Goal: Task Accomplishment & Management: Manage account settings

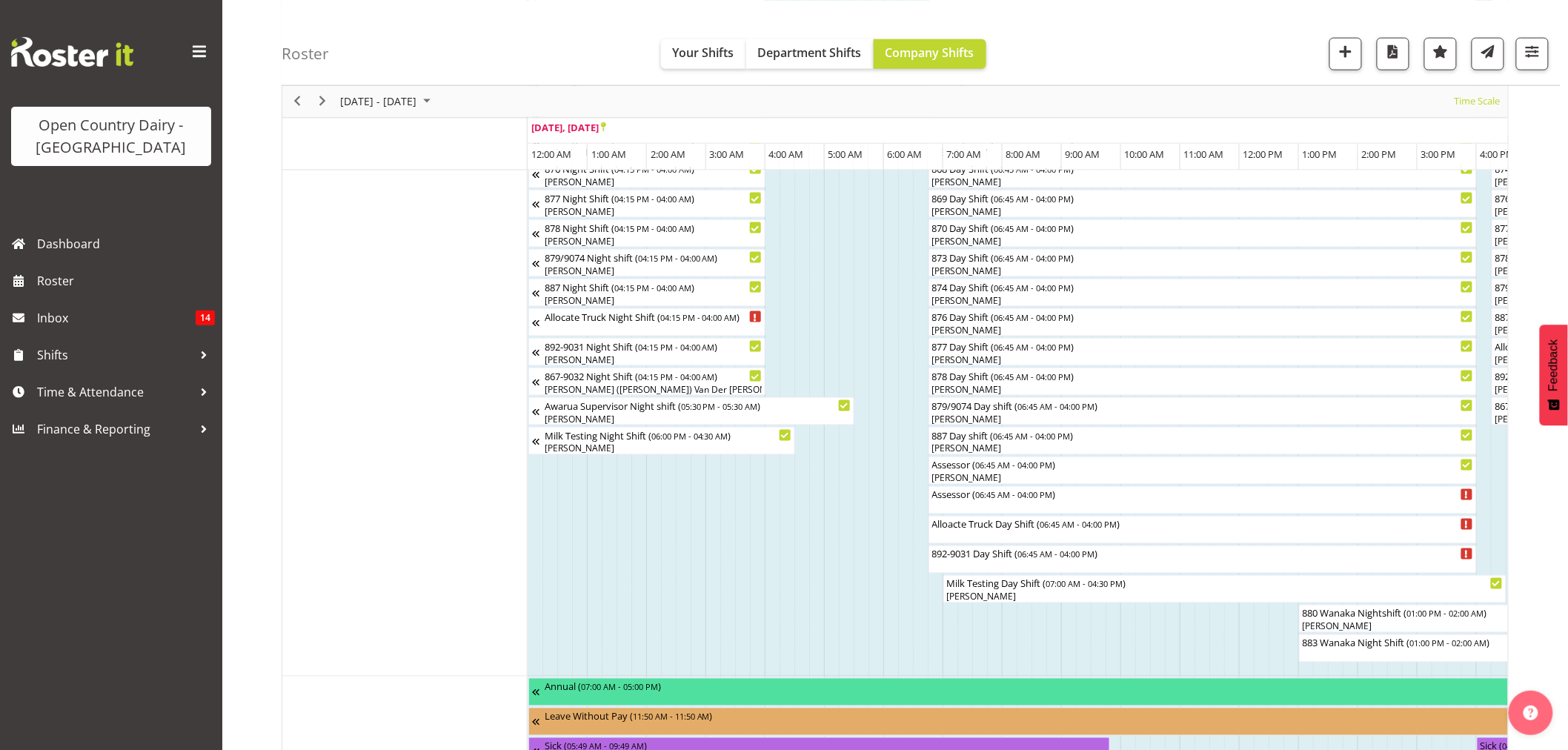
scroll to position [728, 0]
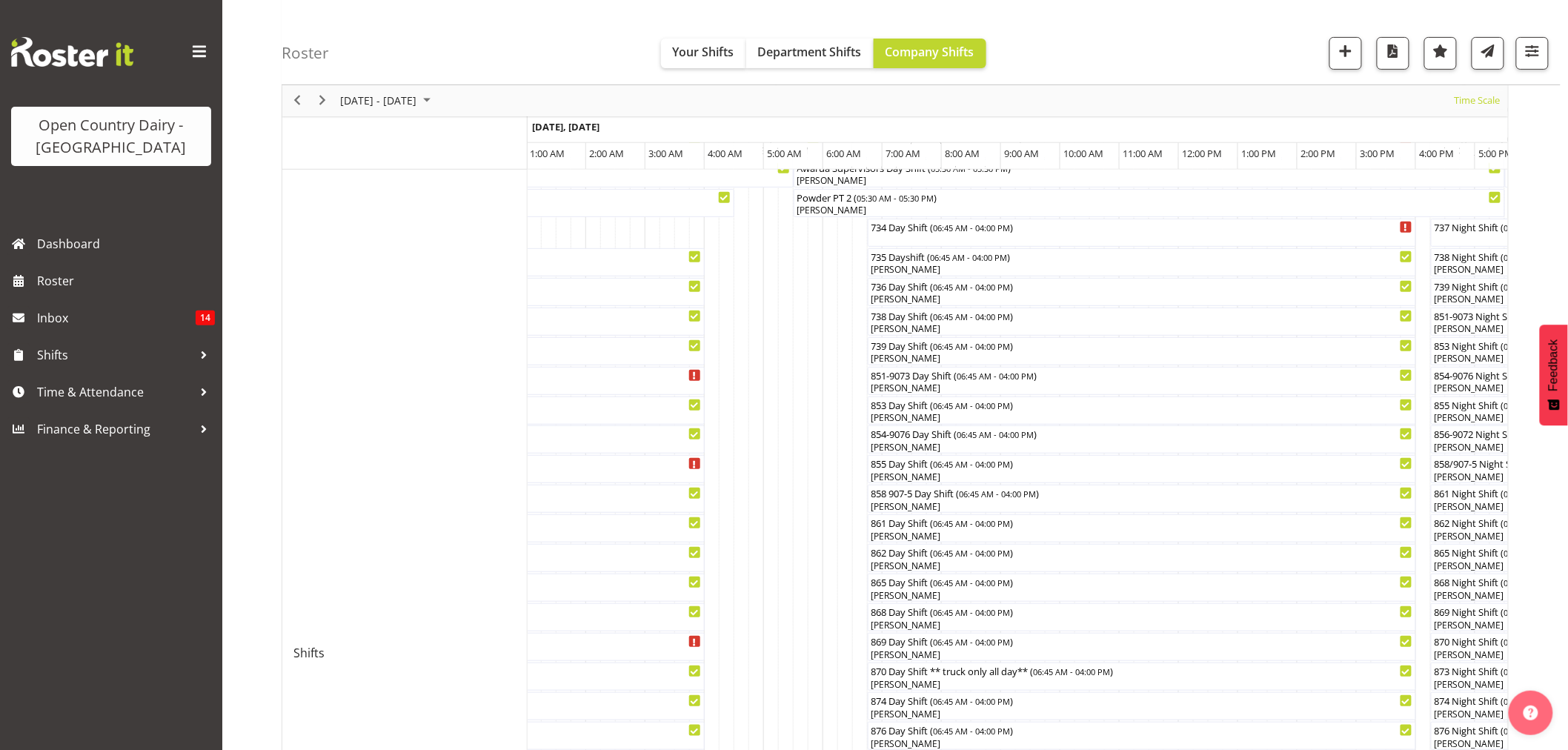
scroll to position [164, 0]
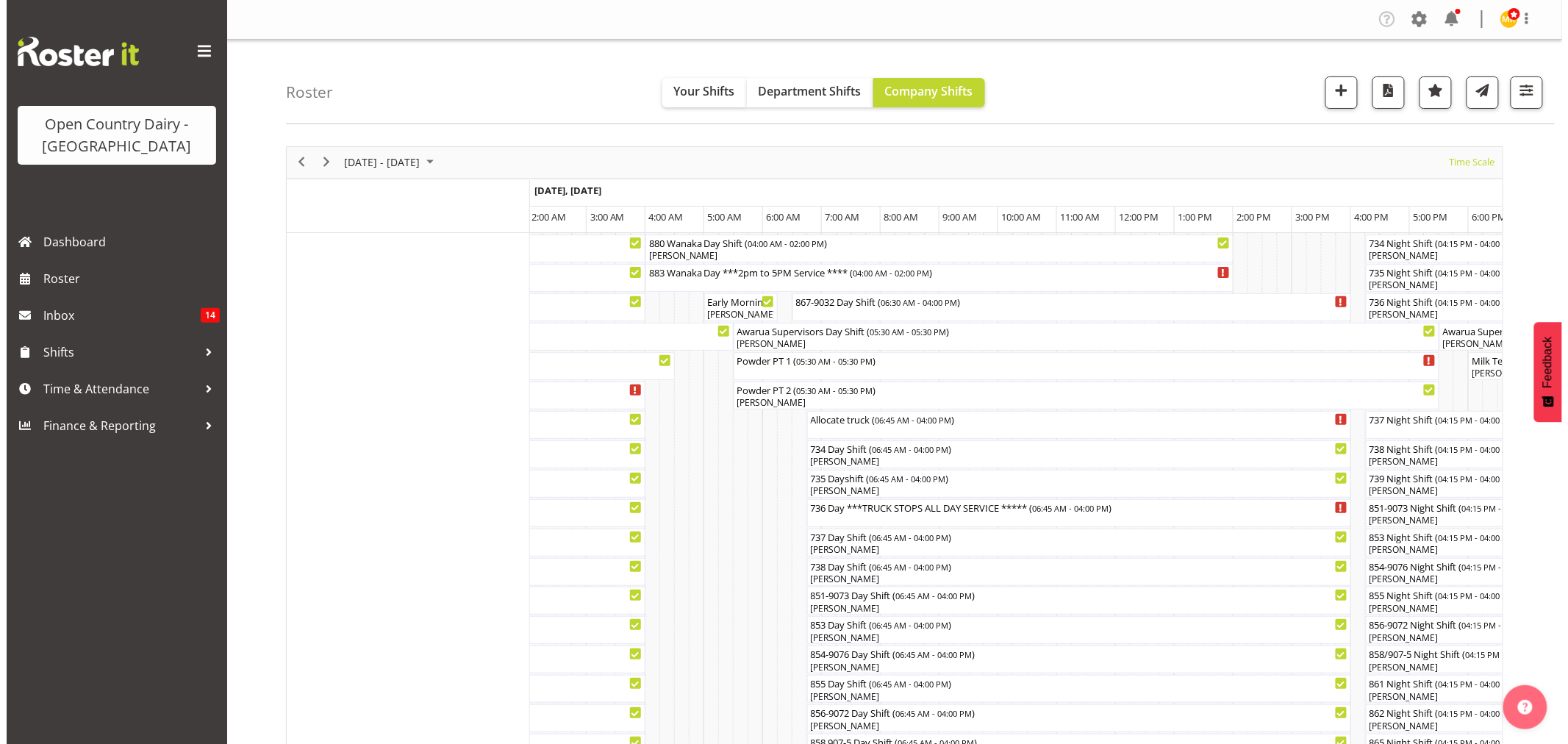
scroll to position [82, 0]
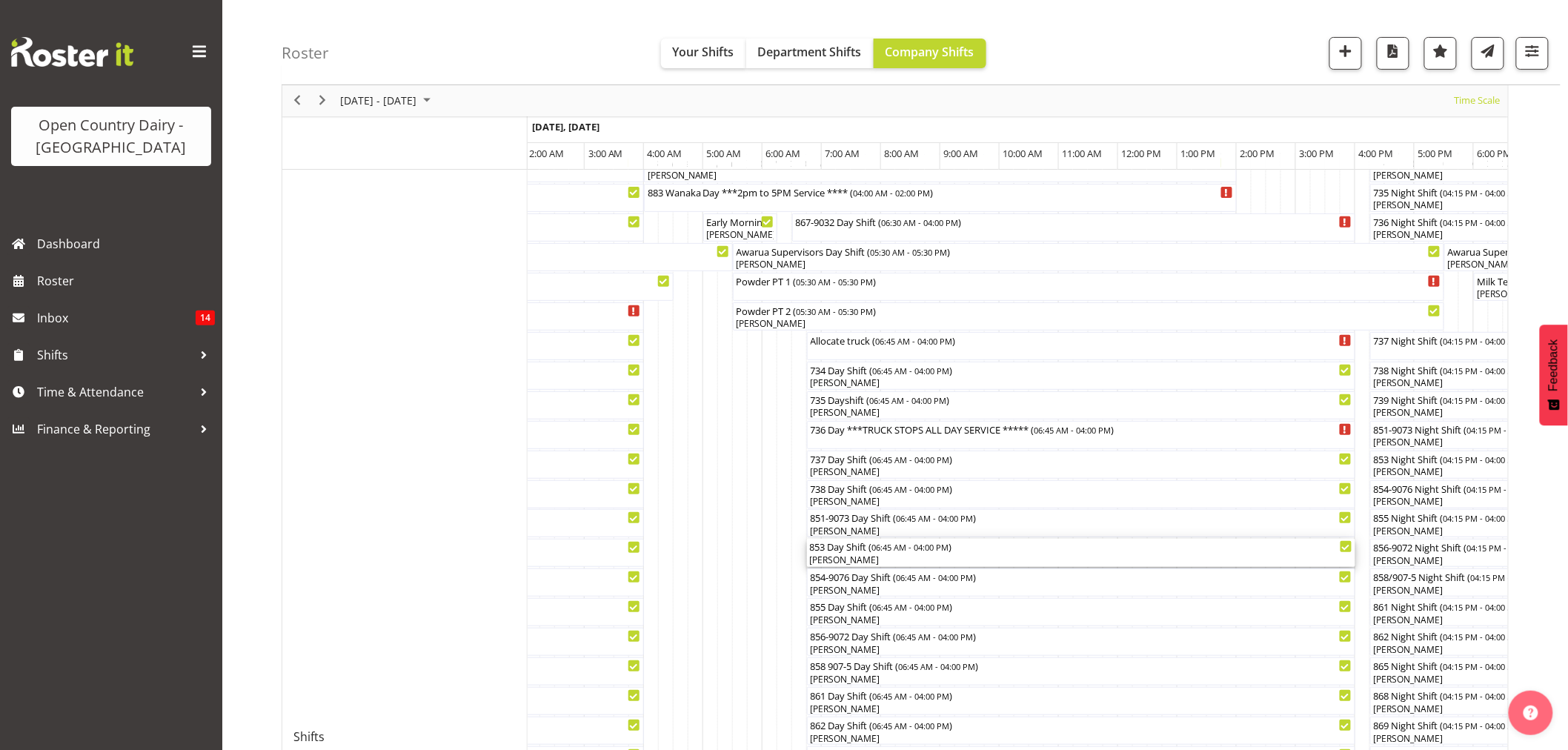
click at [841, 552] on div "853 Day Shift ( 06:45 AM - 04:00 PM )" at bounding box center [1081, 545] width 543 height 15
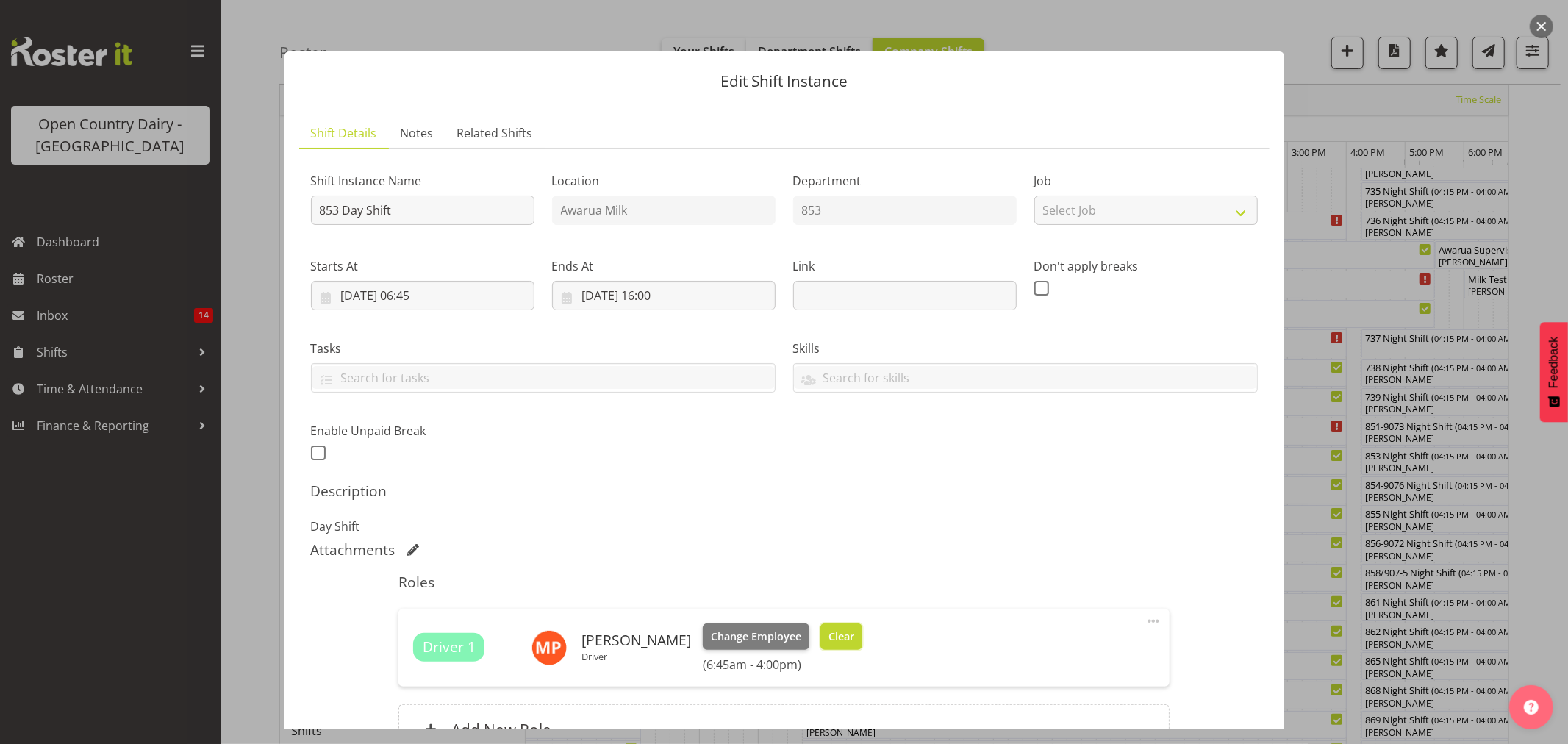
click at [829, 632] on span "Clear" at bounding box center [841, 636] width 26 height 17
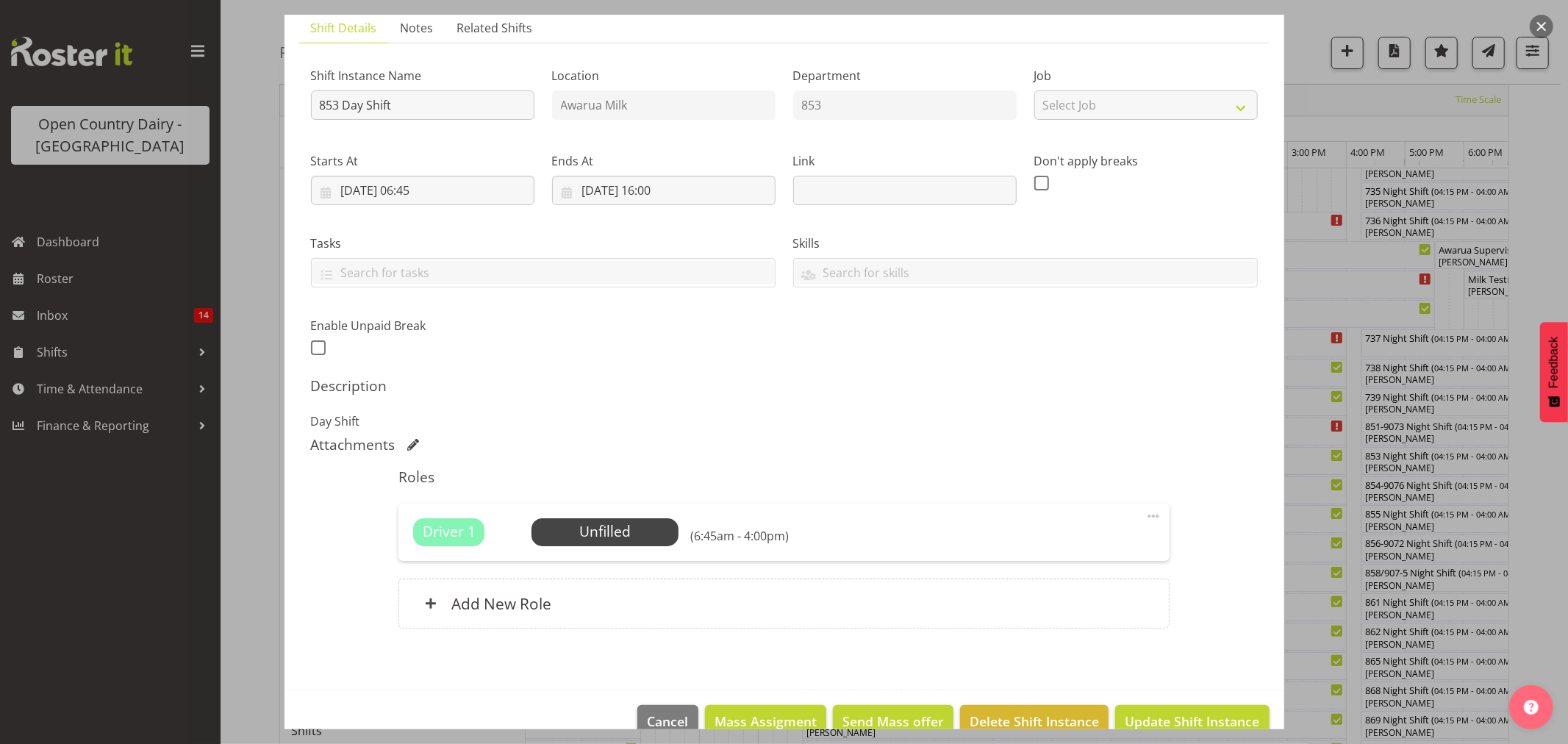
scroll to position [135, 0]
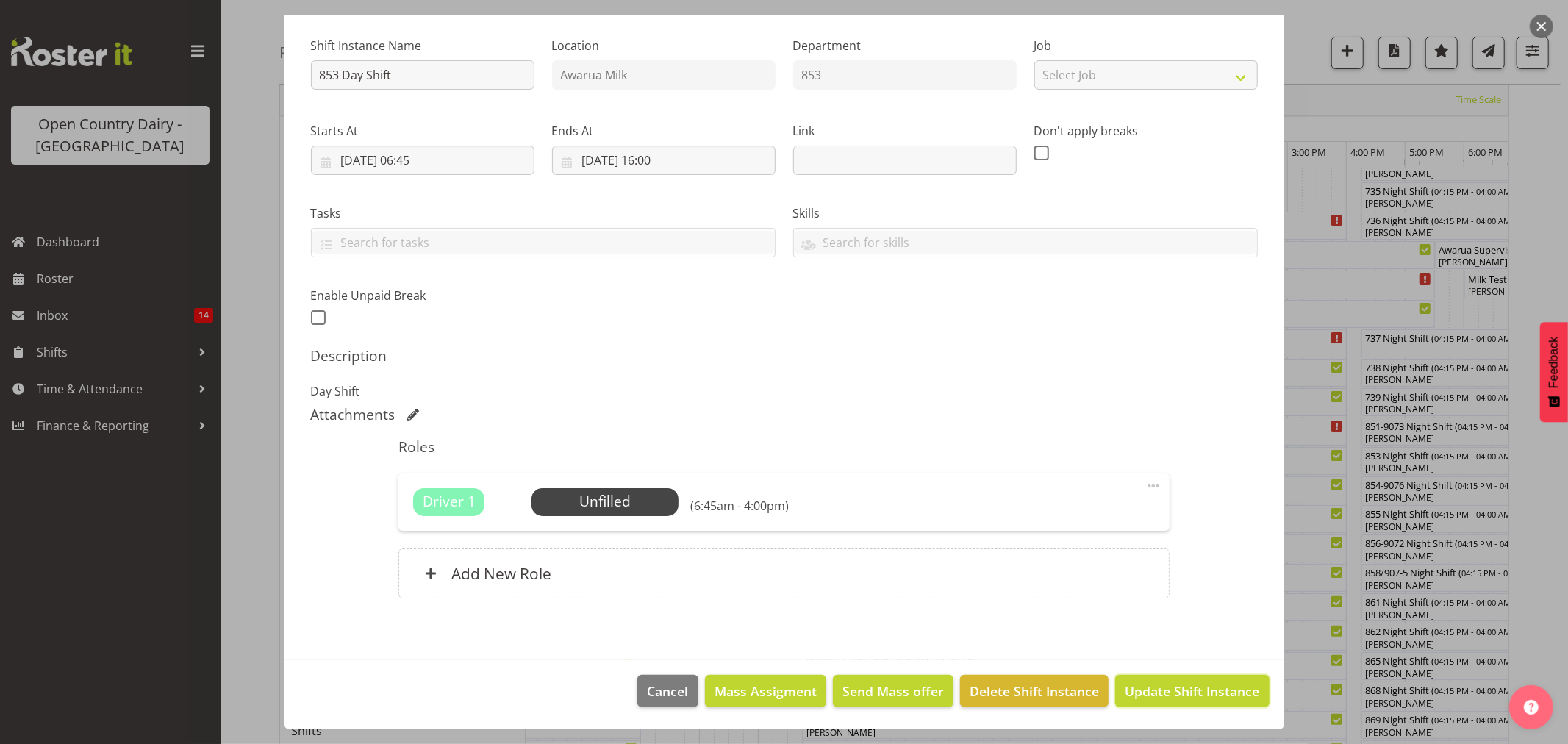
click at [1179, 694] on span "Update Shift Instance" at bounding box center [1192, 691] width 134 height 19
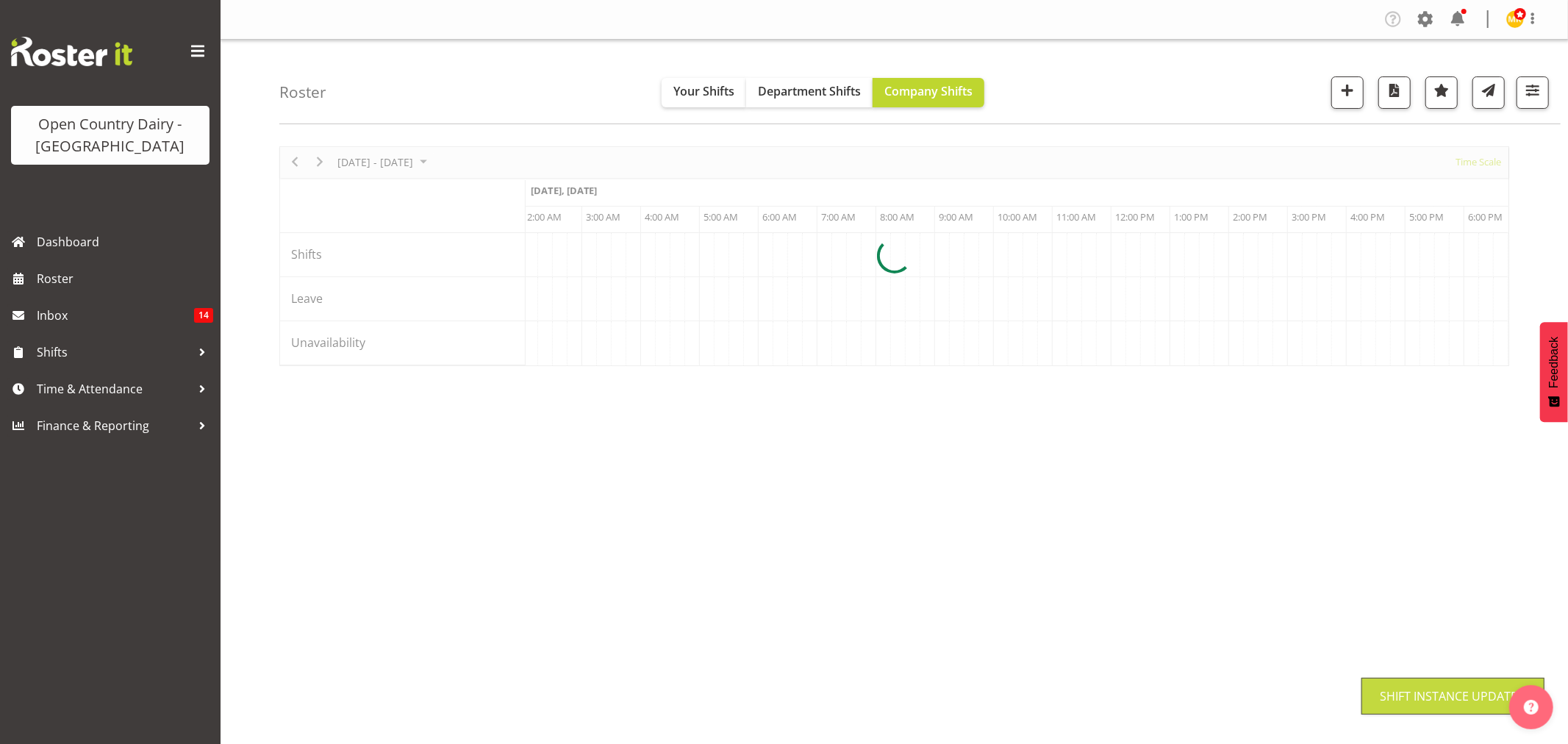
scroll to position [0, 0]
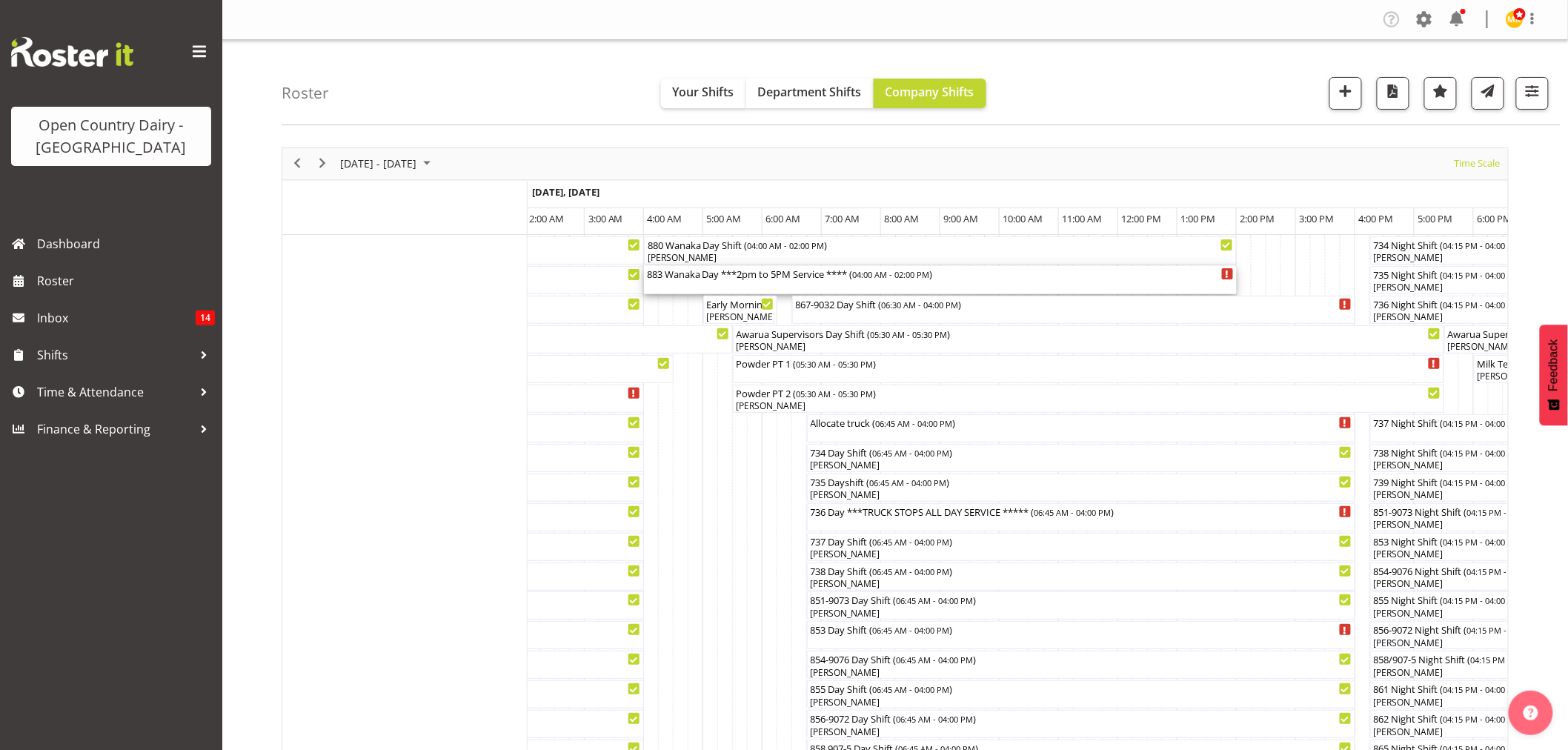
click at [681, 286] on div "883 Wanaka Day ***2pm to 5PM Service **** ( 04:00 AM - 02:00 PM )" at bounding box center [941, 280] width 587 height 28
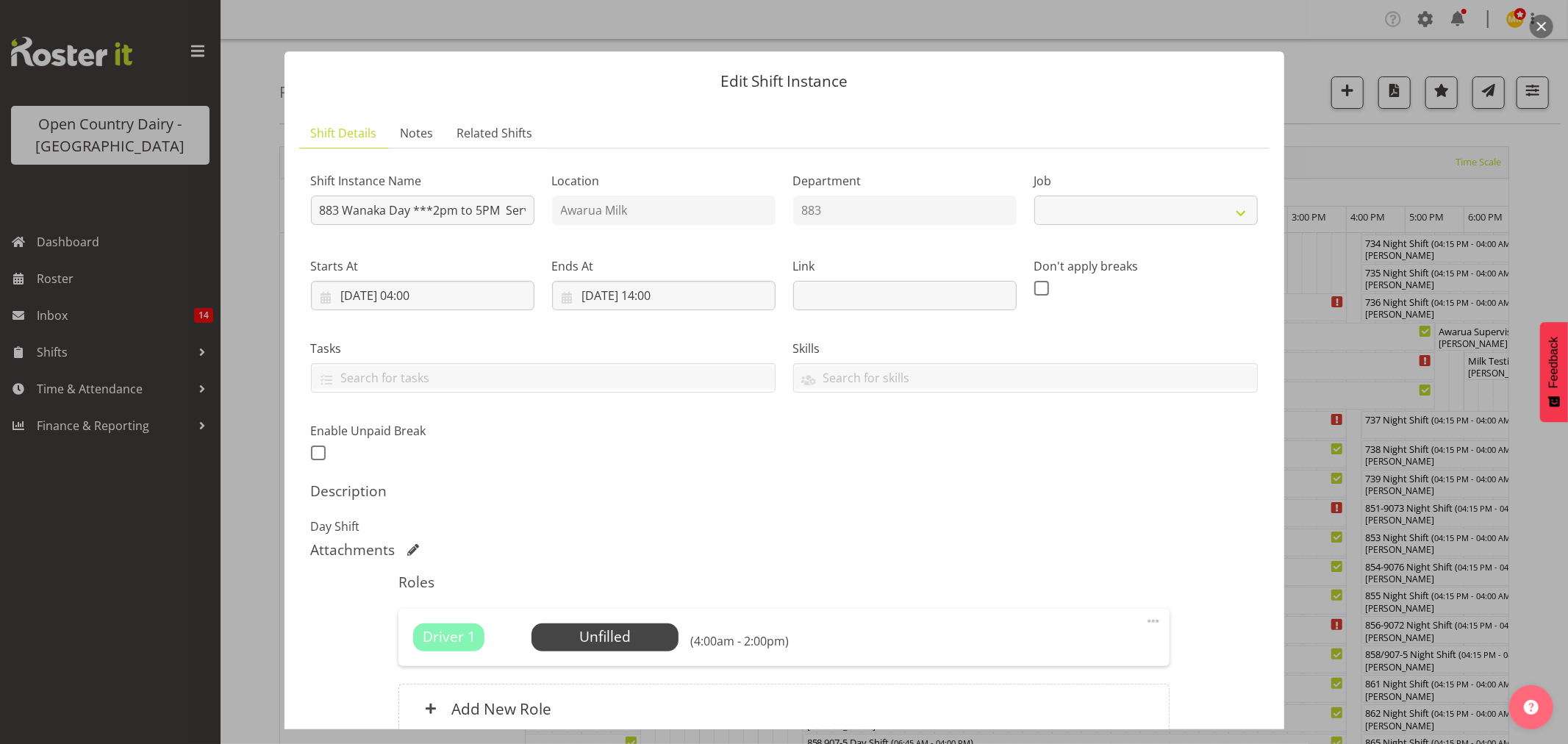
select select "10670"
click at [586, 636] on span "Select Employee" at bounding box center [605, 637] width 110 height 21
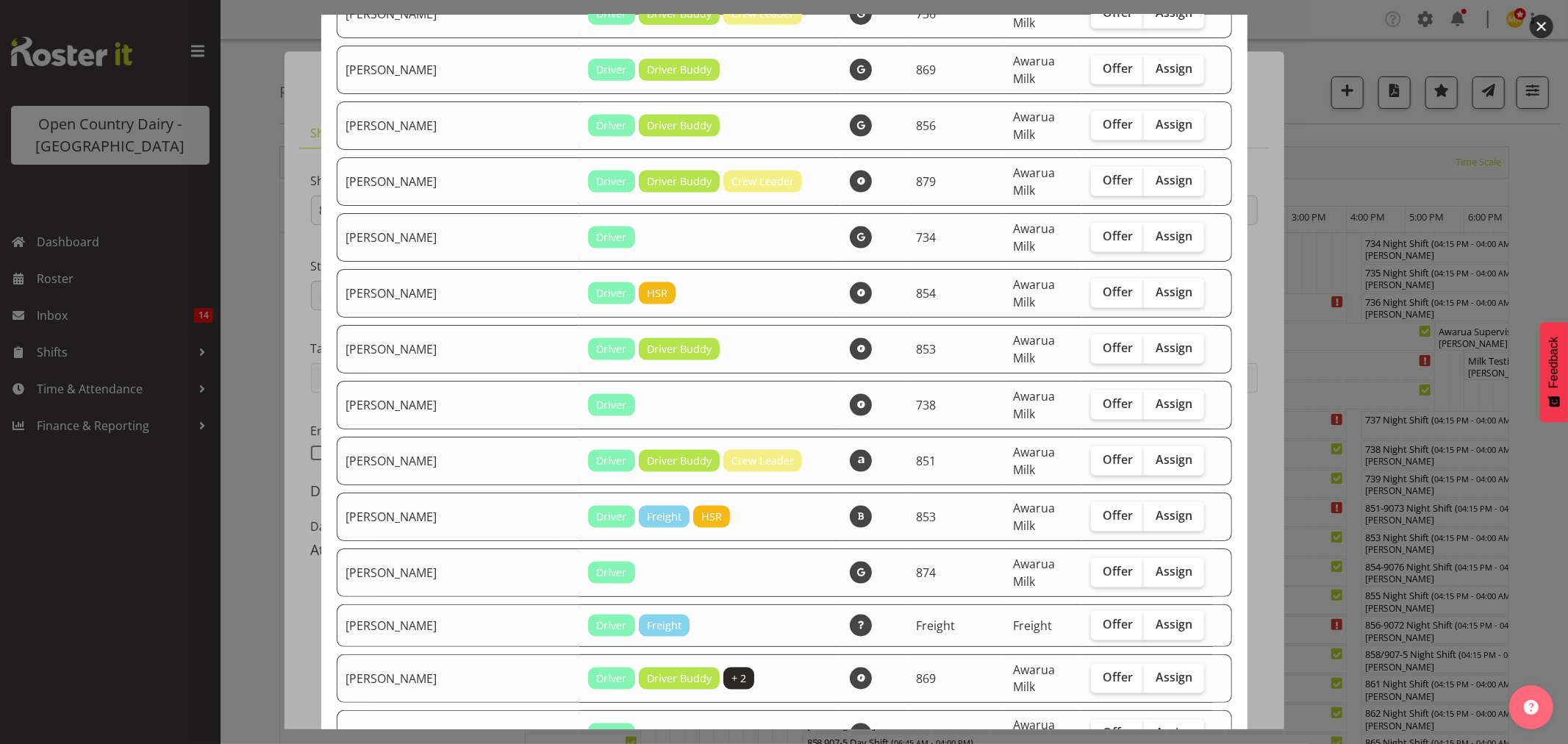
scroll to position [1715, 0]
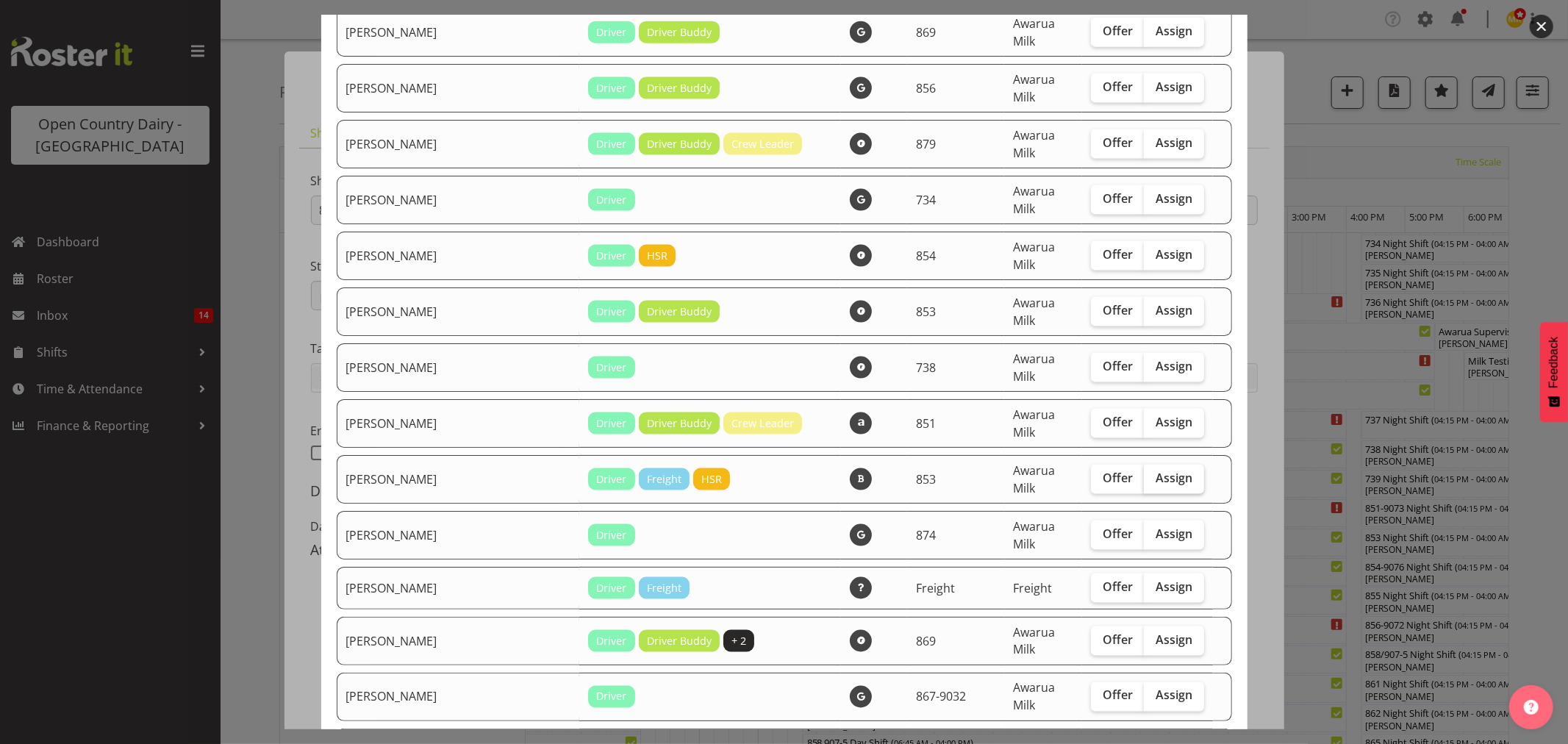
click at [1155, 470] on span "Assign" at bounding box center [1173, 477] width 37 height 15
click at [1152, 473] on input "Assign" at bounding box center [1148, 477] width 10 height 10
checkbox input "true"
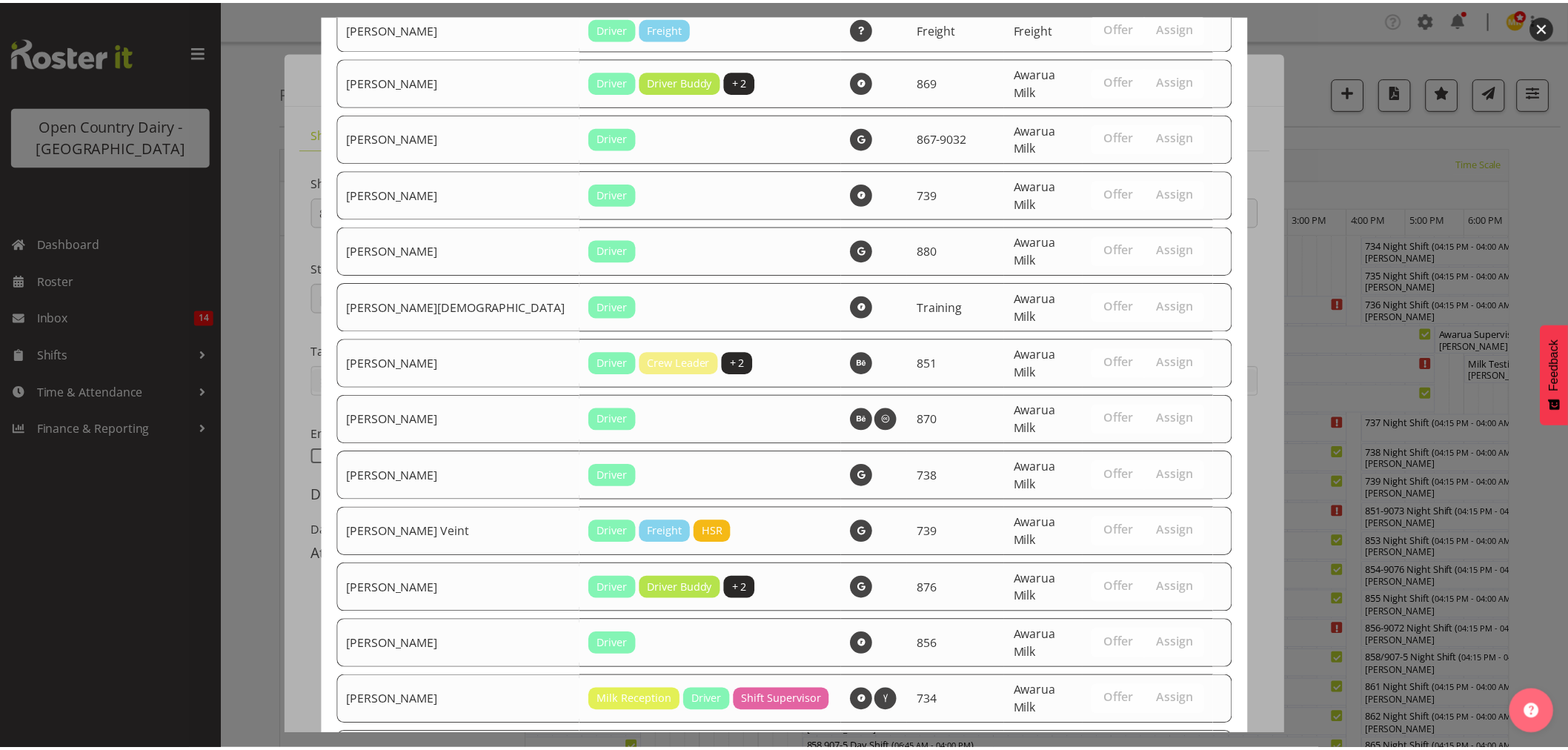
scroll to position [2295, 0]
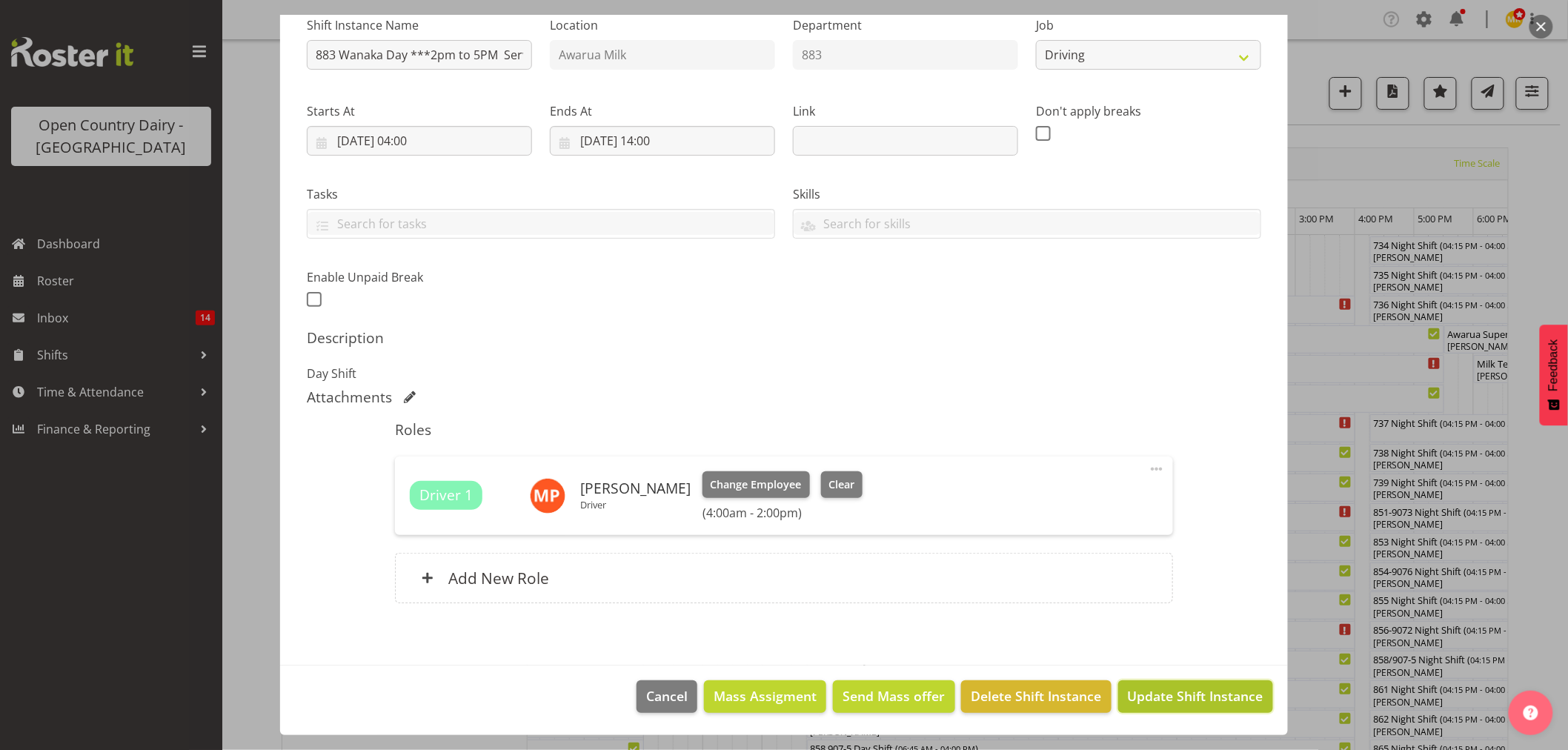
click at [1149, 700] on span "Update Shift Instance" at bounding box center [1196, 696] width 135 height 19
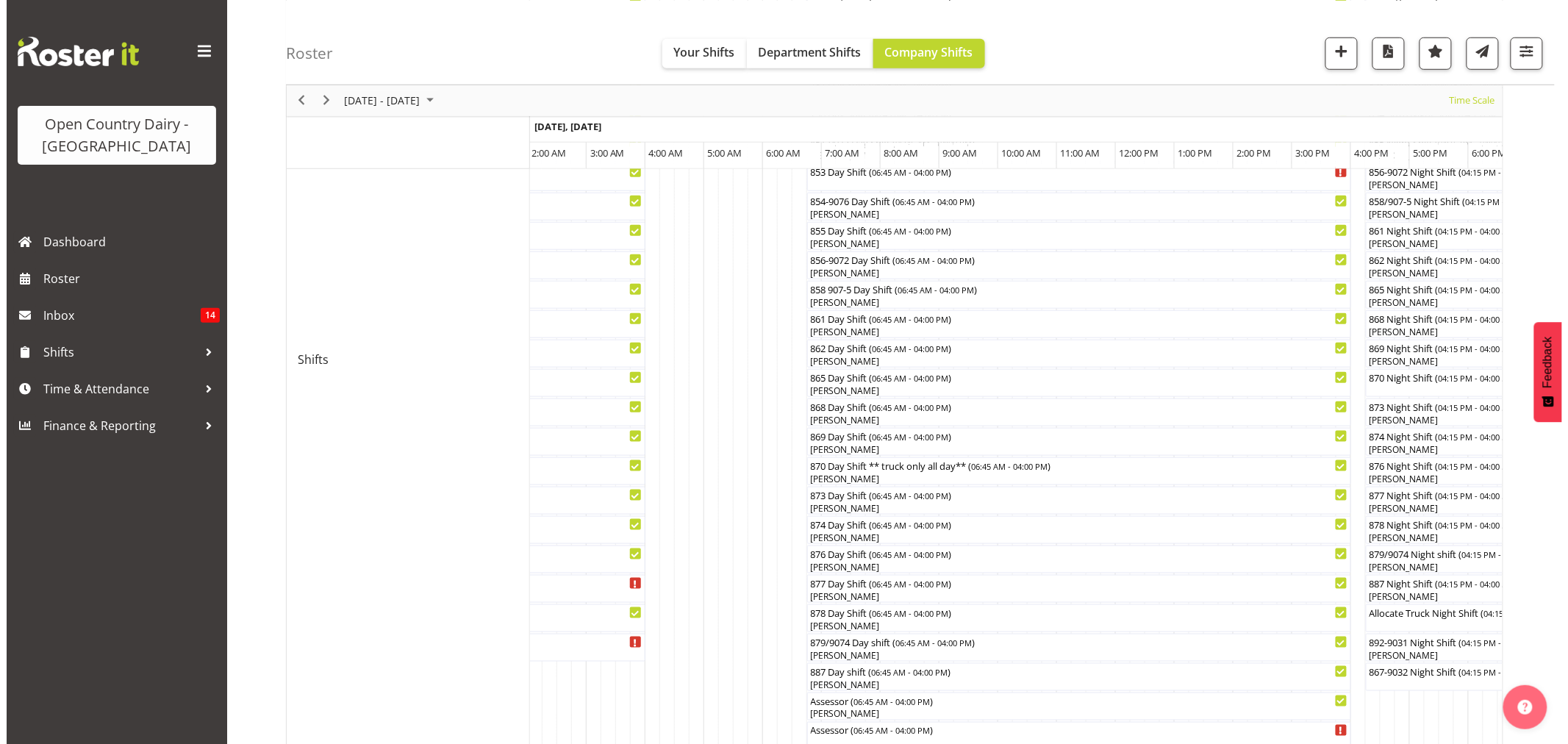
scroll to position [408, 0]
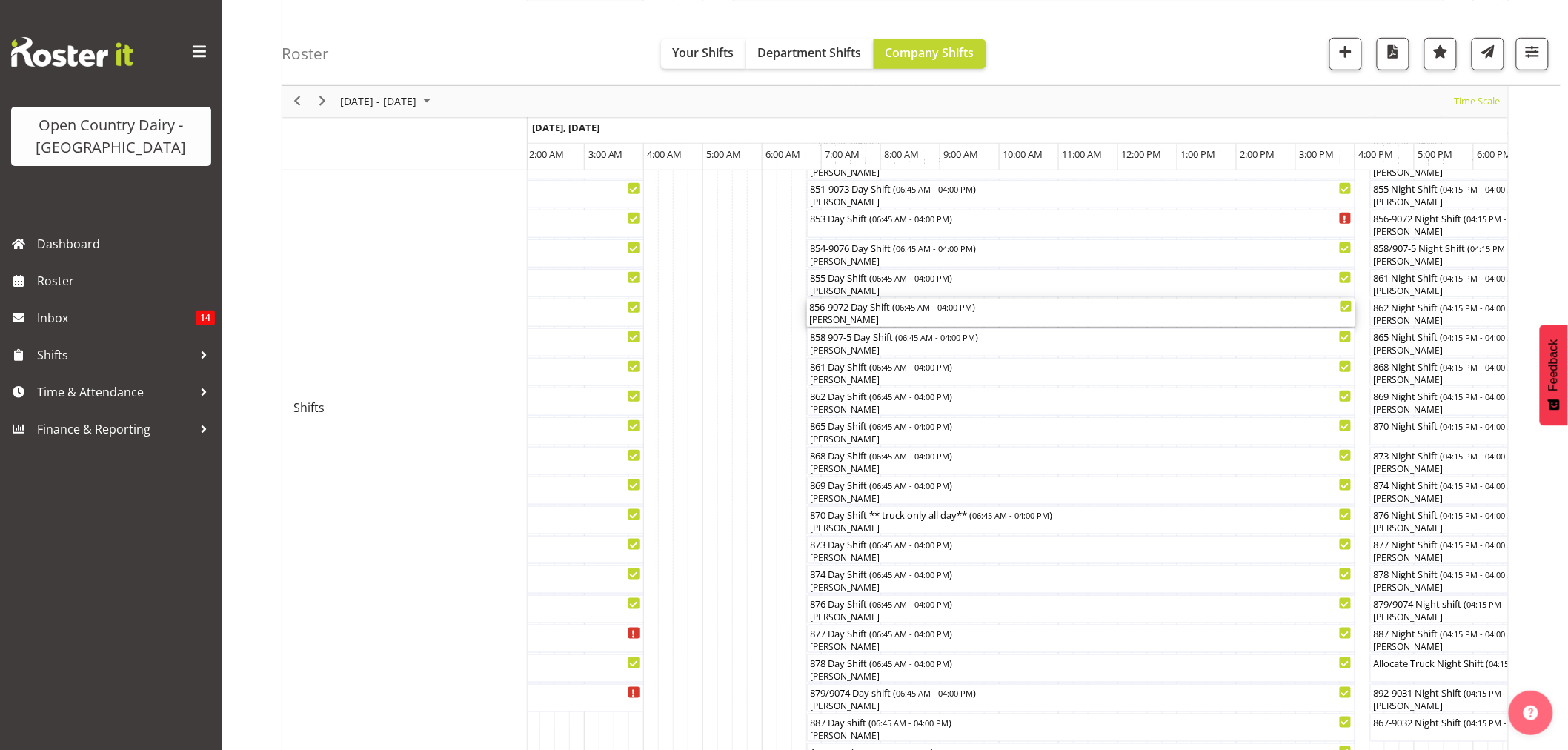
click at [831, 320] on div "[PERSON_NAME]" at bounding box center [1081, 320] width 543 height 13
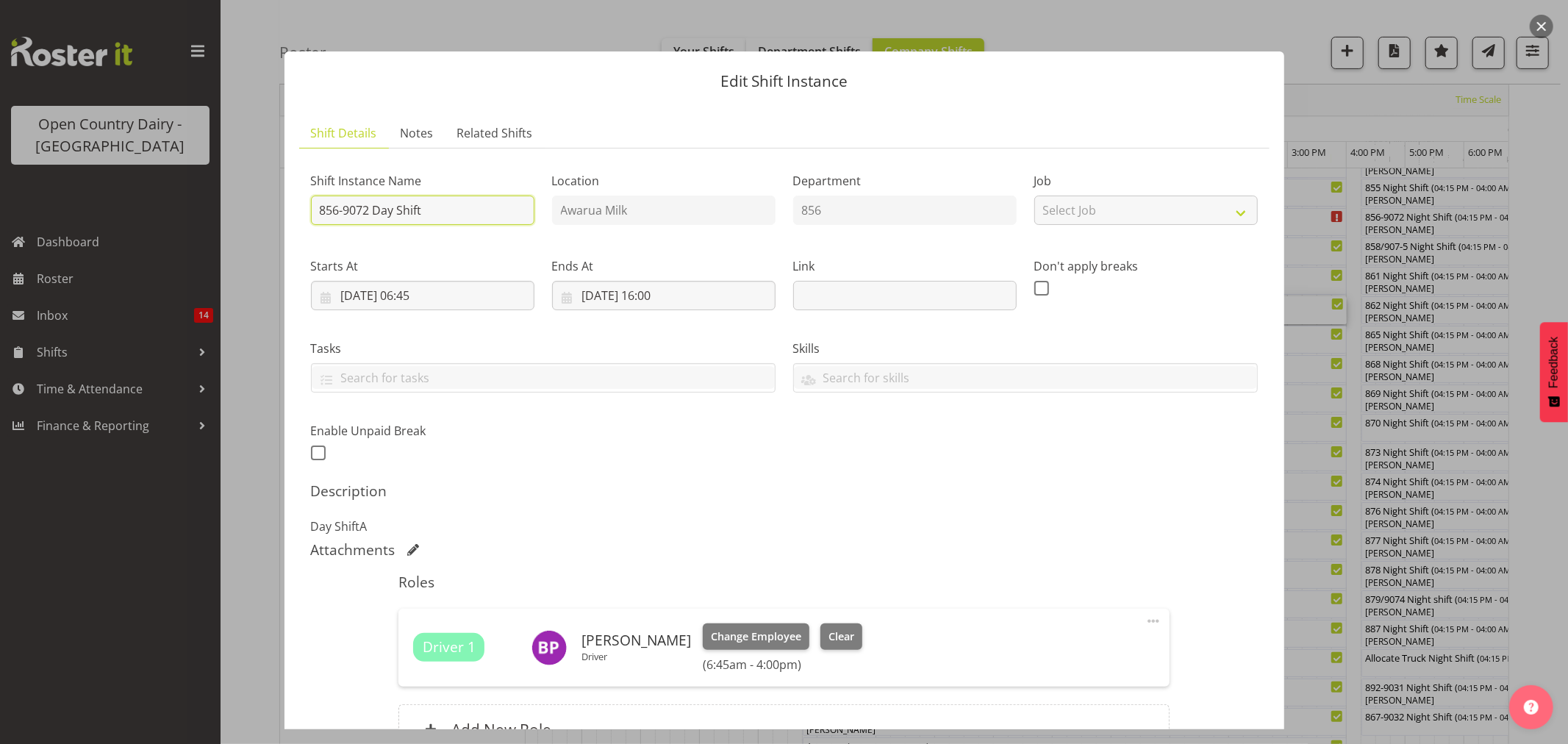
click at [444, 214] on input "856-9072 Day Shift" at bounding box center [422, 210] width 224 height 30
type input "856/[GEOGRAPHIC_DATA]"
click at [833, 634] on span "Clear" at bounding box center [841, 636] width 26 height 17
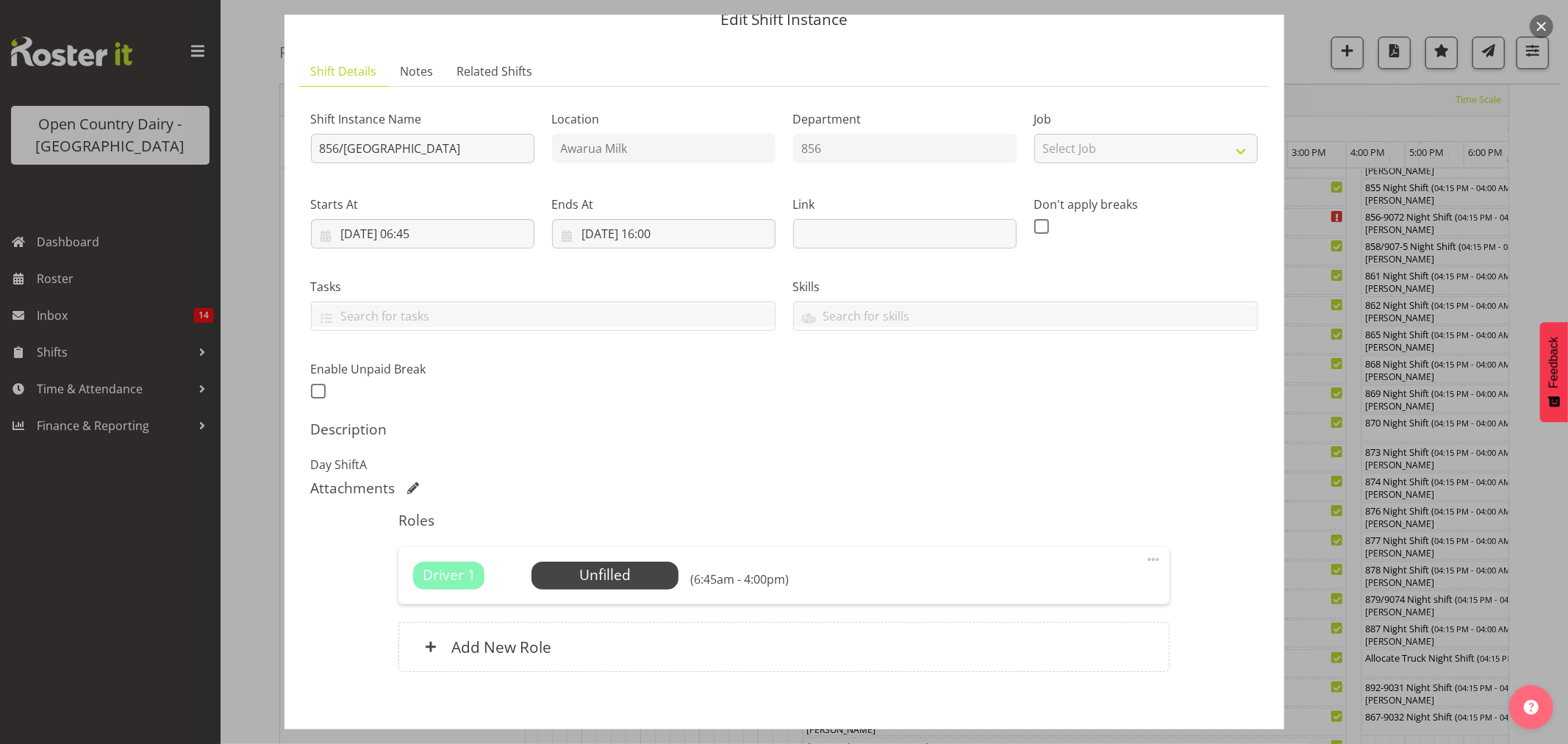
scroll to position [135, 0]
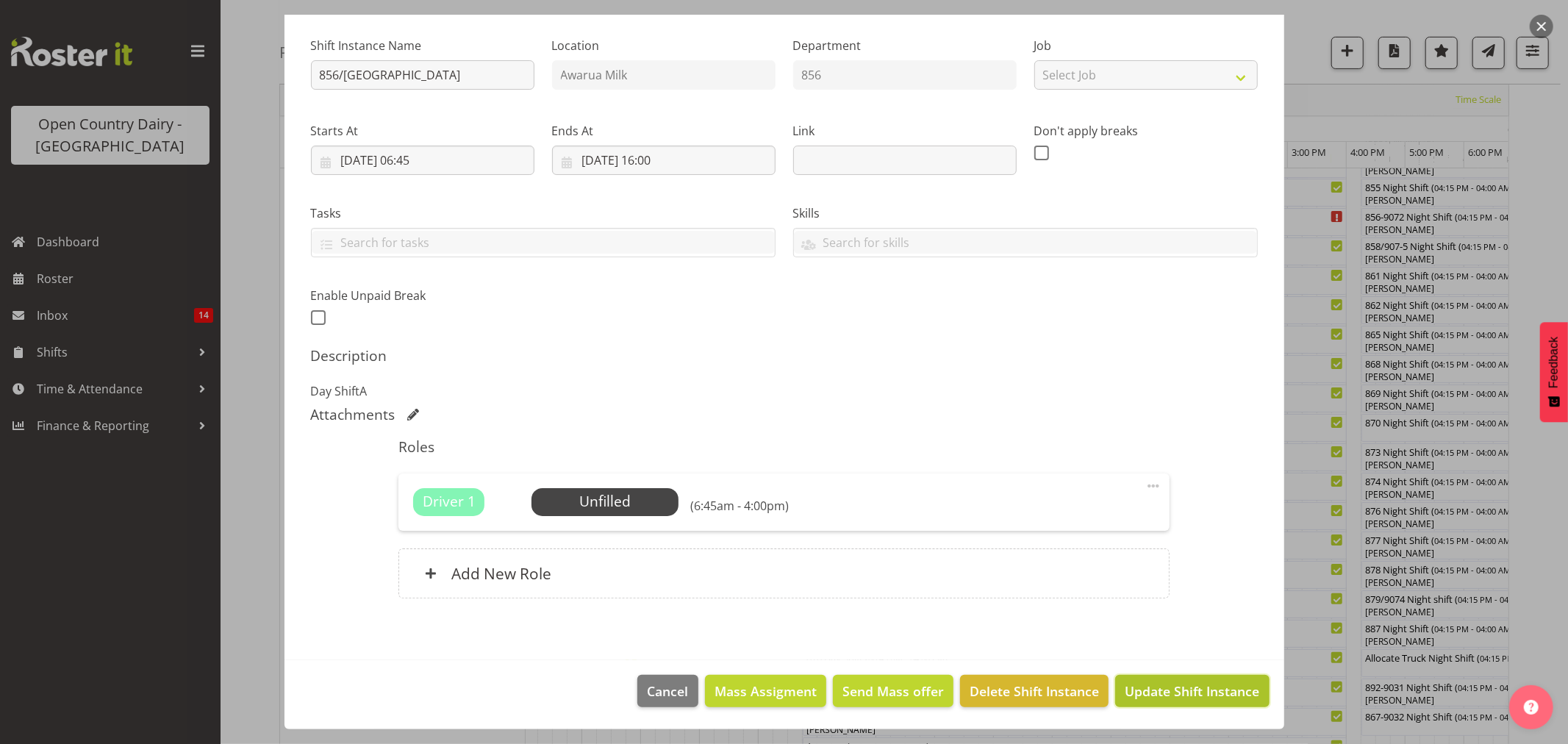
click at [1152, 687] on span "Update Shift Instance" at bounding box center [1192, 691] width 134 height 19
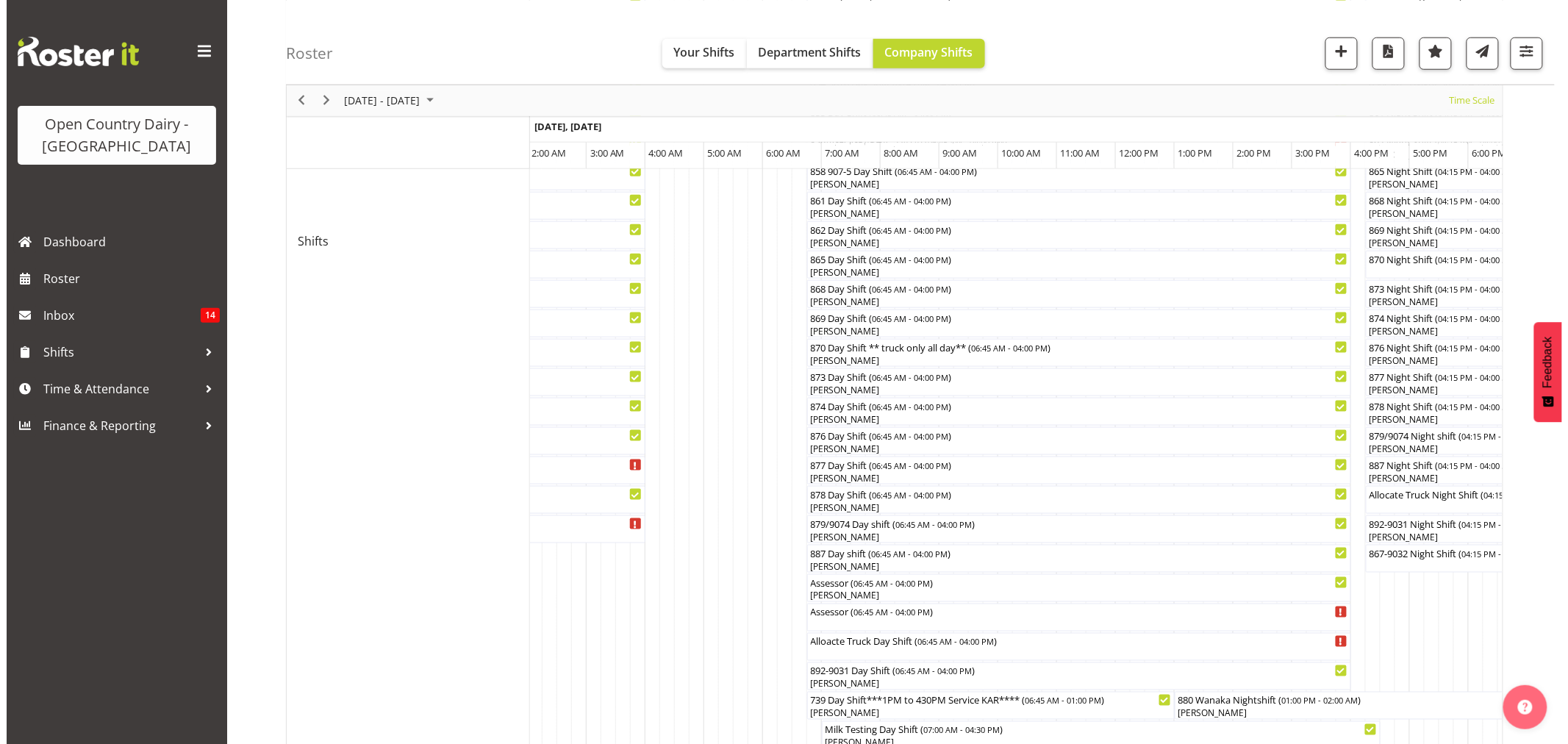
scroll to position [324, 0]
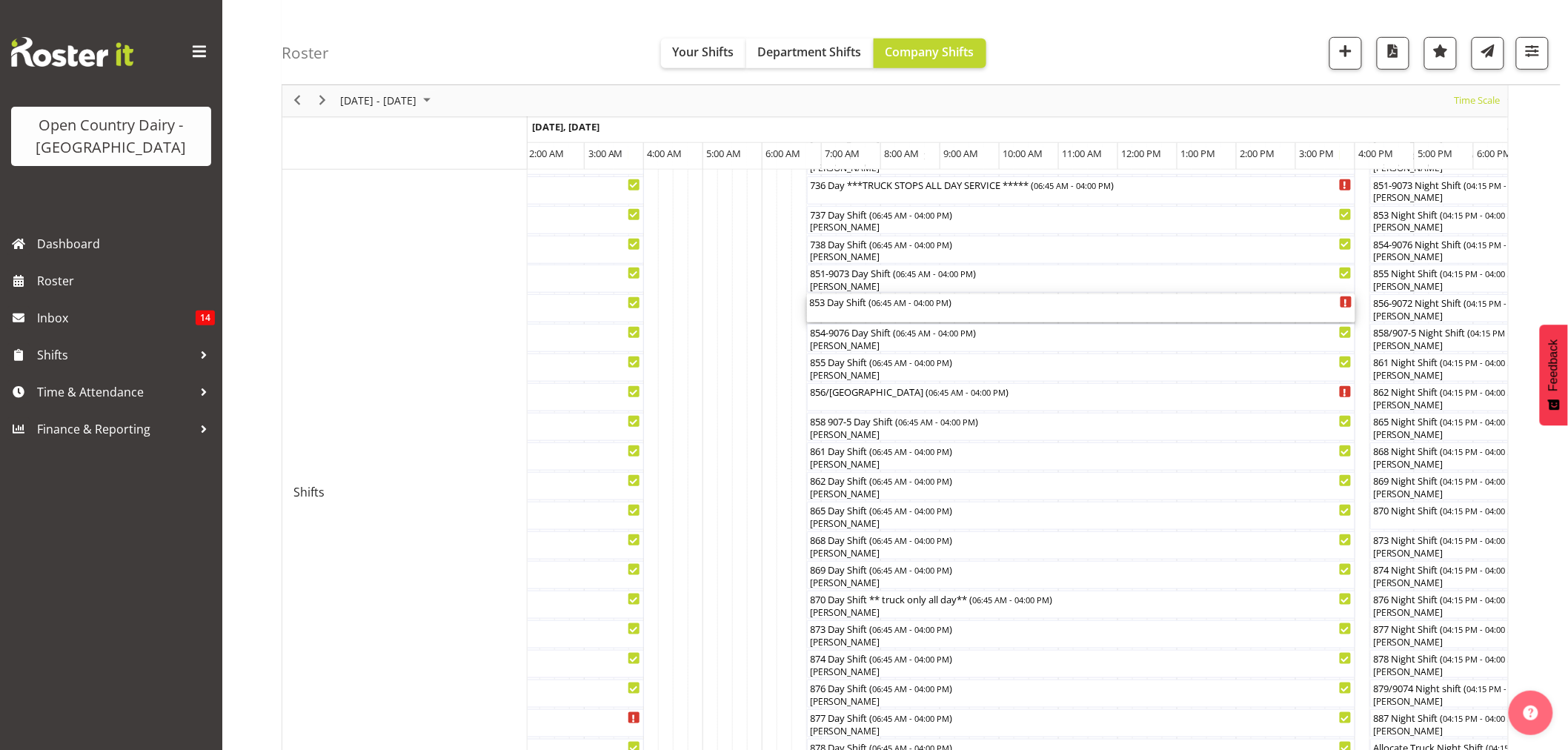
click at [827, 311] on div "853 Day Shift ( 06:45 AM - 04:00 PM )" at bounding box center [1081, 308] width 543 height 28
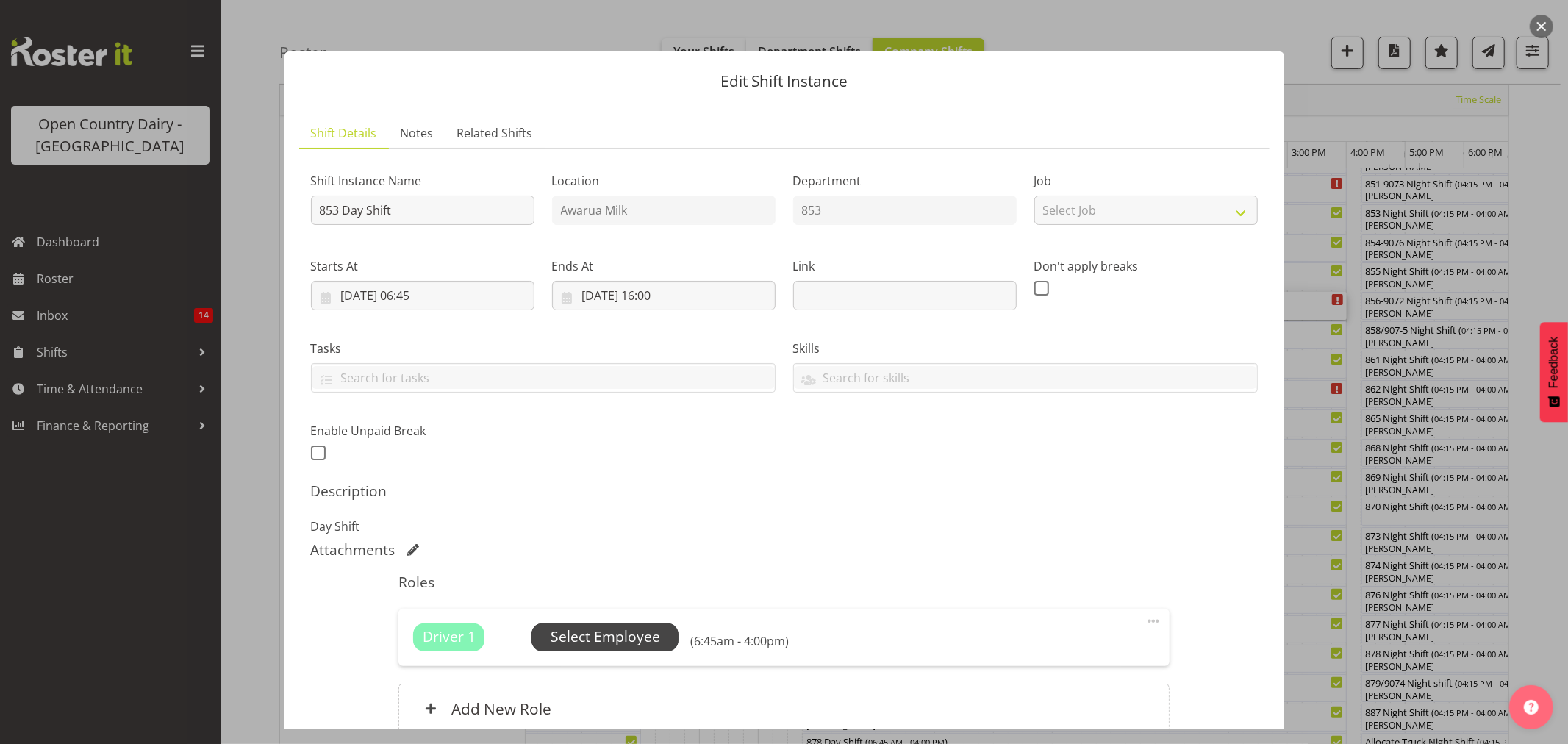
click at [598, 638] on span "Select Employee" at bounding box center [605, 637] width 110 height 21
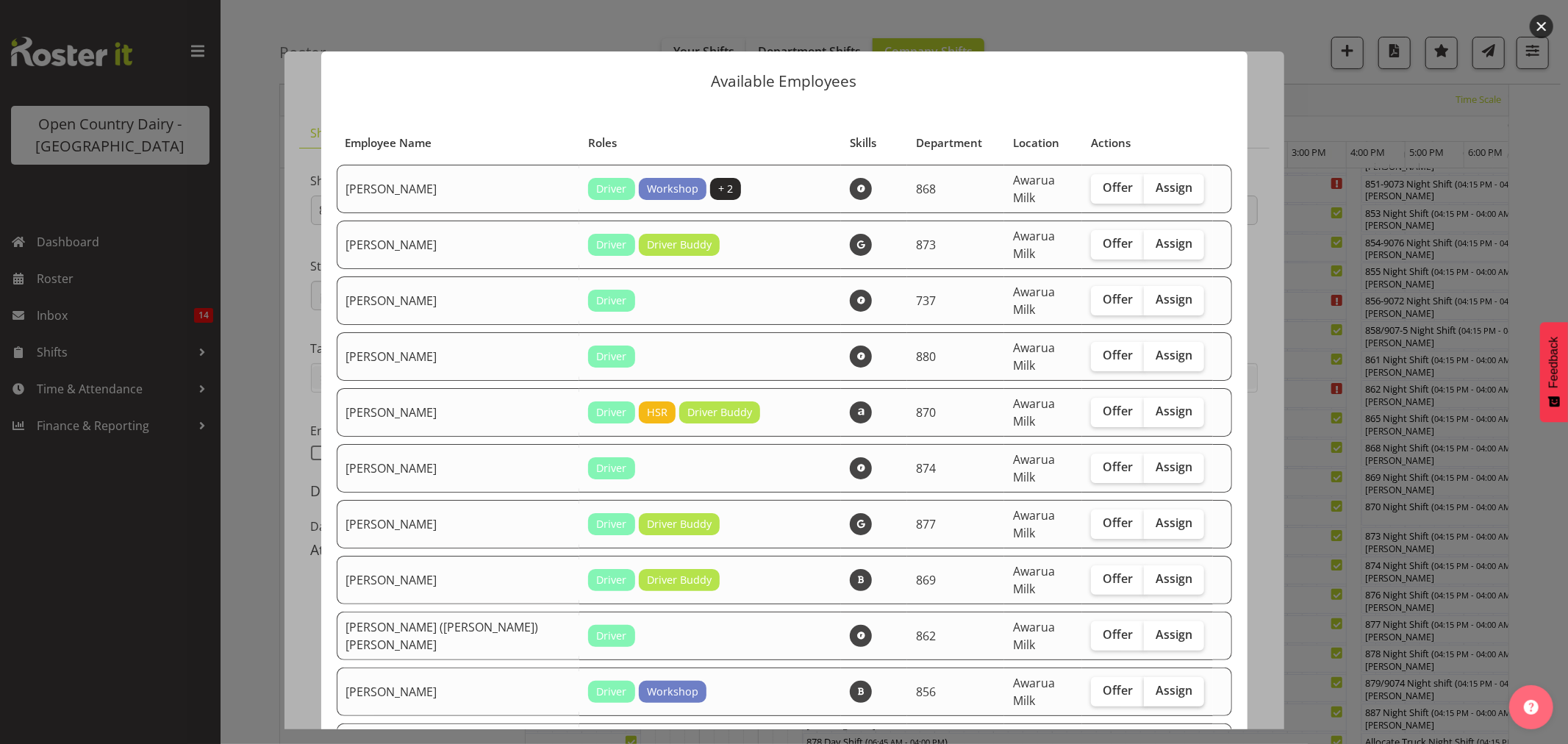
click at [1155, 683] on span "Assign" at bounding box center [1173, 690] width 37 height 15
click at [1150, 686] on input "Assign" at bounding box center [1148, 690] width 10 height 10
checkbox input "true"
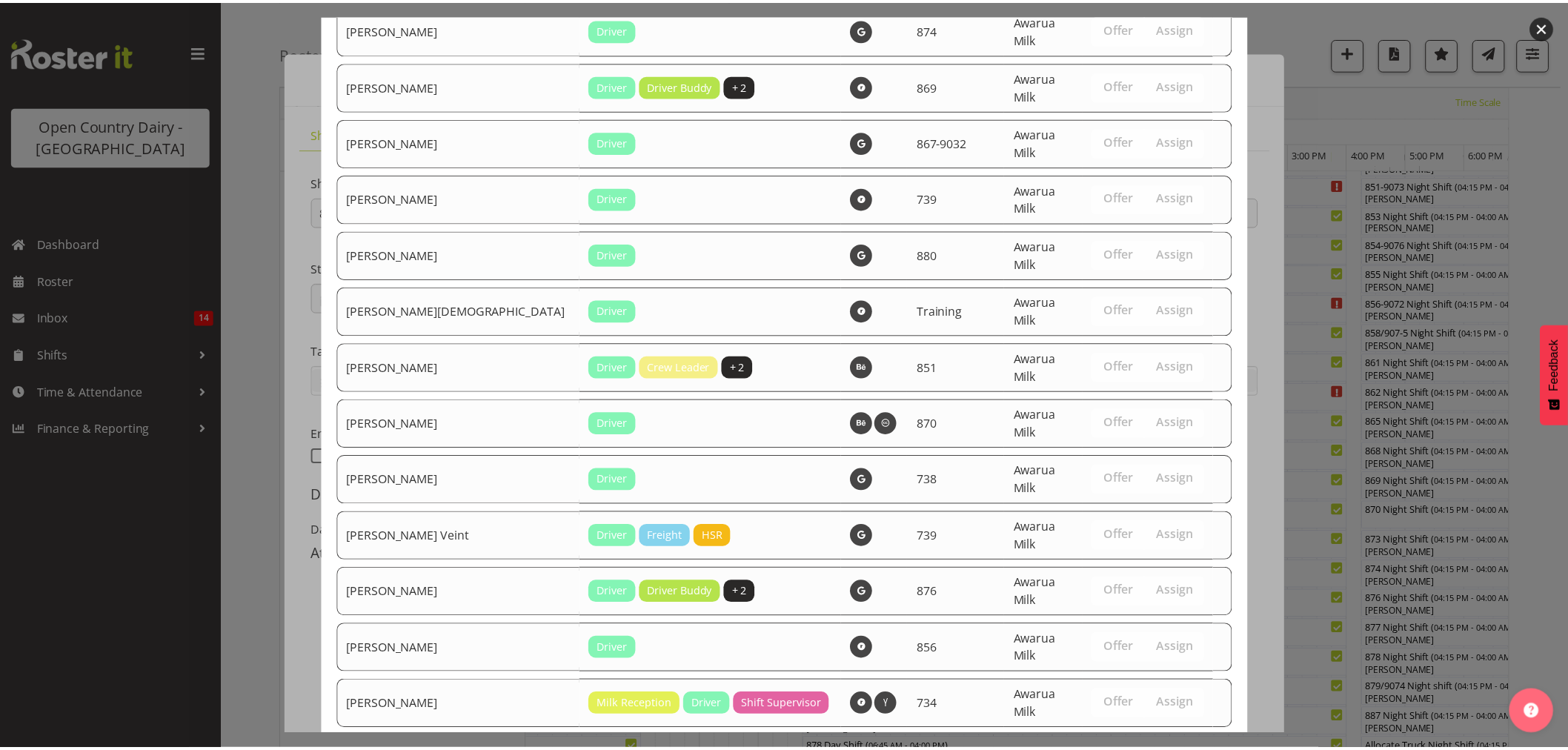
scroll to position [2244, 0]
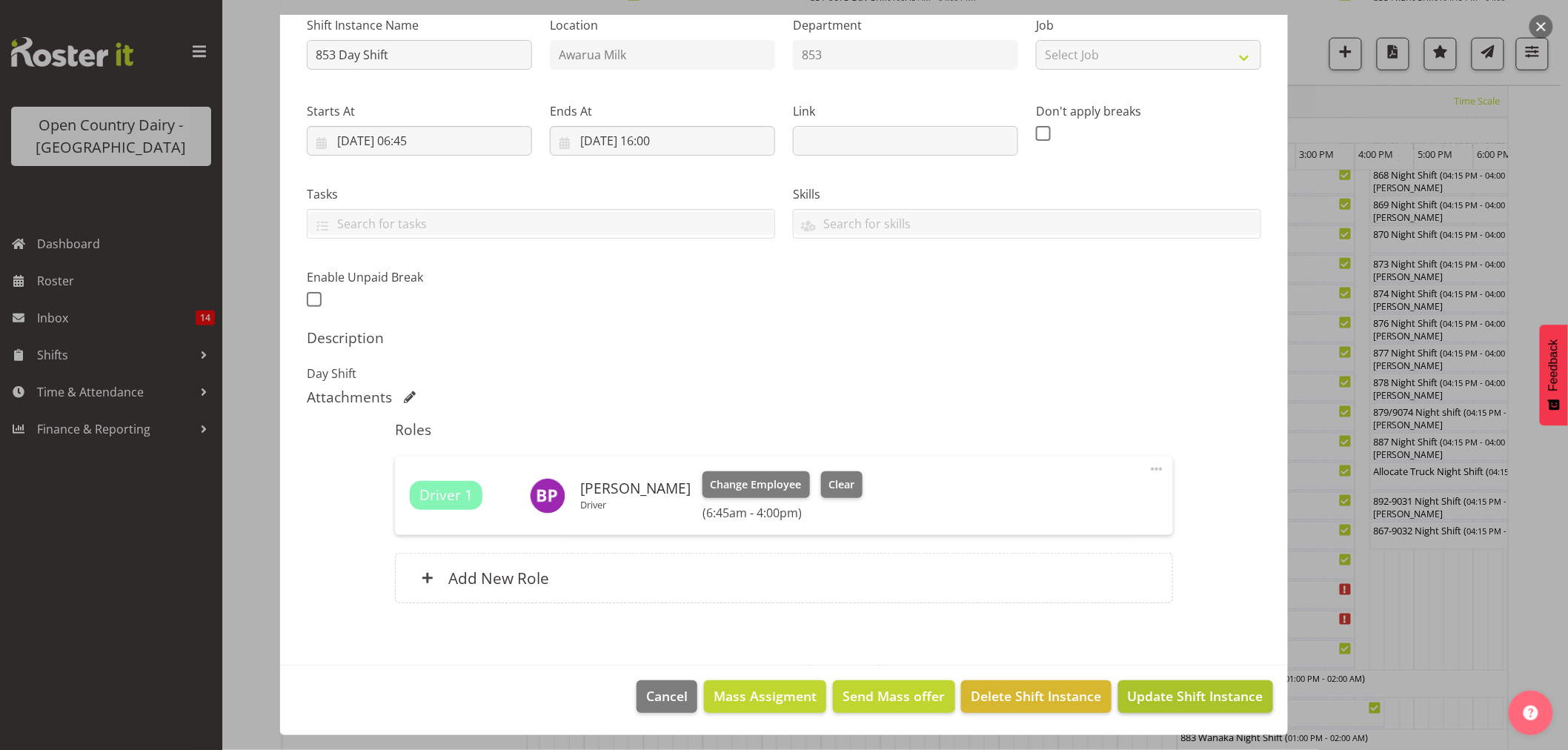
scroll to position [738, 0]
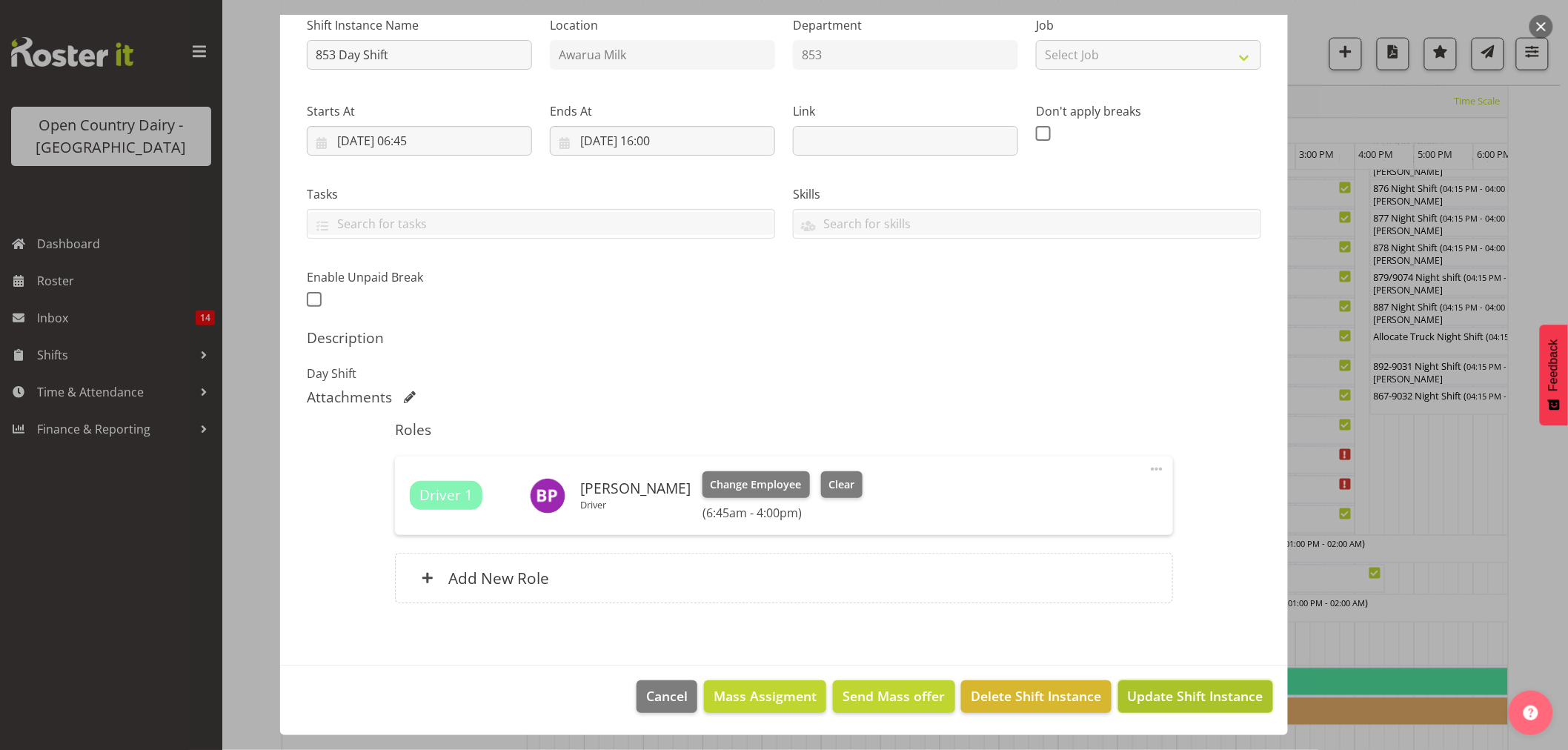
click at [1189, 696] on span "Update Shift Instance" at bounding box center [1196, 696] width 135 height 19
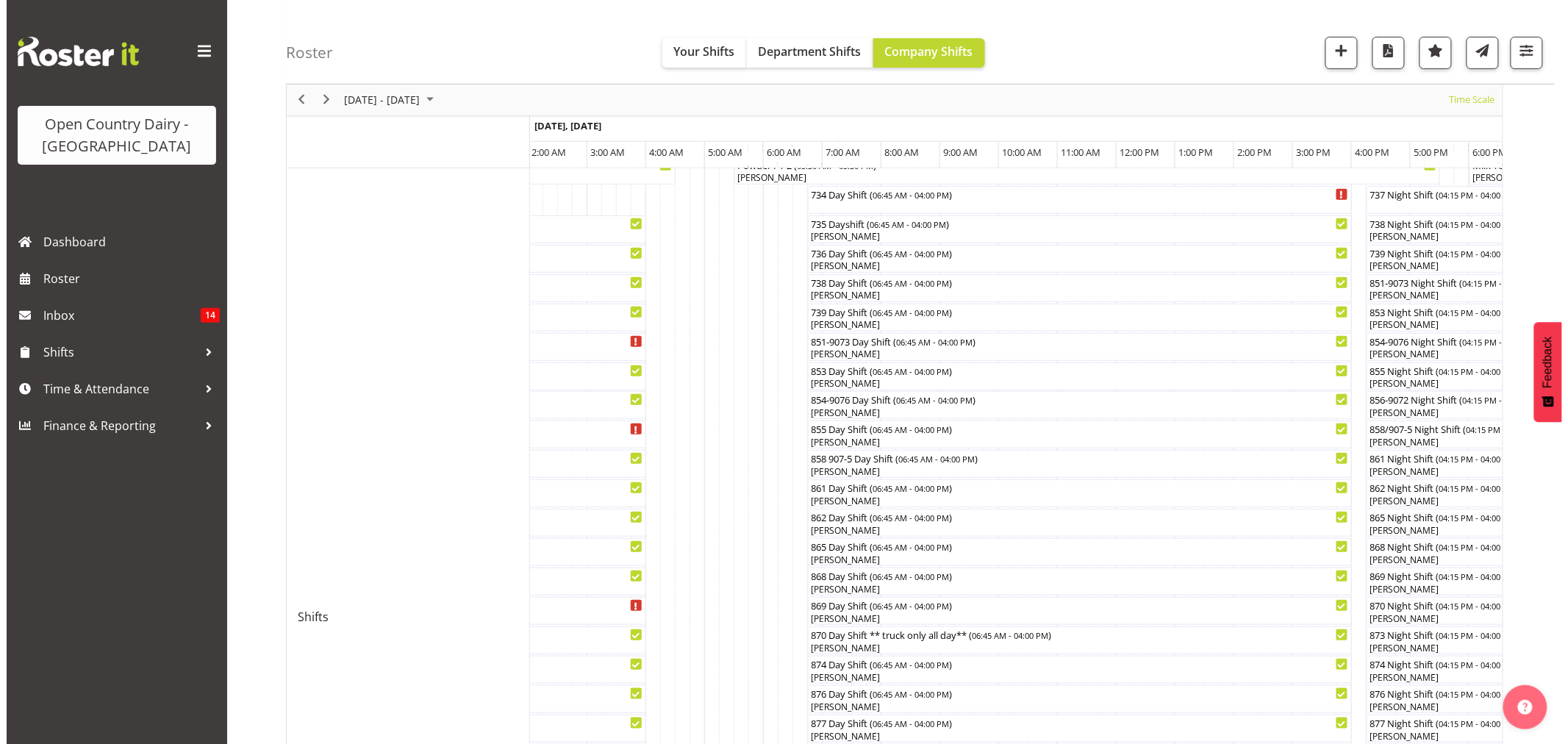
scroll to position [150, 0]
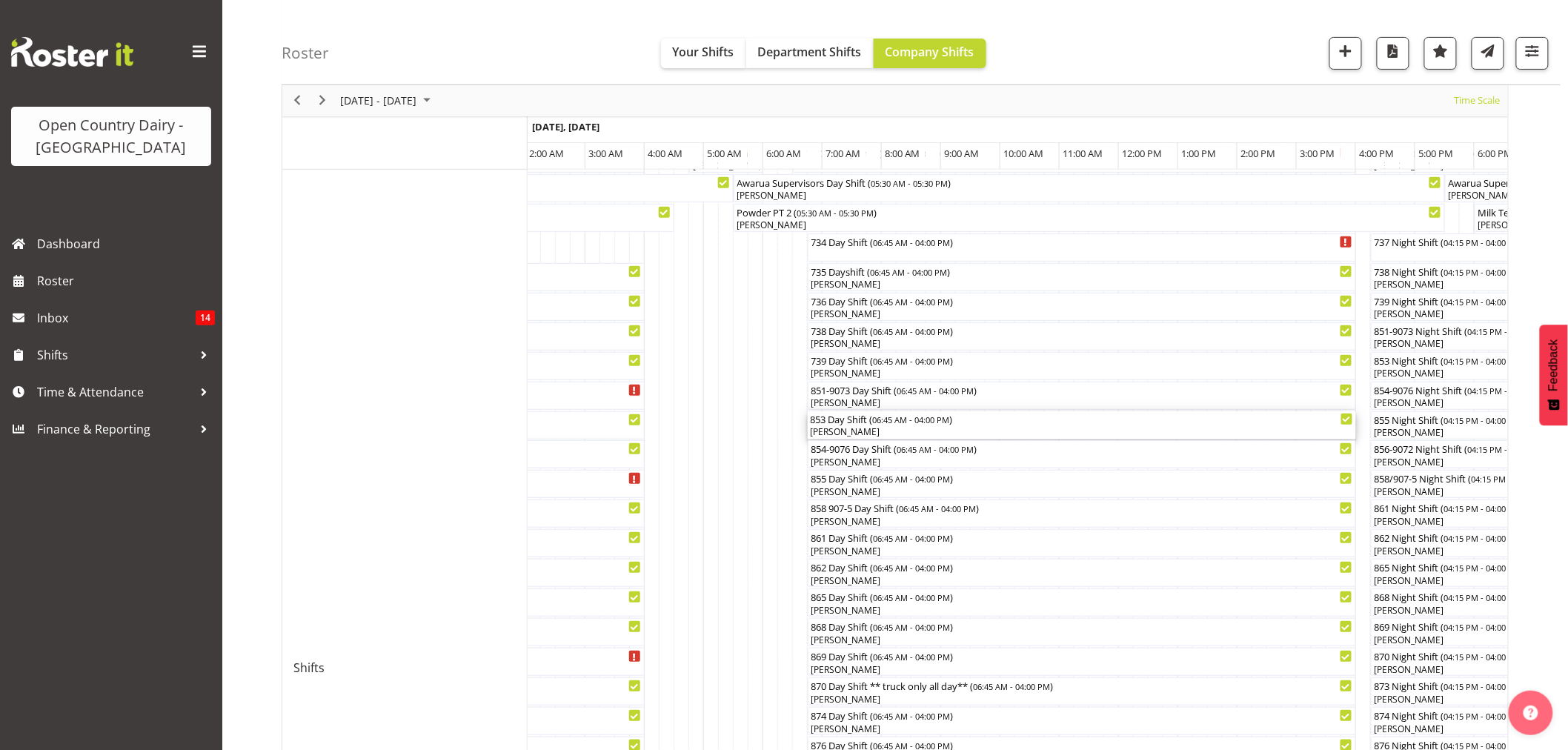
click at [842, 428] on div "[PERSON_NAME]" at bounding box center [1082, 431] width 543 height 13
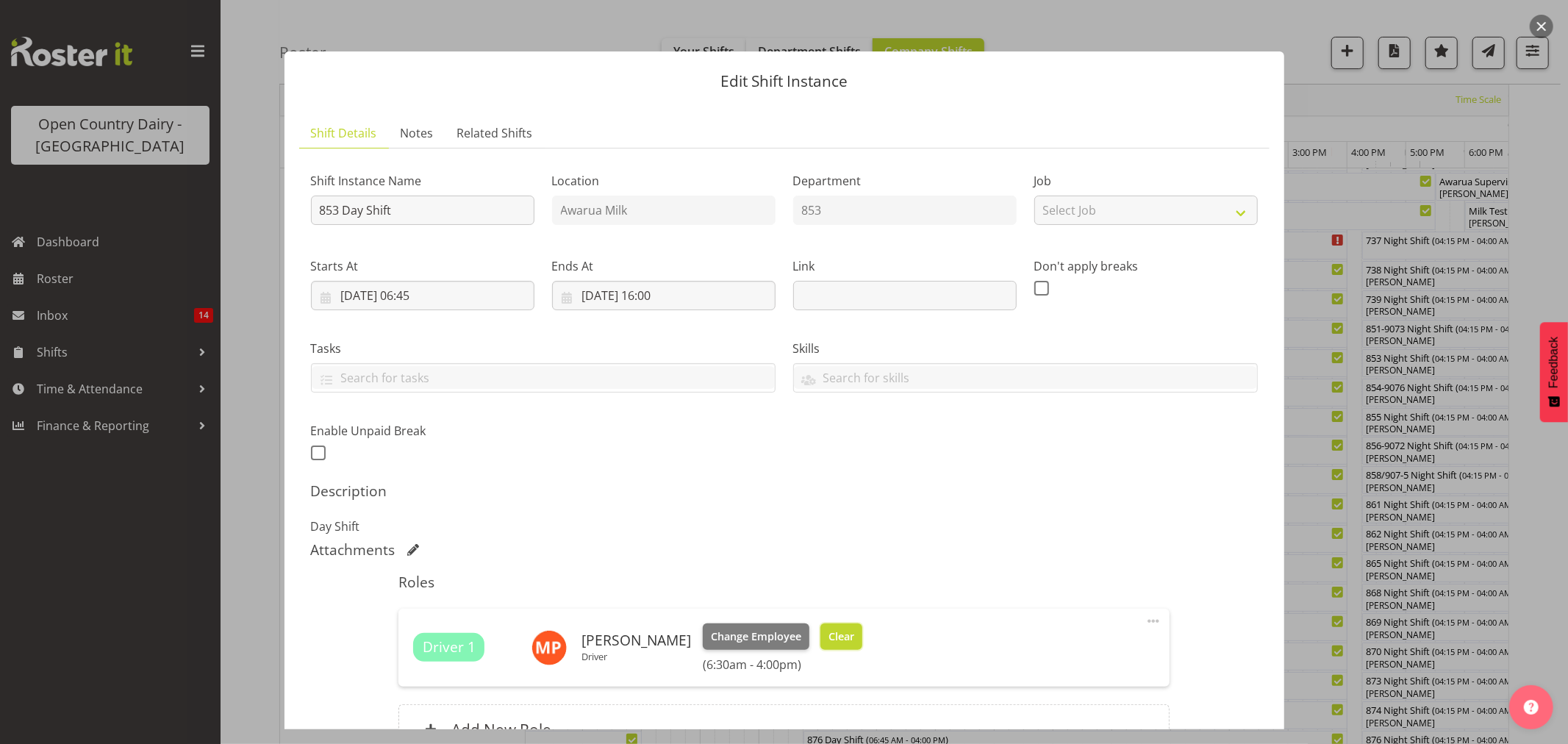
click at [831, 633] on span "Clear" at bounding box center [841, 636] width 26 height 17
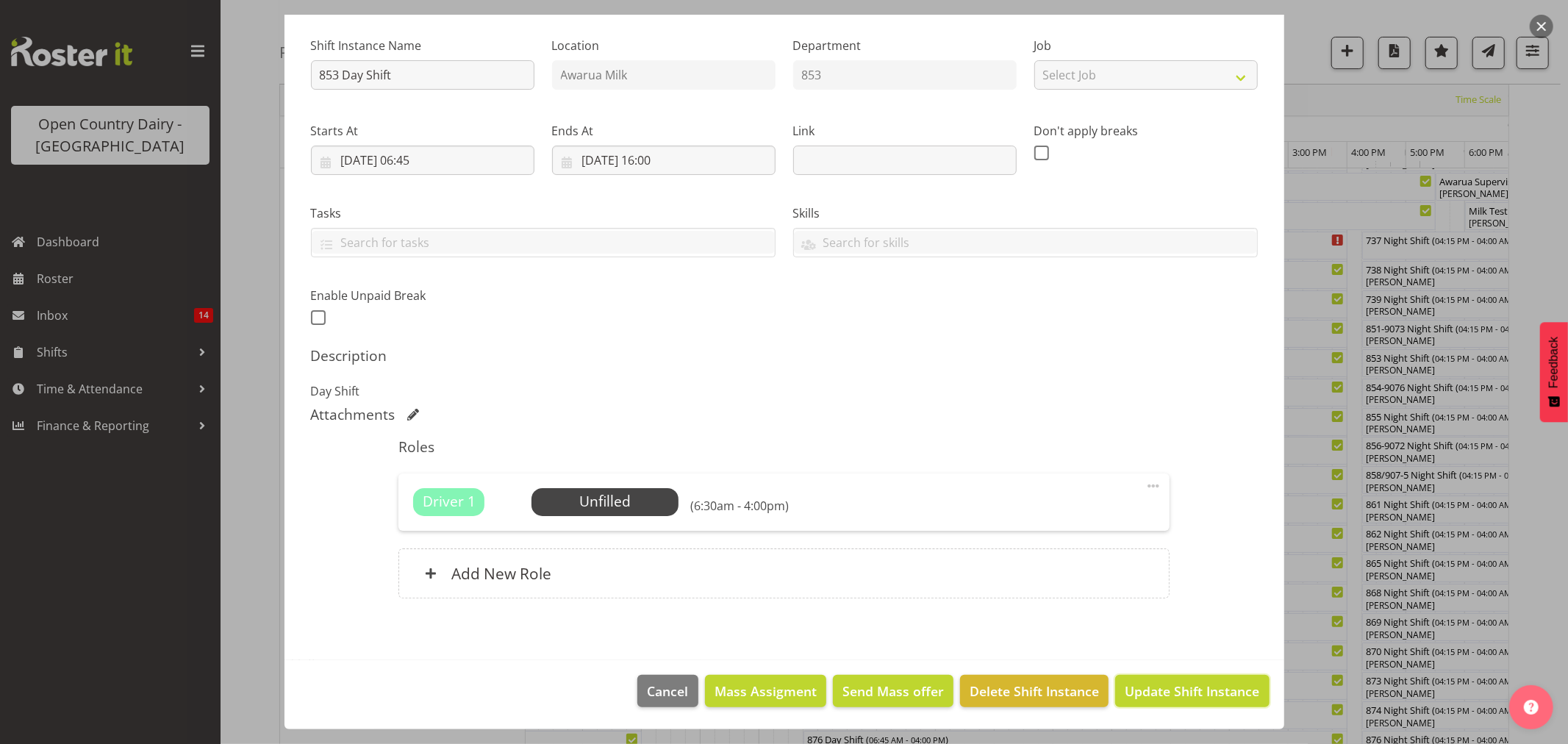
click at [1121, 673] on footer "Cancel Mass Assigment Send Mass offer Delete Shift Instance Update Shift Instan…" at bounding box center [785, 694] width 1000 height 69
click at [597, 500] on span "Select Employee" at bounding box center [605, 502] width 110 height 21
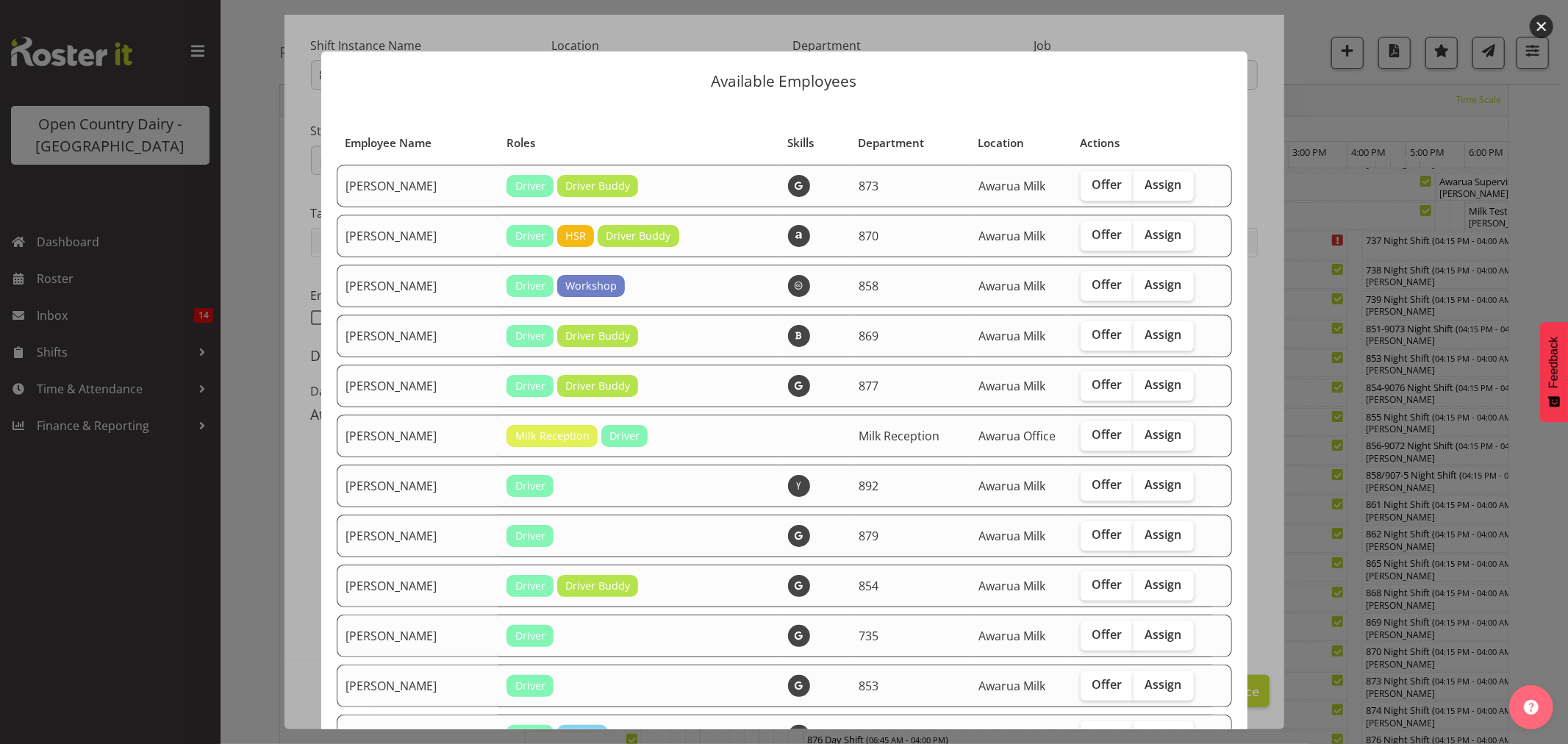
click at [1355, 172] on div at bounding box center [784, 372] width 1568 height 744
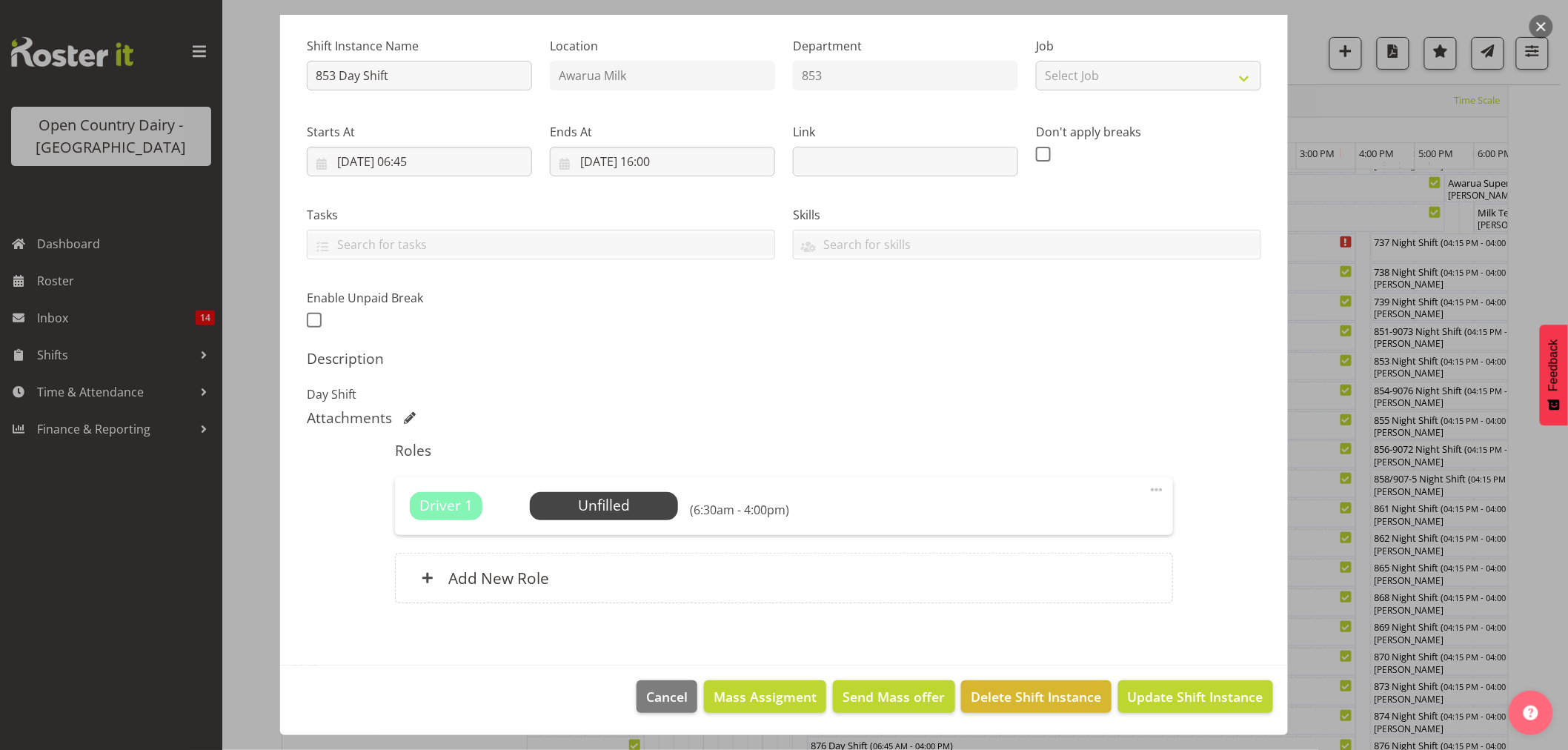
click at [1365, 178] on div at bounding box center [784, 375] width 1568 height 750
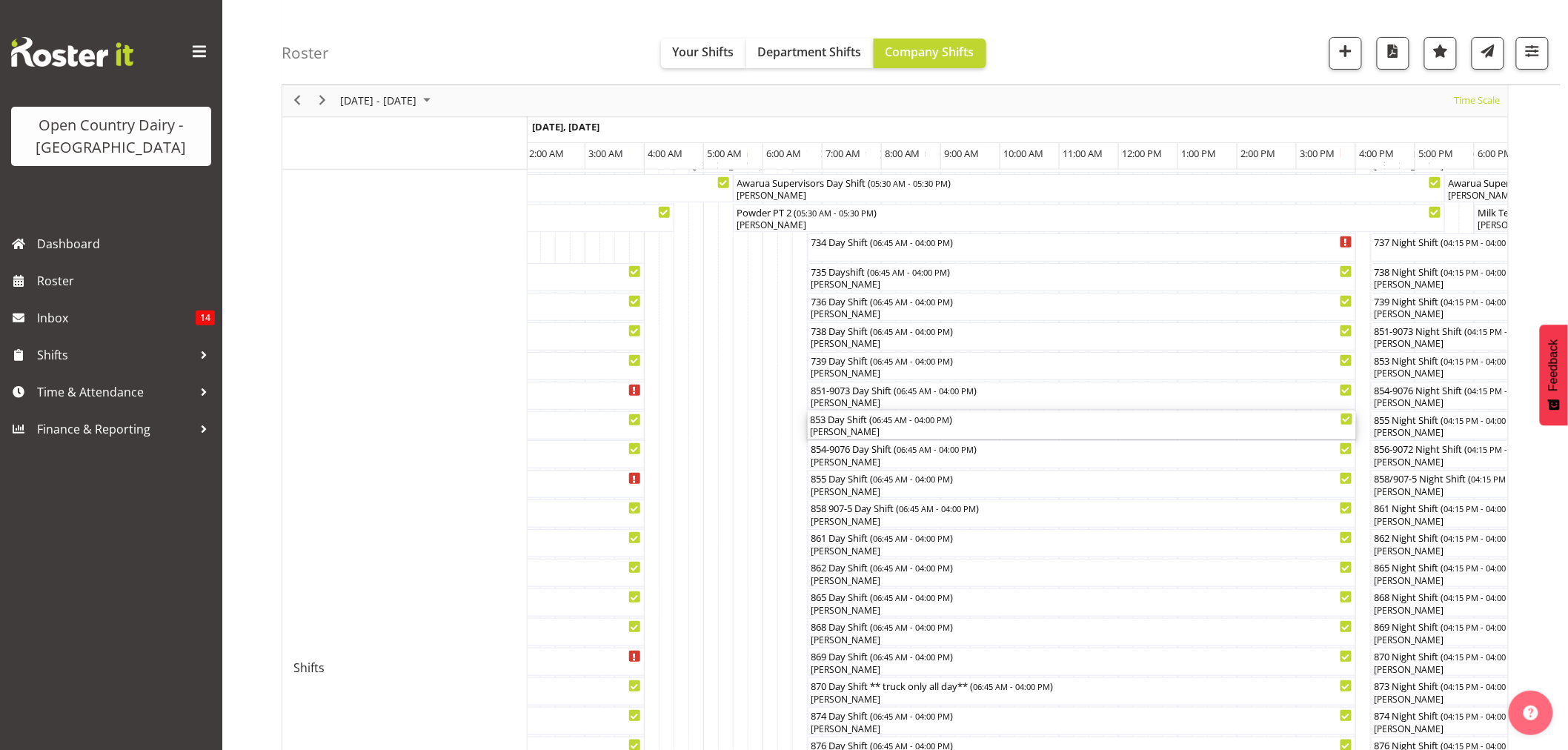
click at [842, 427] on div "[PERSON_NAME]" at bounding box center [1082, 431] width 543 height 13
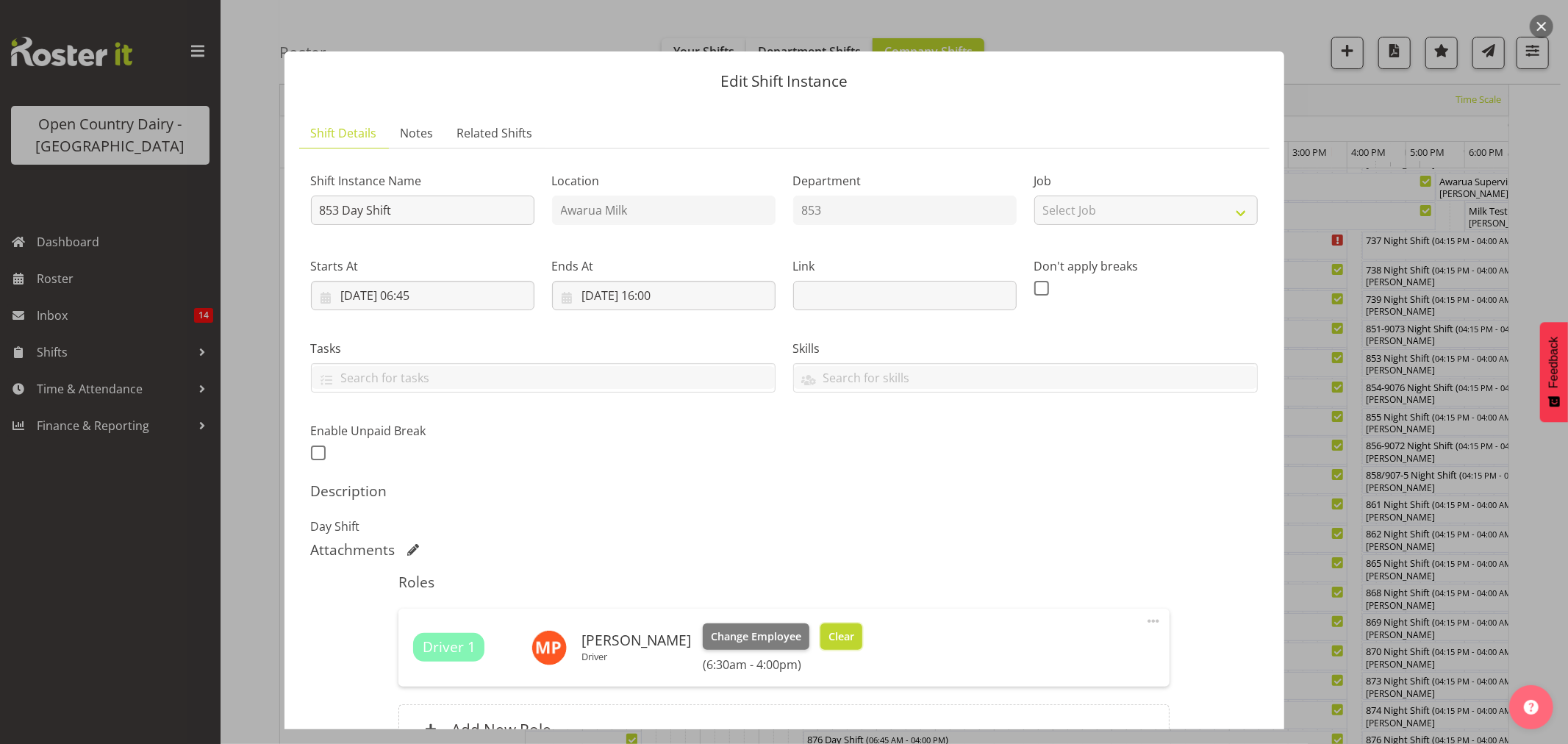
click at [833, 633] on span "Clear" at bounding box center [841, 636] width 26 height 17
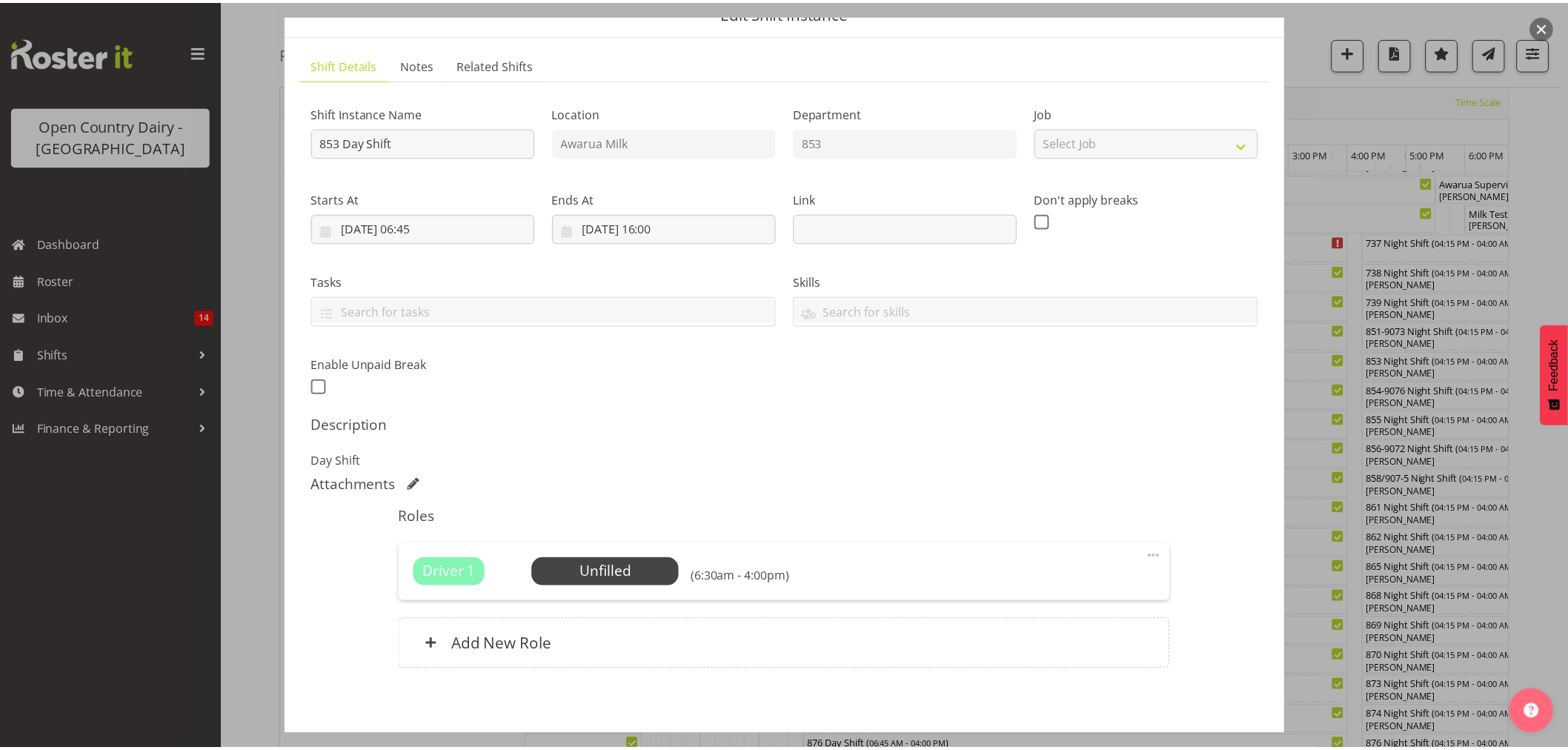
scroll to position [136, 0]
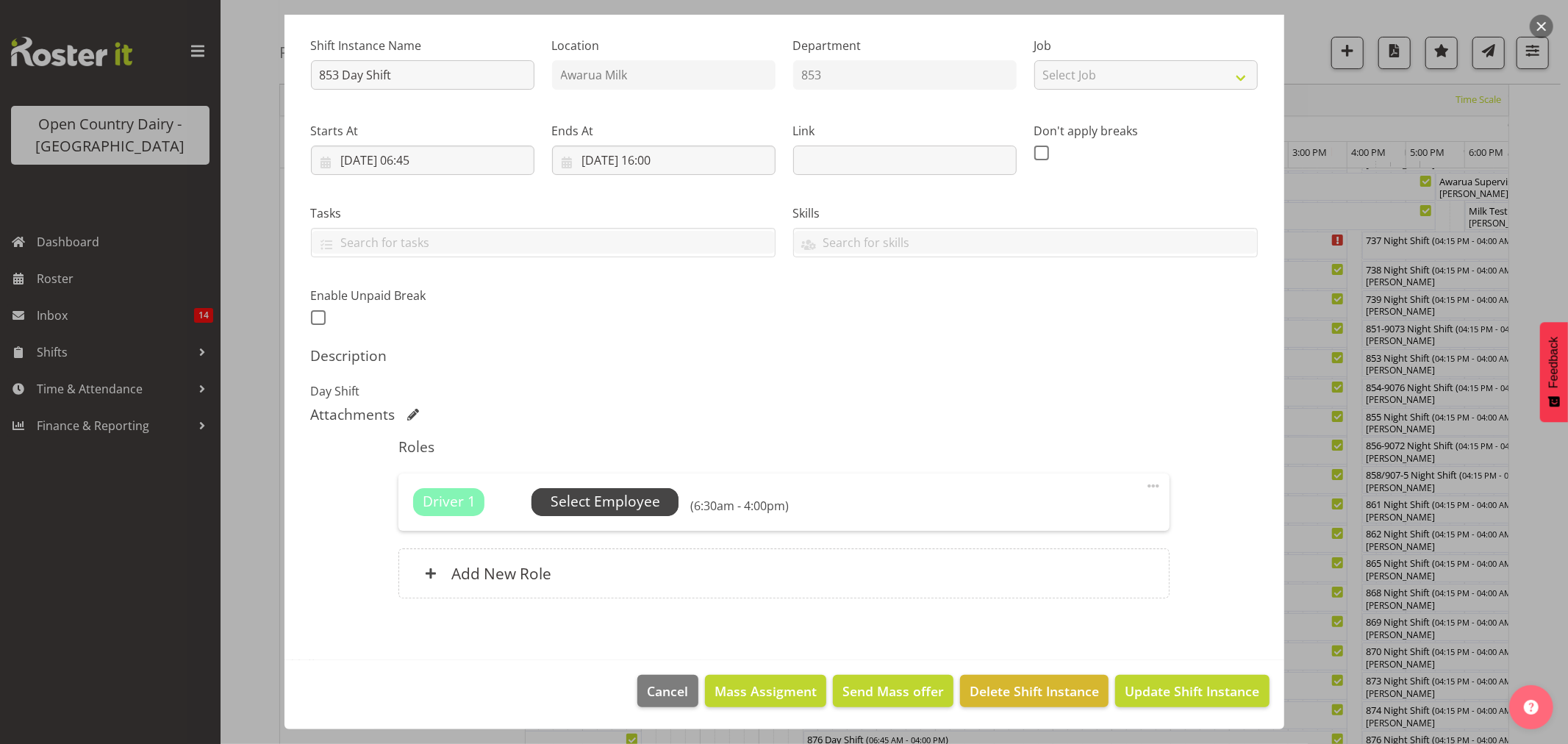
click at [598, 497] on span "Select Employee" at bounding box center [605, 502] width 110 height 21
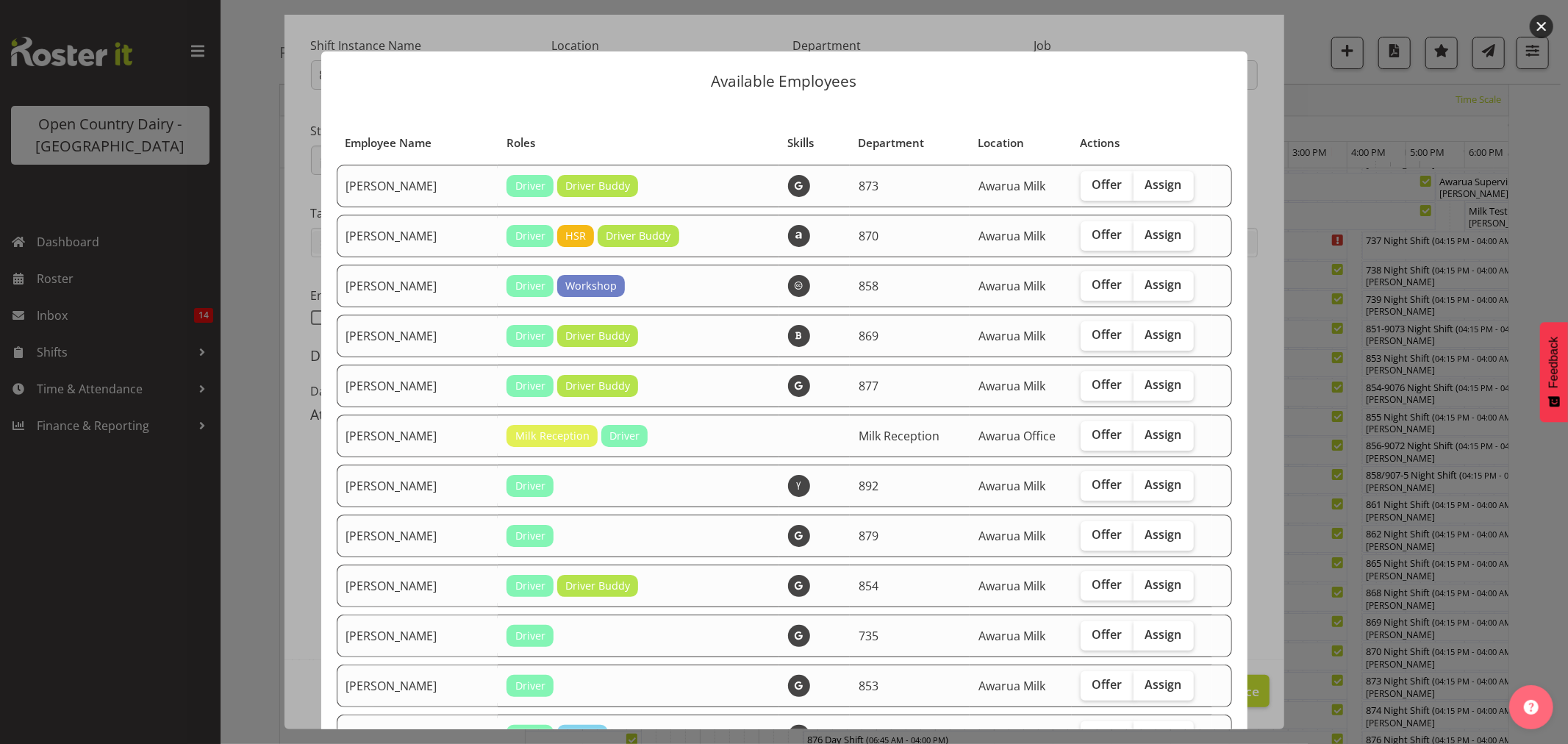
click at [1331, 122] on div at bounding box center [784, 372] width 1568 height 744
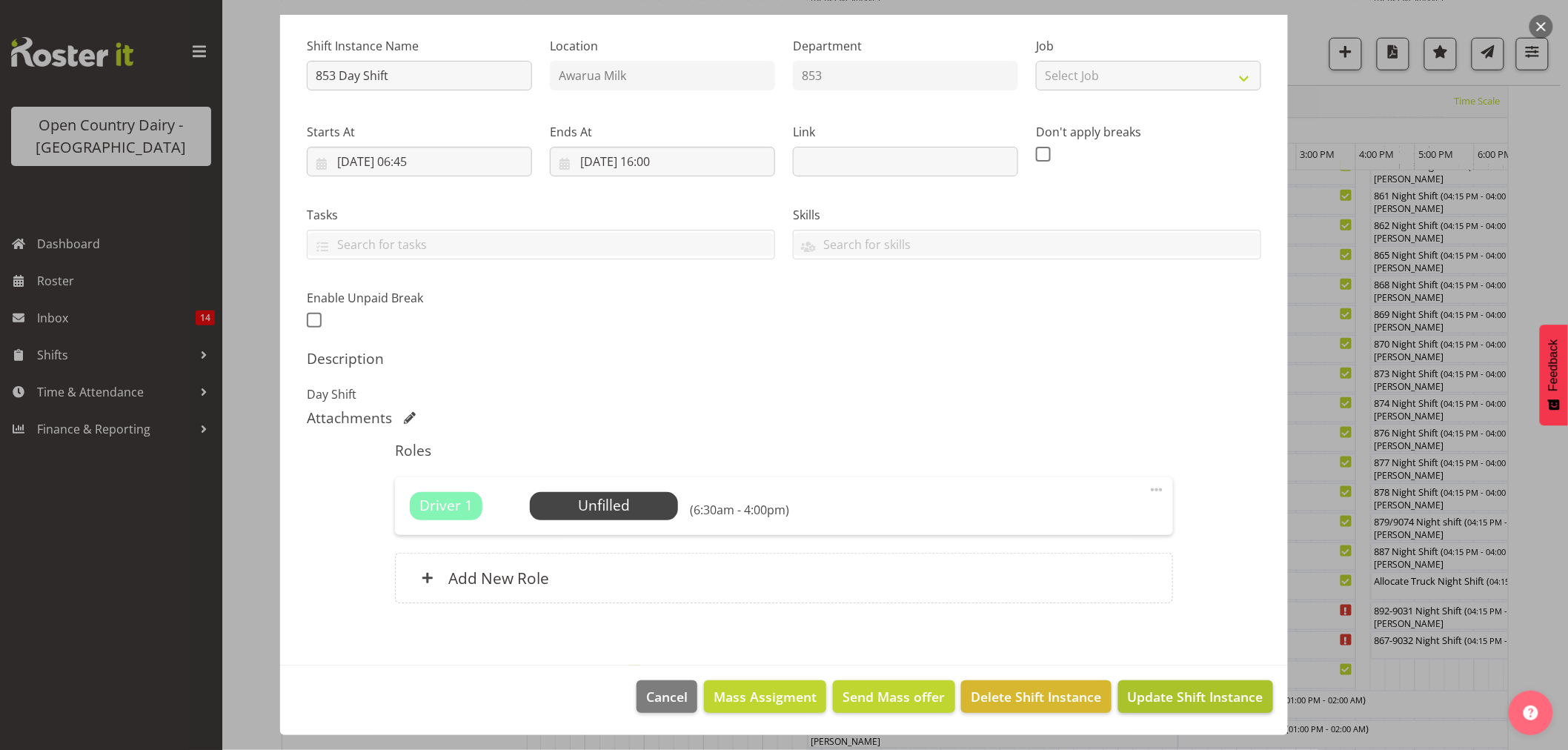
scroll to position [480, 0]
click at [1145, 695] on span "Update Shift Instance" at bounding box center [1196, 696] width 135 height 19
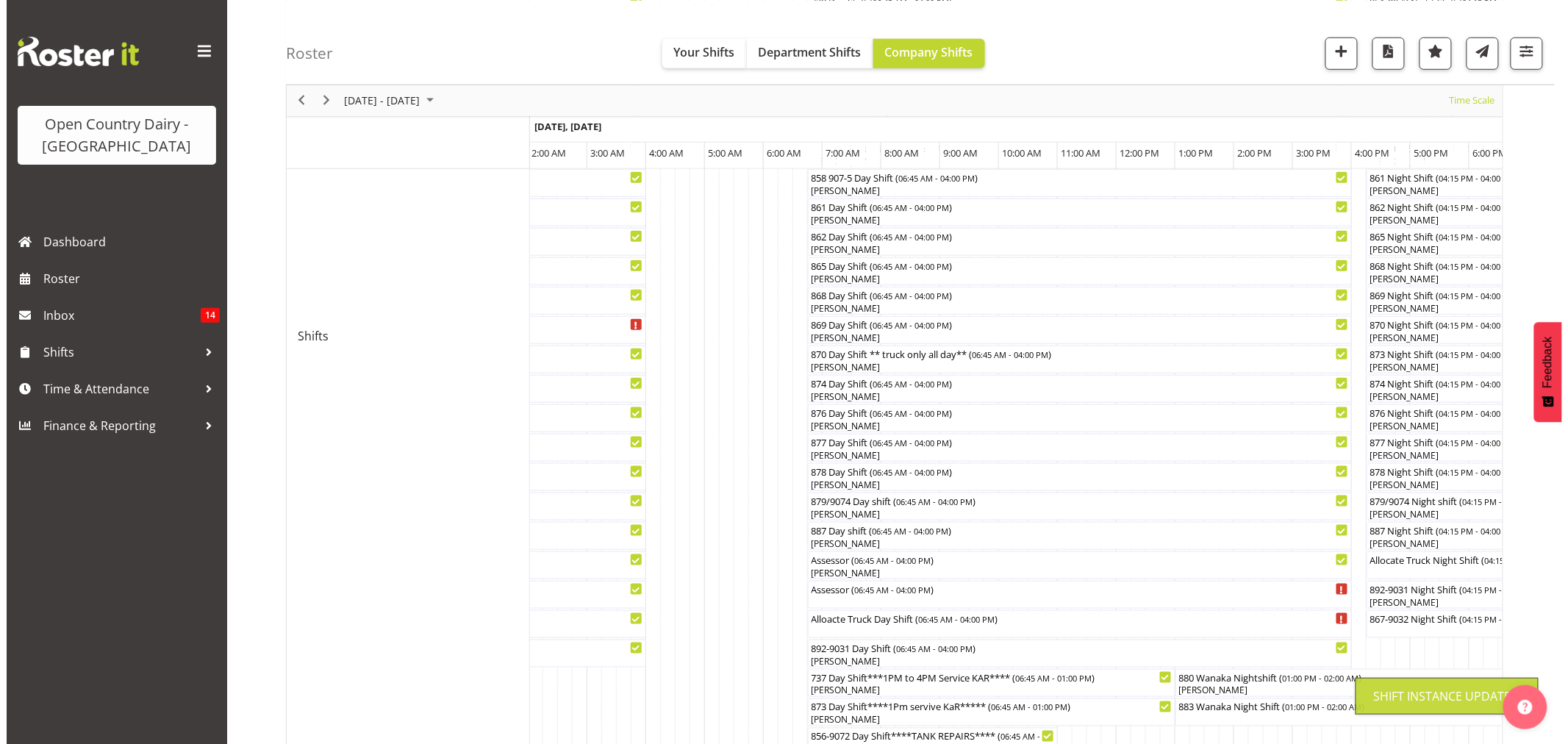
scroll to position [0, 0]
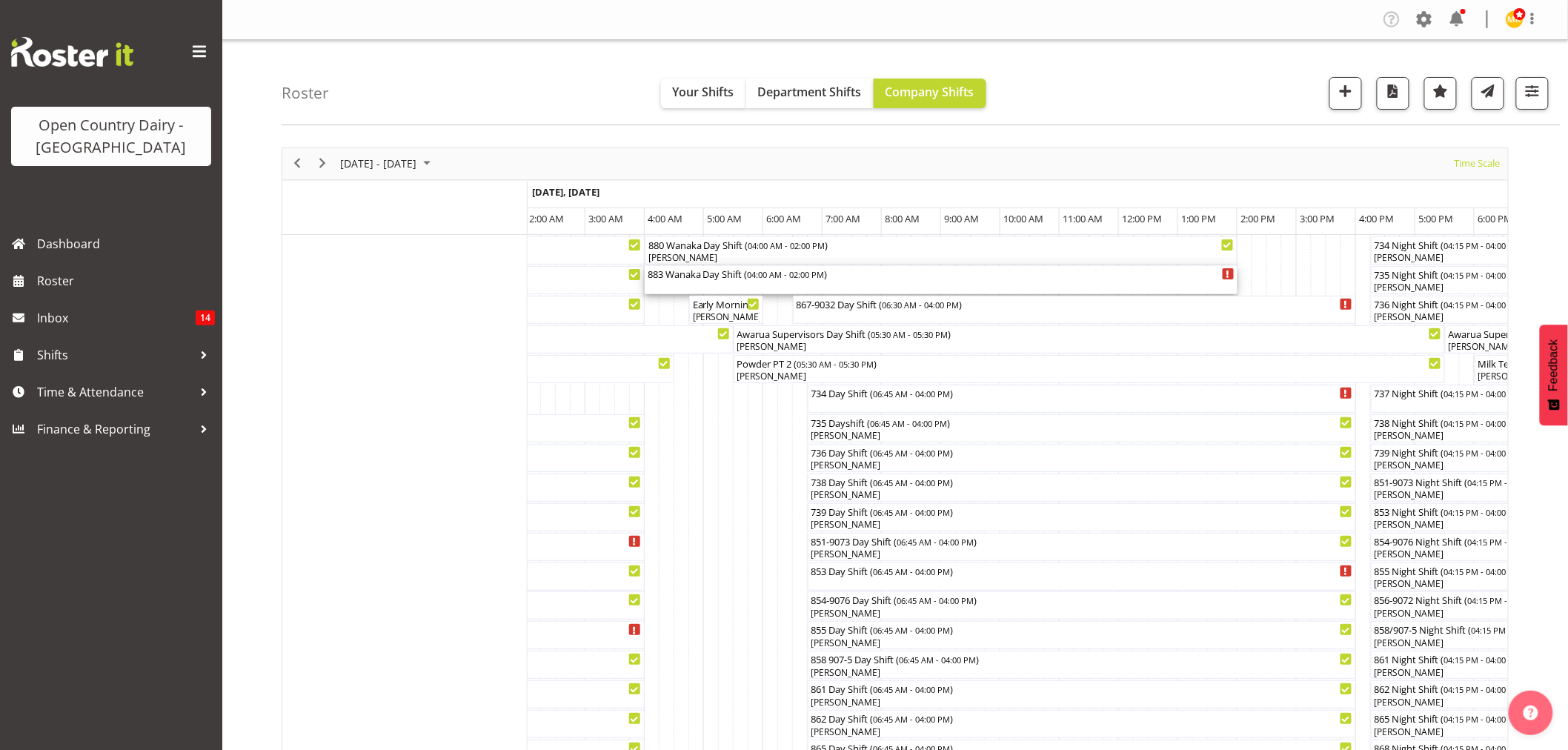
click at [695, 282] on div "883 Wanaka Day Shift ( 04:00 AM - 02:00 PM )" at bounding box center [941, 280] width 587 height 28
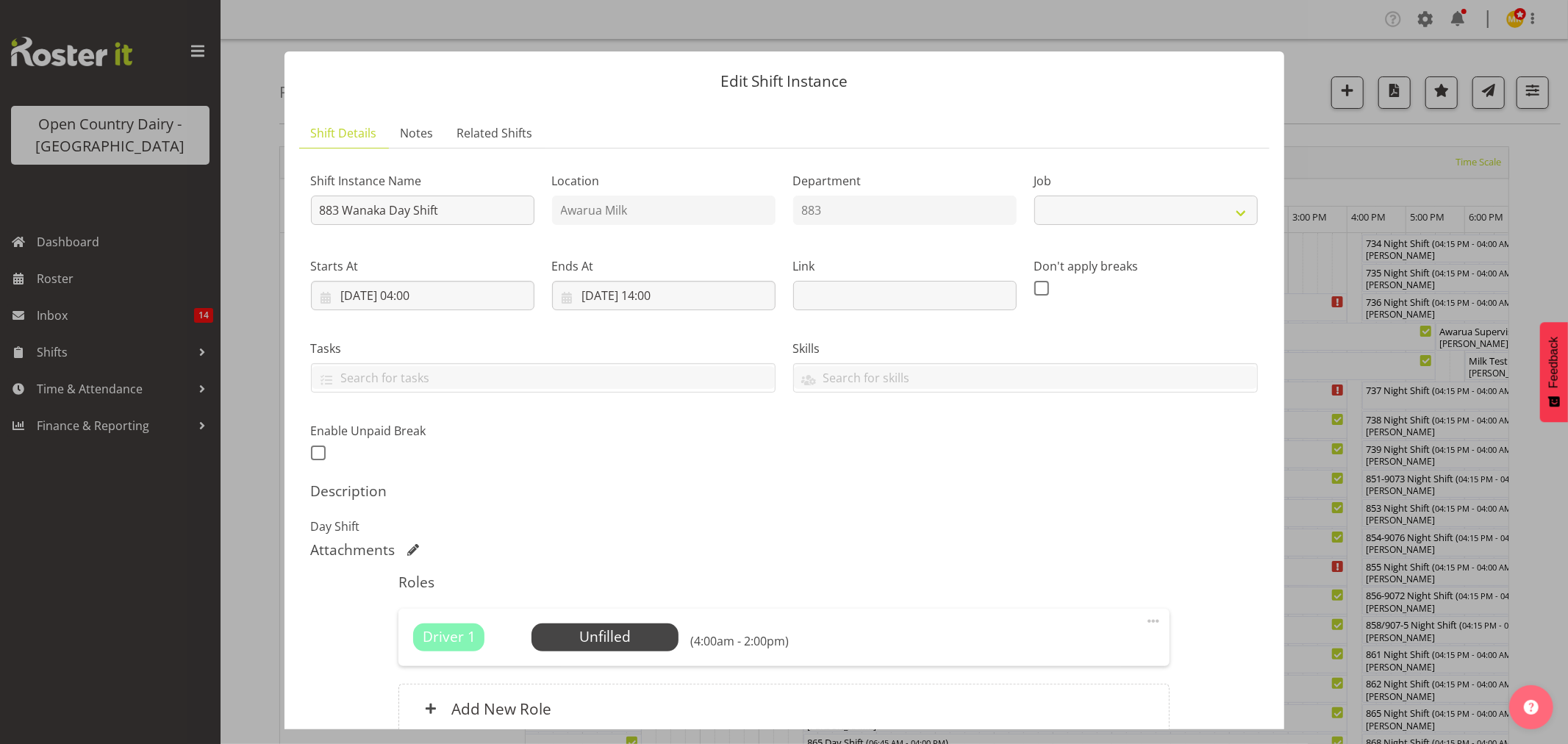
select select "10670"
click at [599, 639] on span "Select Employee" at bounding box center [605, 637] width 110 height 21
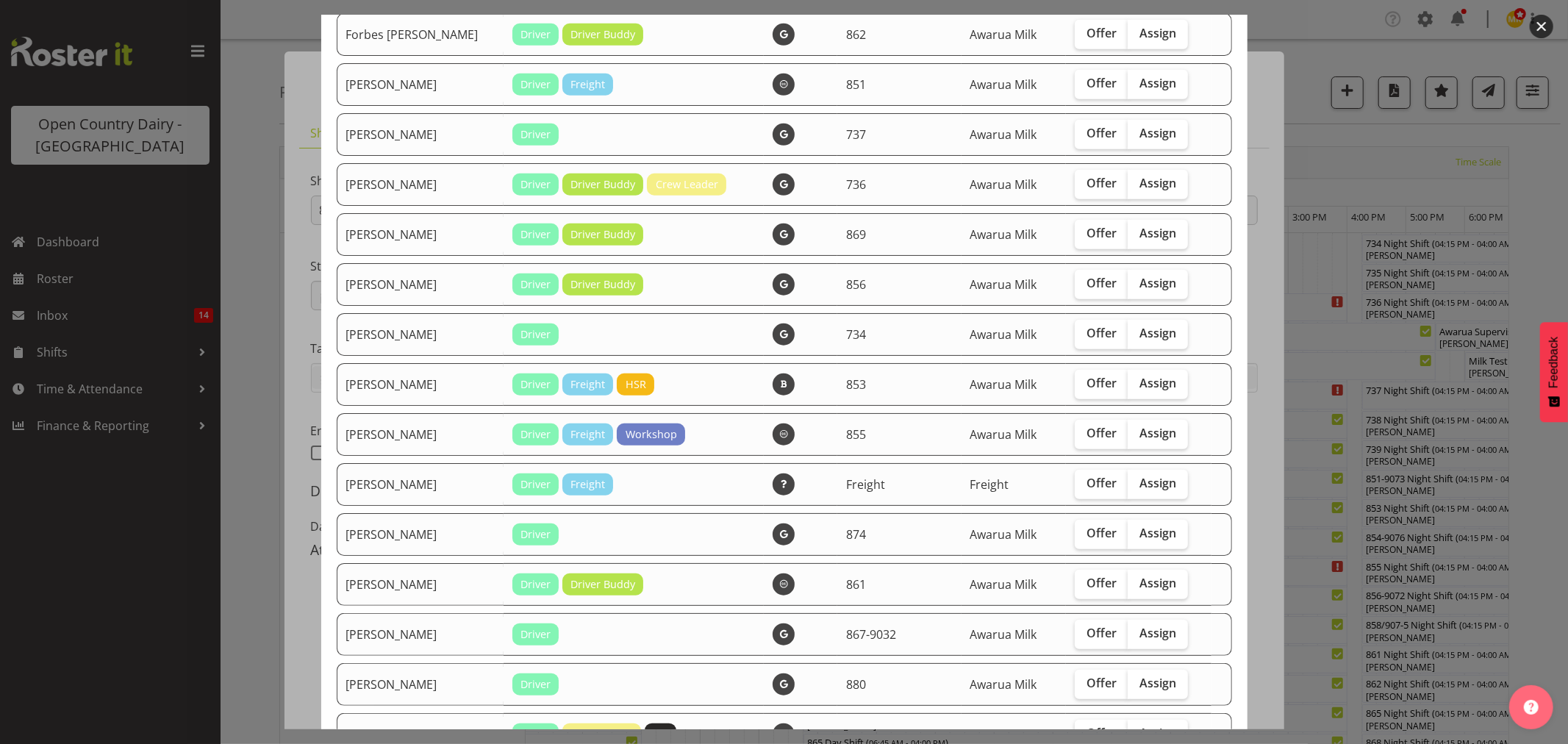
scroll to position [816, 0]
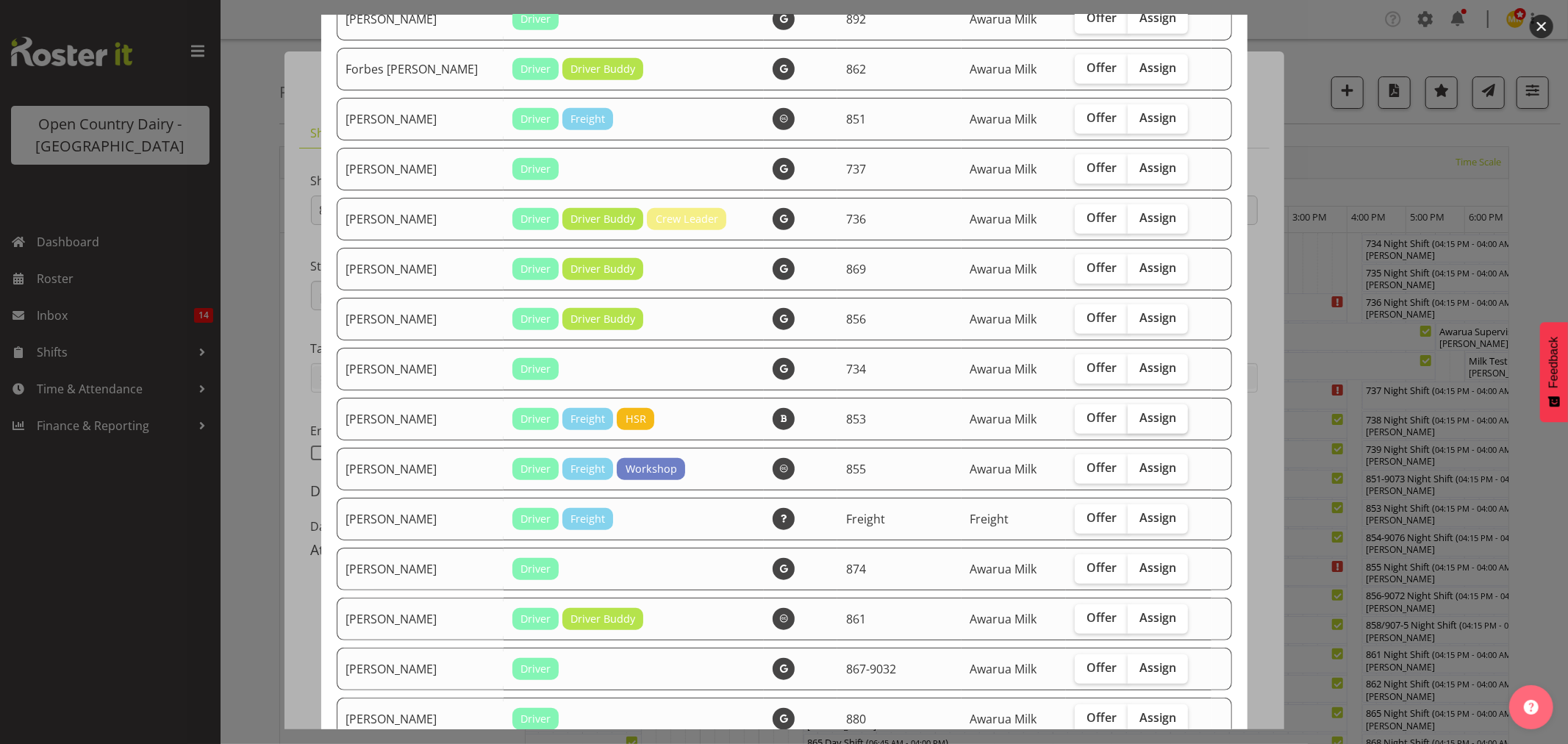
click at [1139, 422] on span "Assign" at bounding box center [1158, 417] width 37 height 15
click at [1135, 422] on input "Assign" at bounding box center [1132, 417] width 10 height 10
checkbox input "true"
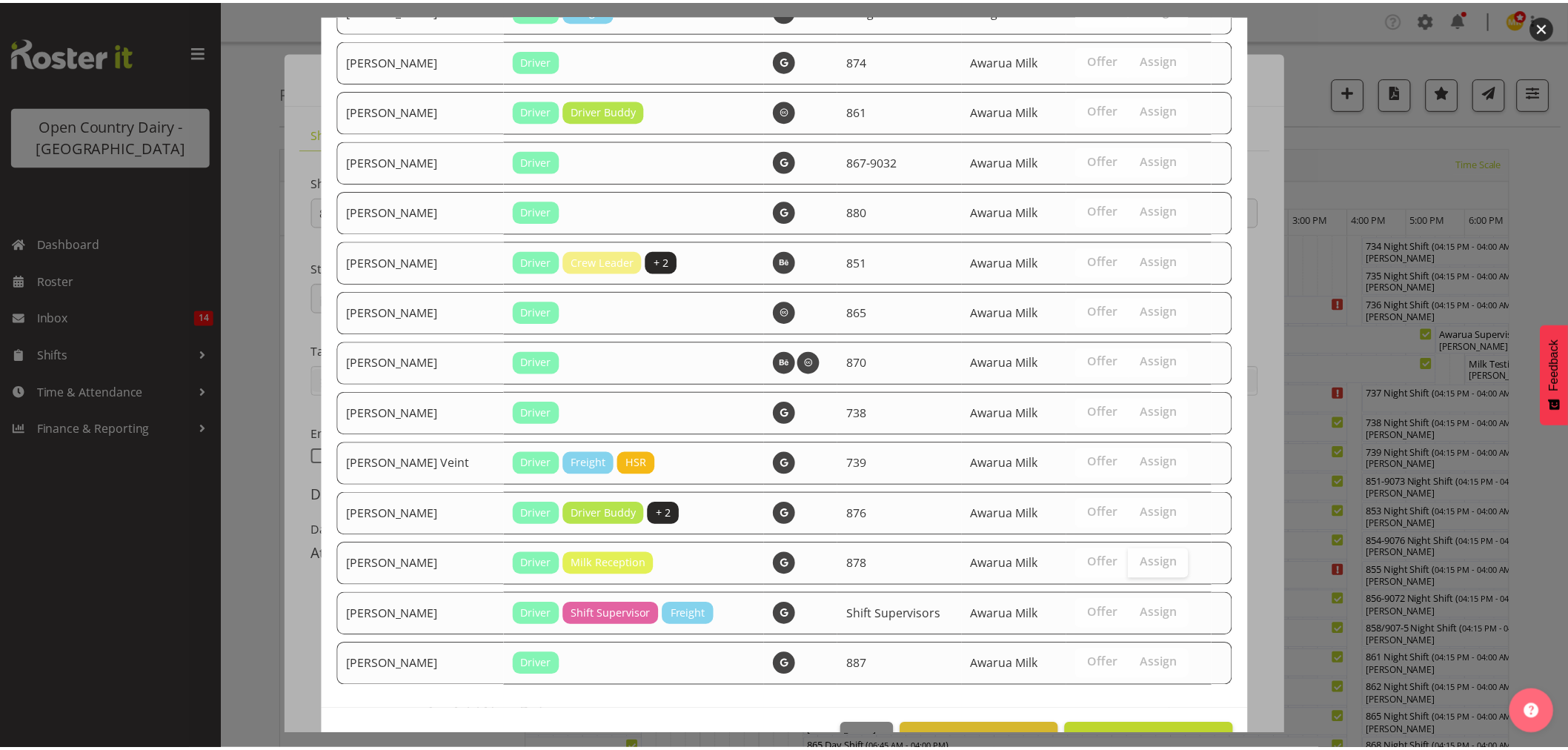
scroll to position [1386, 0]
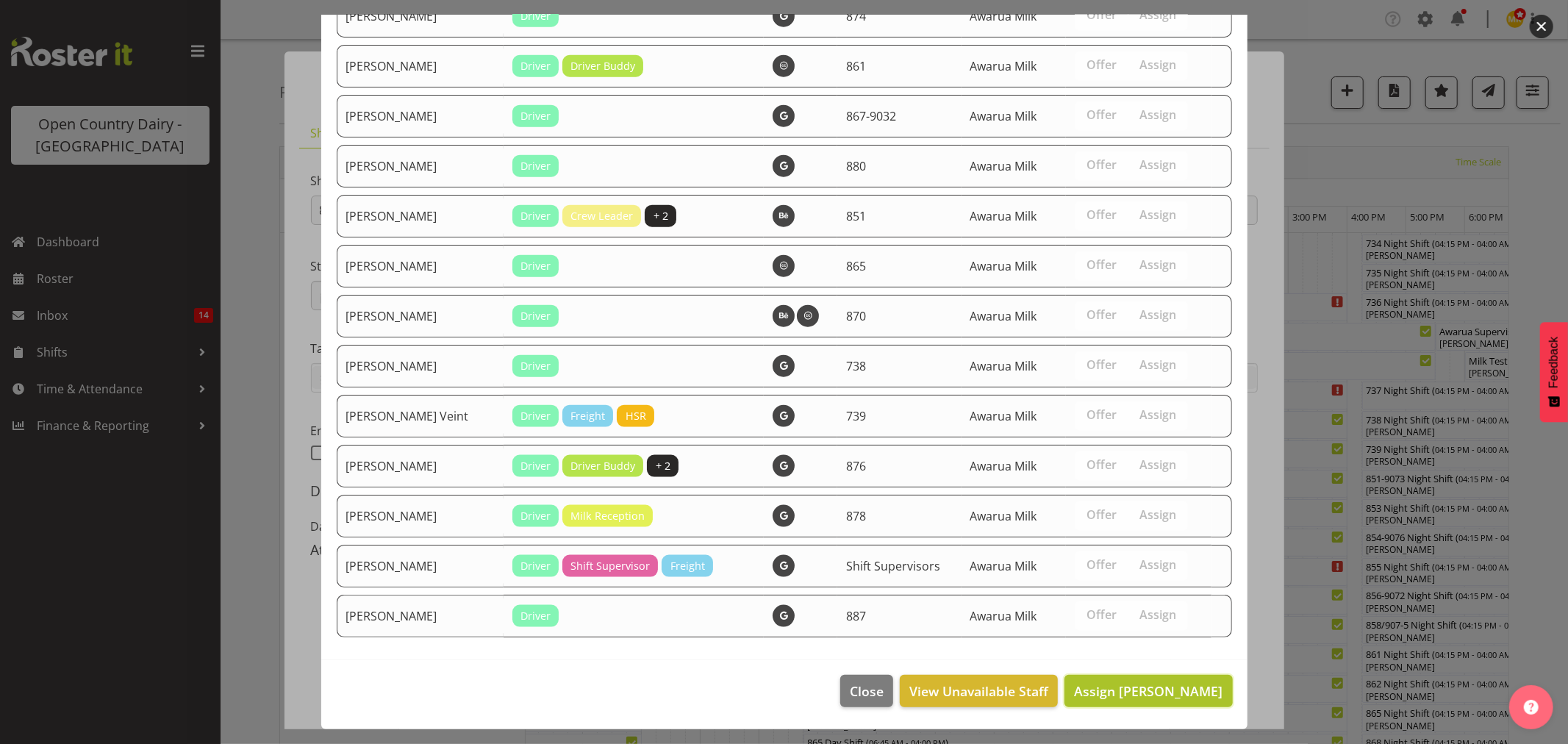
click at [1127, 687] on span "Assign Marty Powell" at bounding box center [1148, 691] width 148 height 17
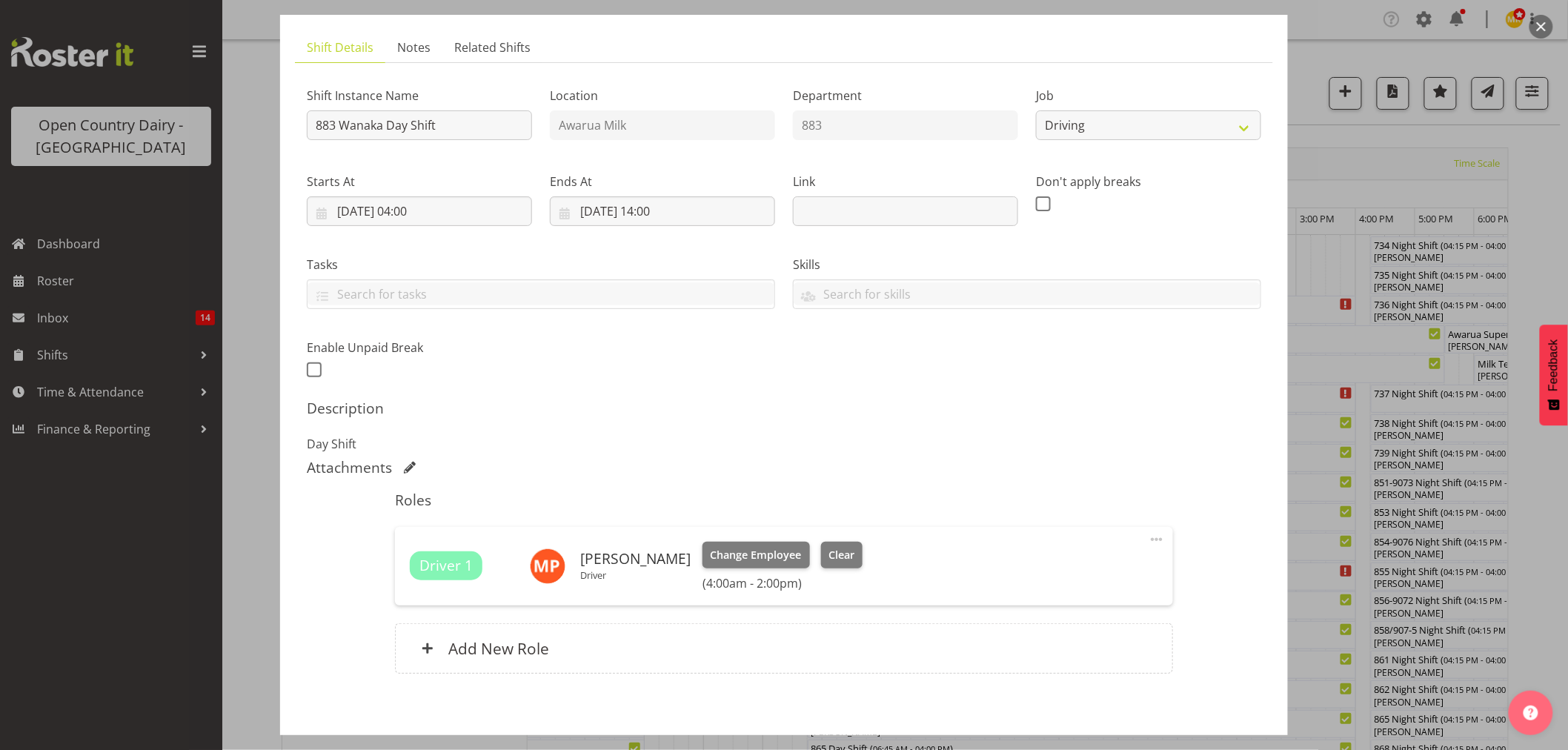
scroll to position [157, 0]
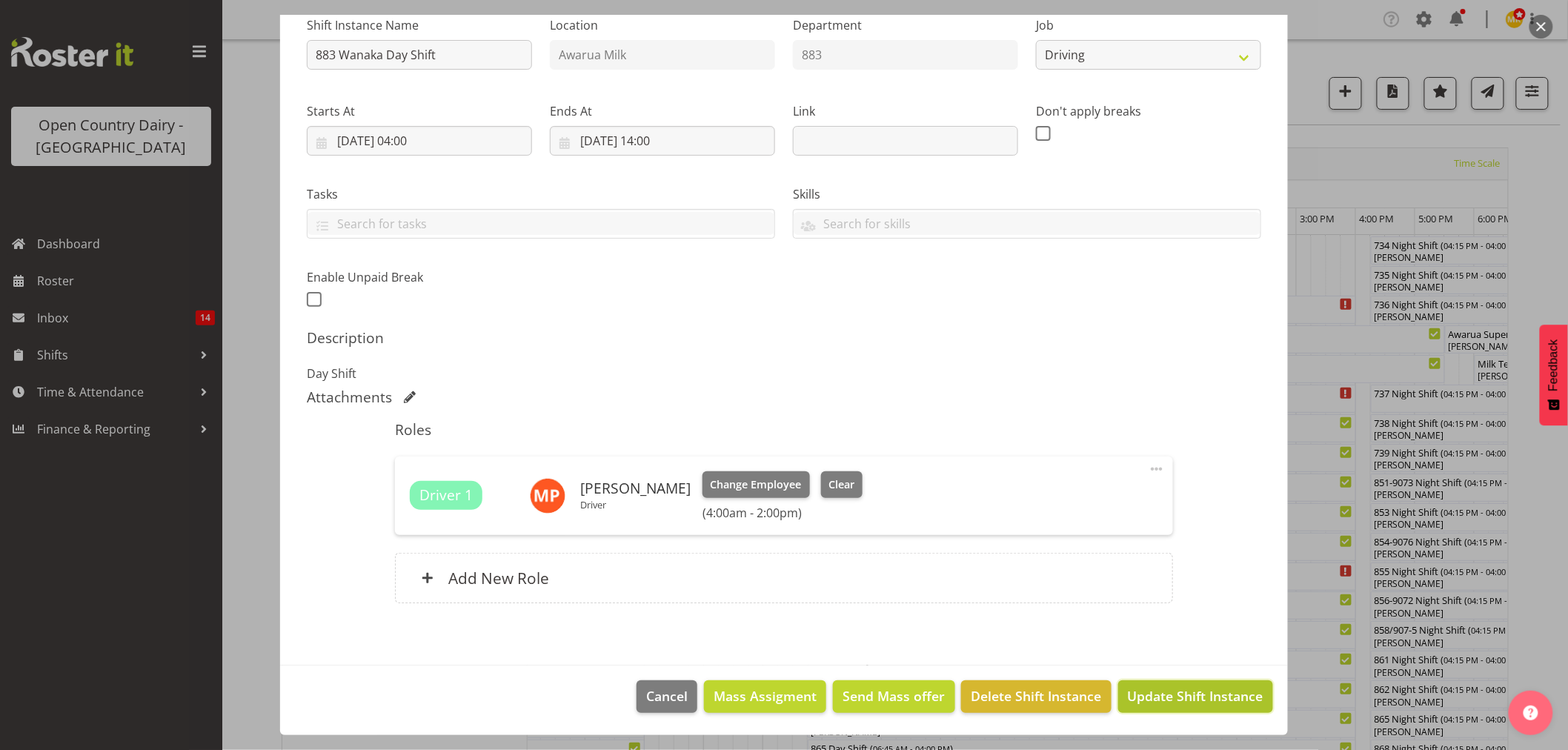
click at [1161, 698] on span "Update Shift Instance" at bounding box center [1196, 696] width 135 height 19
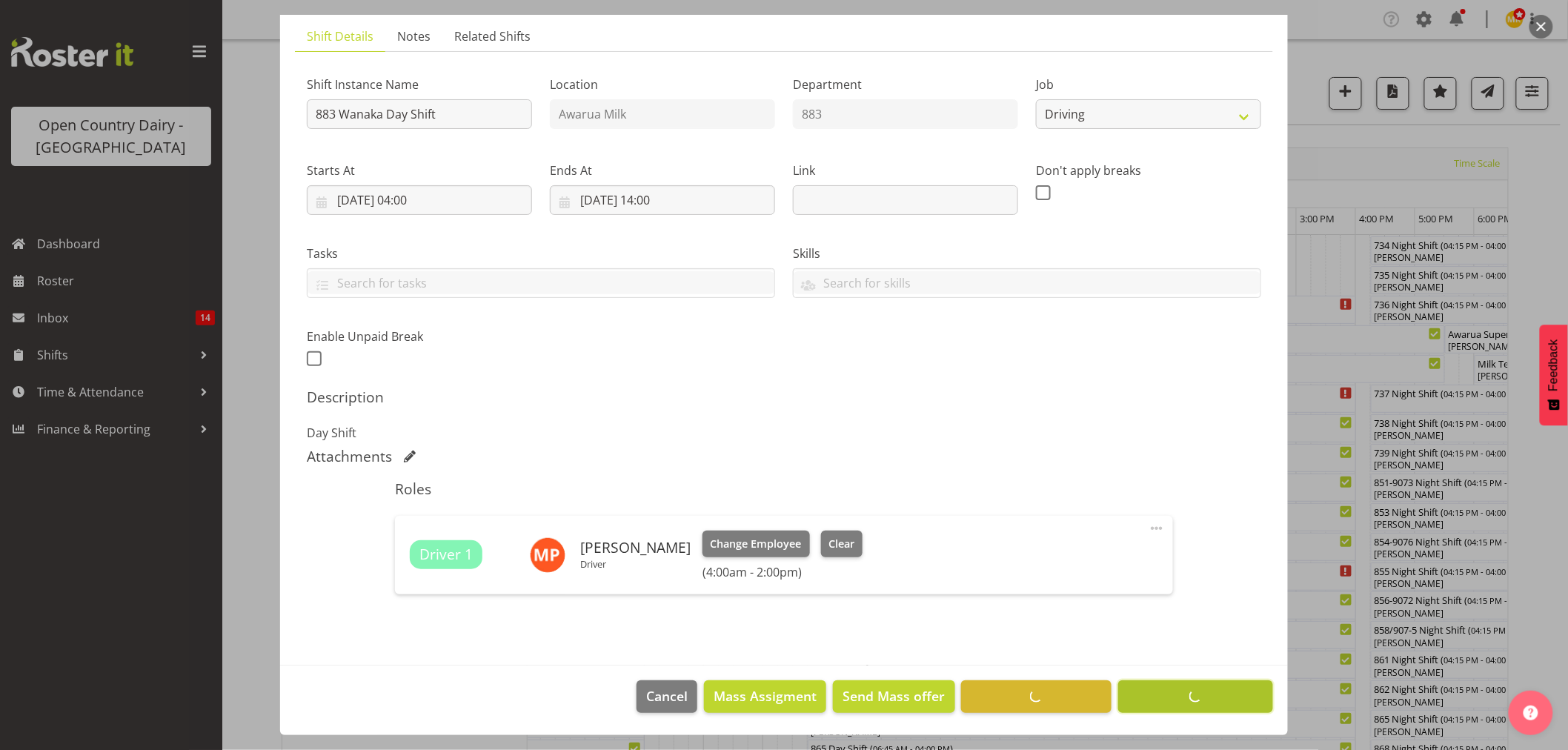
scroll to position [97, 0]
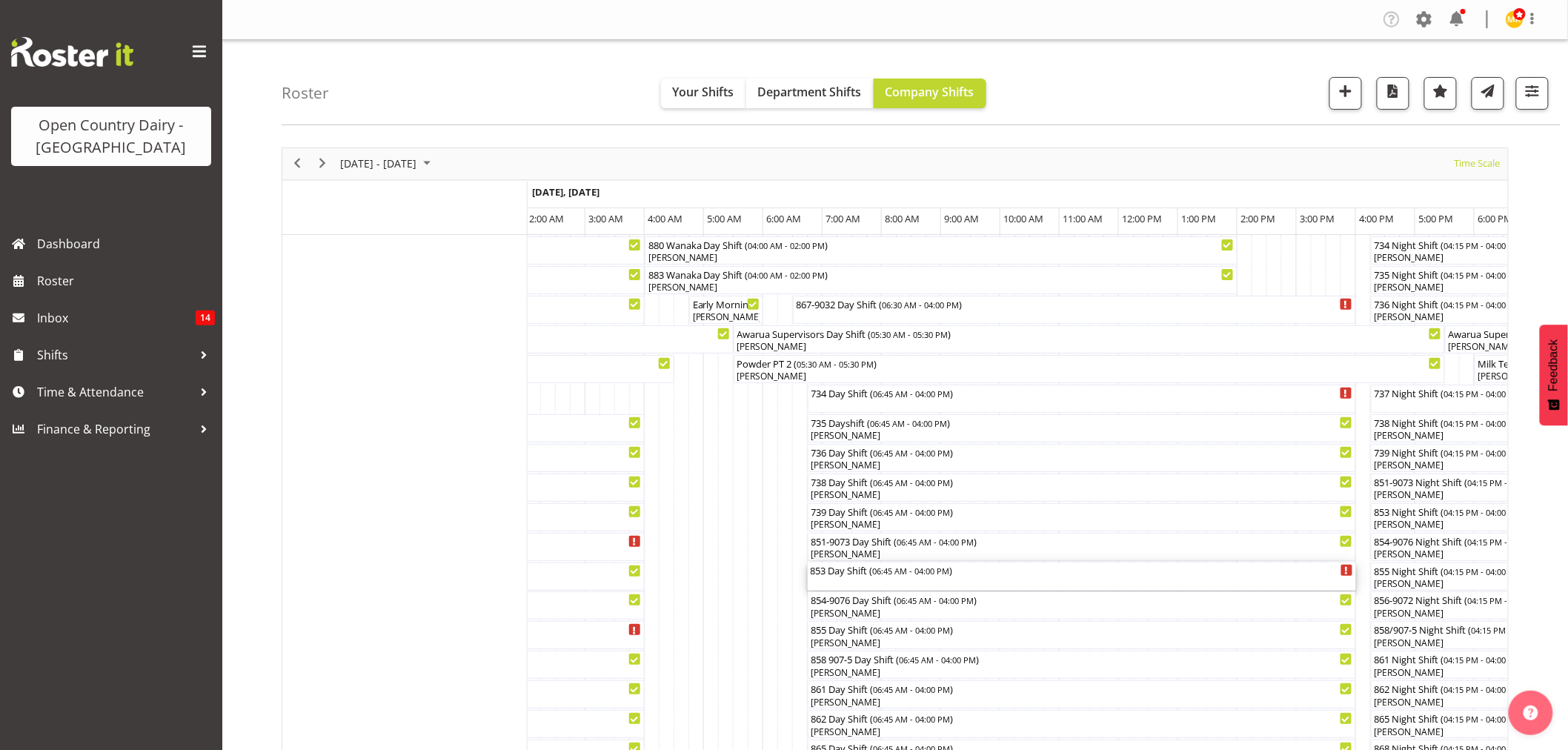
click at [863, 579] on div "853 Day Shift ( 06:45 AM - 04:00 PM )" at bounding box center [1082, 576] width 543 height 28
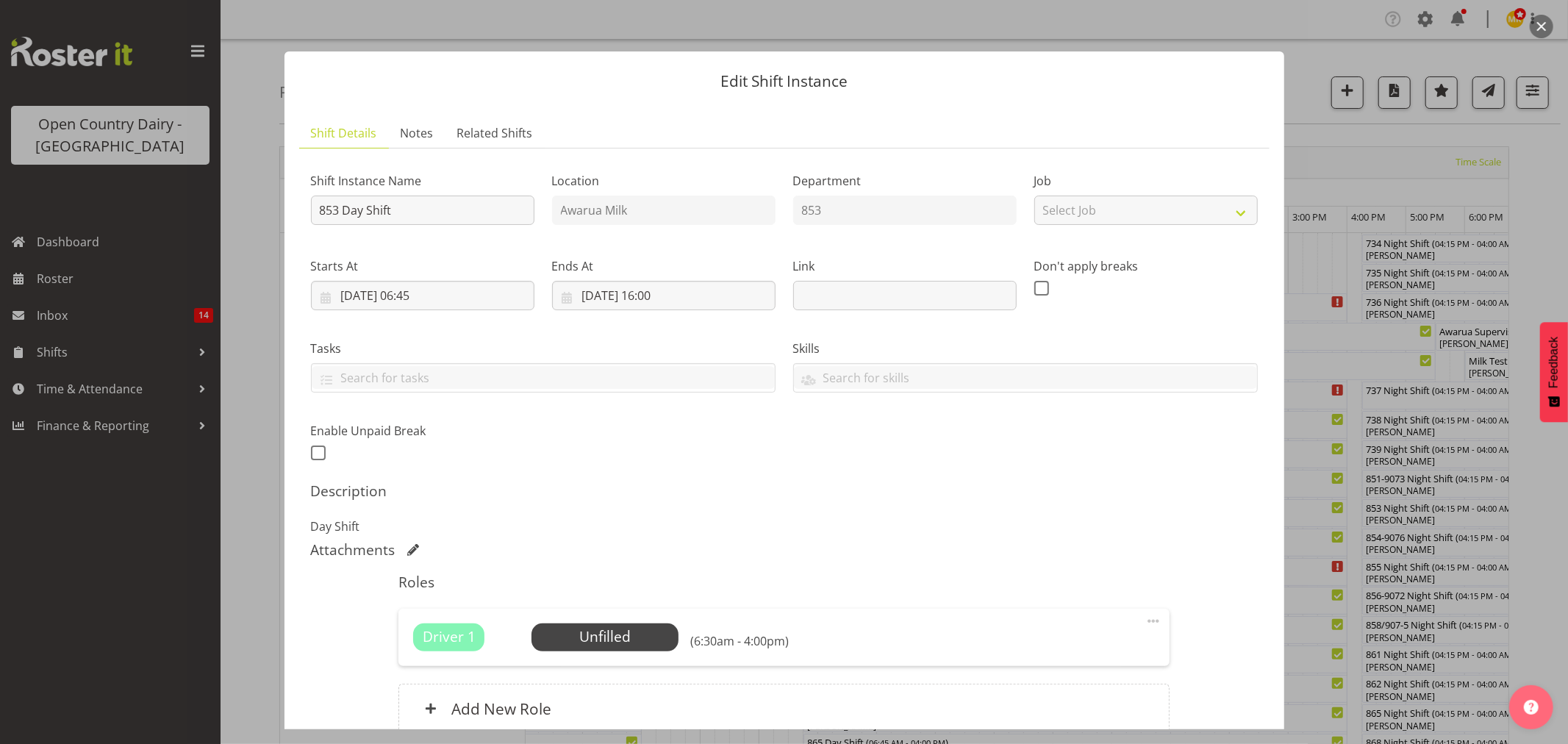
click at [1325, 338] on div at bounding box center [784, 372] width 1568 height 744
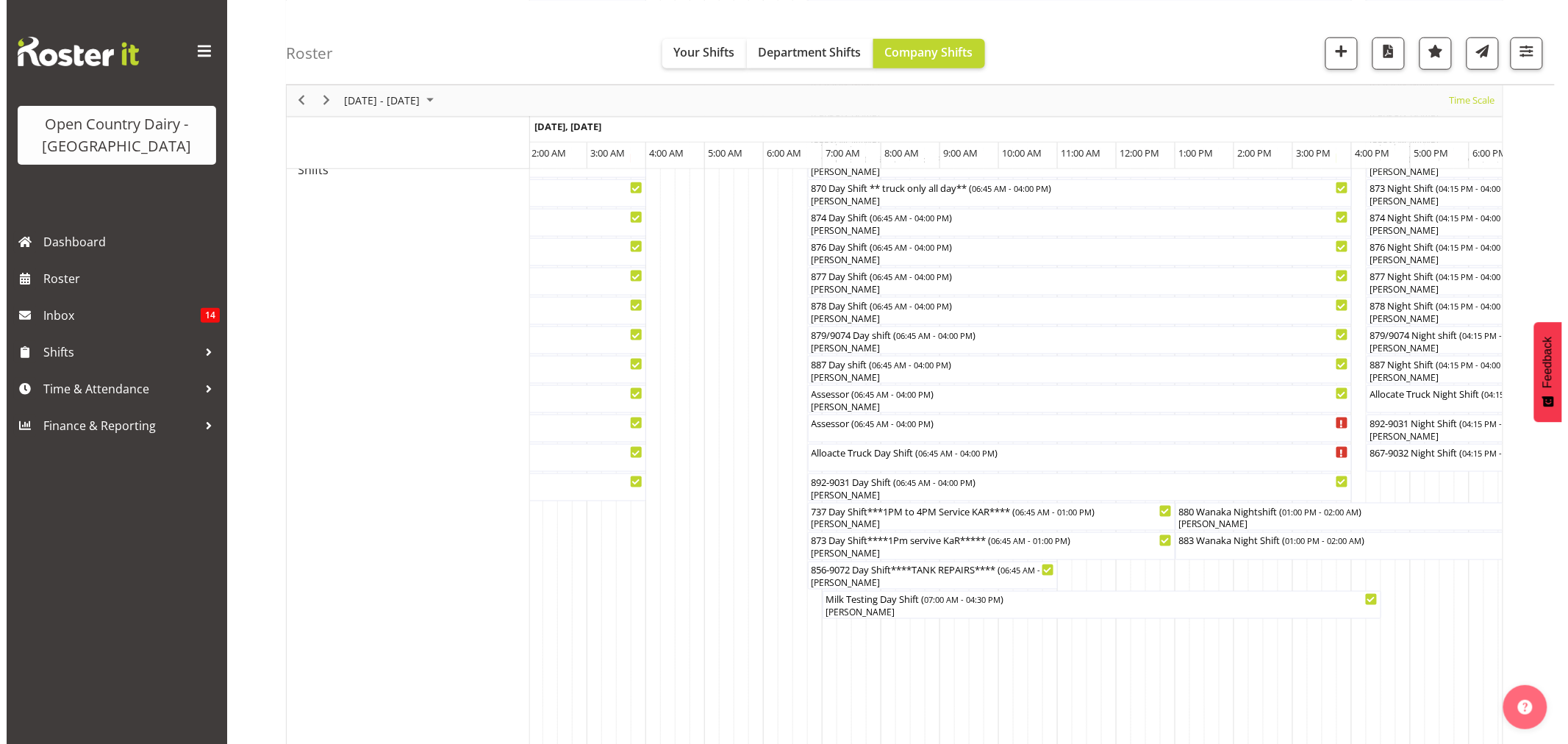
scroll to position [653, 0]
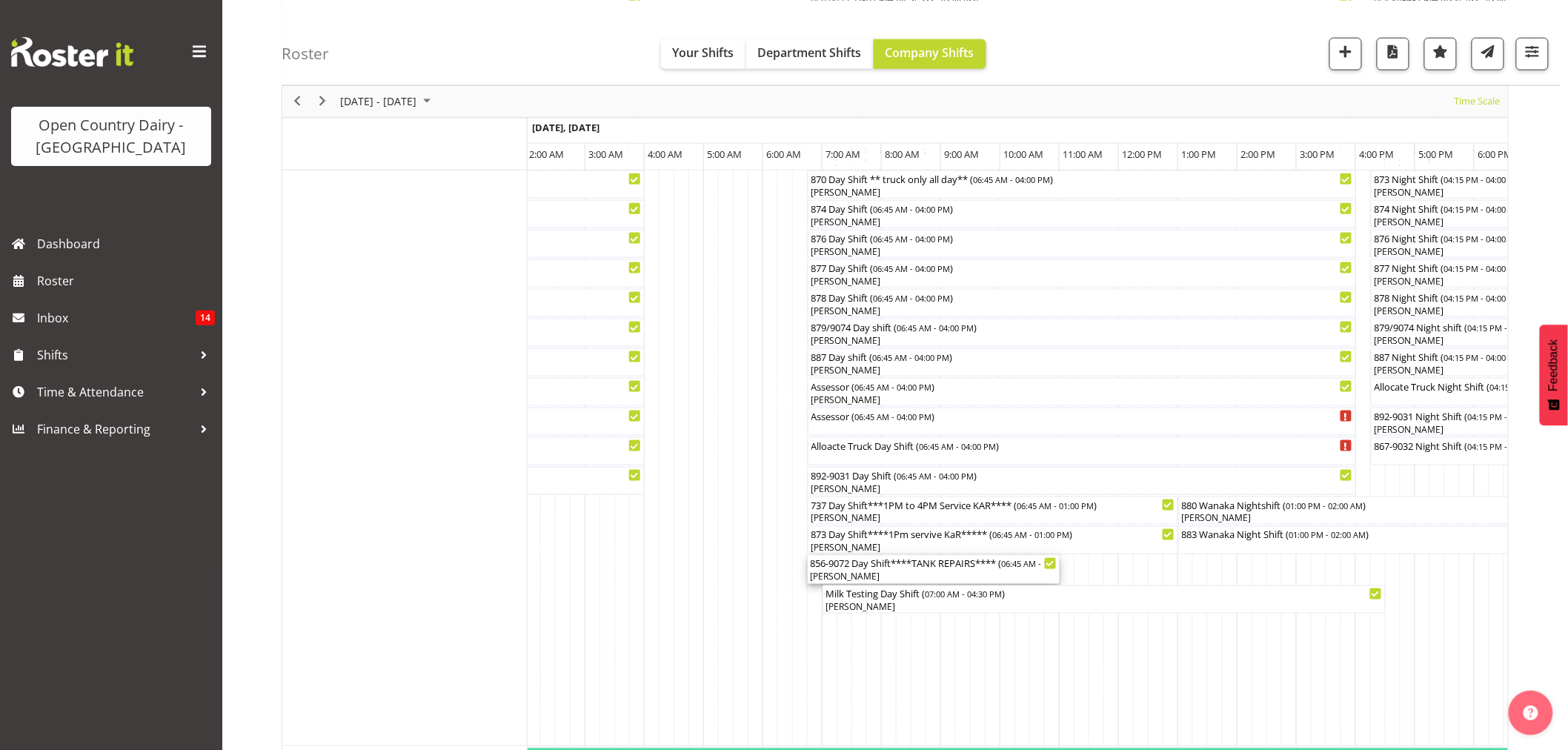
click at [849, 573] on div "[PERSON_NAME]" at bounding box center [934, 577] width 246 height 13
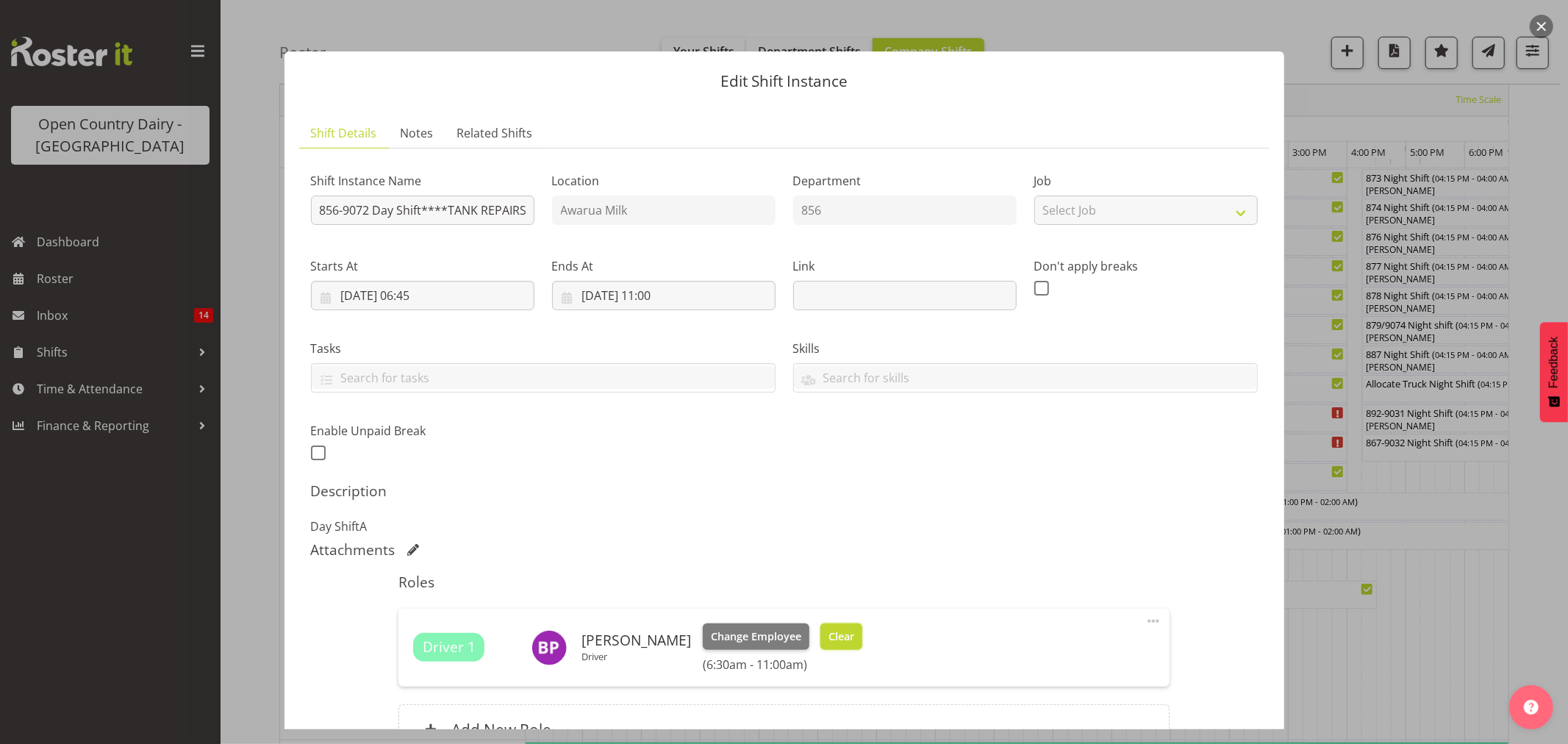
click at [832, 638] on span "Clear" at bounding box center [841, 636] width 26 height 17
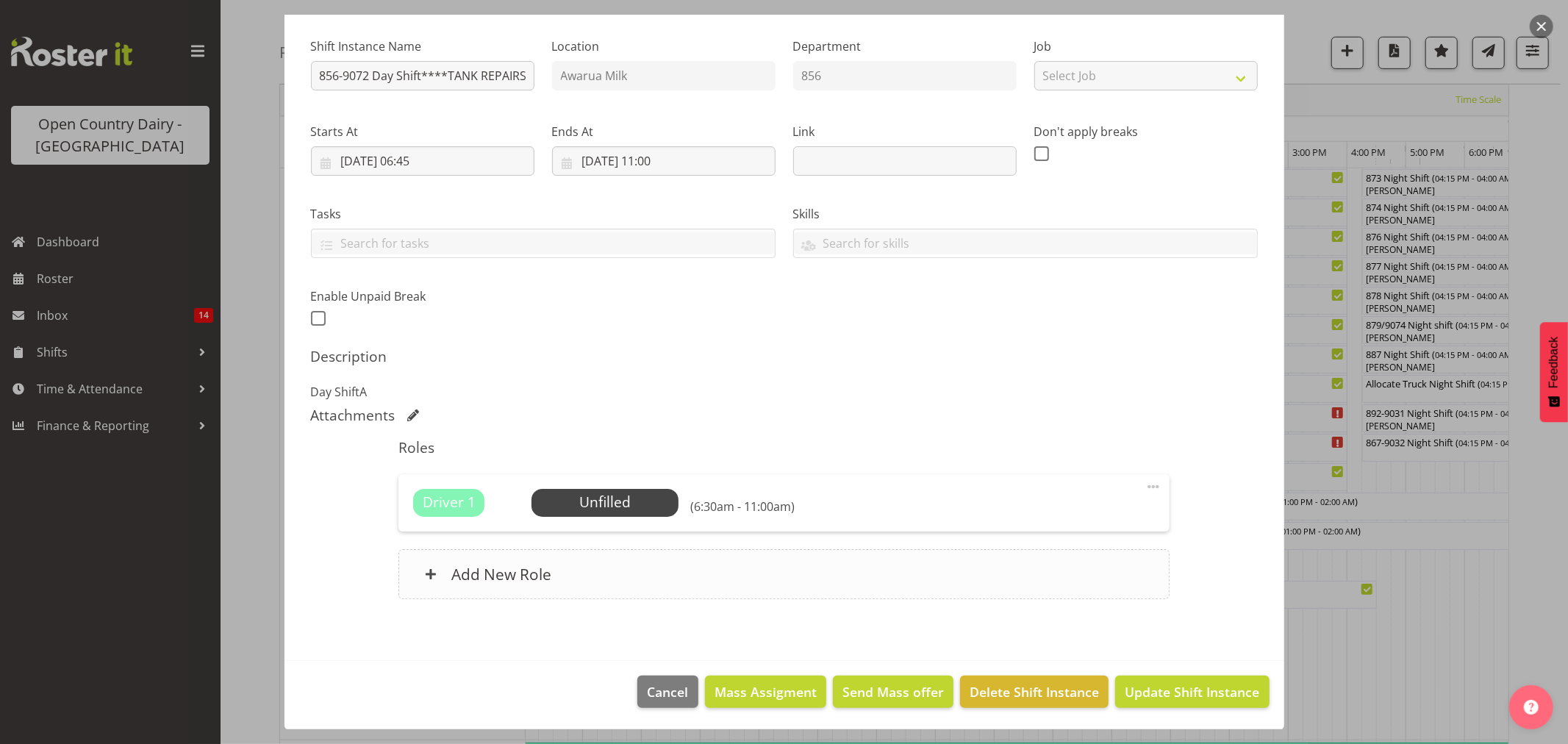
scroll to position [135, 0]
click at [1165, 689] on span "Update Shift Instance" at bounding box center [1192, 691] width 134 height 19
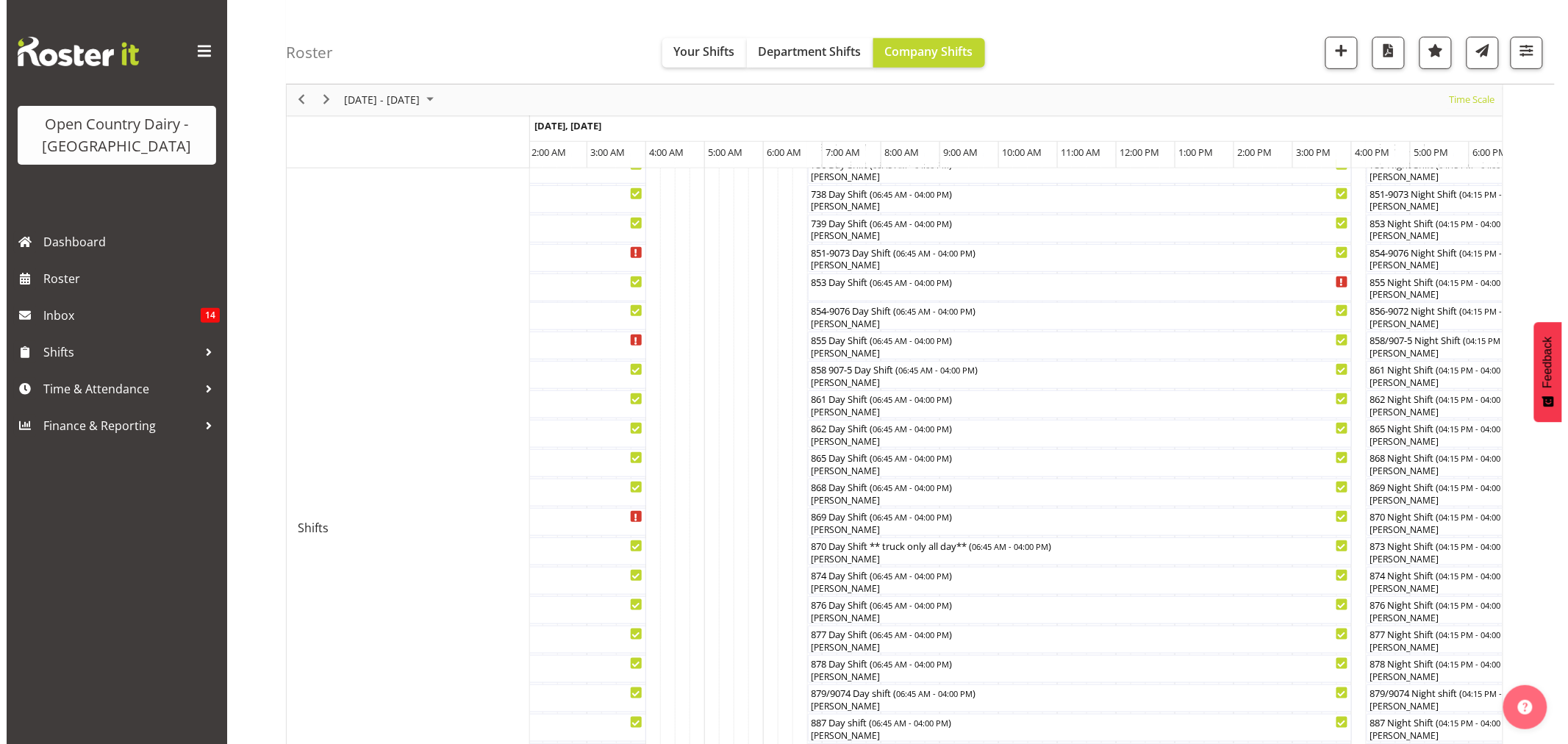
scroll to position [327, 0]
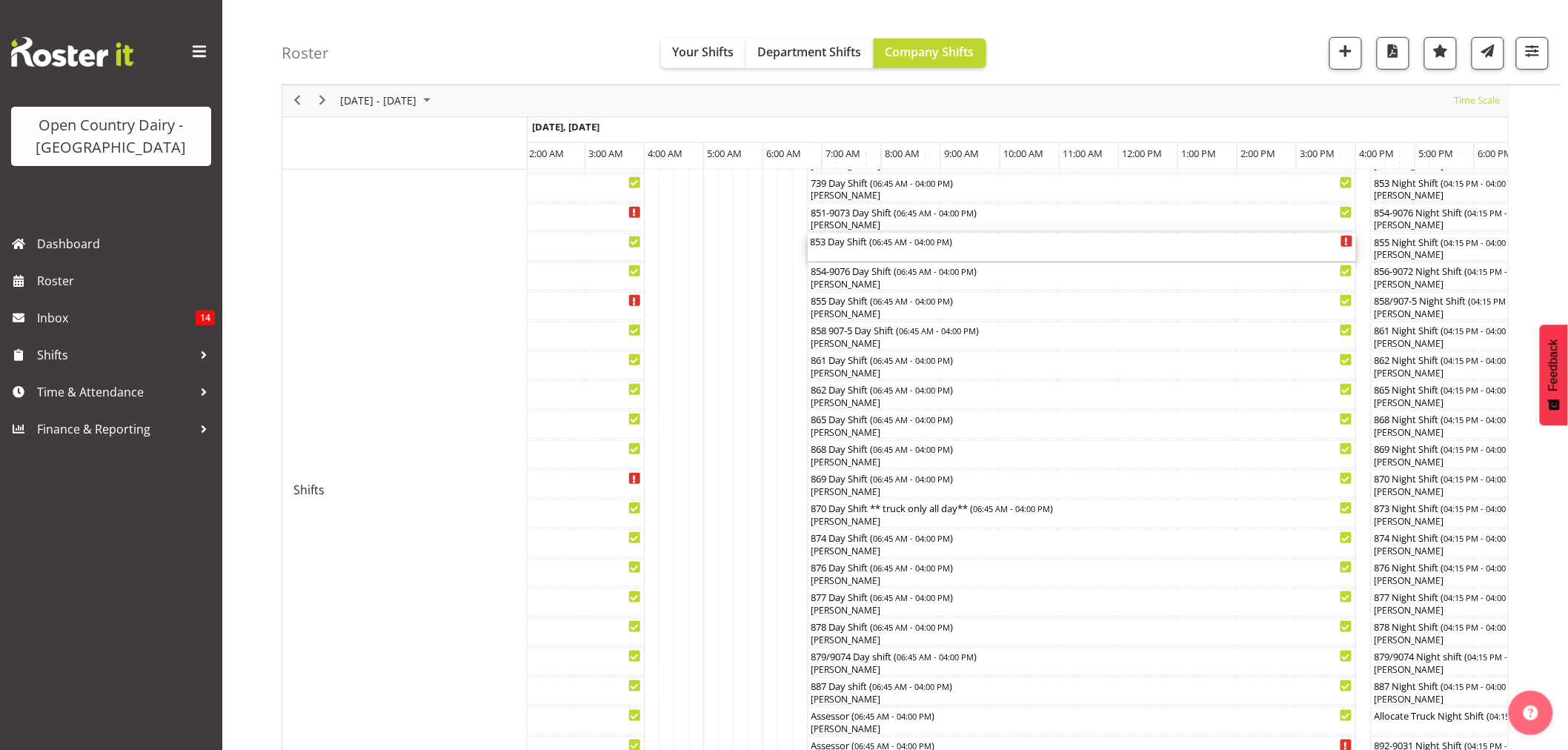
click at [830, 258] on div "853 Day Shift ( 06:45 AM - 04:00 PM )" at bounding box center [1082, 248] width 543 height 28
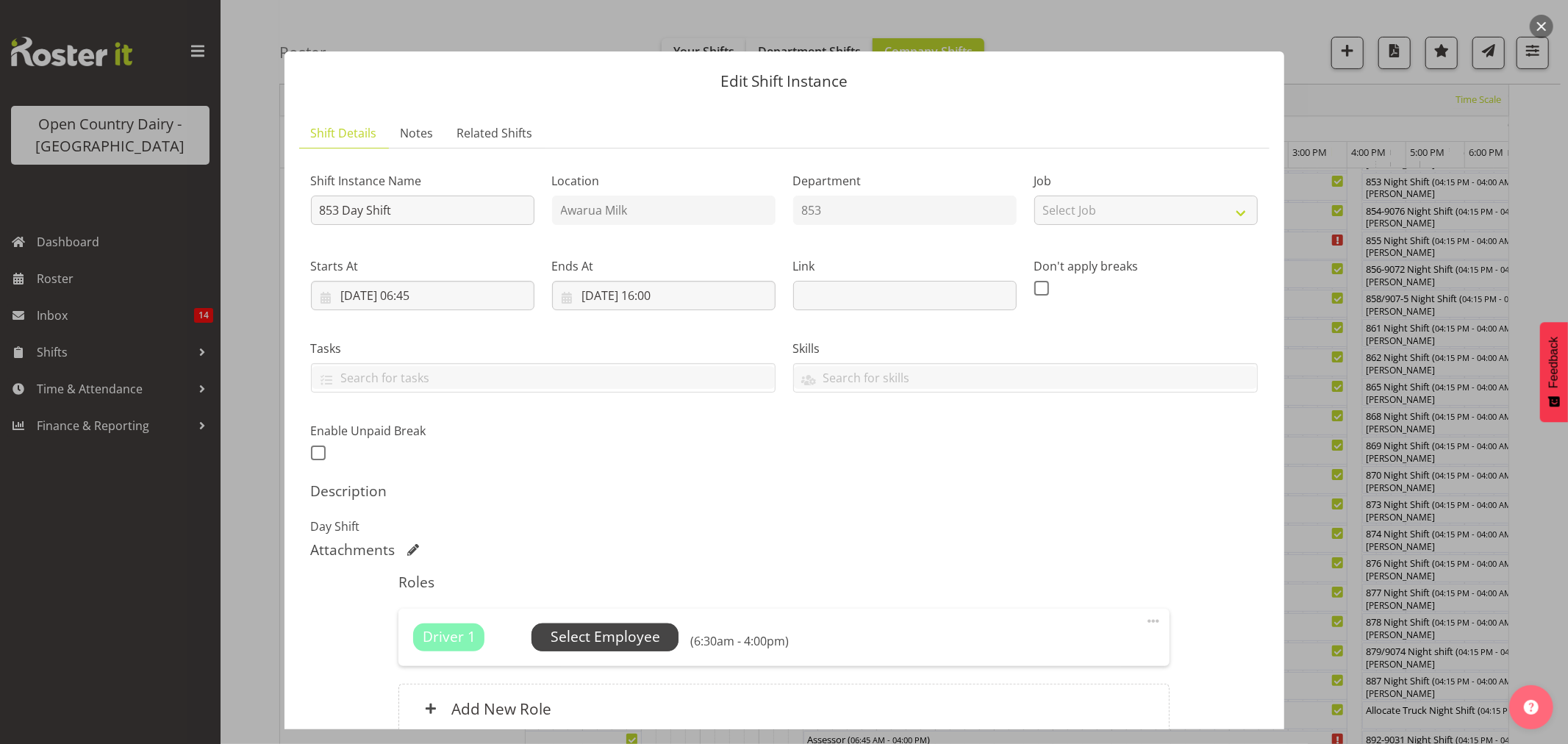
click at [551, 636] on span "Select Employee" at bounding box center [605, 637] width 110 height 21
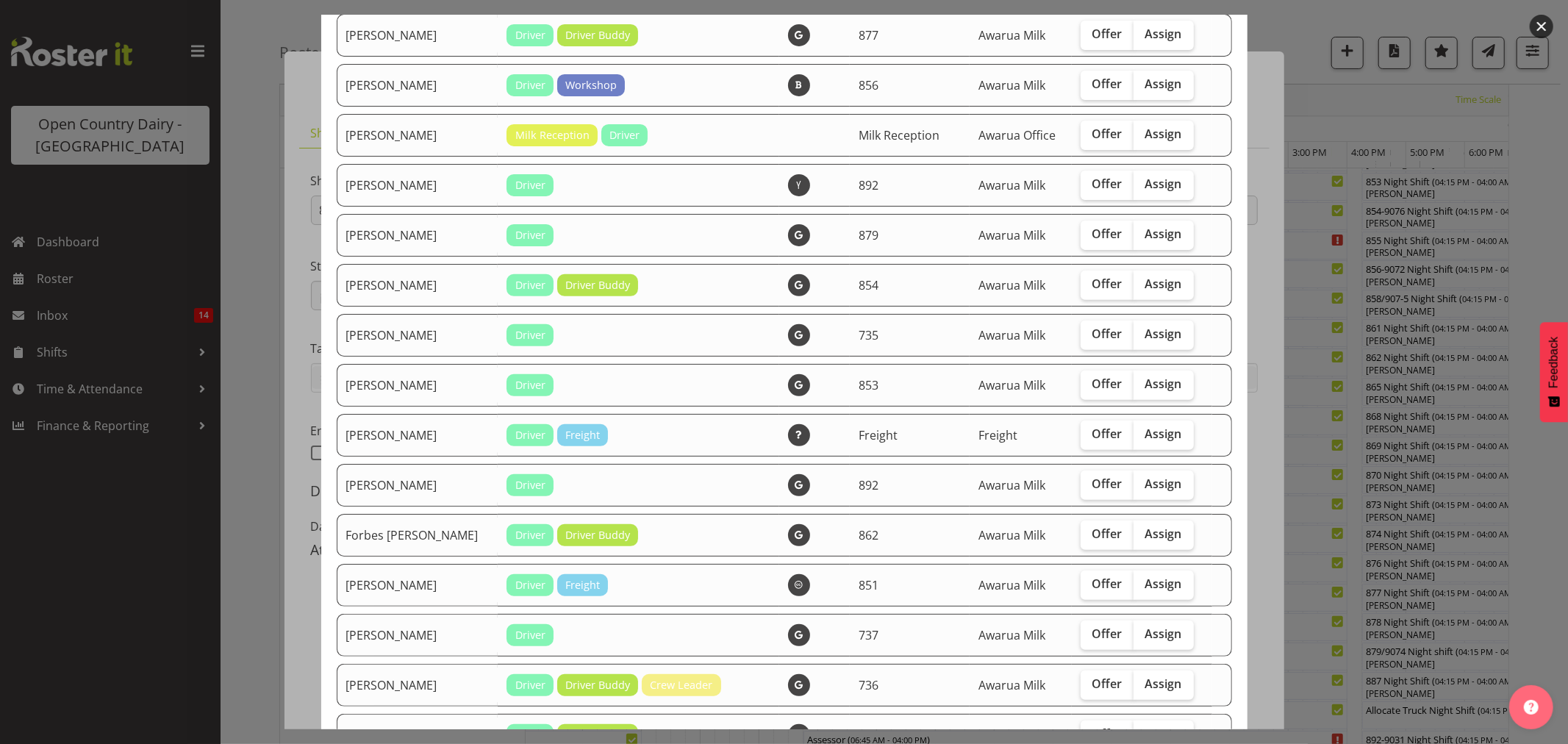
scroll to position [313, 0]
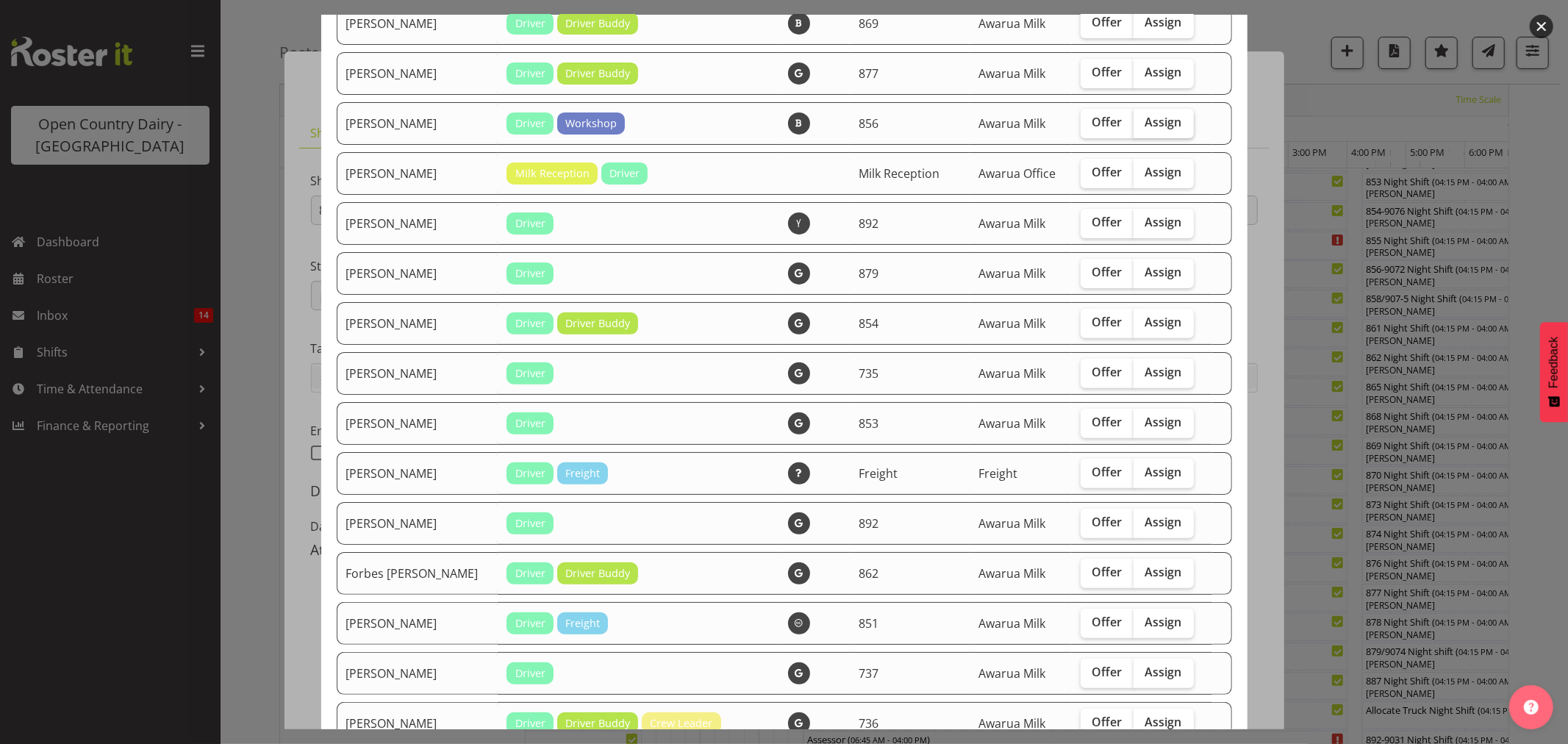
click at [1155, 122] on span "Assign" at bounding box center [1164, 122] width 37 height 15
click at [1143, 122] on input "Assign" at bounding box center [1138, 122] width 10 height 10
checkbox input "true"
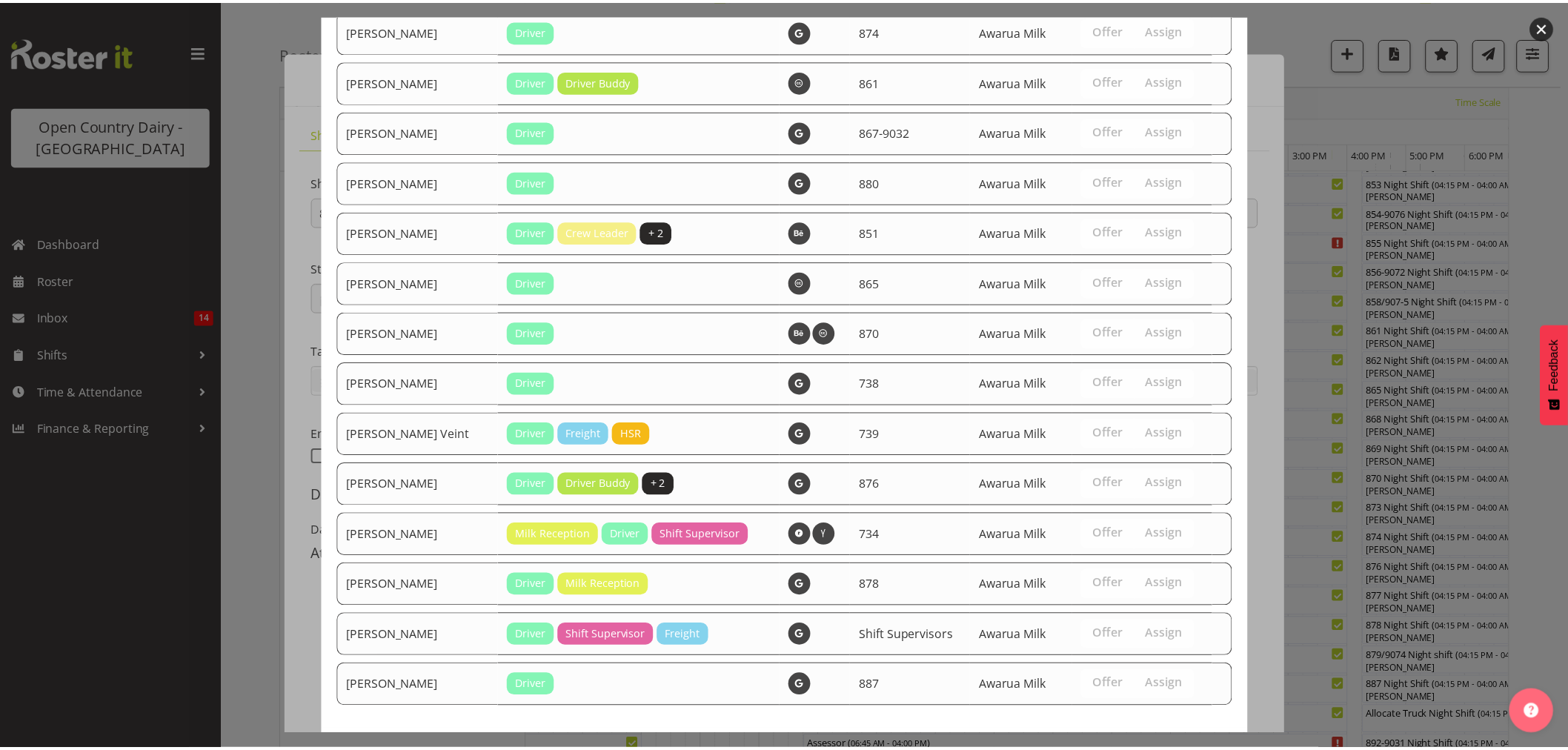
scroll to position [1386, 0]
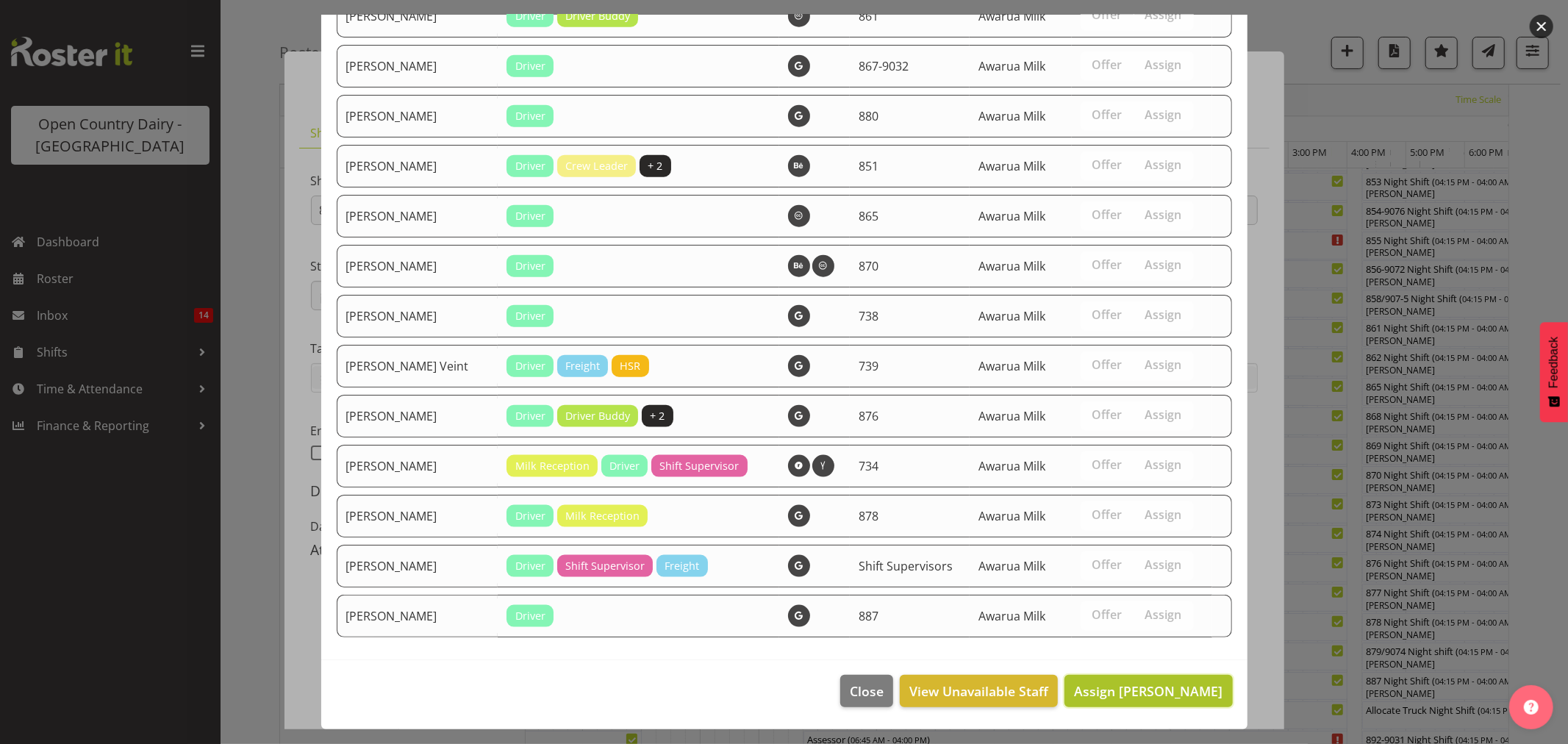
click at [1113, 693] on span "Assign Bradley Parkhill" at bounding box center [1148, 691] width 148 height 17
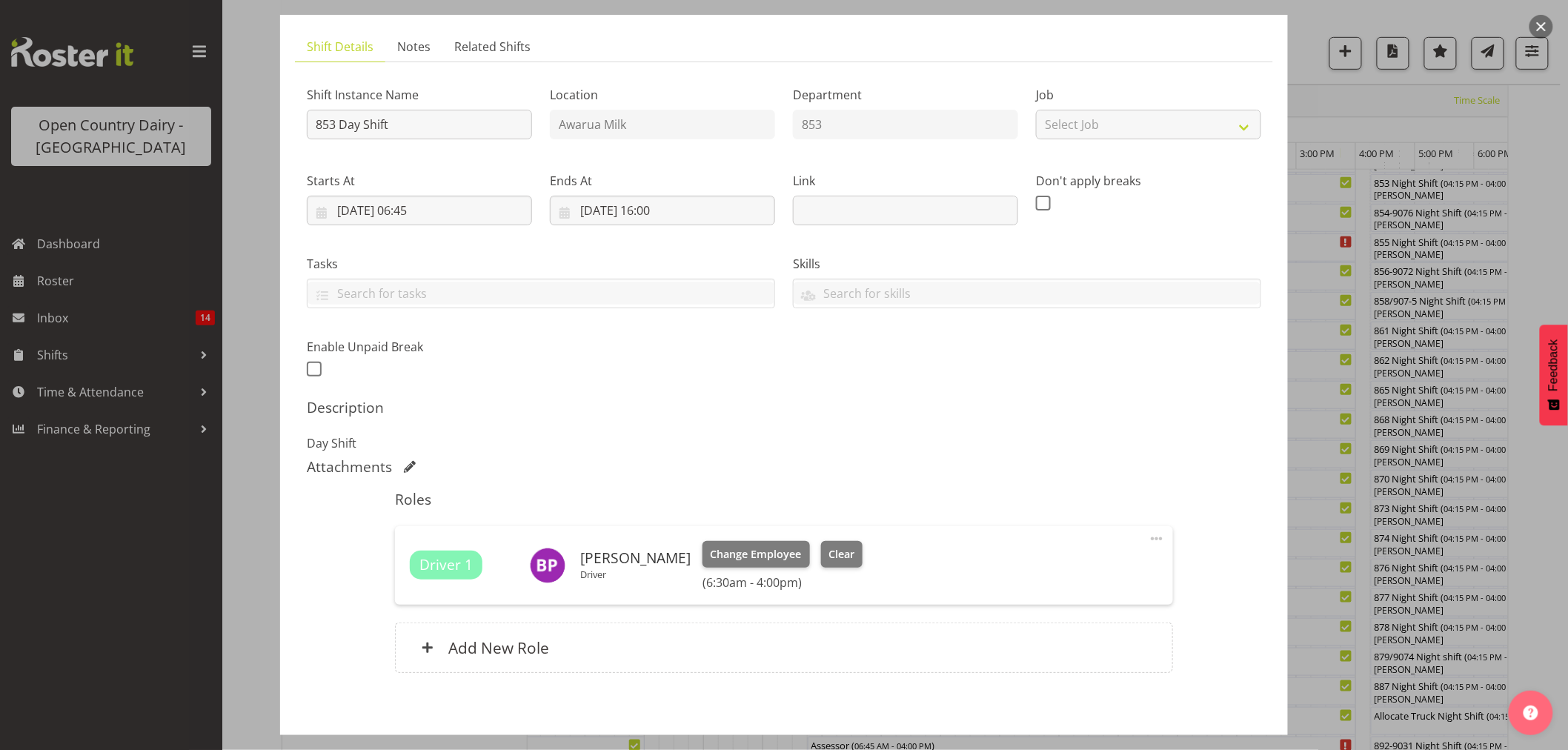
scroll to position [157, 0]
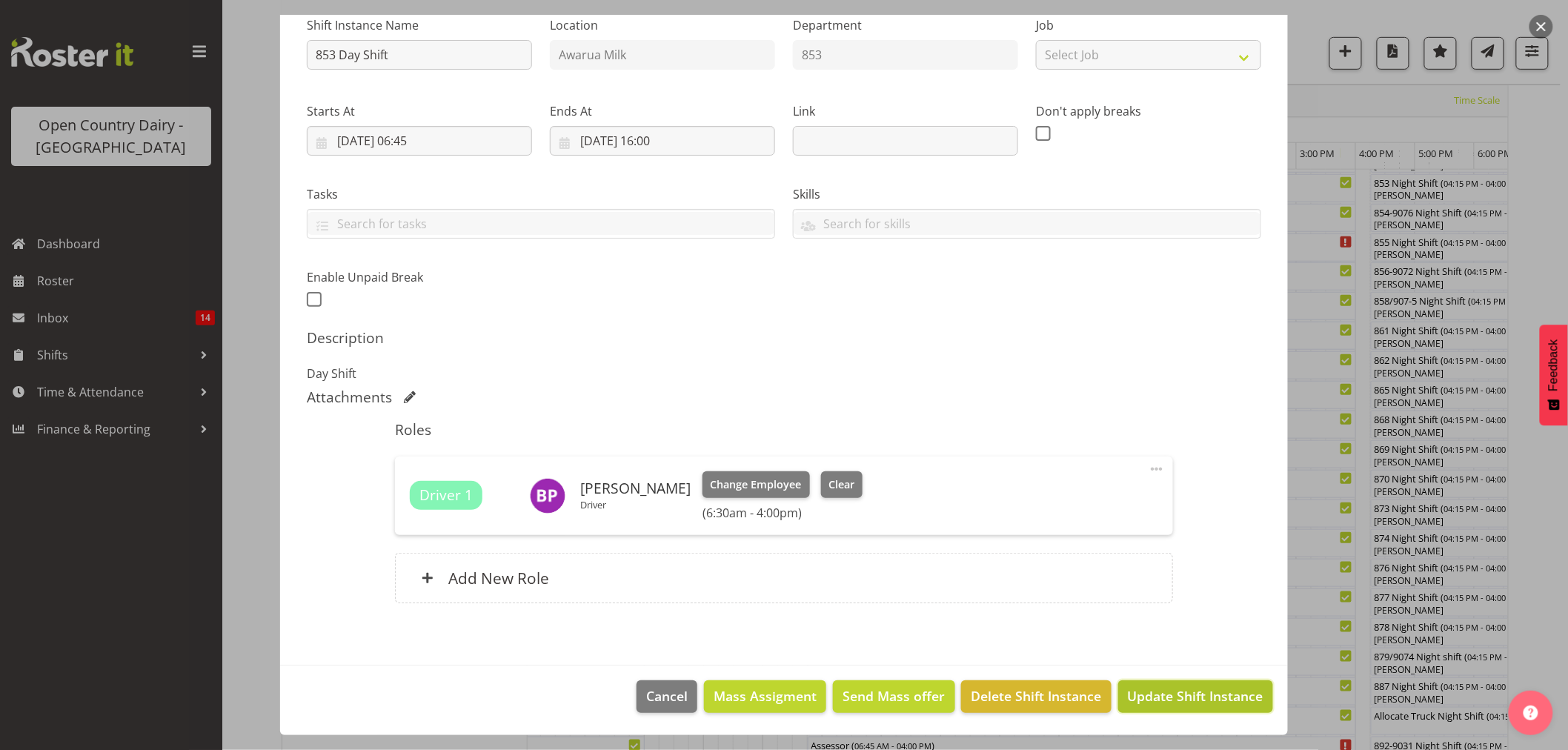
click at [1155, 697] on span "Update Shift Instance" at bounding box center [1196, 696] width 135 height 19
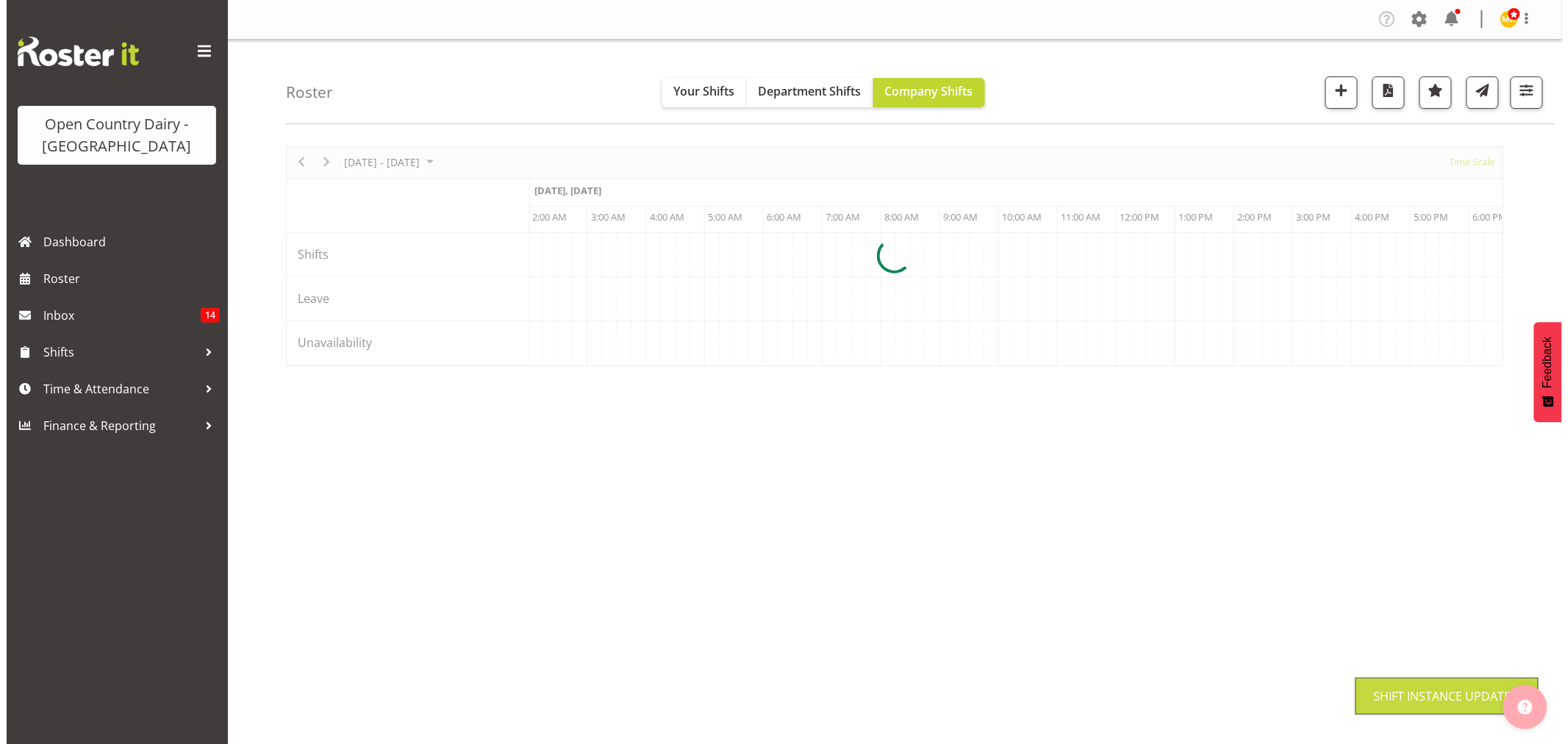
scroll to position [0, 0]
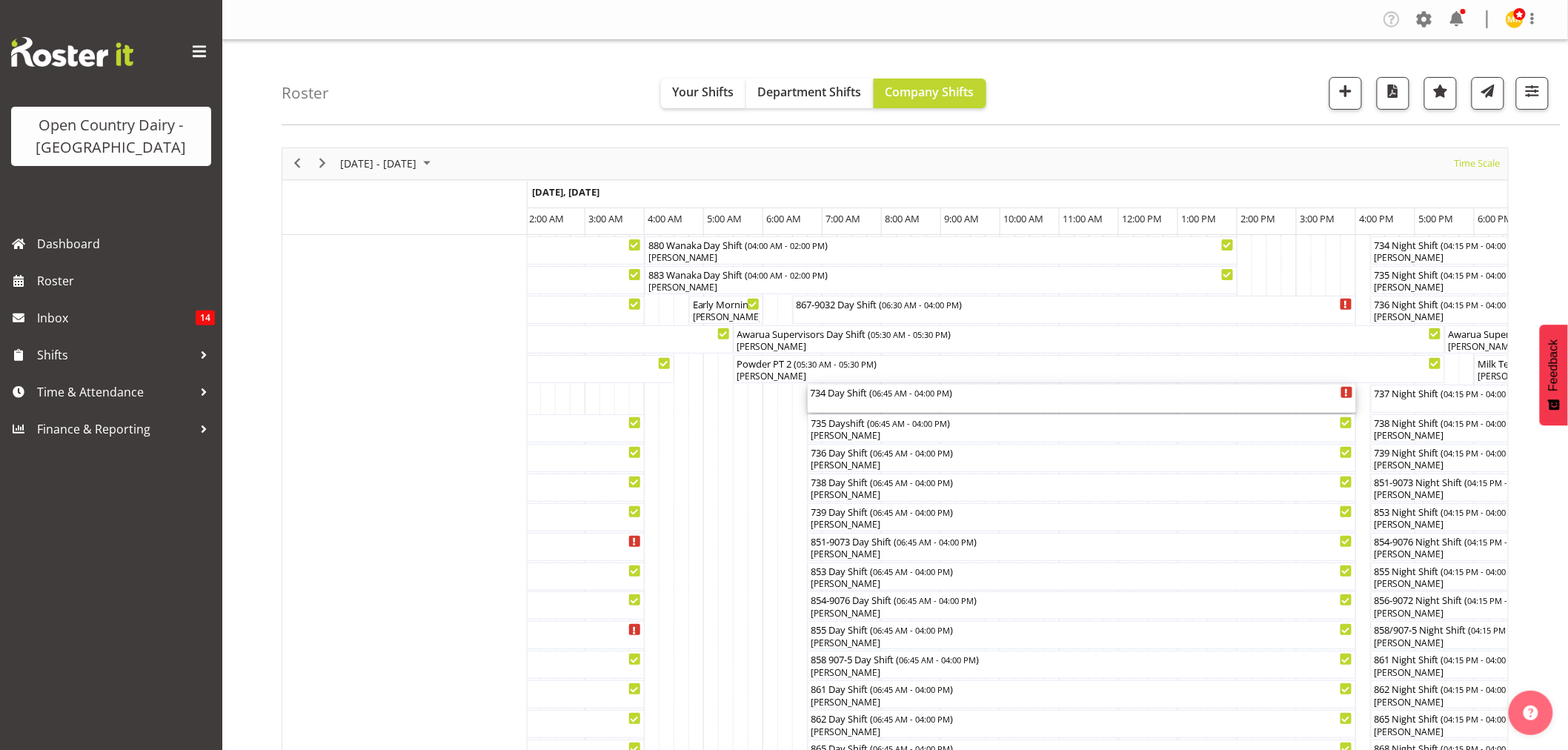
click at [849, 399] on div "734 Day Shift ( 06:45 AM - 04:00 PM )" at bounding box center [1082, 399] width 543 height 28
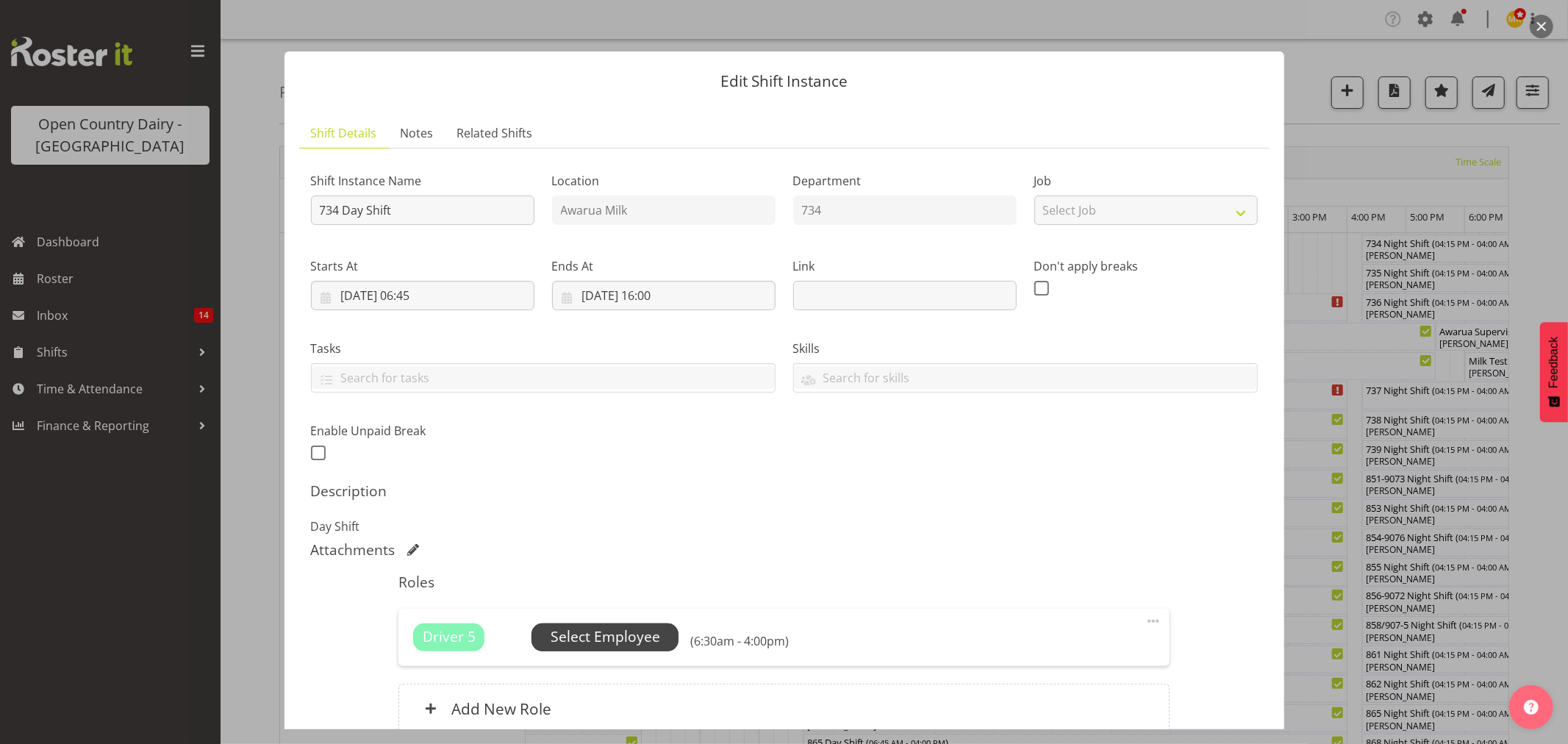
click at [578, 642] on span "Select Employee" at bounding box center [605, 637] width 110 height 21
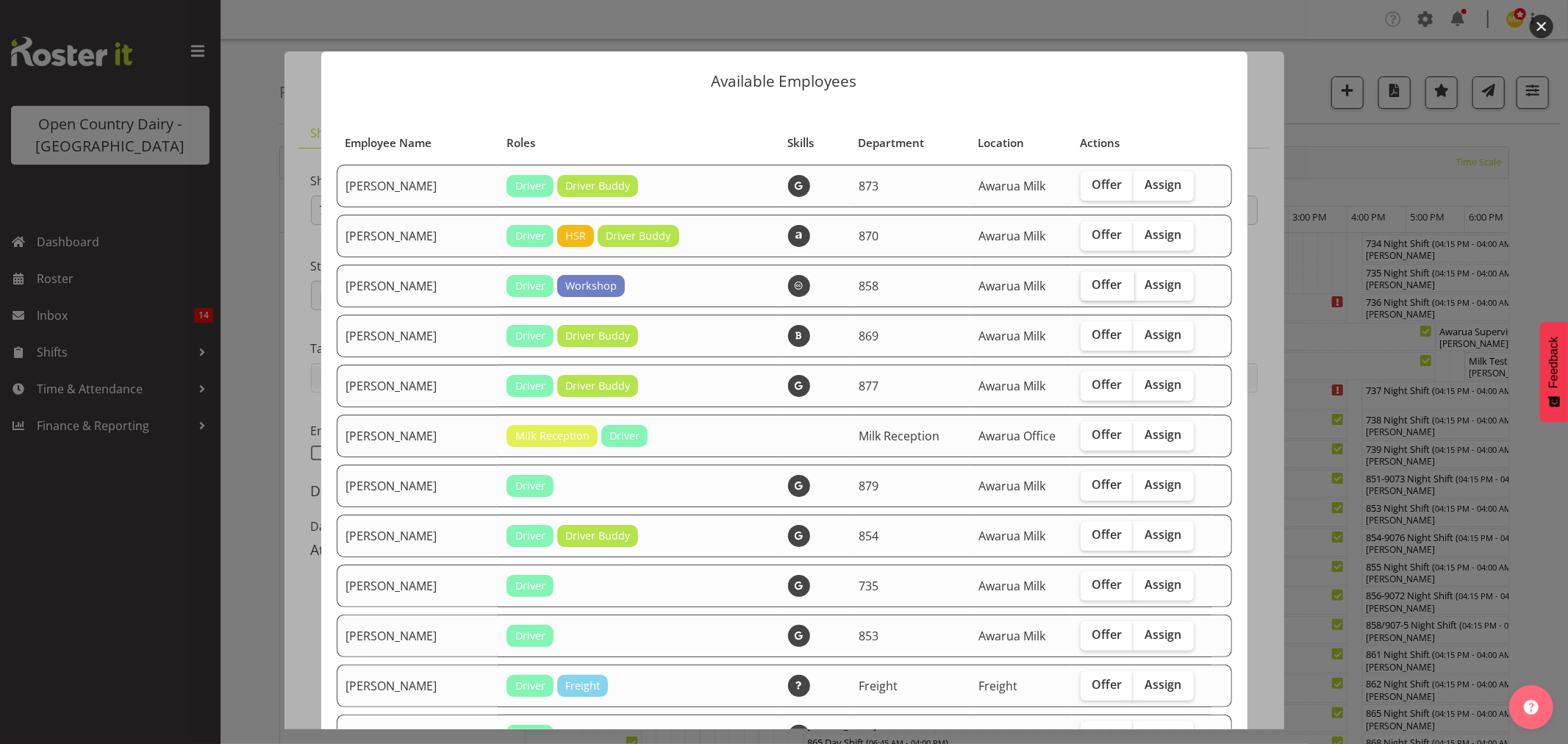
click at [1092, 284] on span "Offer" at bounding box center [1107, 284] width 30 height 15
click at [1090, 284] on input "Offer" at bounding box center [1085, 284] width 10 height 10
checkbox input "true"
click at [1092, 333] on span "Offer" at bounding box center [1107, 334] width 30 height 15
click at [1085, 333] on input "Offer" at bounding box center [1085, 335] width 10 height 10
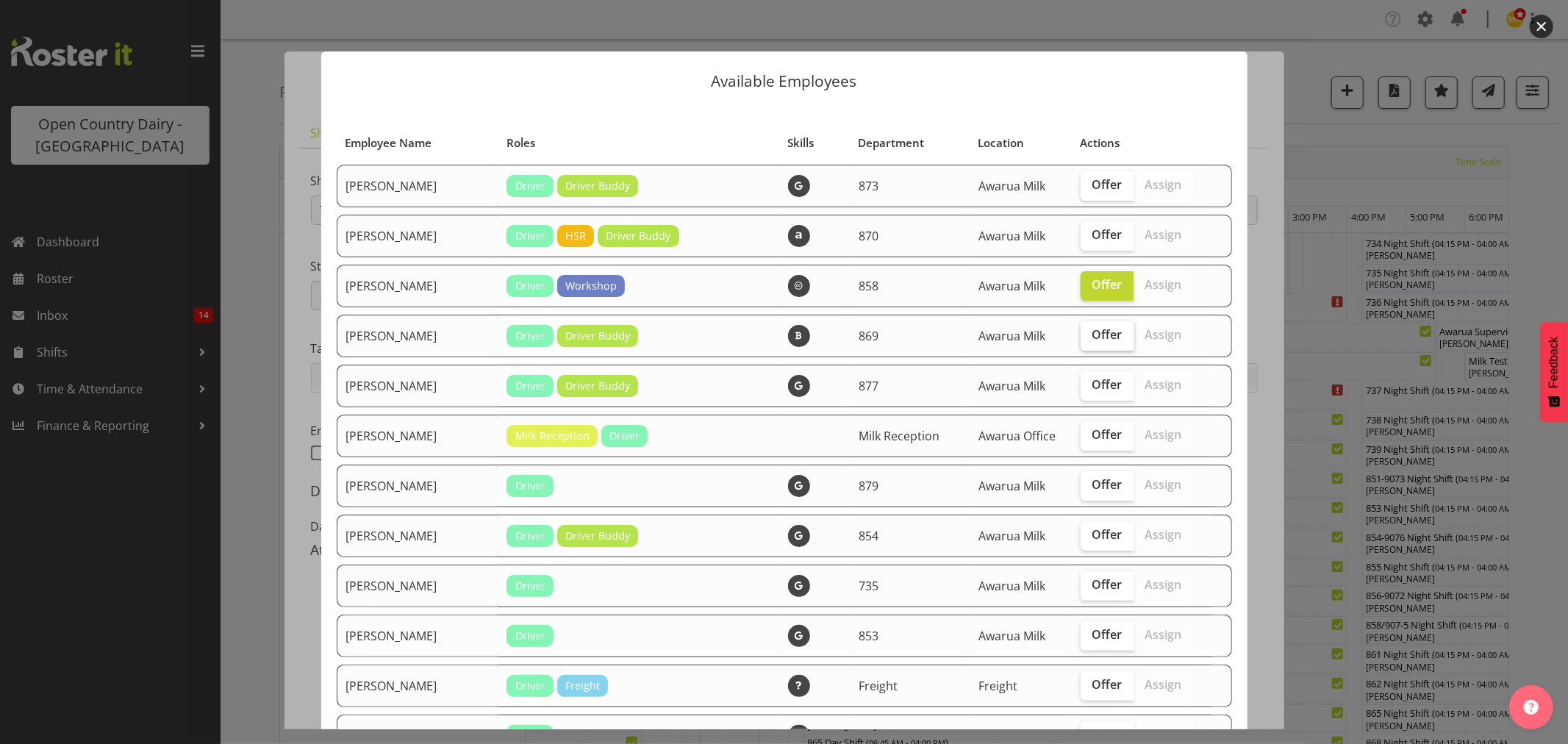
checkbox input "true"
click at [1092, 392] on span "Offer" at bounding box center [1107, 384] width 30 height 15
click at [1085, 389] on input "Offer" at bounding box center [1085, 384] width 10 height 10
checkbox input "true"
click at [1092, 482] on span "Offer" at bounding box center [1107, 484] width 30 height 15
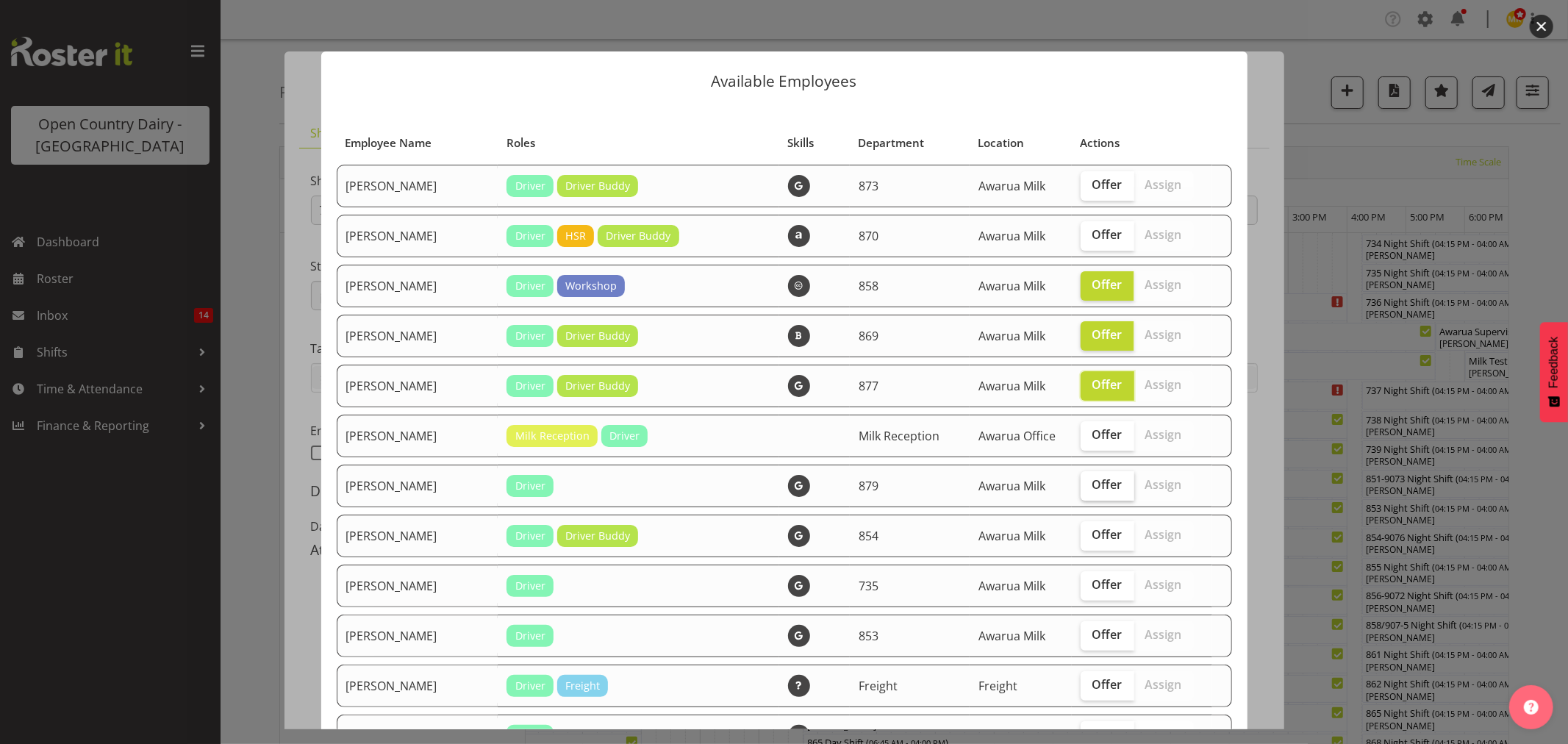
click at [1090, 482] on input "Offer" at bounding box center [1085, 484] width 10 height 10
checkbox input "true"
click at [1094, 534] on span "Offer" at bounding box center [1107, 534] width 30 height 15
click at [1090, 534] on input "Offer" at bounding box center [1085, 534] width 10 height 10
checkbox input "true"
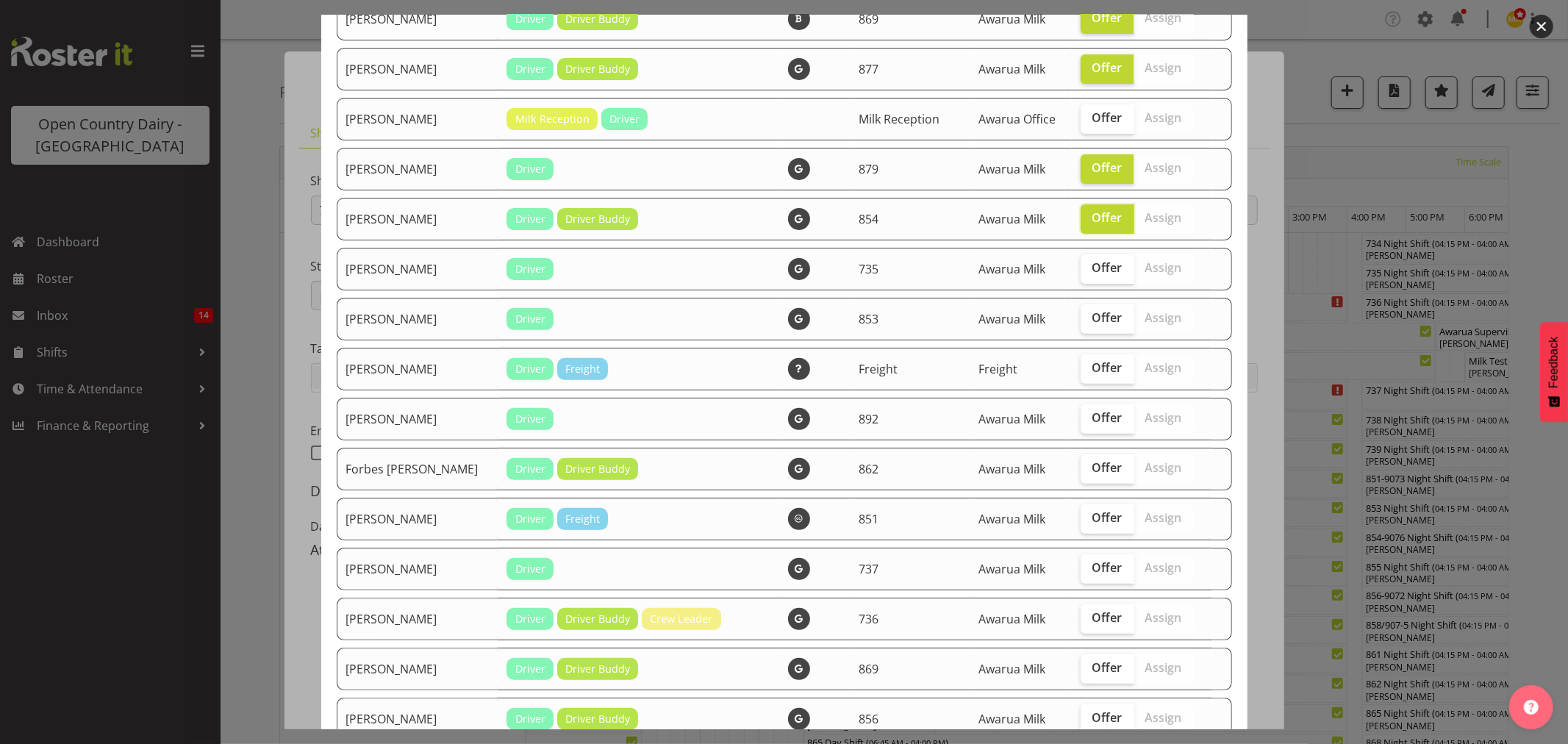
scroll to position [408, 0]
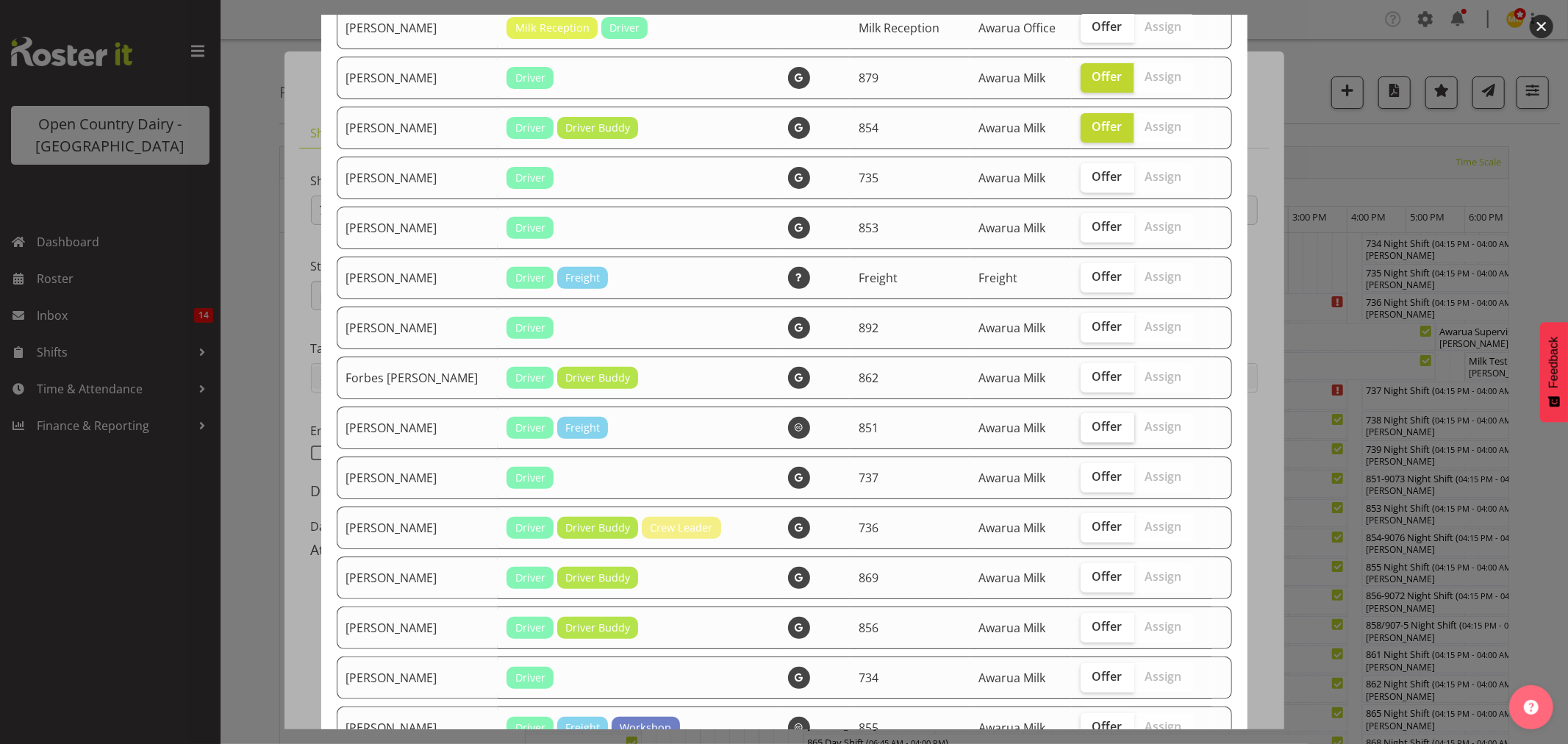
click at [1092, 429] on span "Offer" at bounding box center [1107, 426] width 30 height 15
click at [1090, 429] on input "Offer" at bounding box center [1085, 426] width 10 height 10
checkbox input "true"
click at [1092, 532] on span "Offer" at bounding box center [1107, 526] width 30 height 15
click at [1090, 531] on input "Offer" at bounding box center [1085, 526] width 10 height 10
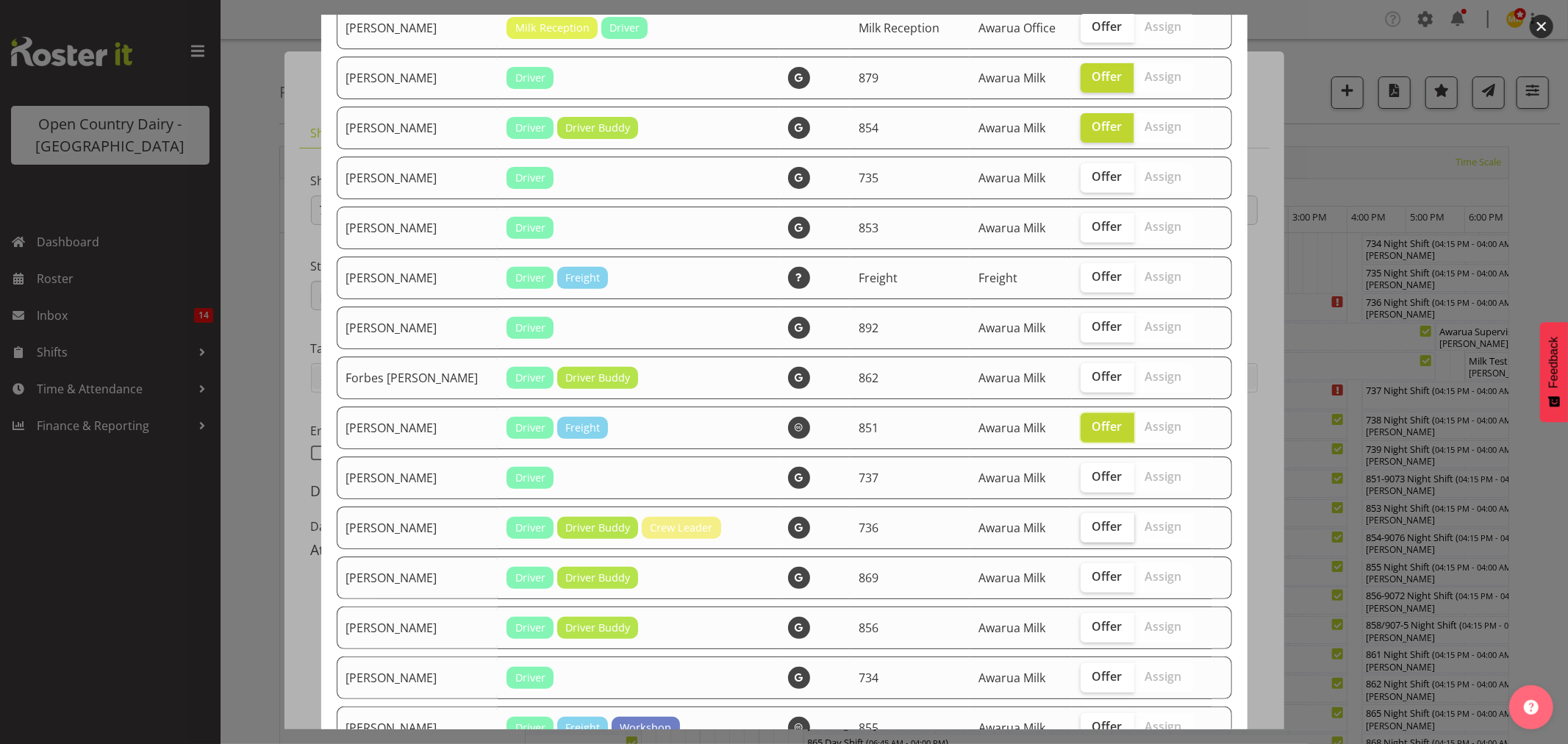
checkbox input "true"
click at [1092, 584] on span "Offer" at bounding box center [1107, 576] width 30 height 15
click at [1085, 581] on input "Offer" at bounding box center [1085, 576] width 10 height 10
checkbox input "true"
click at [1092, 474] on span "Offer" at bounding box center [1107, 476] width 30 height 15
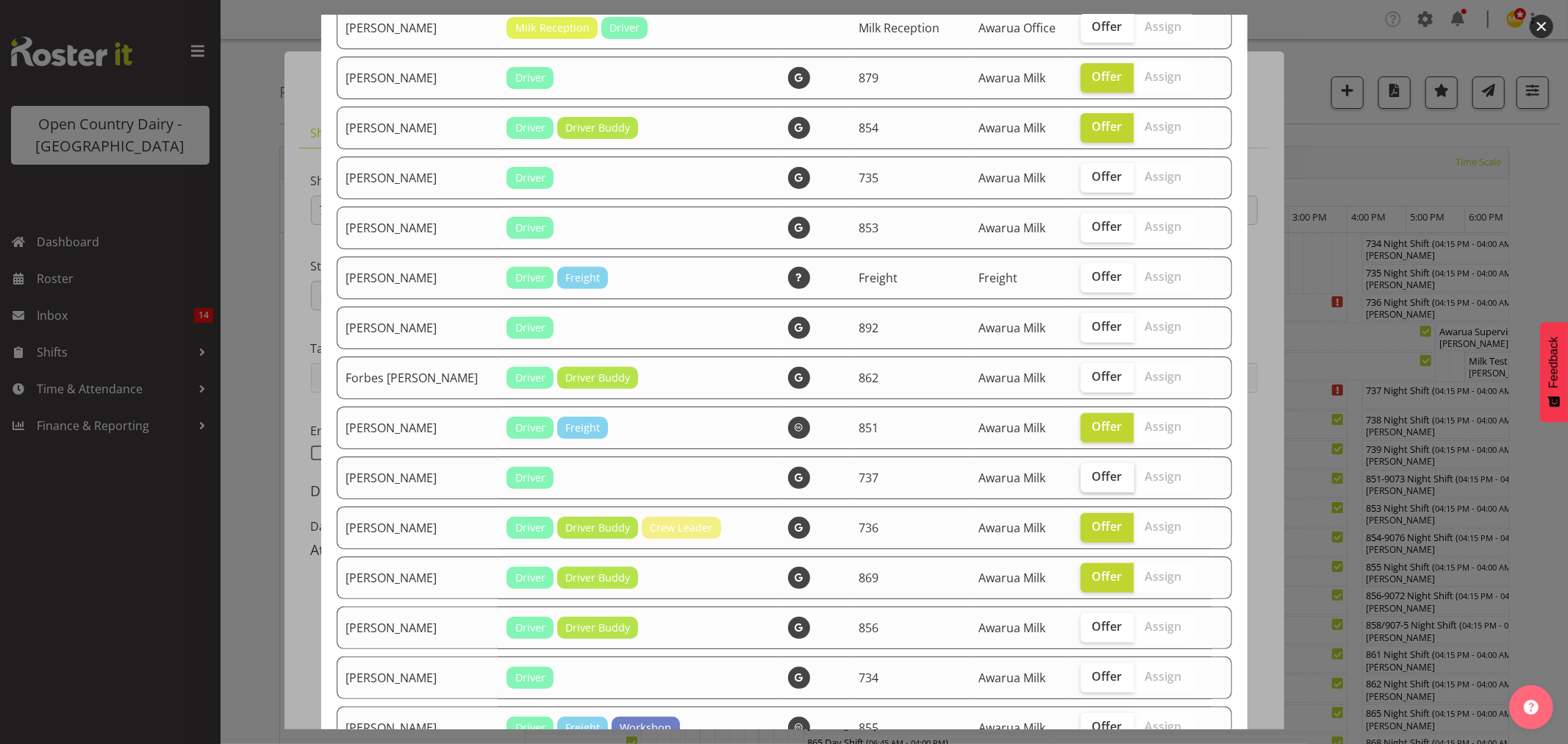
click at [1090, 474] on input "Offer" at bounding box center [1085, 477] width 10 height 10
checkbox input "true"
click at [1097, 378] on span "Offer" at bounding box center [1107, 376] width 30 height 15
click at [1090, 378] on input "Offer" at bounding box center [1085, 376] width 10 height 10
checkbox input "true"
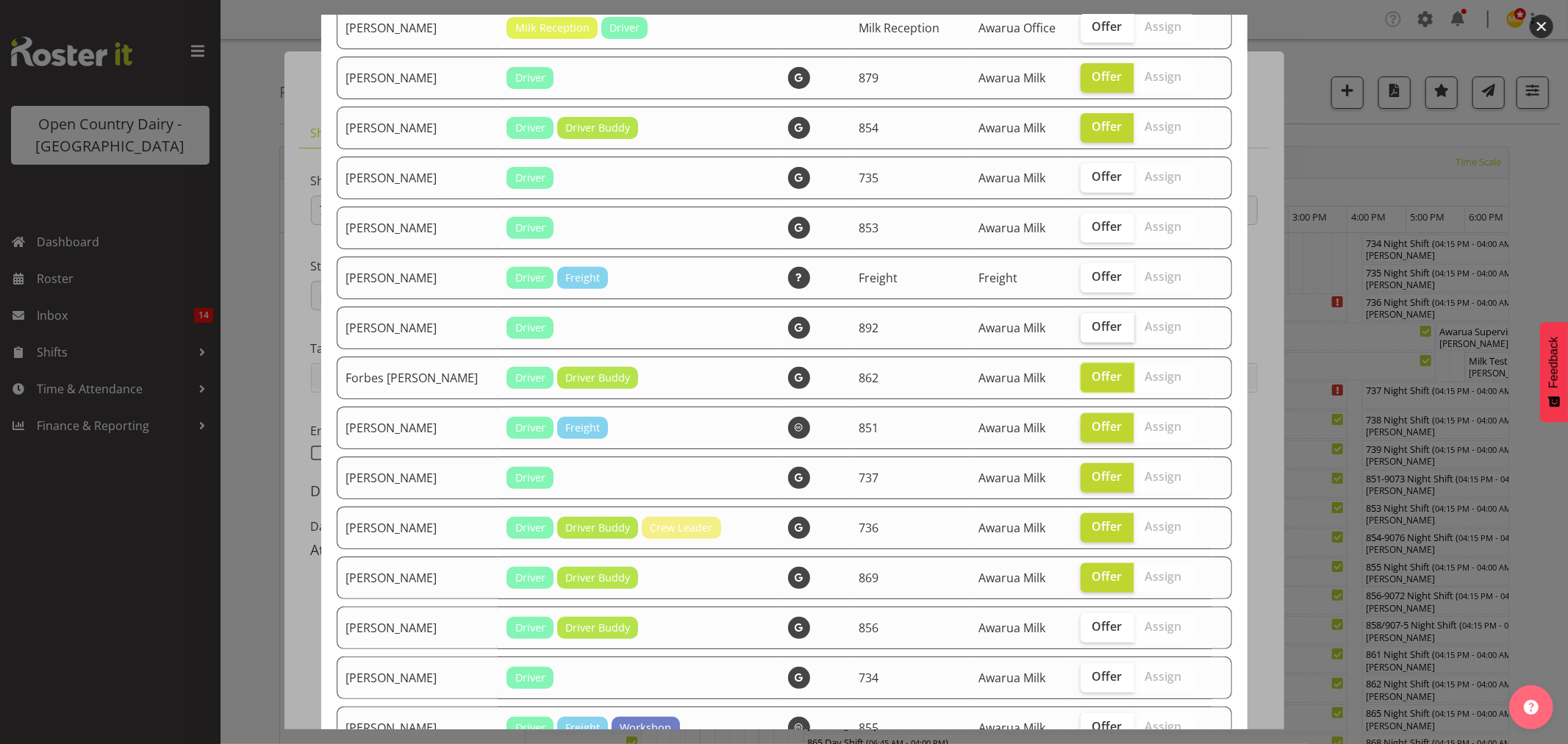
click at [1092, 328] on span "Offer" at bounding box center [1107, 326] width 30 height 15
click at [1089, 328] on input "Offer" at bounding box center [1085, 327] width 10 height 10
checkbox input "true"
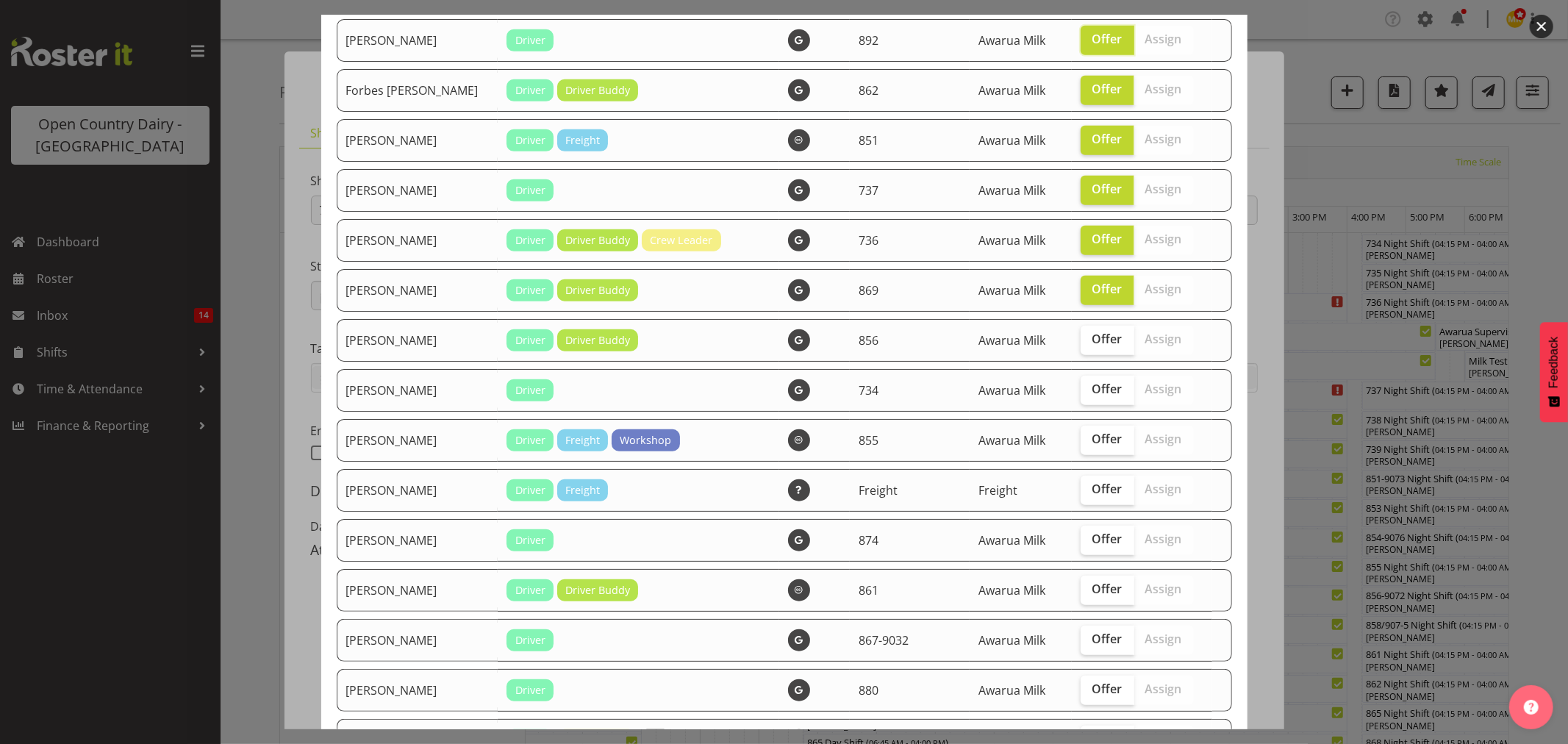
scroll to position [735, 0]
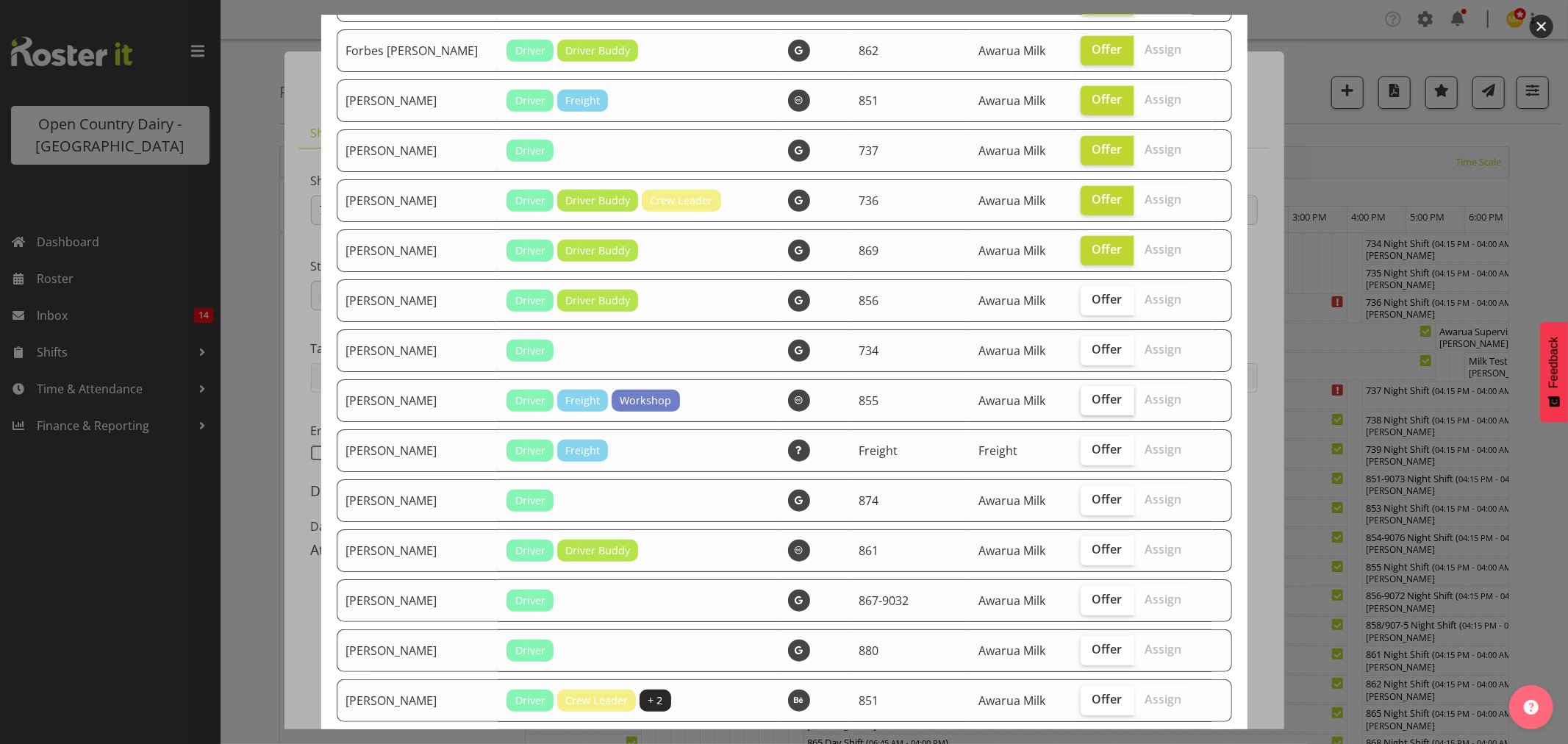
click at [1092, 398] on span "Offer" at bounding box center [1107, 399] width 30 height 15
click at [1084, 398] on input "Offer" at bounding box center [1085, 399] width 10 height 10
checkbox input "true"
click at [1092, 450] on span "Offer" at bounding box center [1107, 449] width 30 height 15
click at [1086, 450] on input "Offer" at bounding box center [1085, 449] width 10 height 10
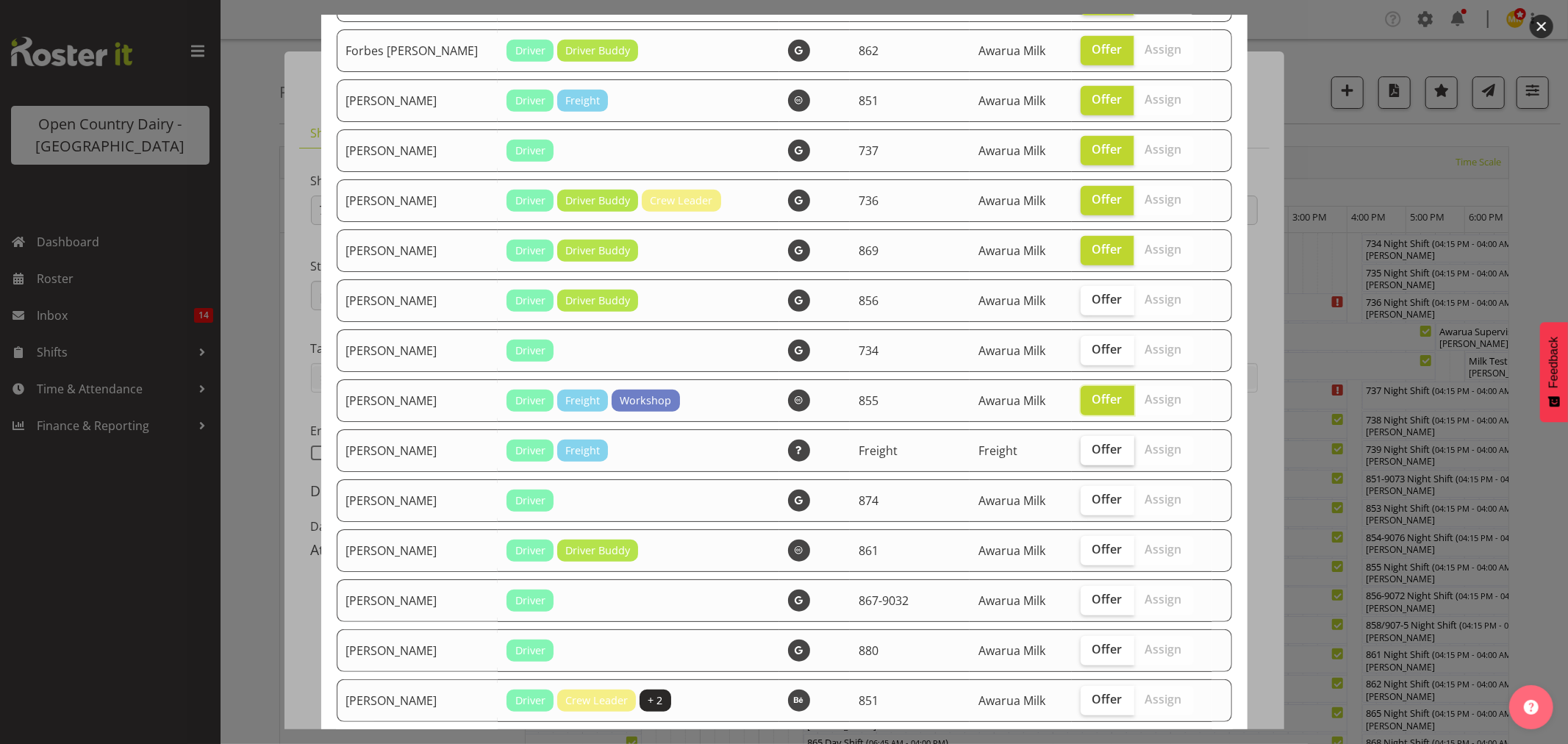
checkbox input "true"
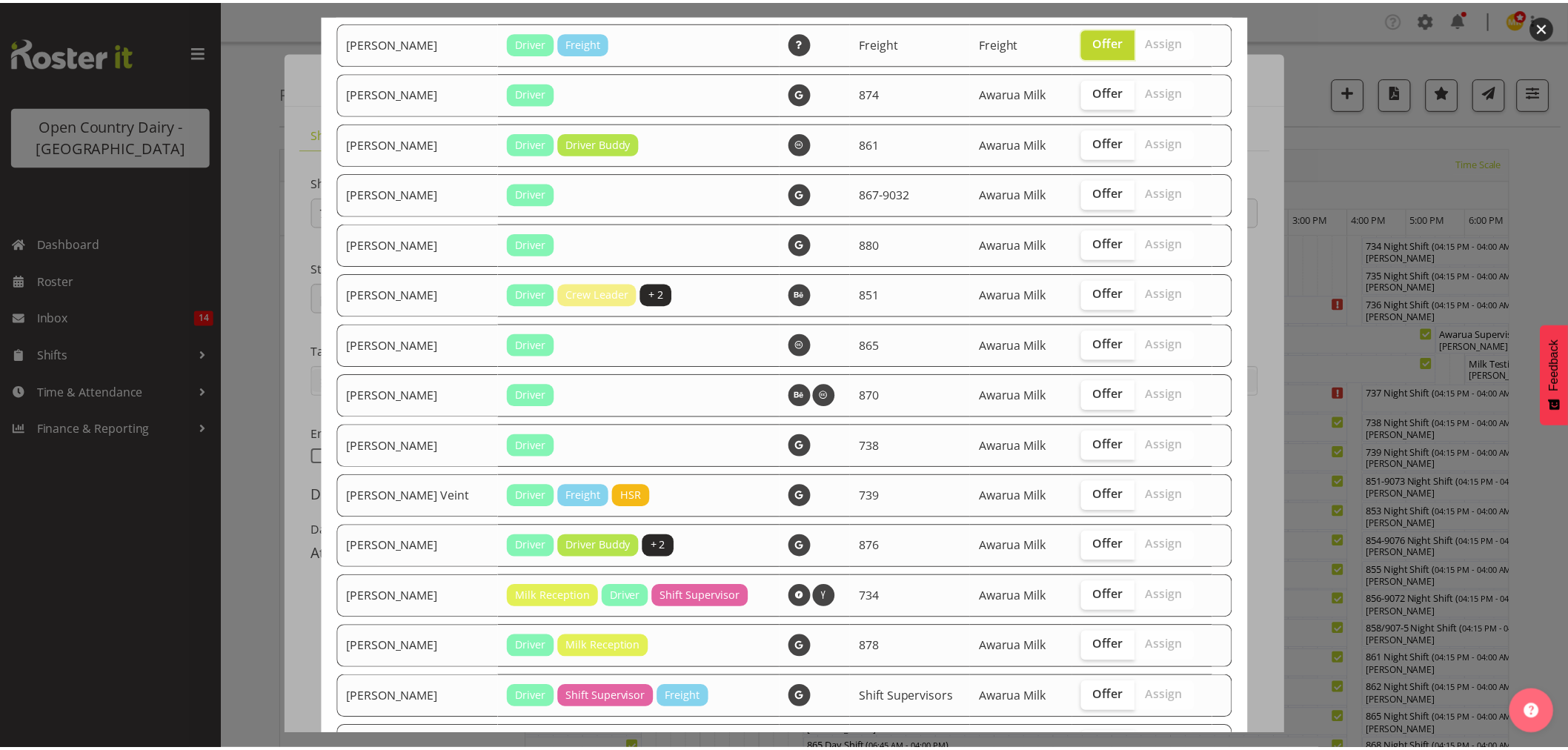
scroll to position [1284, 0]
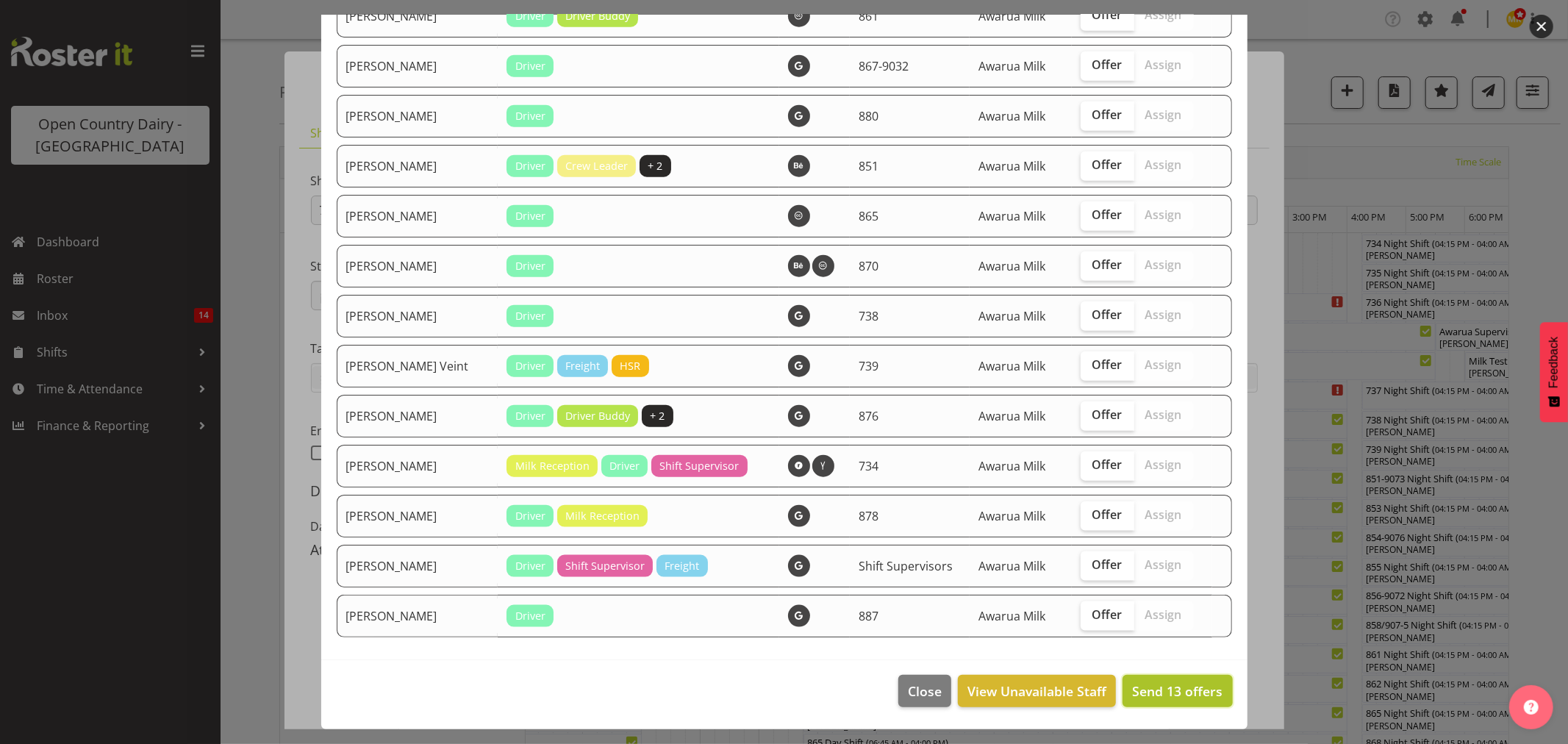
click at [1141, 688] on span "Send 13 offers" at bounding box center [1177, 691] width 91 height 17
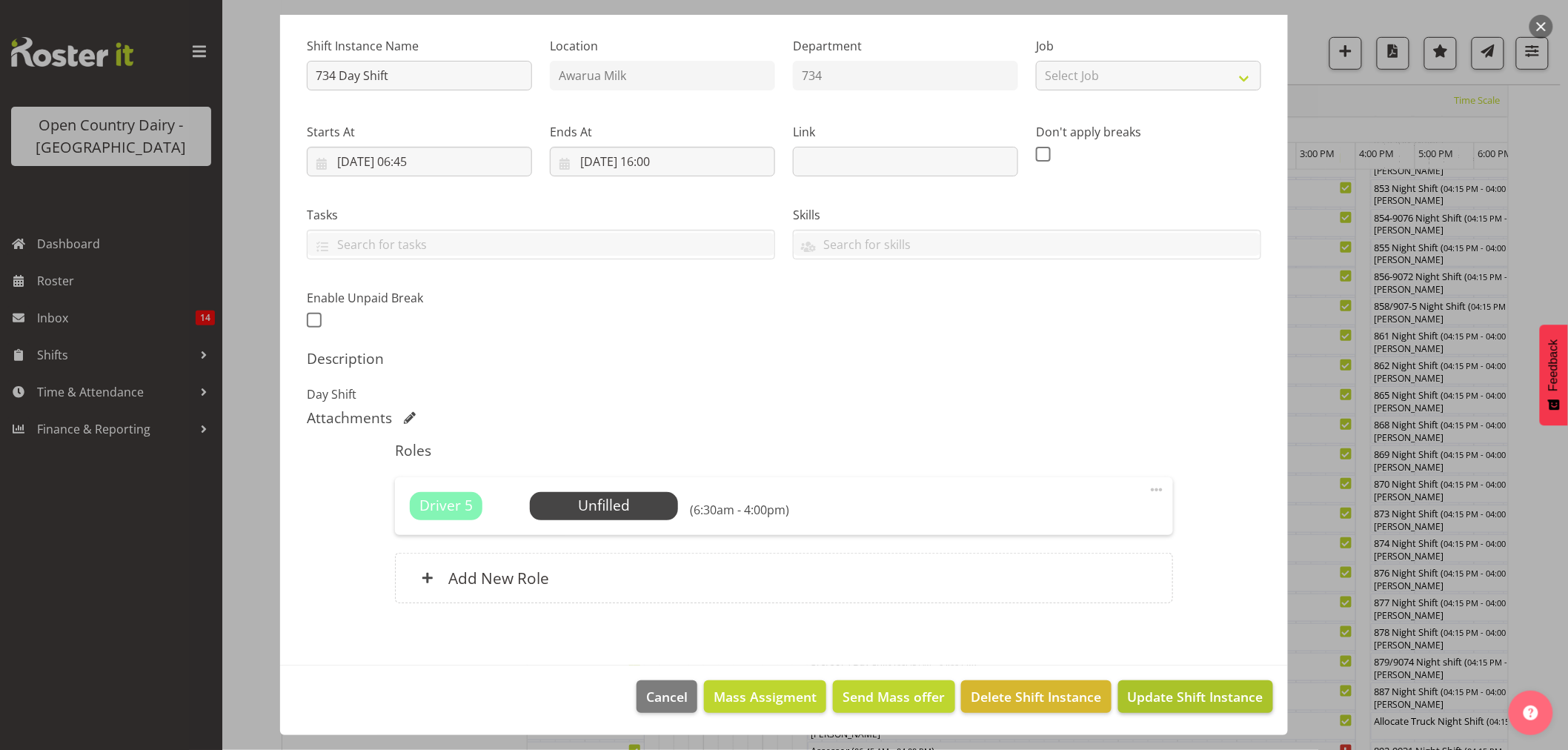
scroll to position [329, 0]
click at [1190, 695] on span "Update Shift Instance" at bounding box center [1196, 696] width 135 height 19
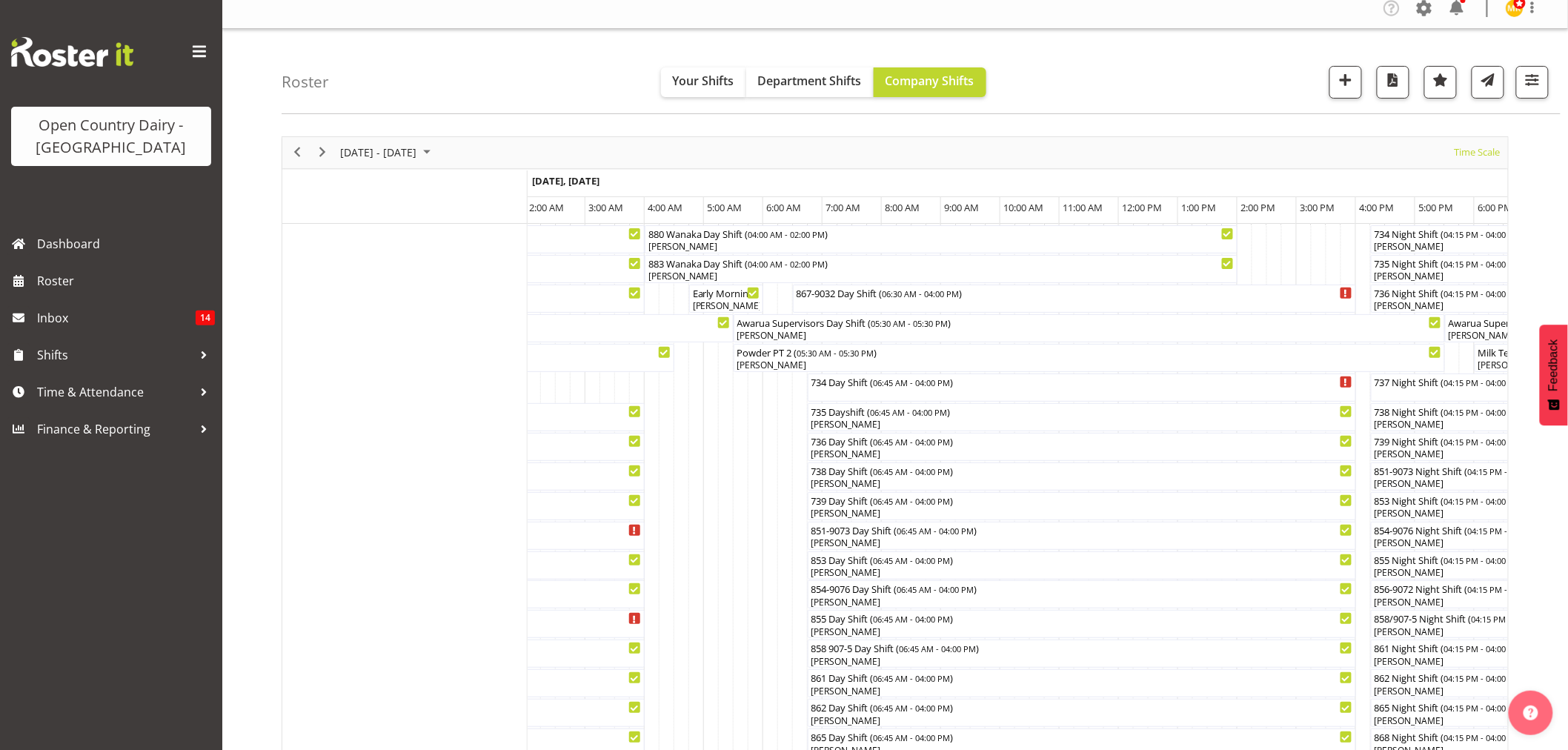
scroll to position [0, 0]
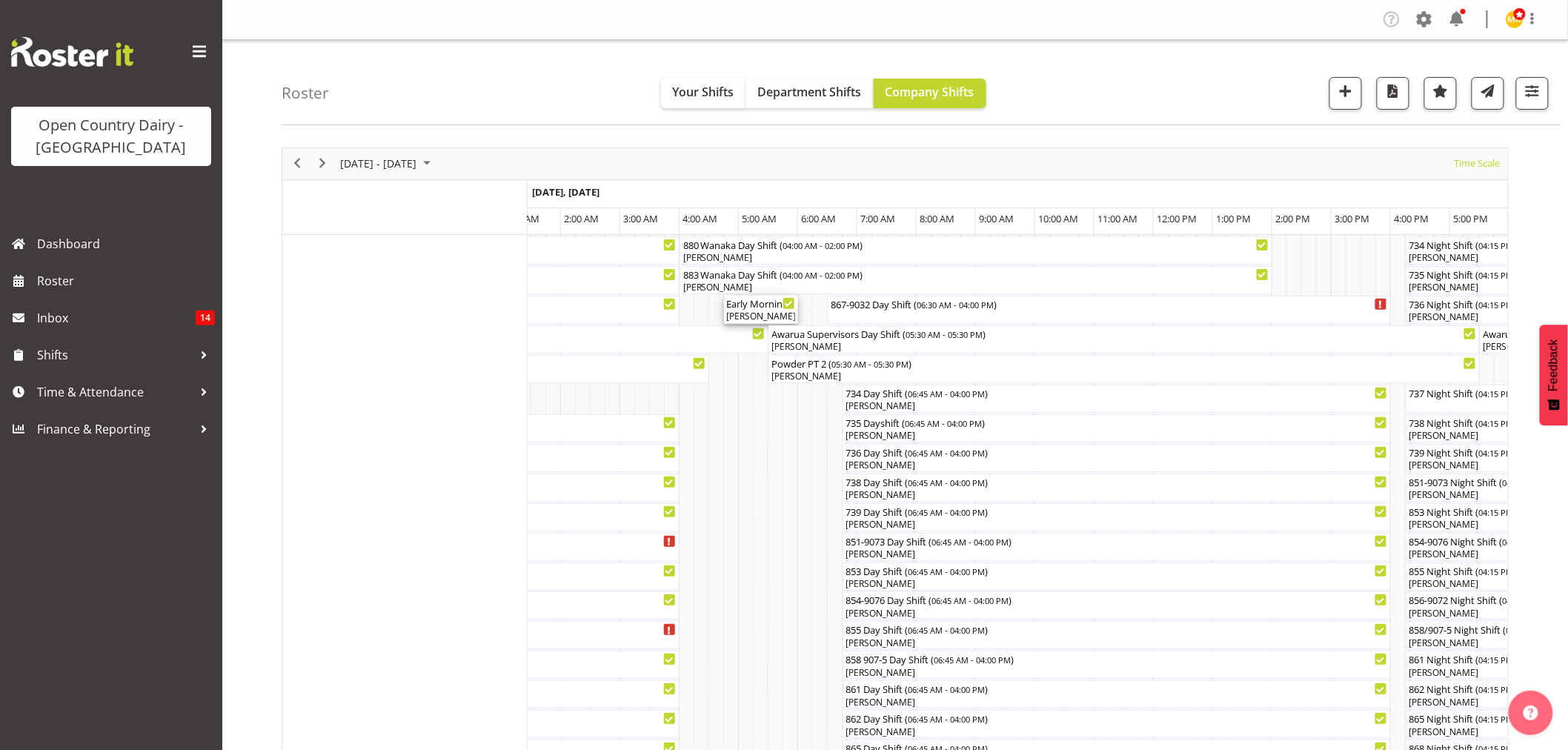
click at [747, 312] on div "[PERSON_NAME], [PERSON_NAME]" at bounding box center [762, 316] width 69 height 13
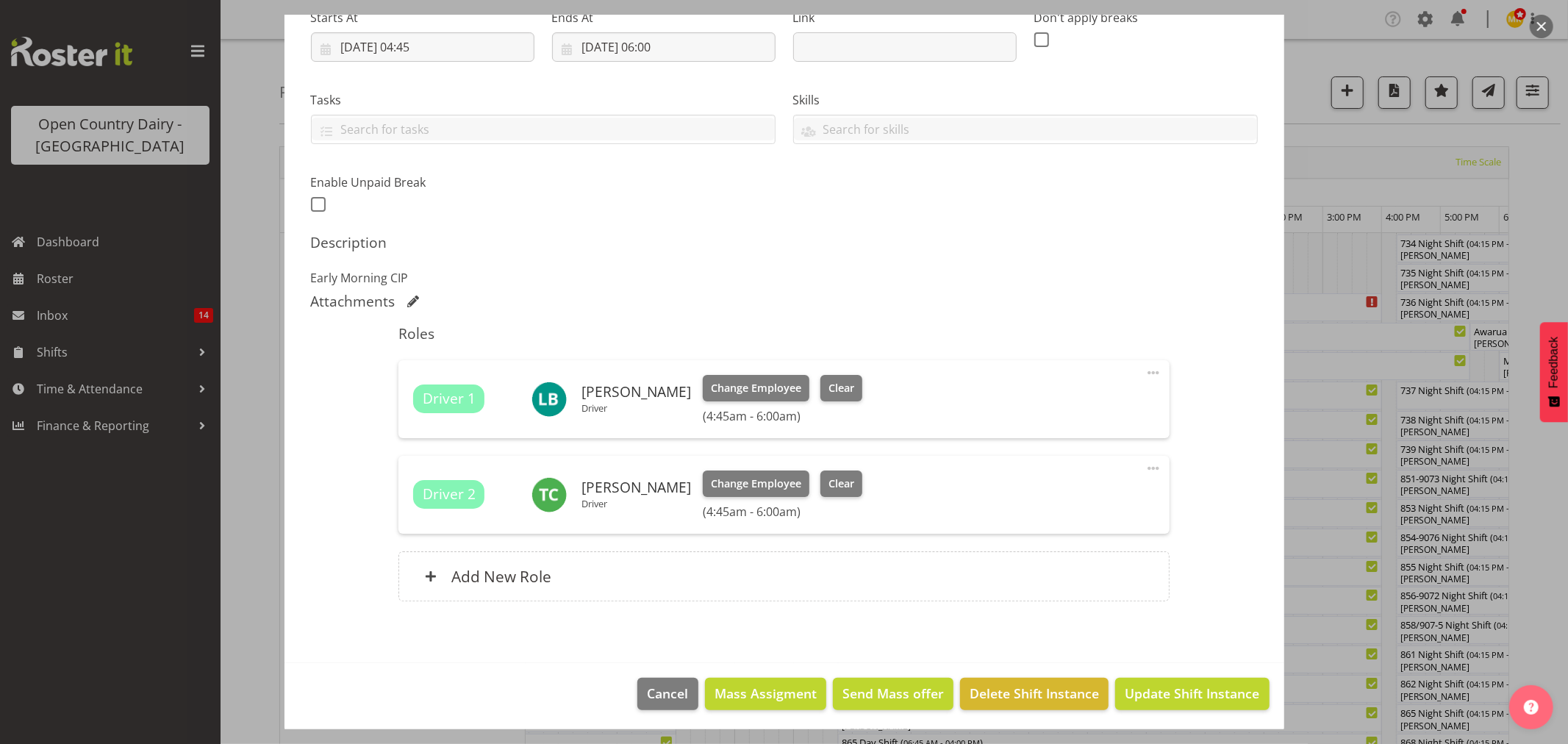
scroll to position [252, 0]
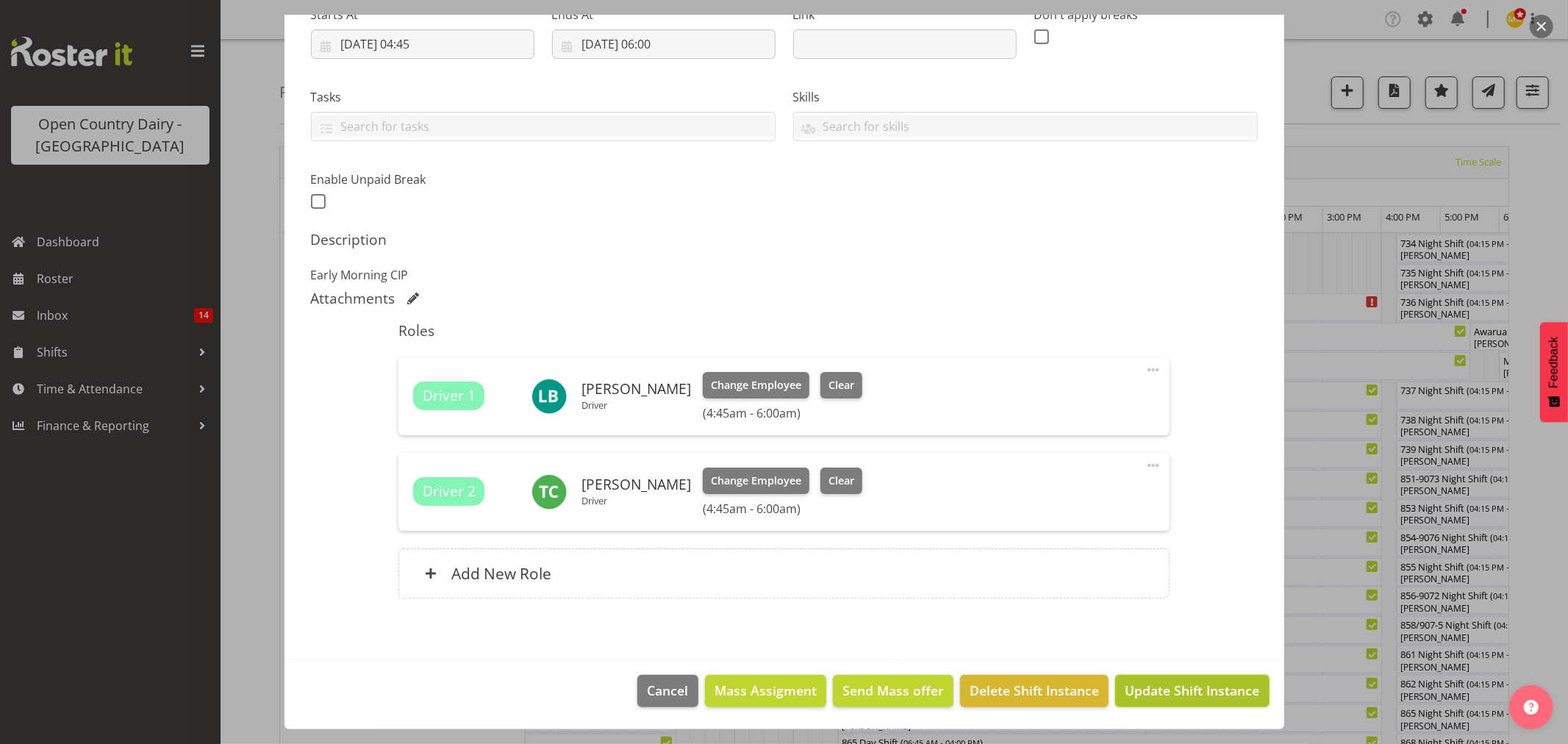
click at [1152, 700] on span "Update Shift Instance" at bounding box center [1192, 690] width 134 height 19
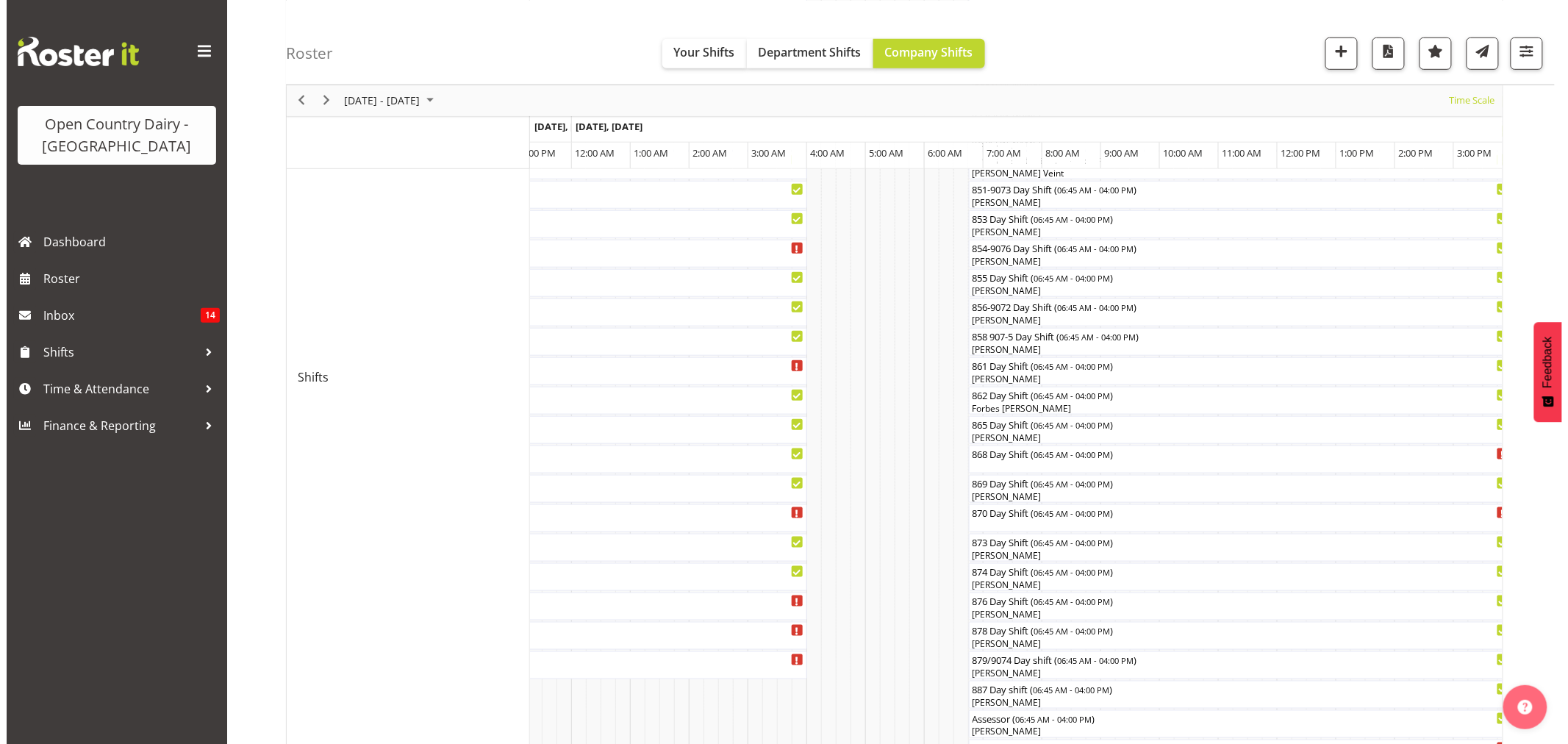
scroll to position [490, 0]
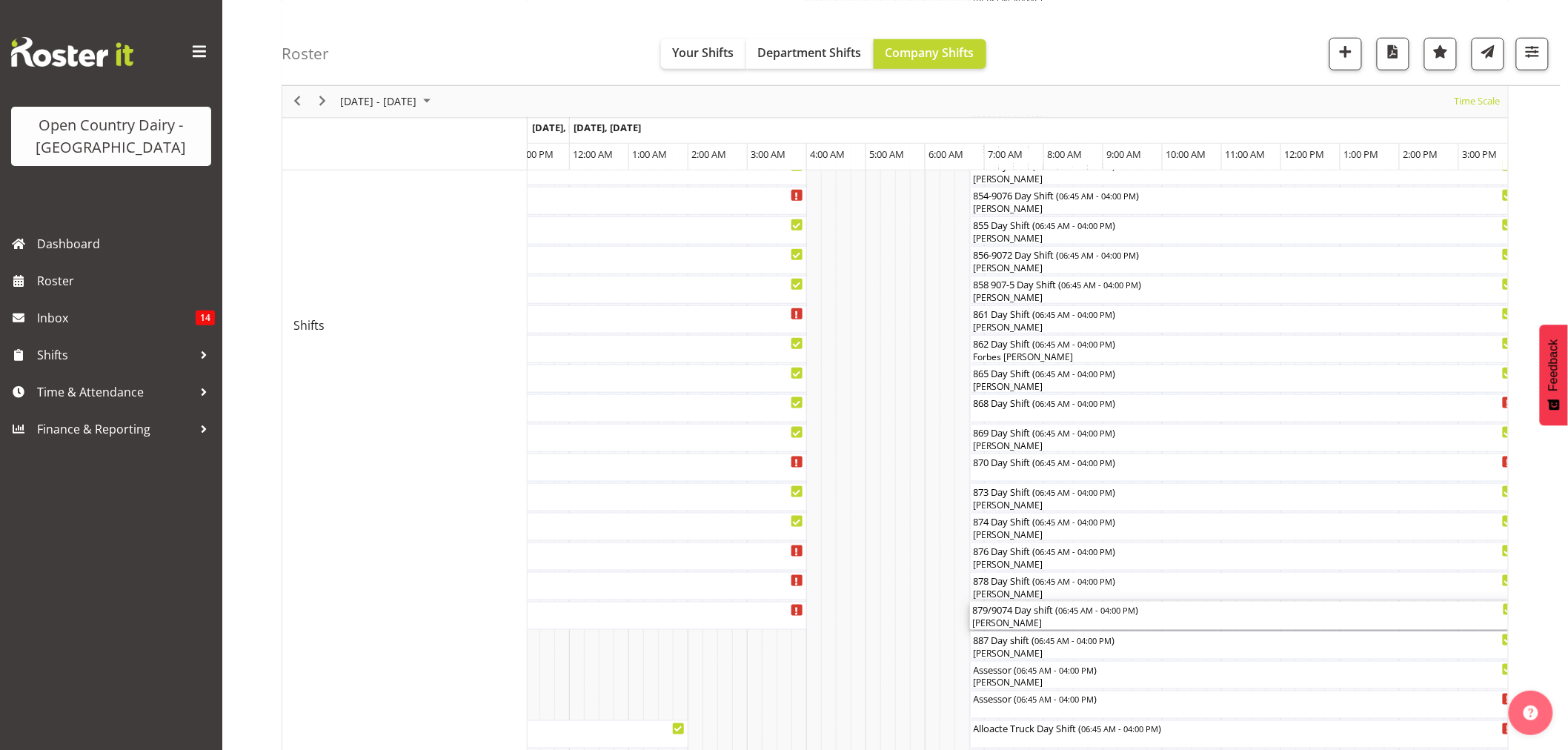
click at [1014, 623] on div "[PERSON_NAME]" at bounding box center [1245, 623] width 543 height 13
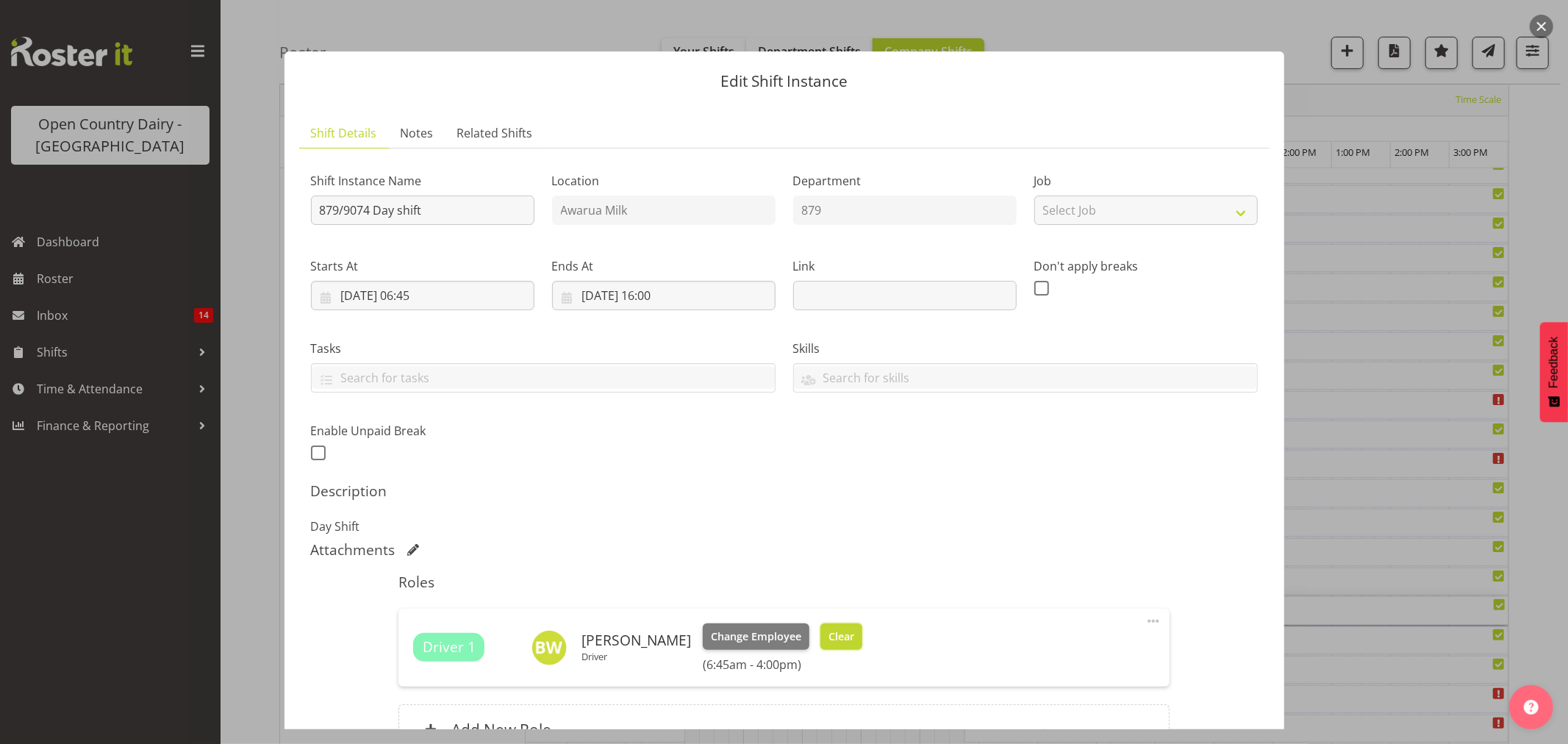
click at [828, 641] on span "Clear" at bounding box center [841, 636] width 26 height 17
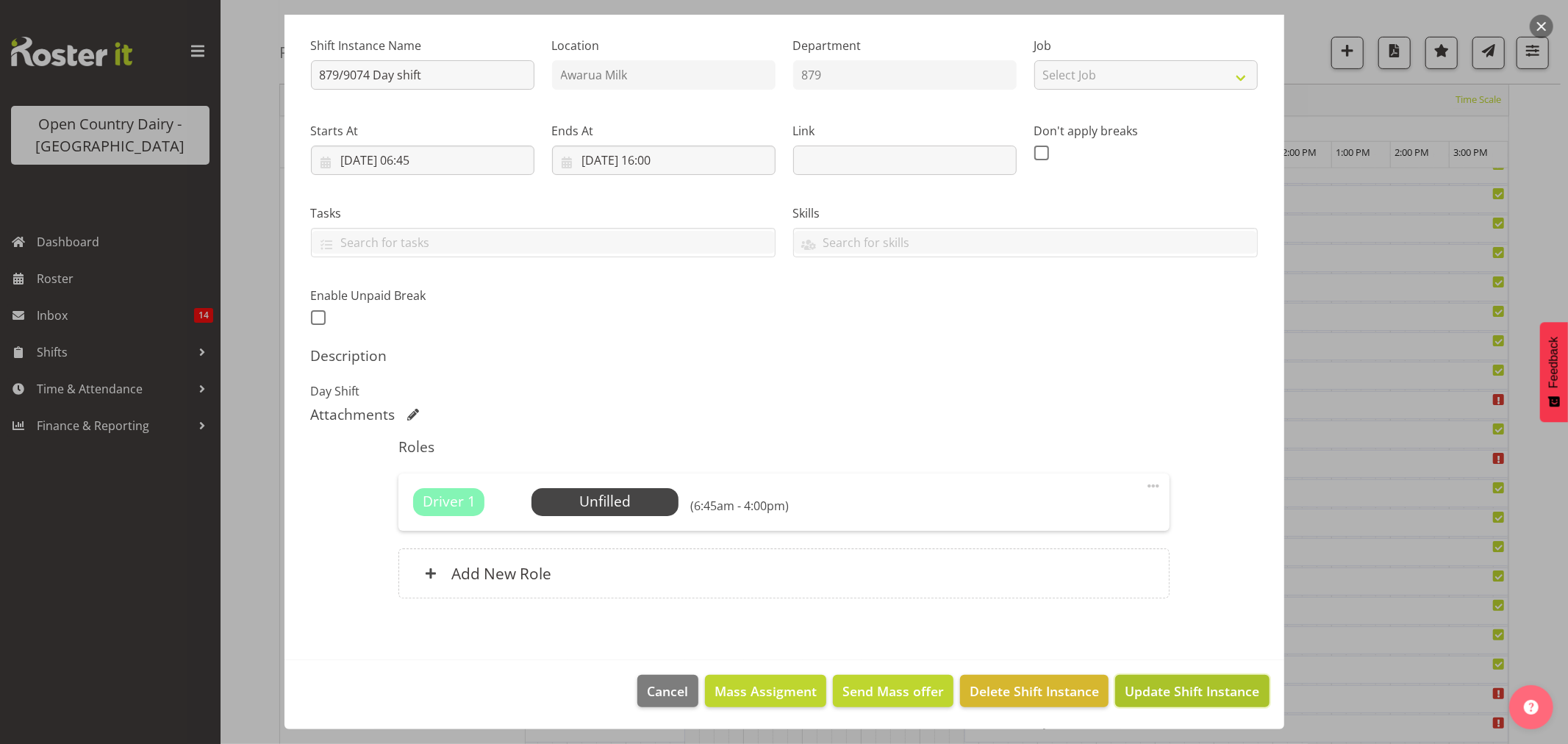
click at [1137, 697] on span "Update Shift Instance" at bounding box center [1192, 691] width 134 height 19
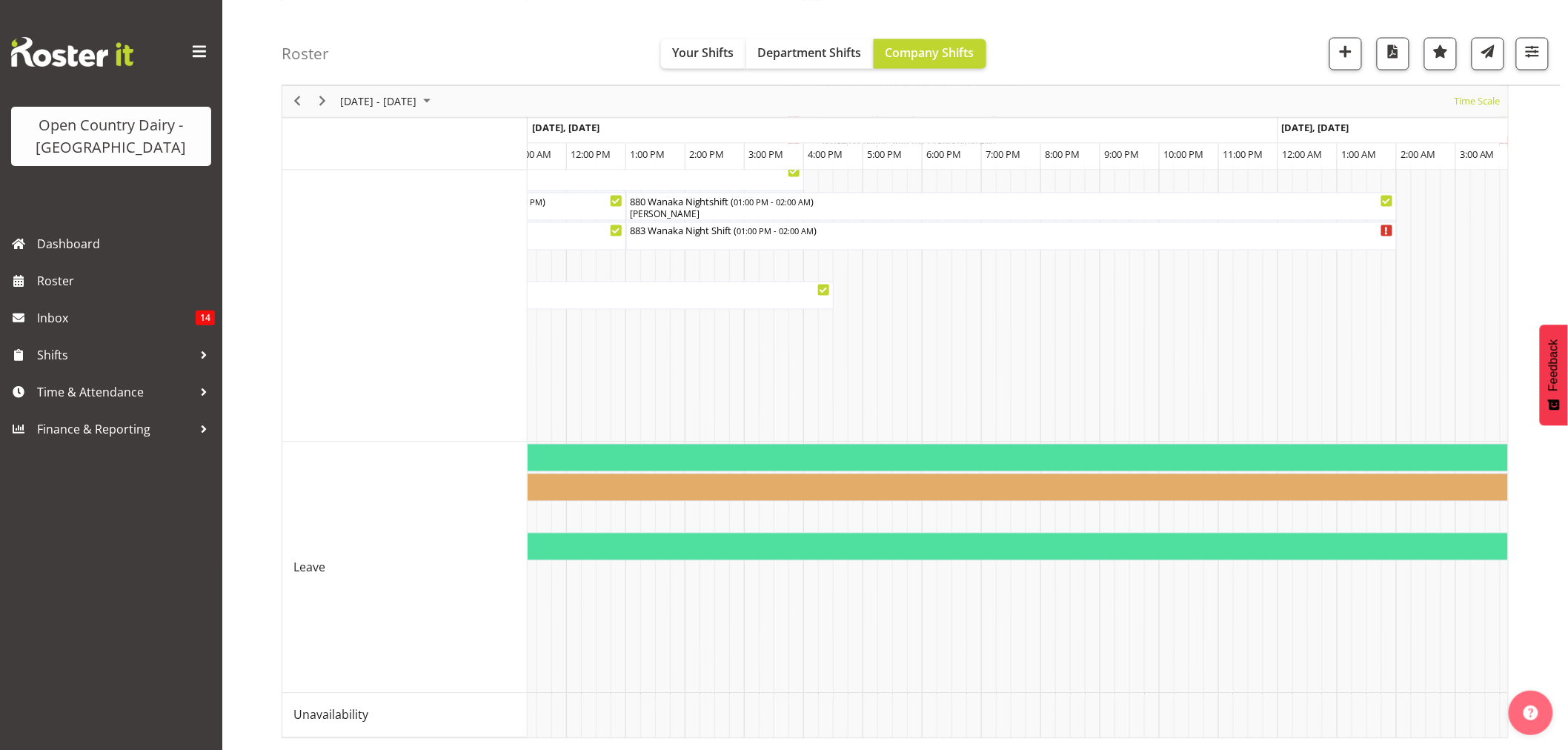
scroll to position [0, 2053]
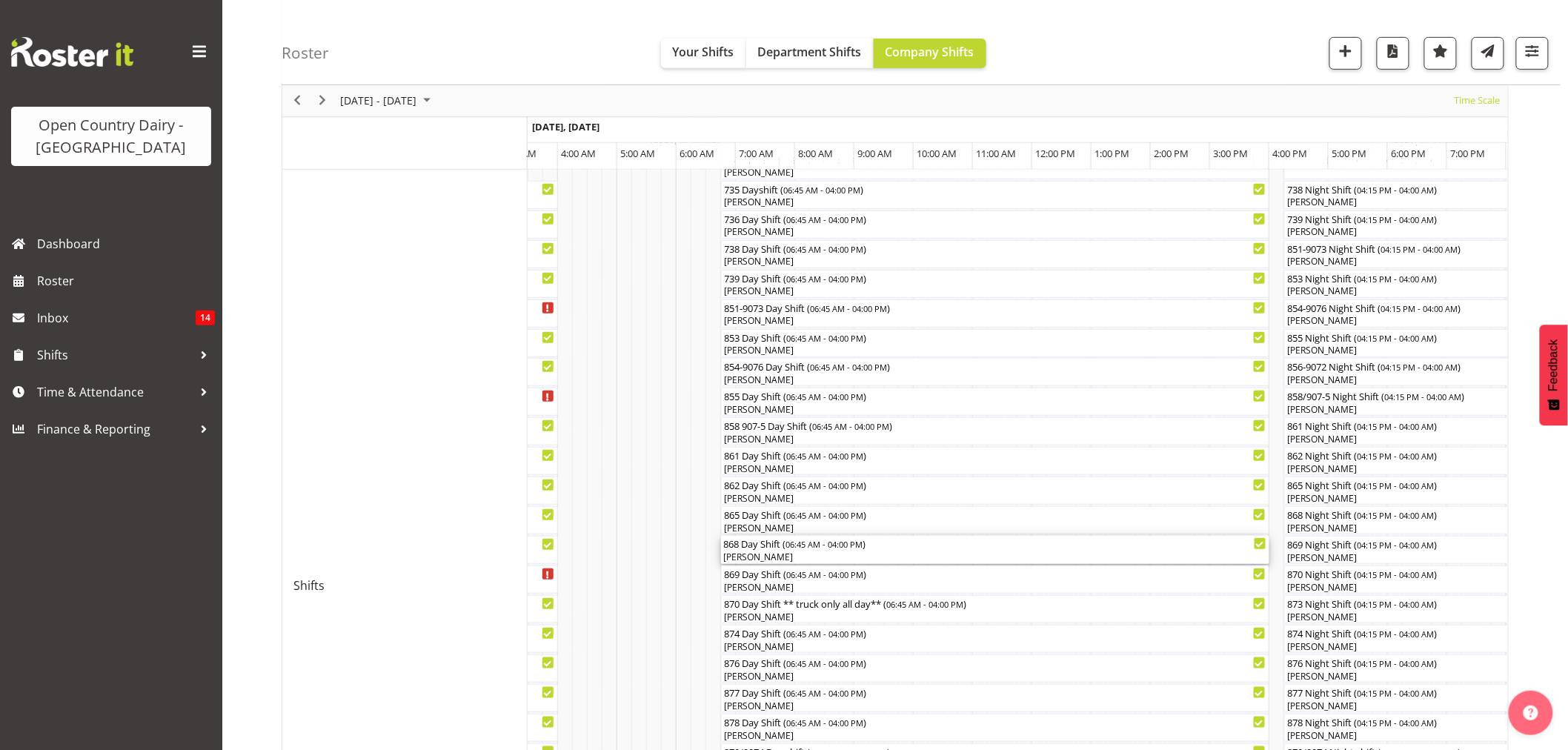
click at [750, 558] on div "[PERSON_NAME]" at bounding box center [995, 557] width 543 height 13
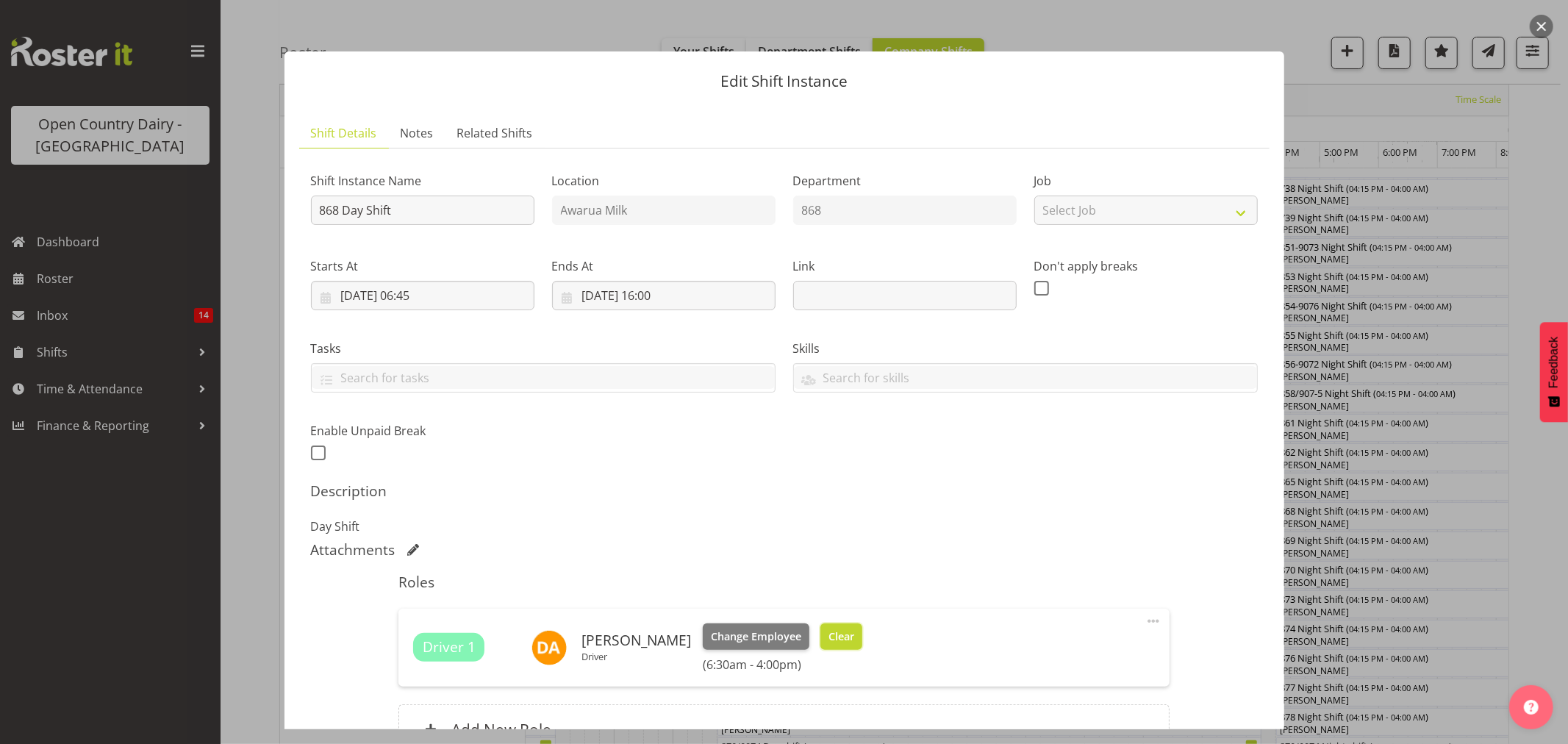
click at [821, 627] on button "Clear" at bounding box center [841, 637] width 42 height 26
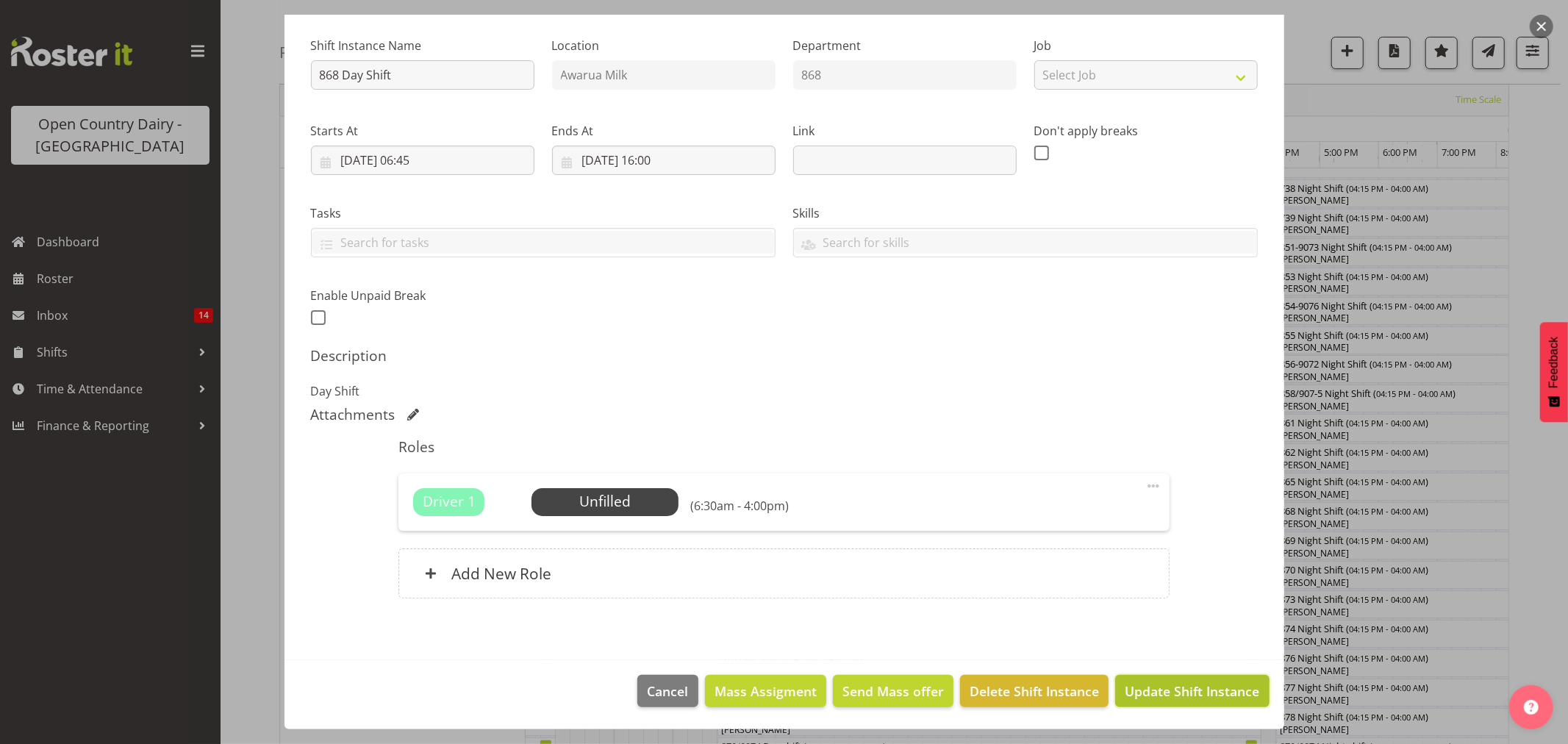
click at [1169, 689] on span "Update Shift Instance" at bounding box center [1192, 691] width 134 height 19
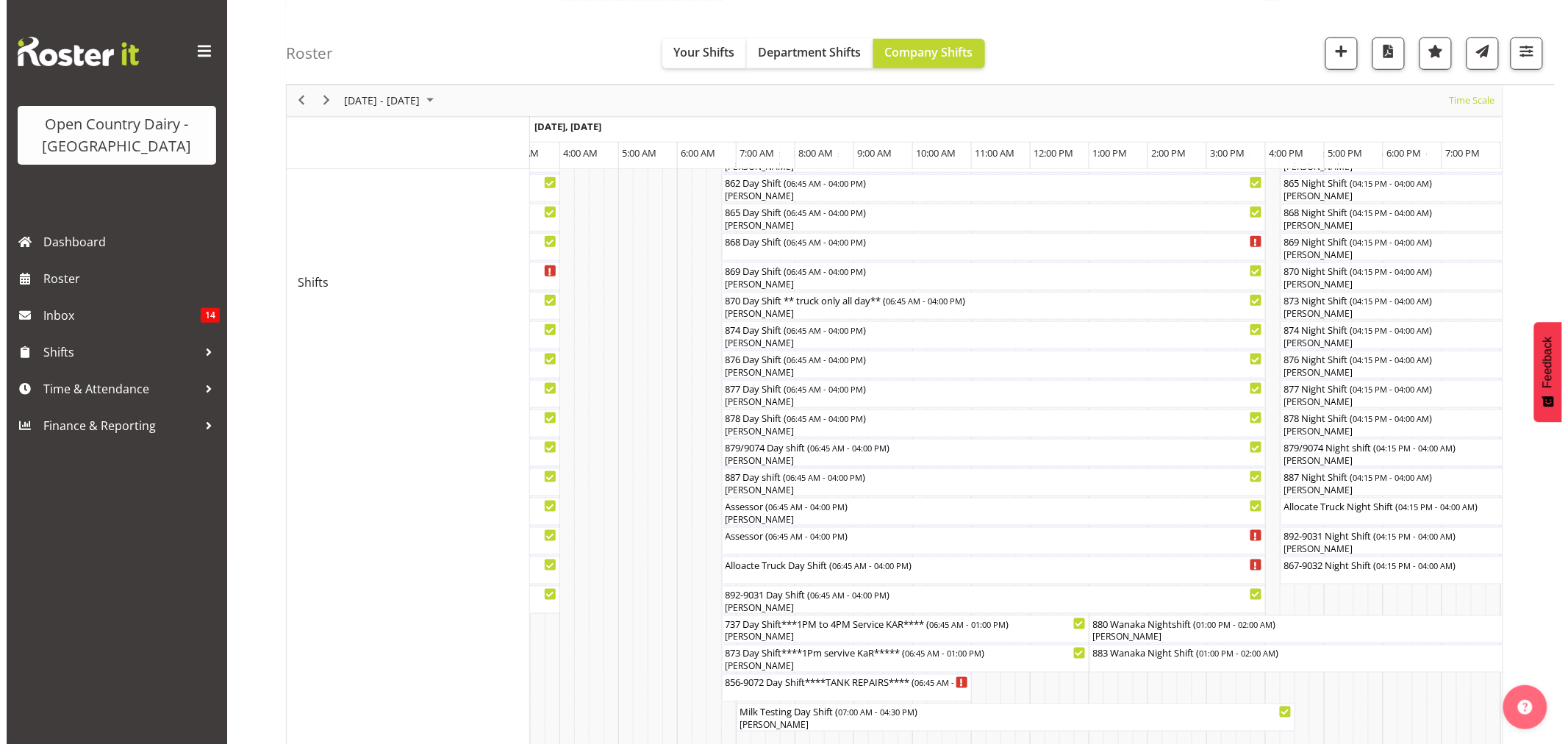
scroll to position [735, 0]
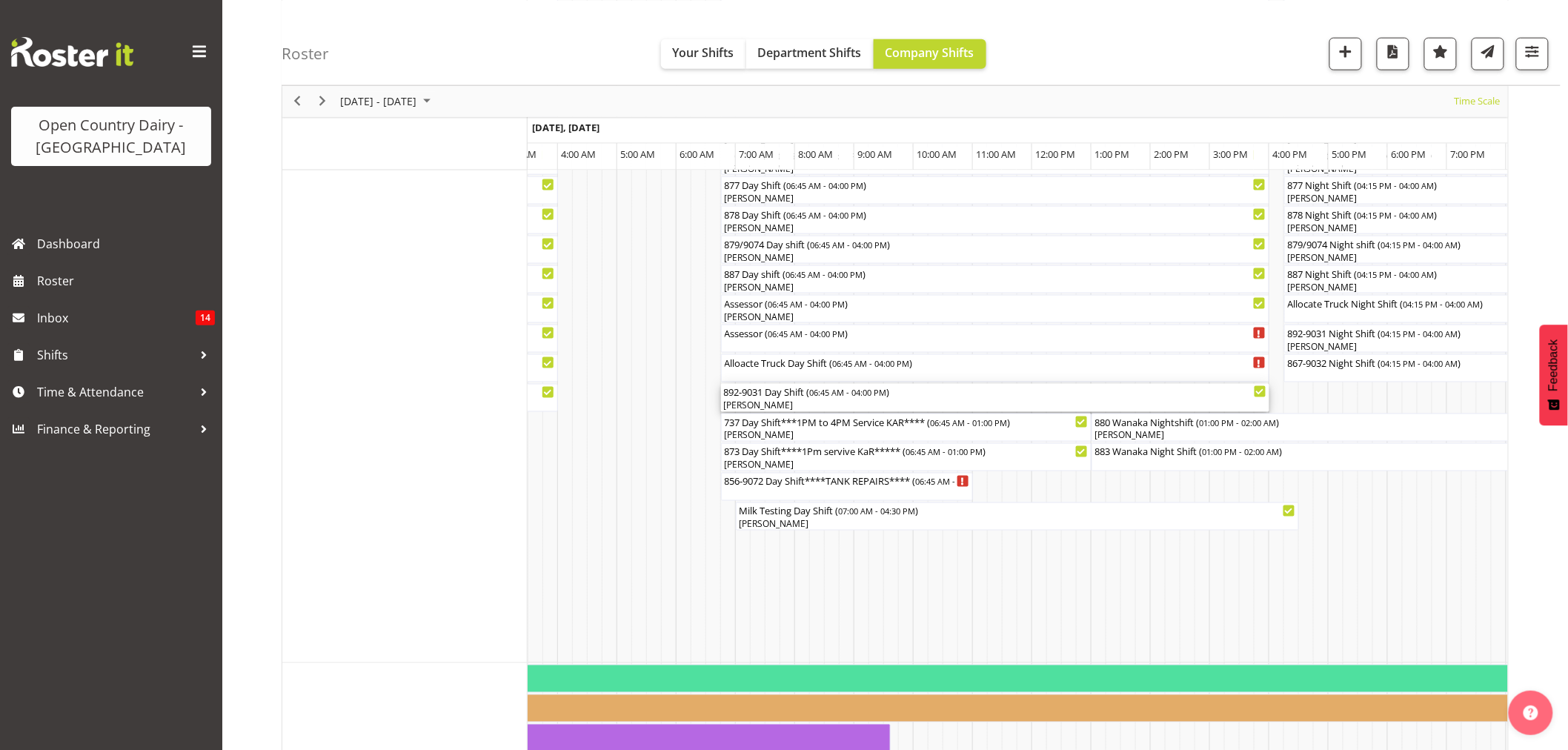
click at [769, 399] on div "[PERSON_NAME]" at bounding box center [995, 405] width 543 height 13
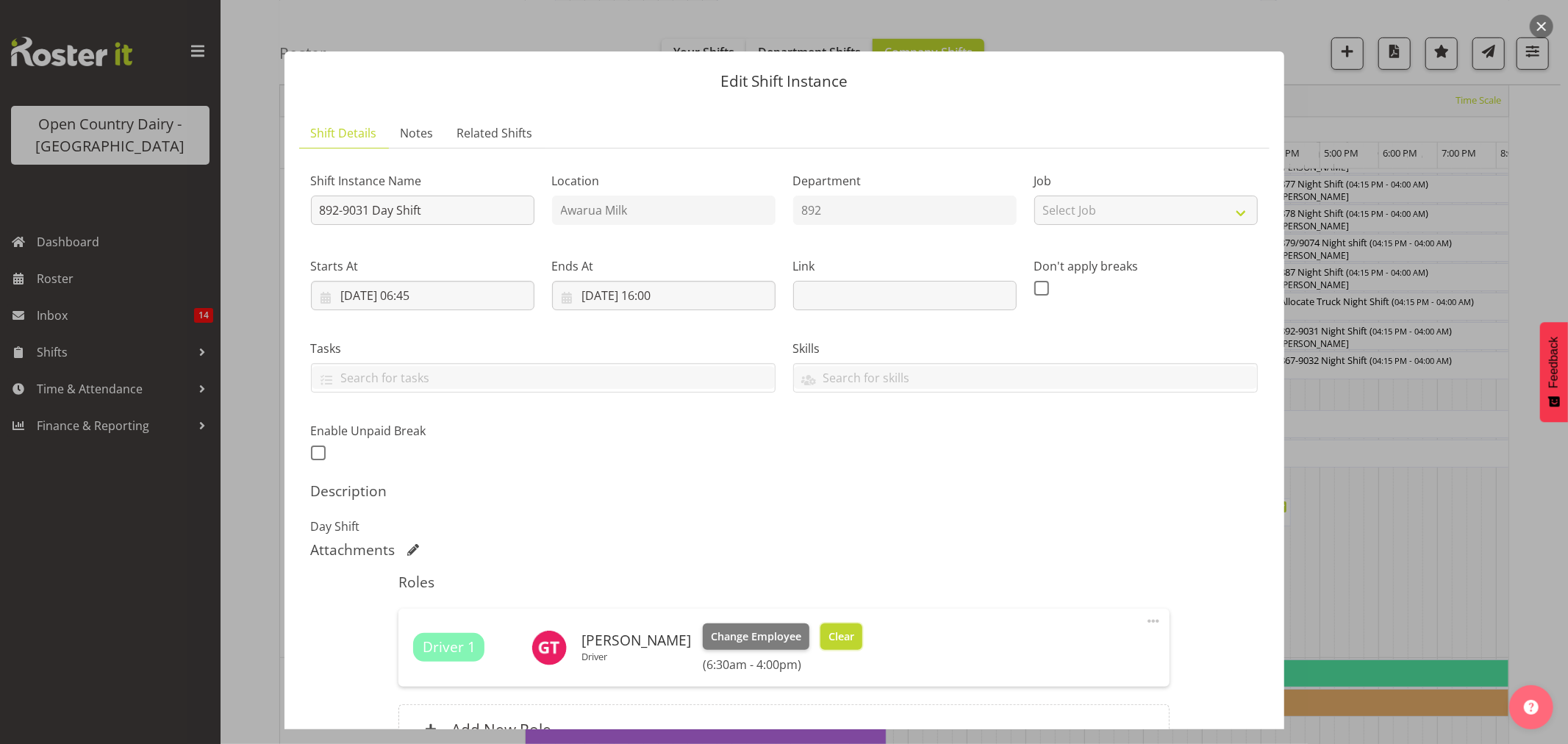
click at [833, 629] on span "Clear" at bounding box center [841, 636] width 26 height 17
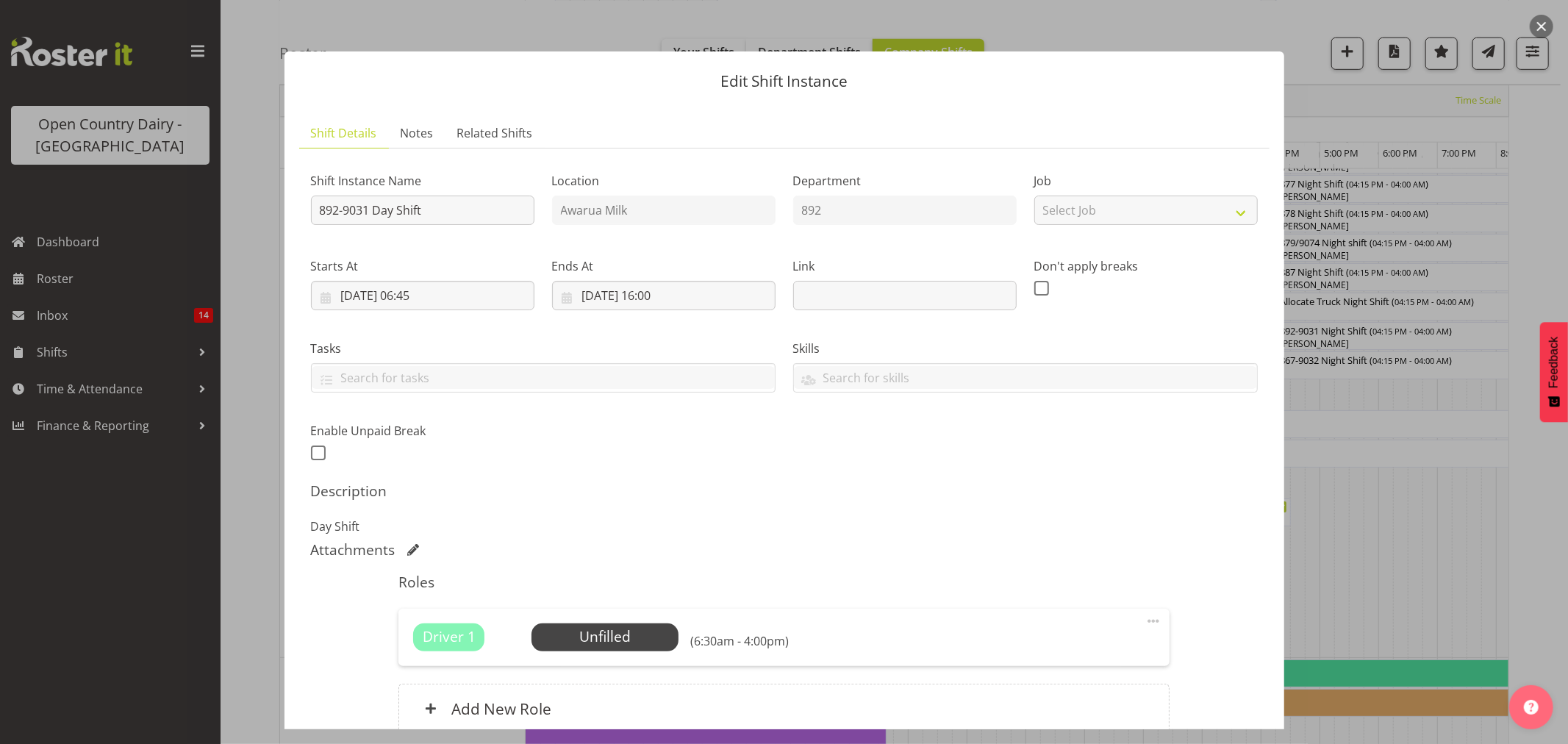
scroll to position [135, 0]
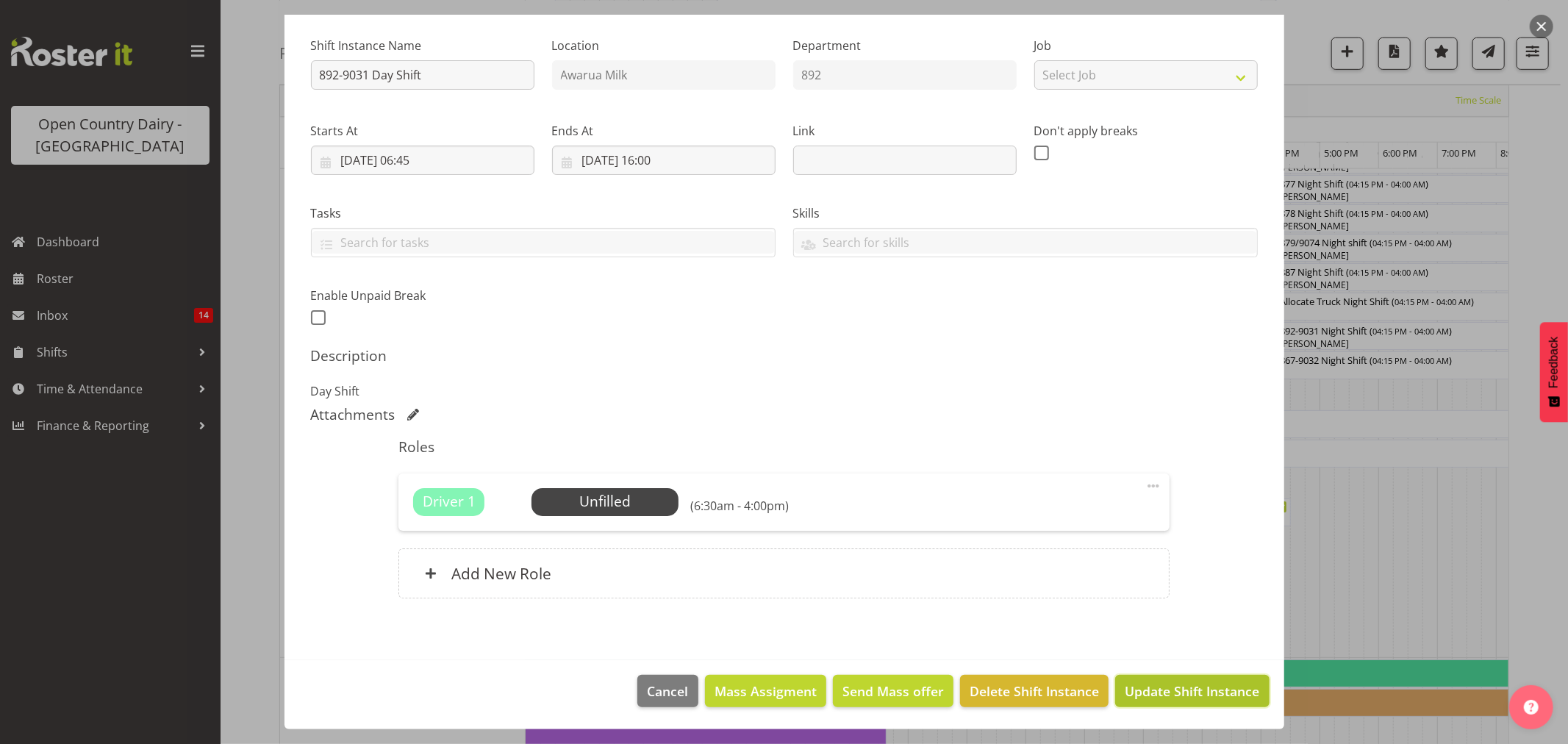
click at [1179, 699] on span "Update Shift Instance" at bounding box center [1192, 691] width 134 height 19
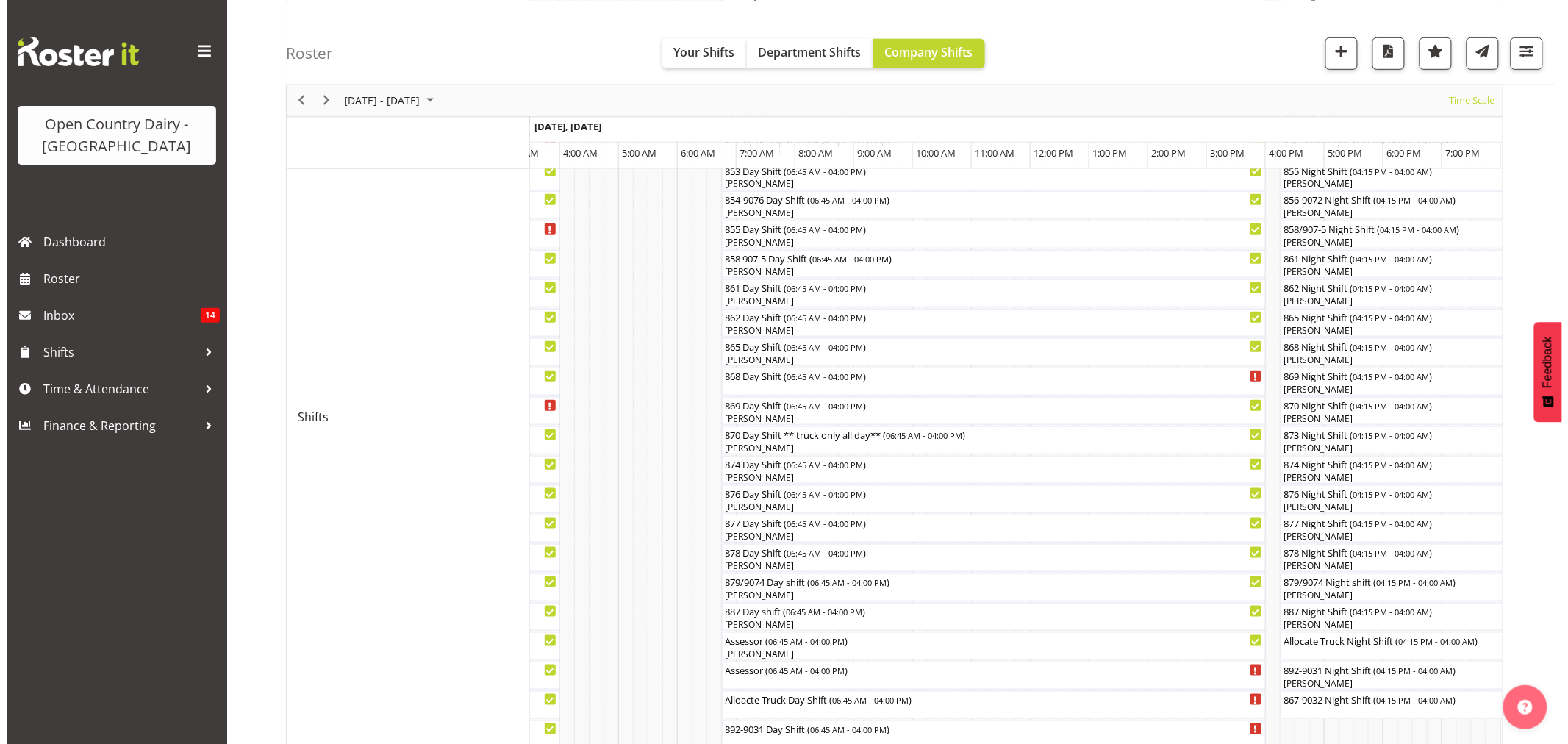
scroll to position [408, 0]
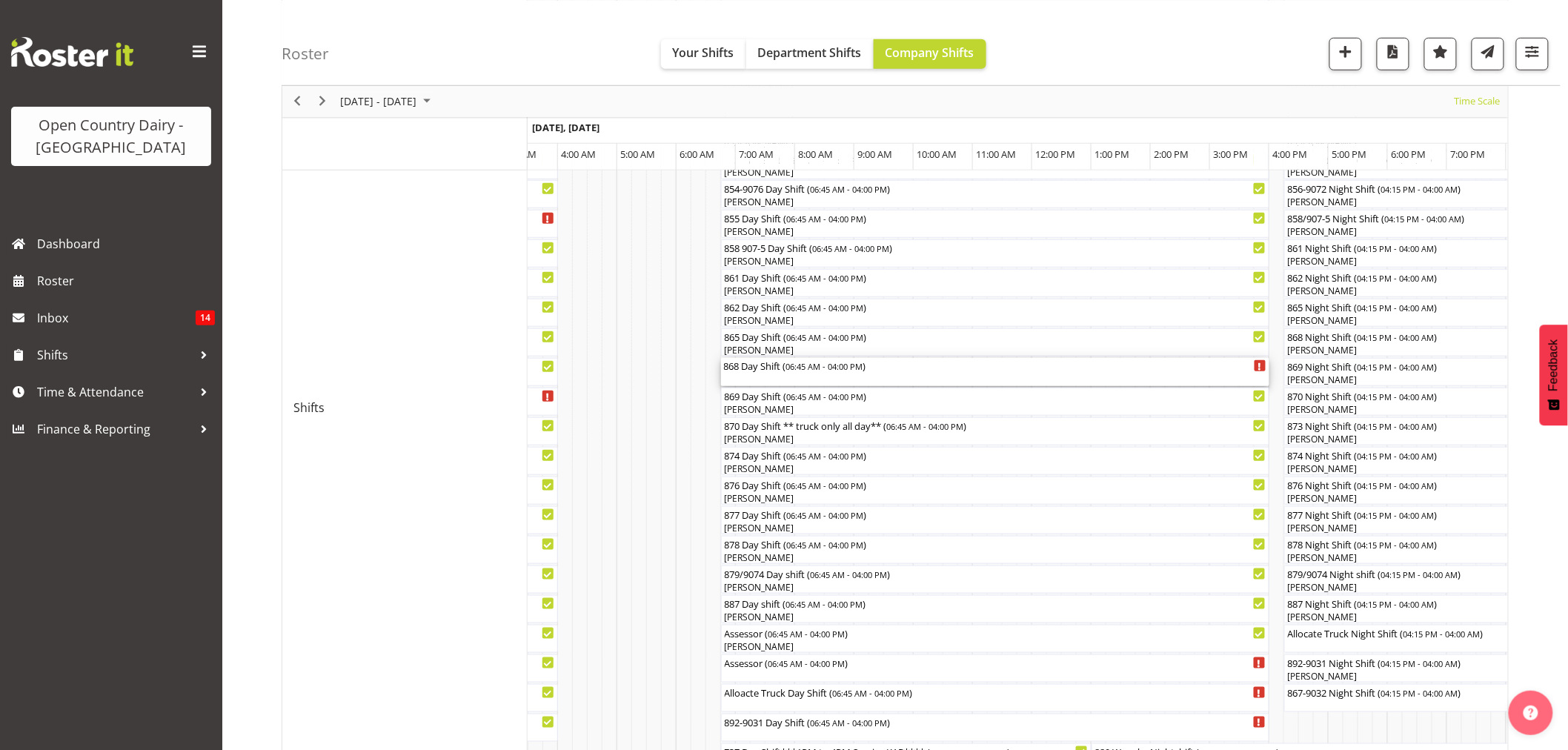
click at [771, 372] on div "868 Day Shift ( 06:45 AM - 04:00 PM )" at bounding box center [995, 365] width 543 height 15
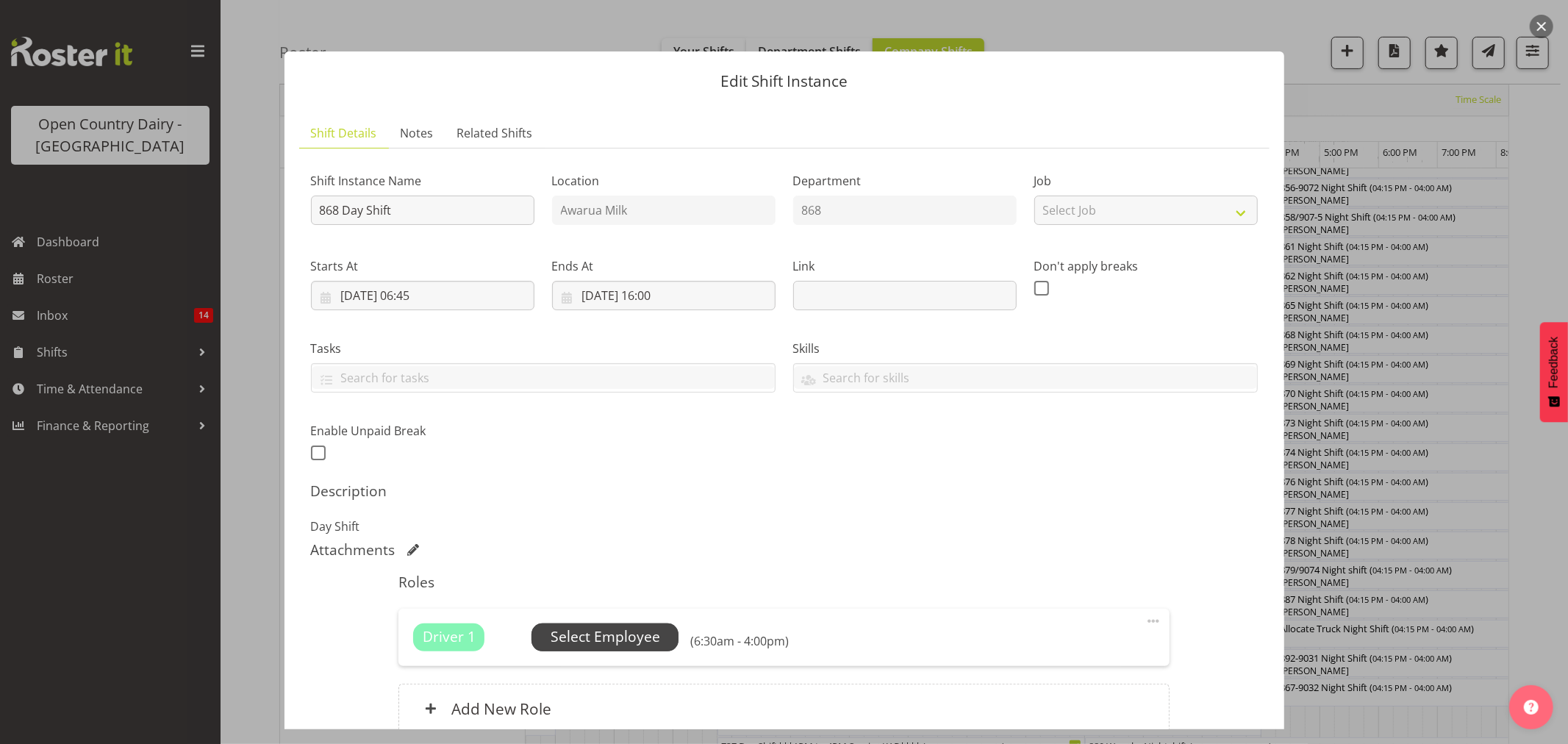
click at [605, 639] on span "Select Employee" at bounding box center [605, 637] width 110 height 21
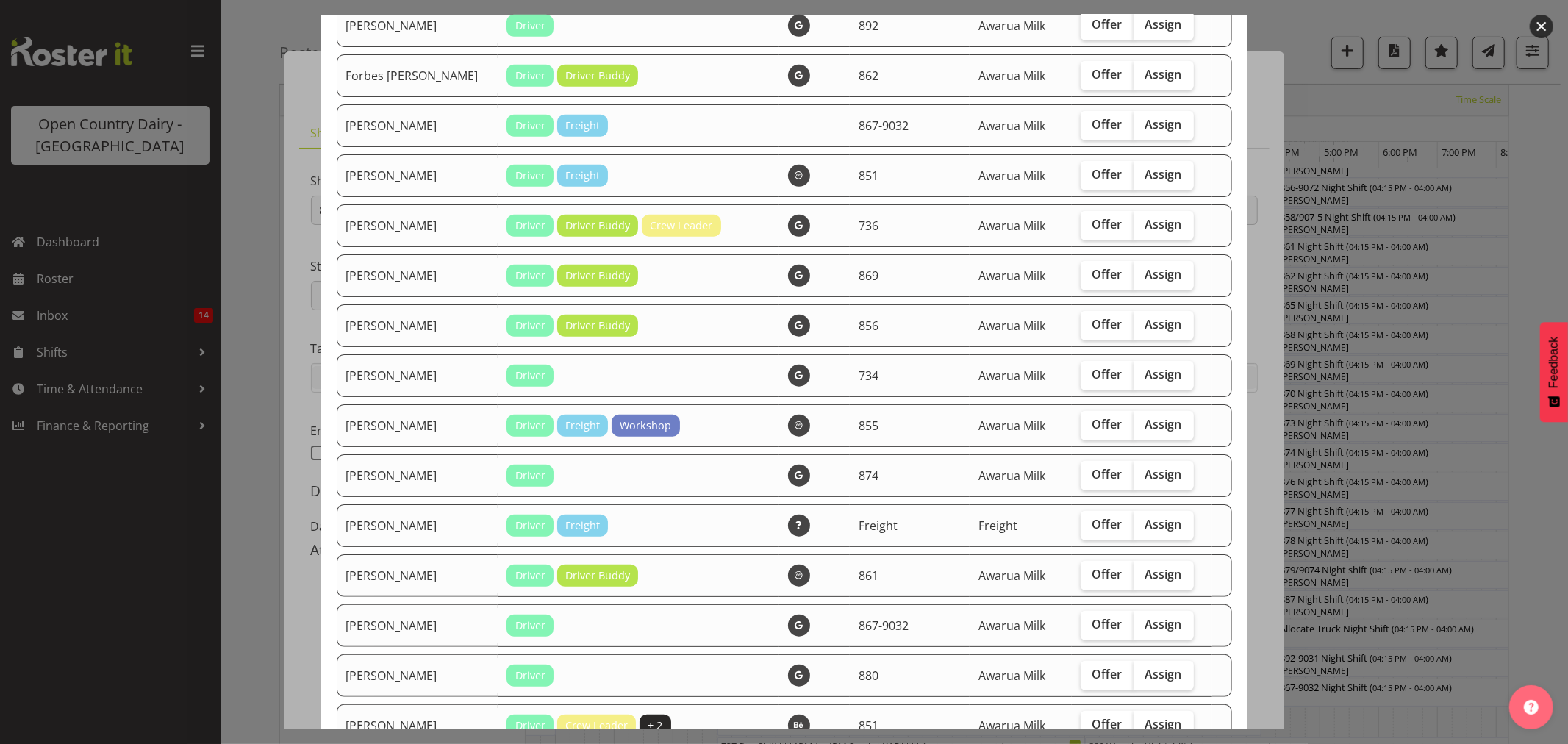
scroll to position [816, 0]
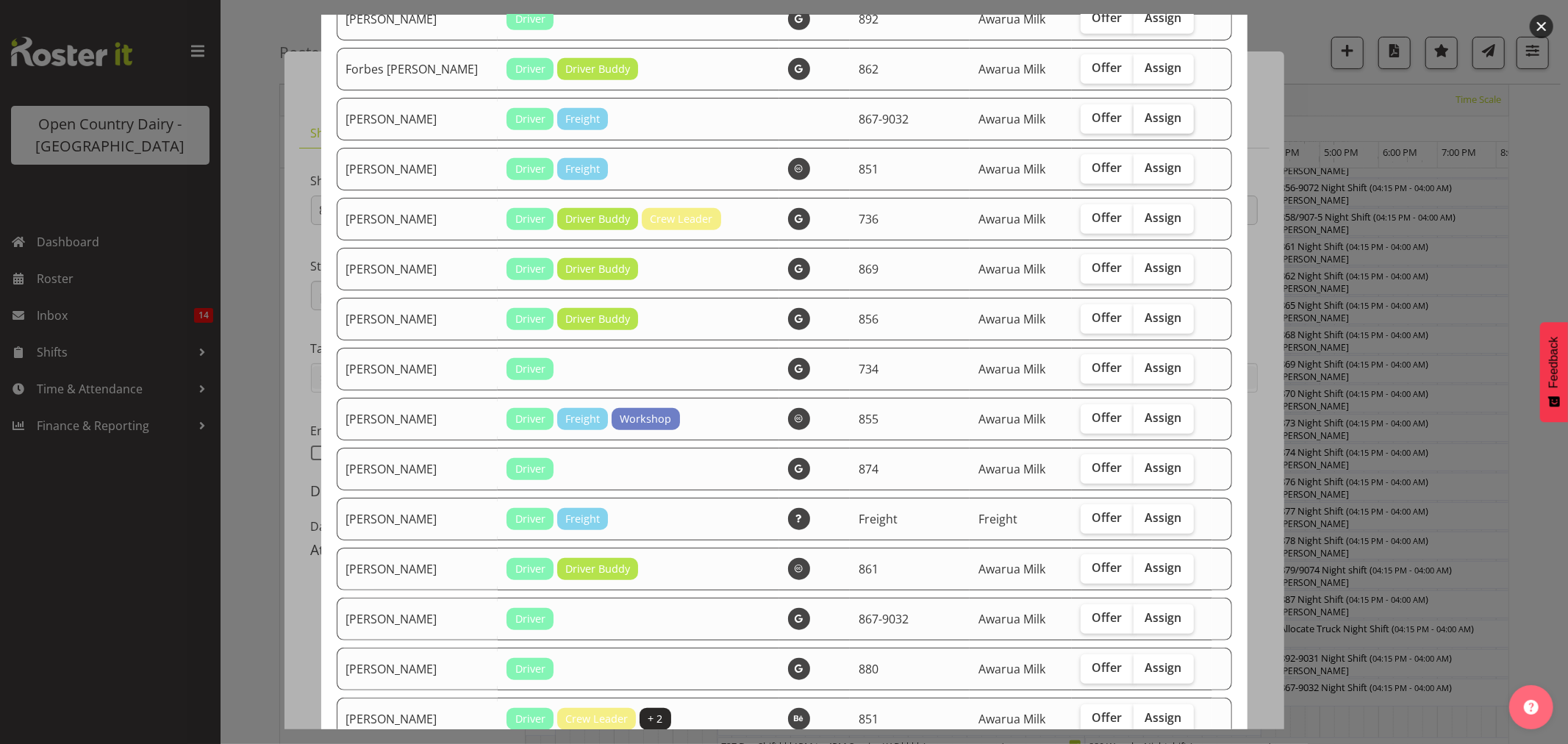
click at [1146, 118] on span "Assign" at bounding box center [1164, 118] width 37 height 15
click at [1137, 118] on input "Assign" at bounding box center [1138, 118] width 10 height 10
checkbox input "true"
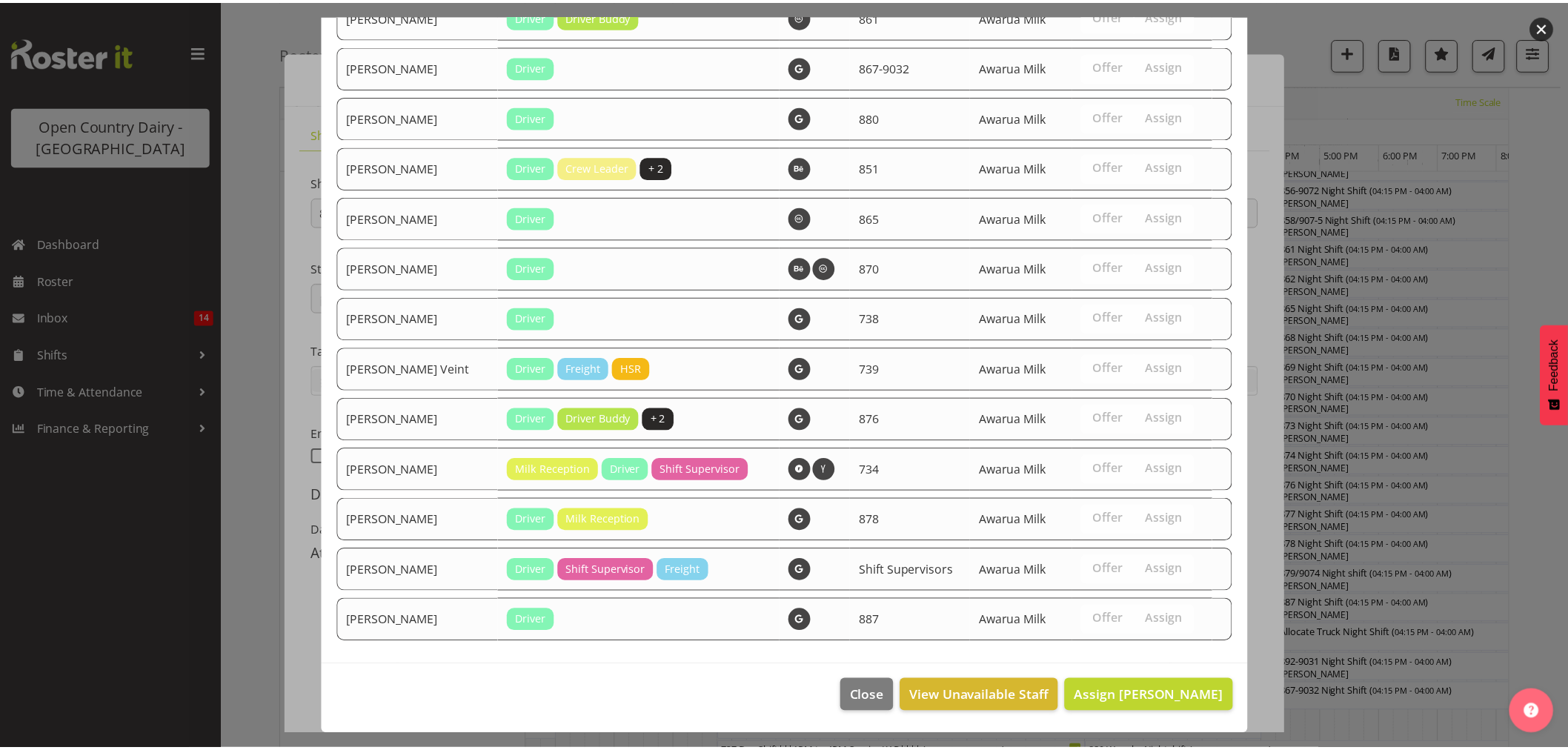
scroll to position [1386, 0]
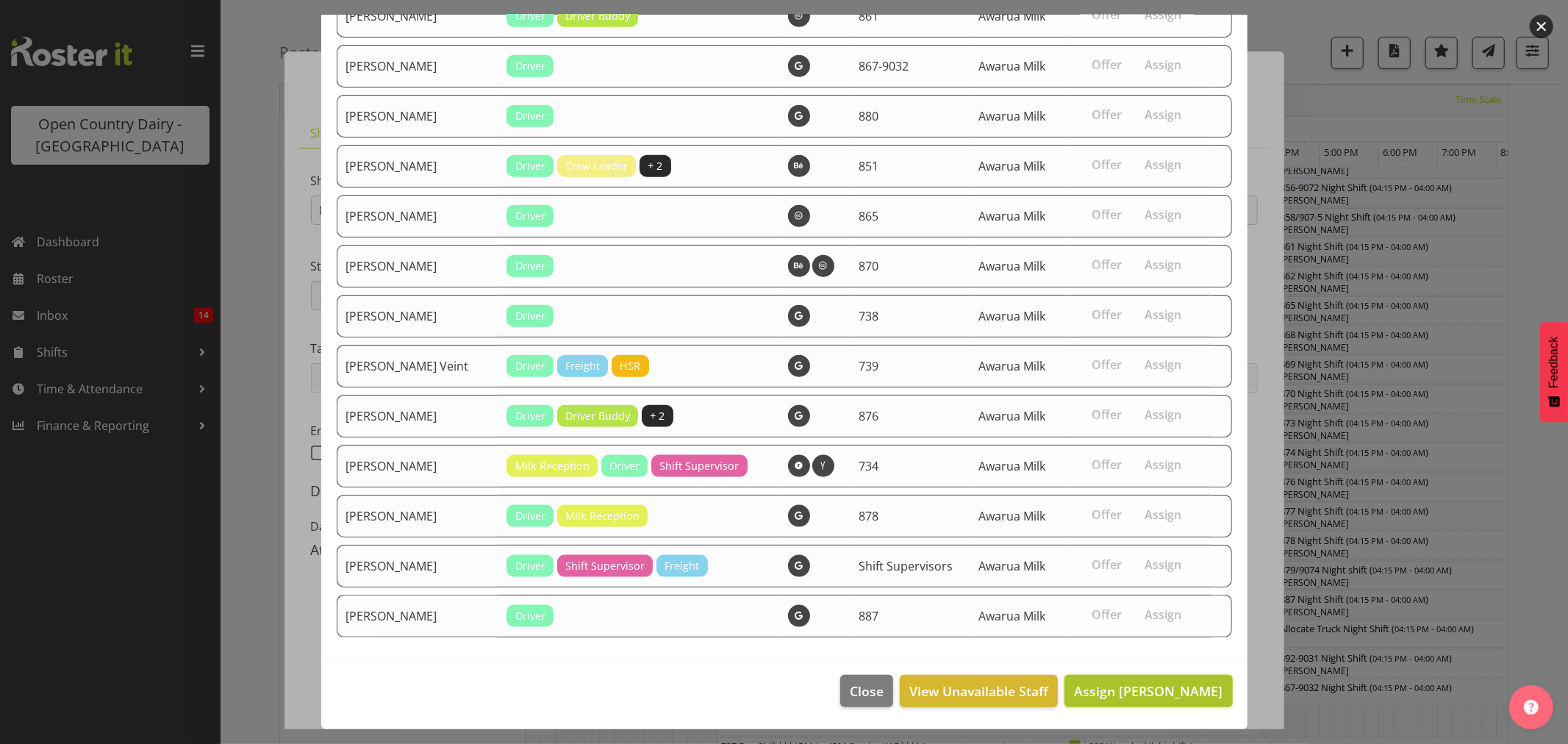
click at [1118, 684] on span "Assign Glenn Tither" at bounding box center [1148, 691] width 148 height 17
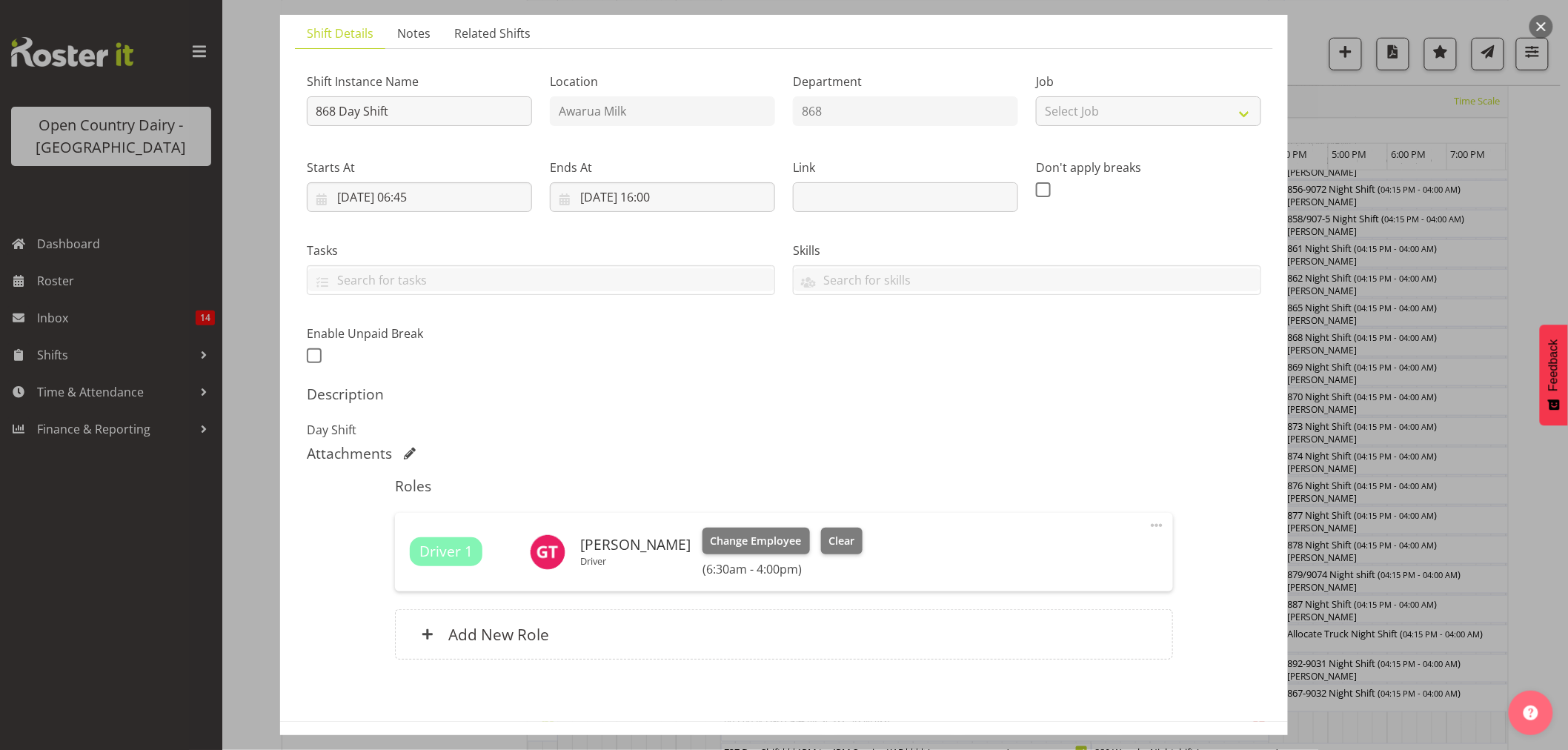
scroll to position [157, 0]
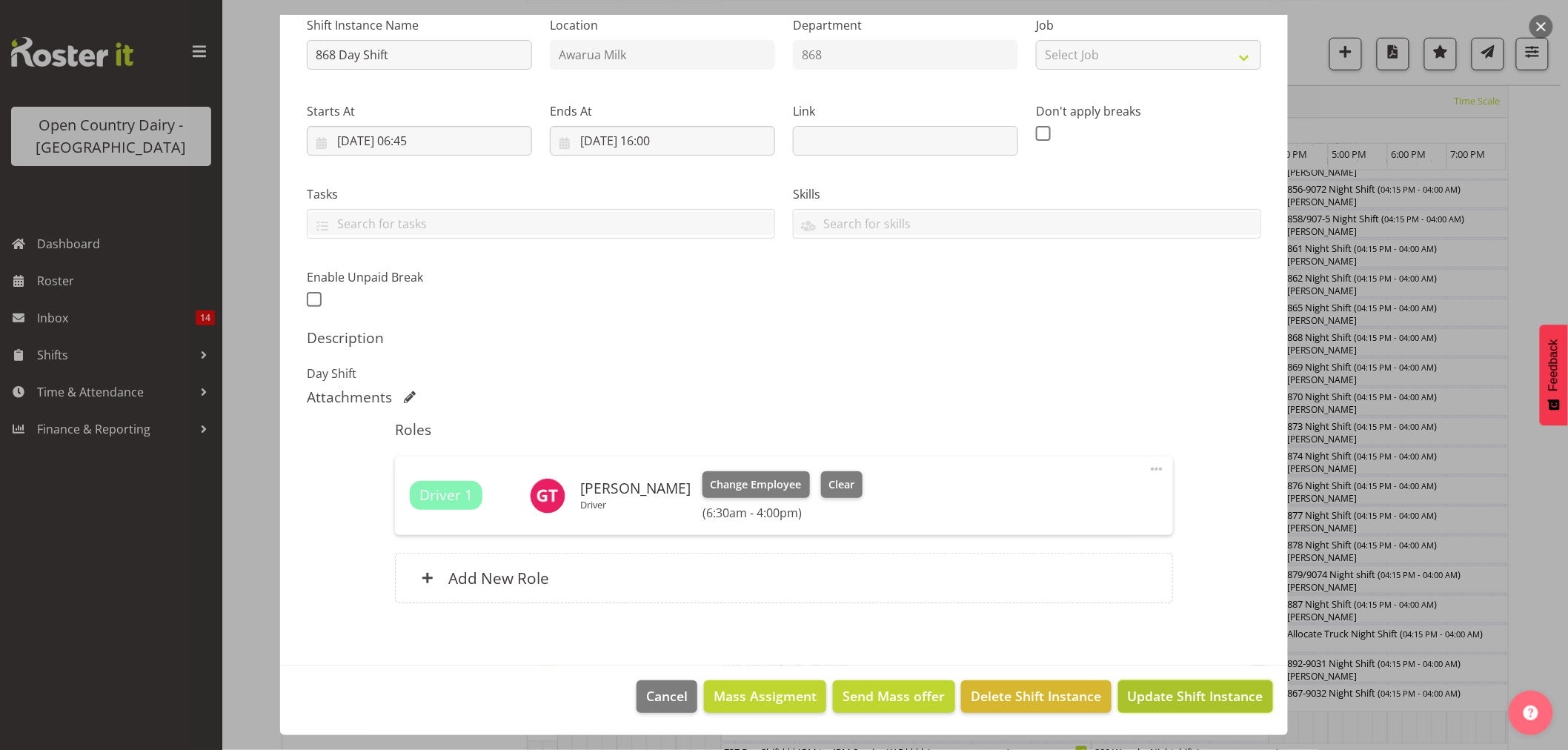
click at [1153, 690] on span "Update Shift Instance" at bounding box center [1196, 696] width 135 height 19
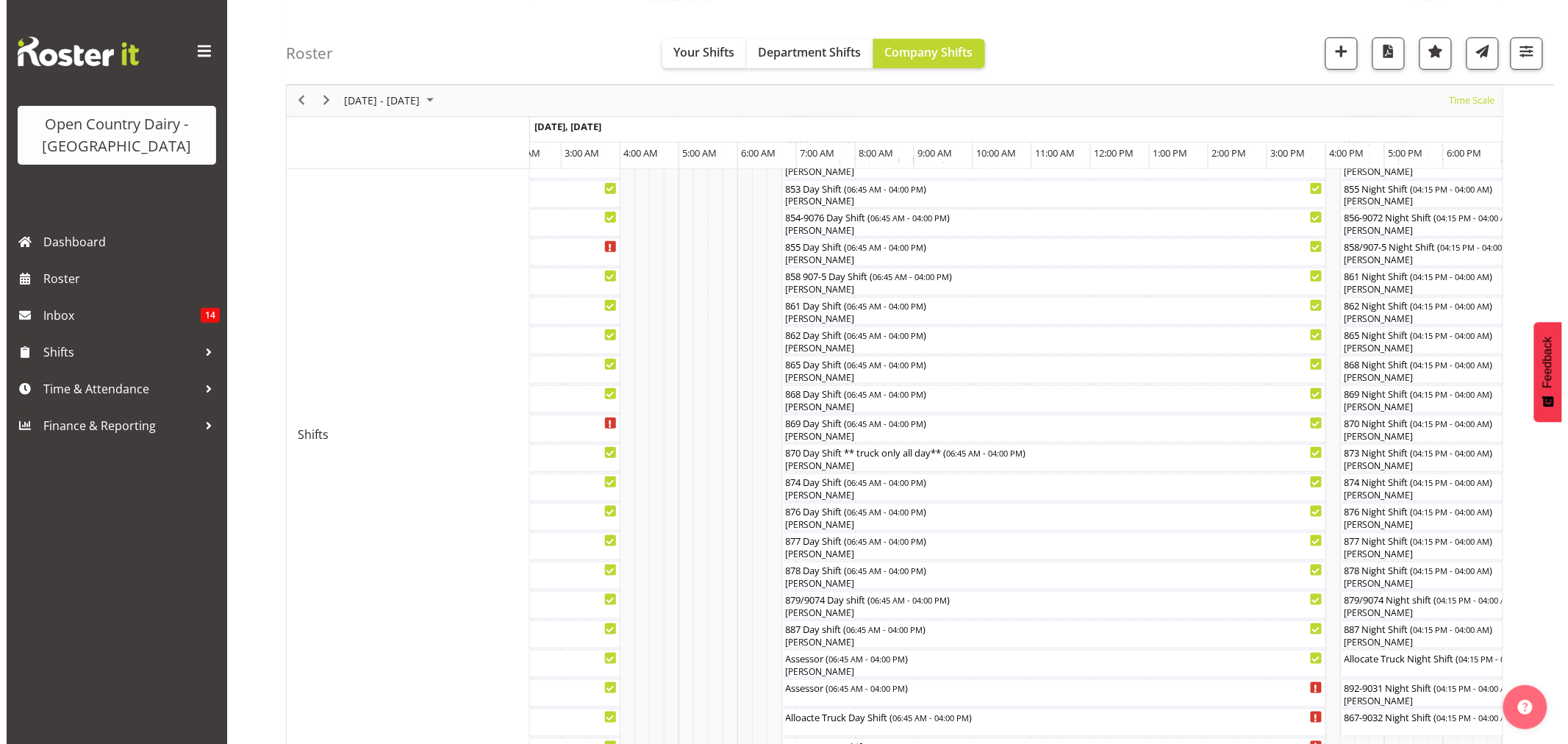
scroll to position [395, 0]
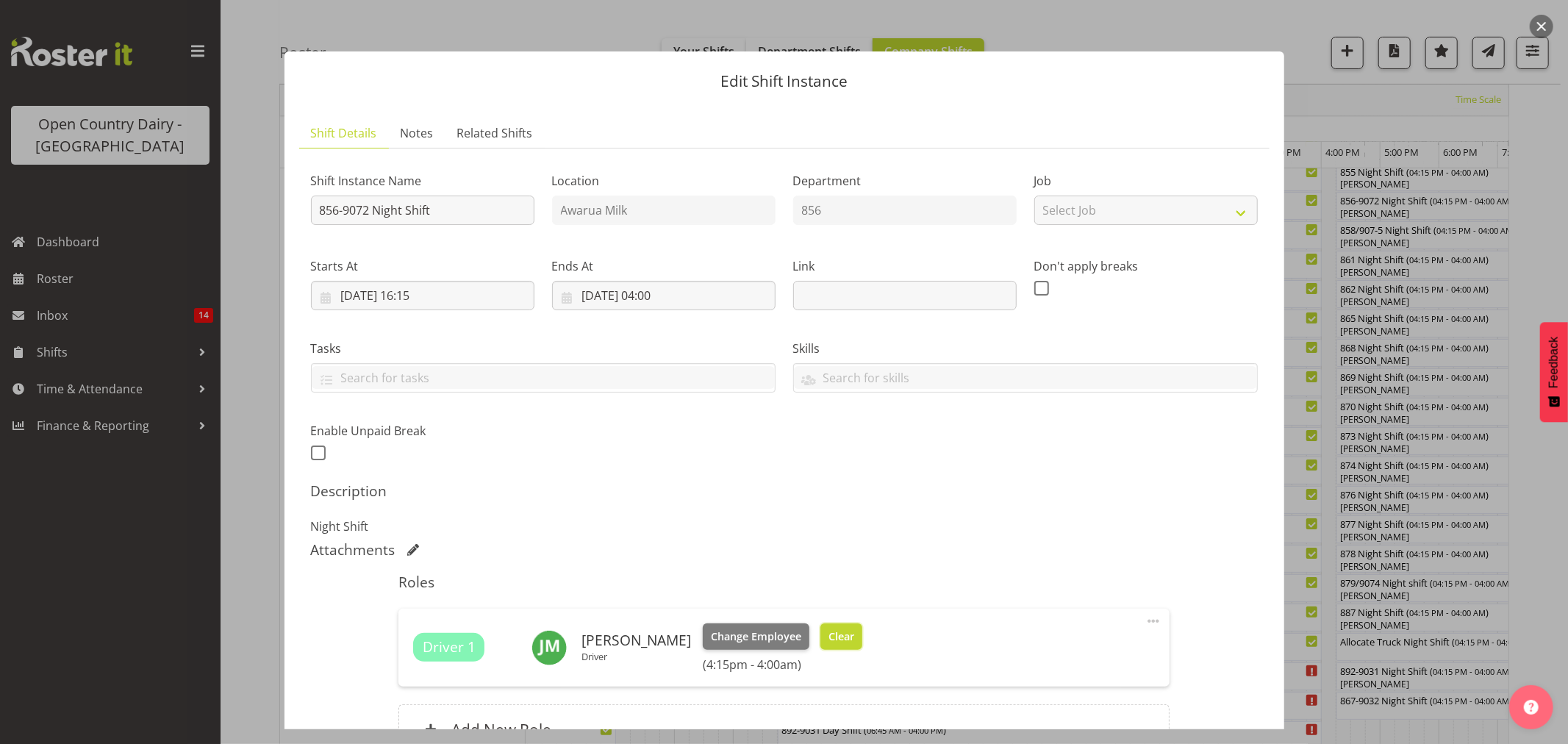
click at [848, 633] on span "Clear" at bounding box center [841, 636] width 26 height 17
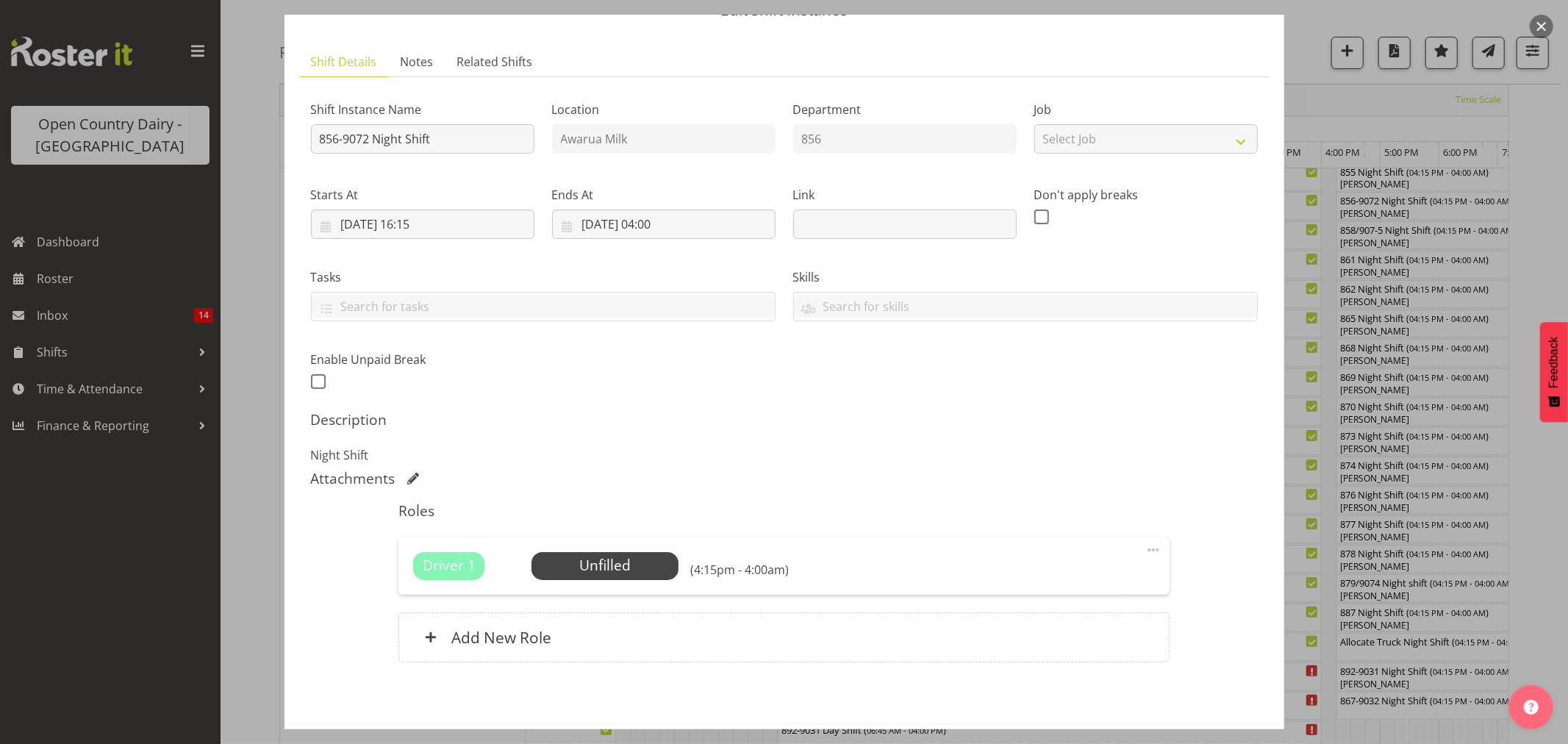
scroll to position [135, 0]
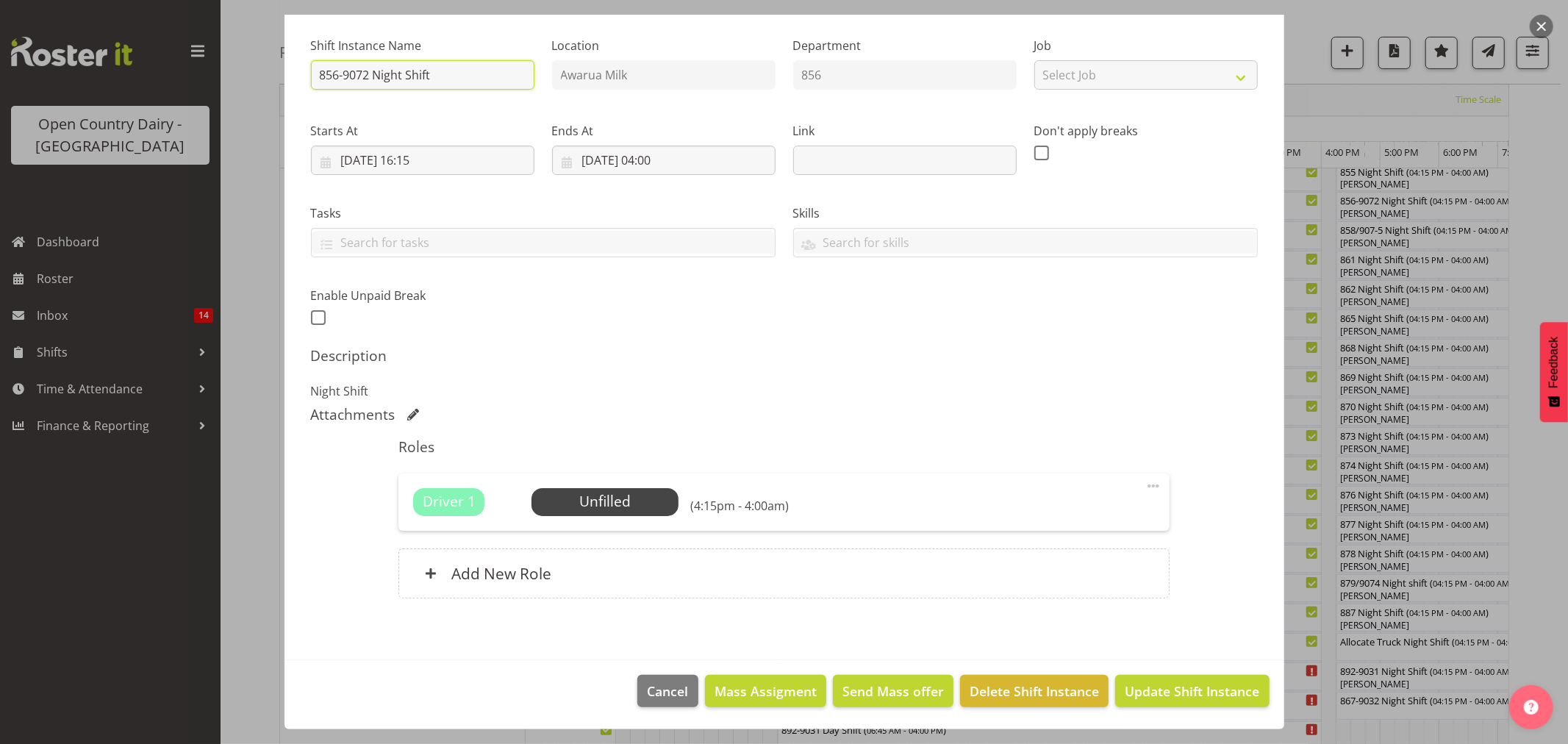
click at [432, 75] on input "856-9072 Night Shift" at bounding box center [422, 75] width 224 height 30
type input "856-9074 [GEOGRAPHIC_DATA]"
click at [1169, 680] on button "Update Shift Instance" at bounding box center [1192, 691] width 153 height 32
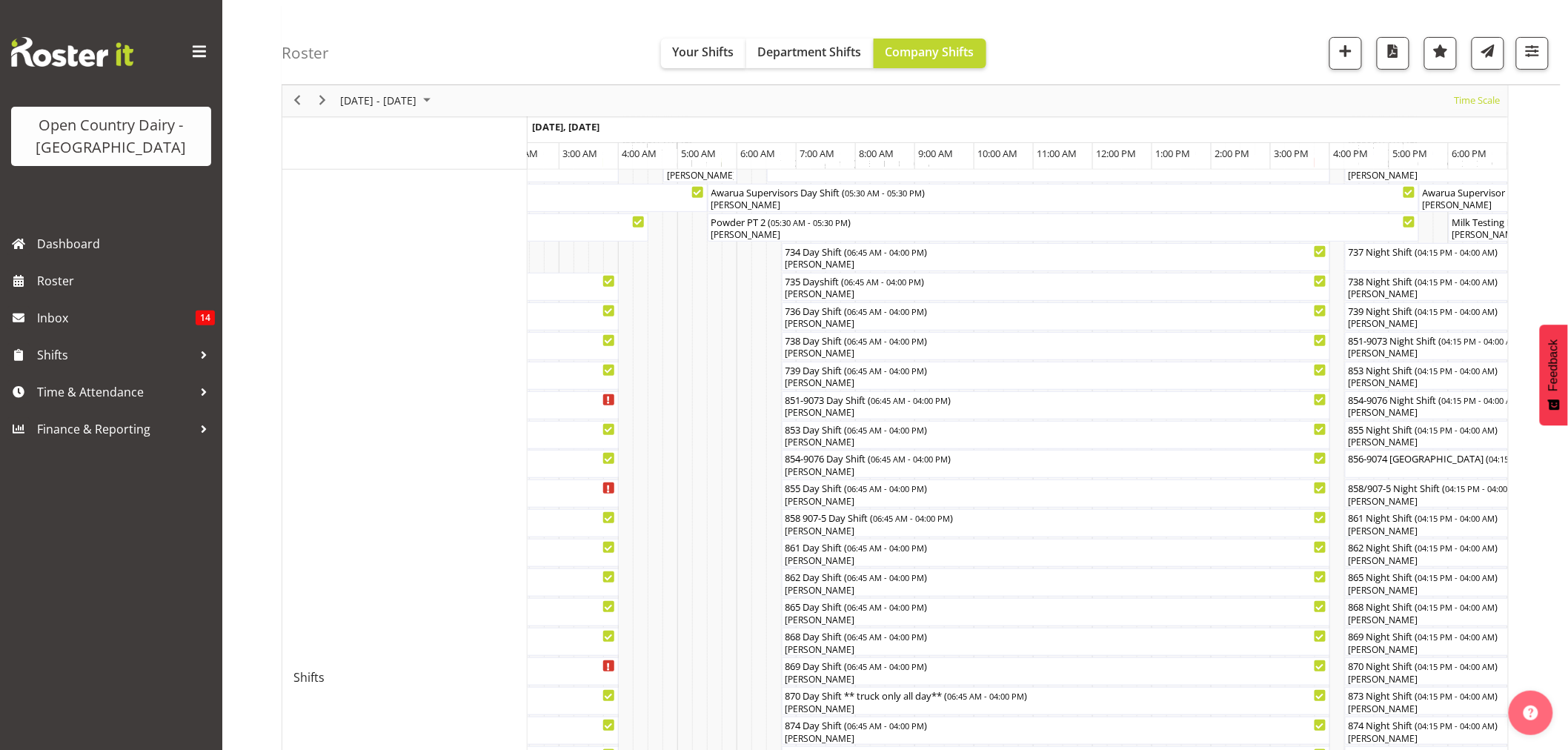
scroll to position [329, 0]
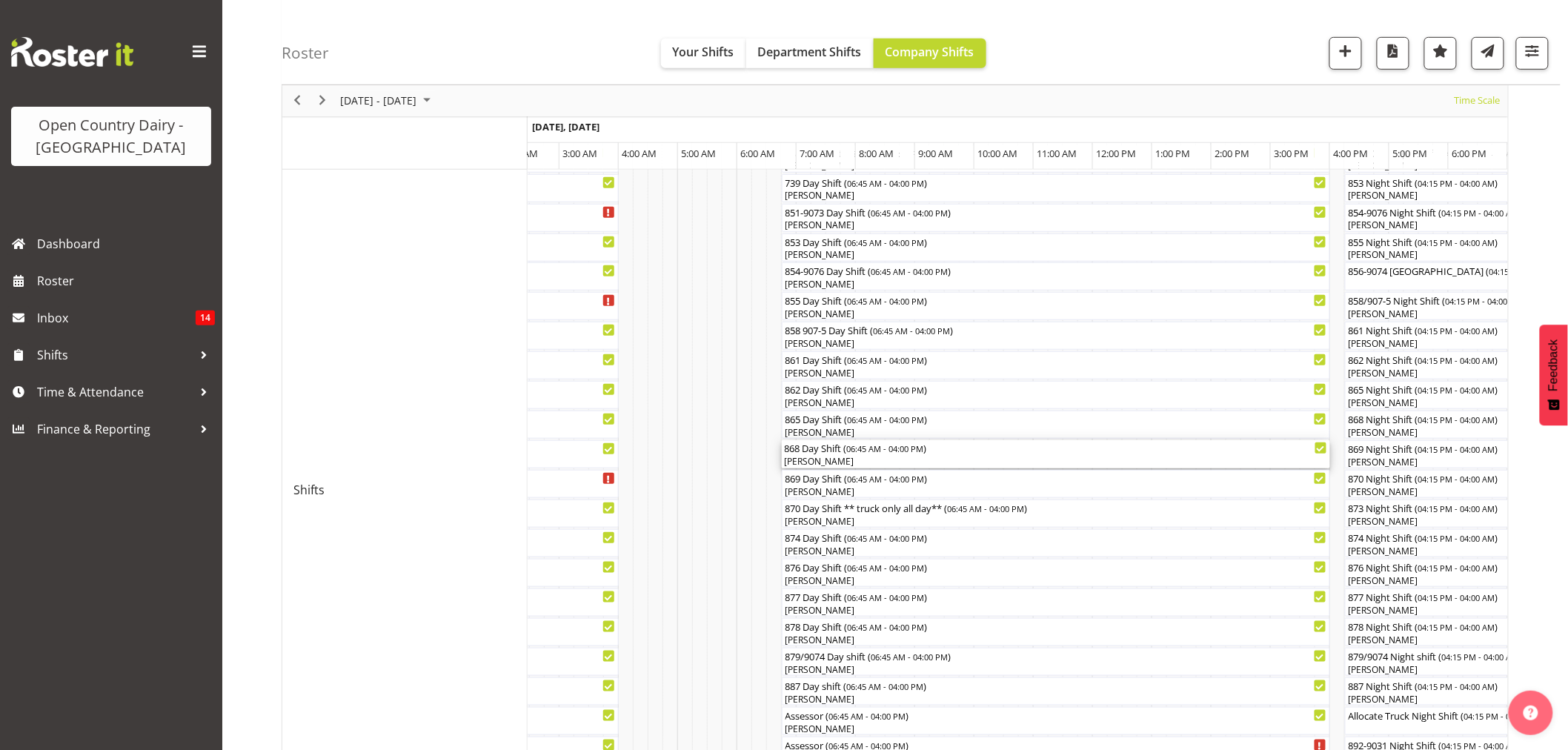
click at [818, 453] on div "868 Day Shift ( 06:45 AM - 04:00 PM )" at bounding box center [1057, 447] width 543 height 15
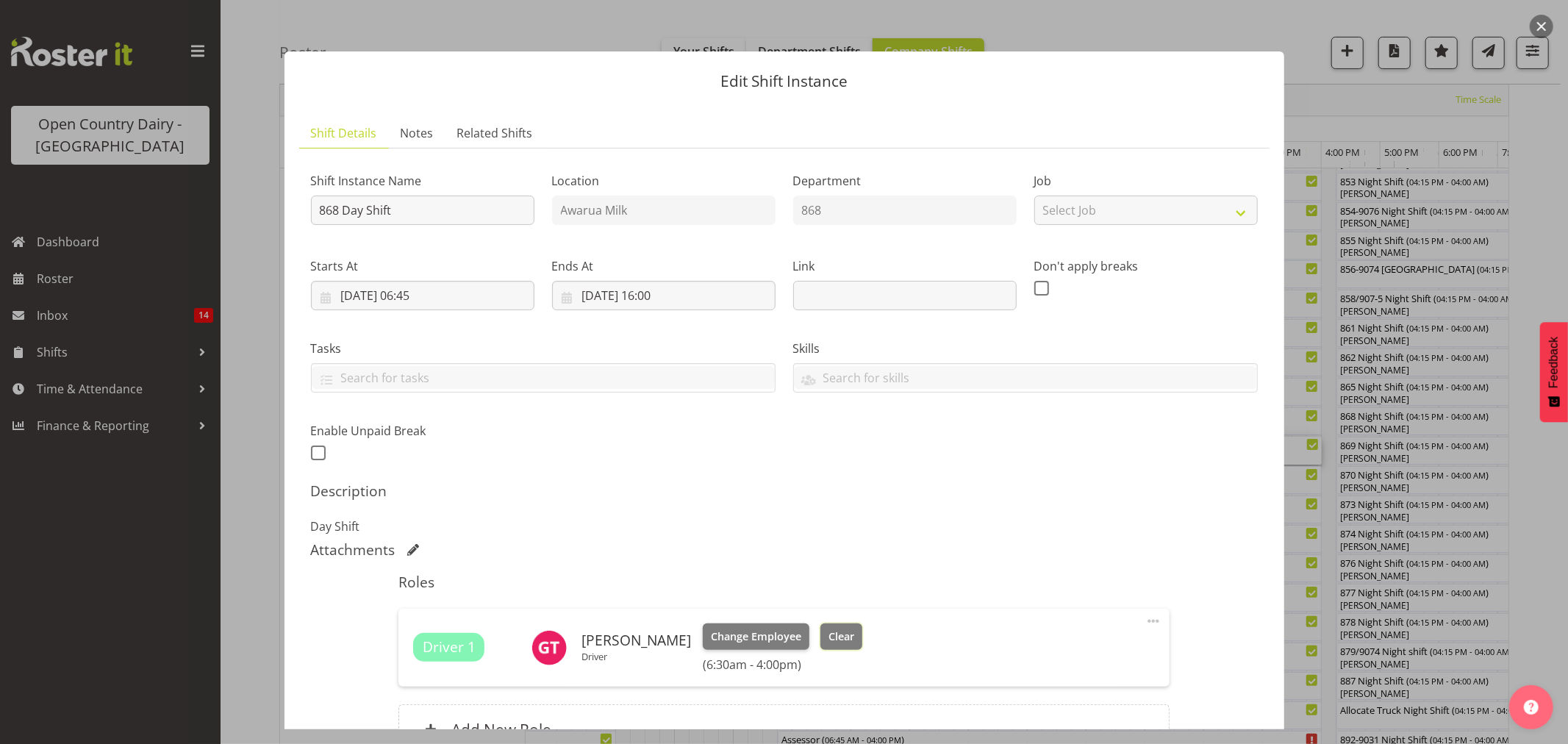
click at [828, 633] on span "Clear" at bounding box center [841, 636] width 26 height 17
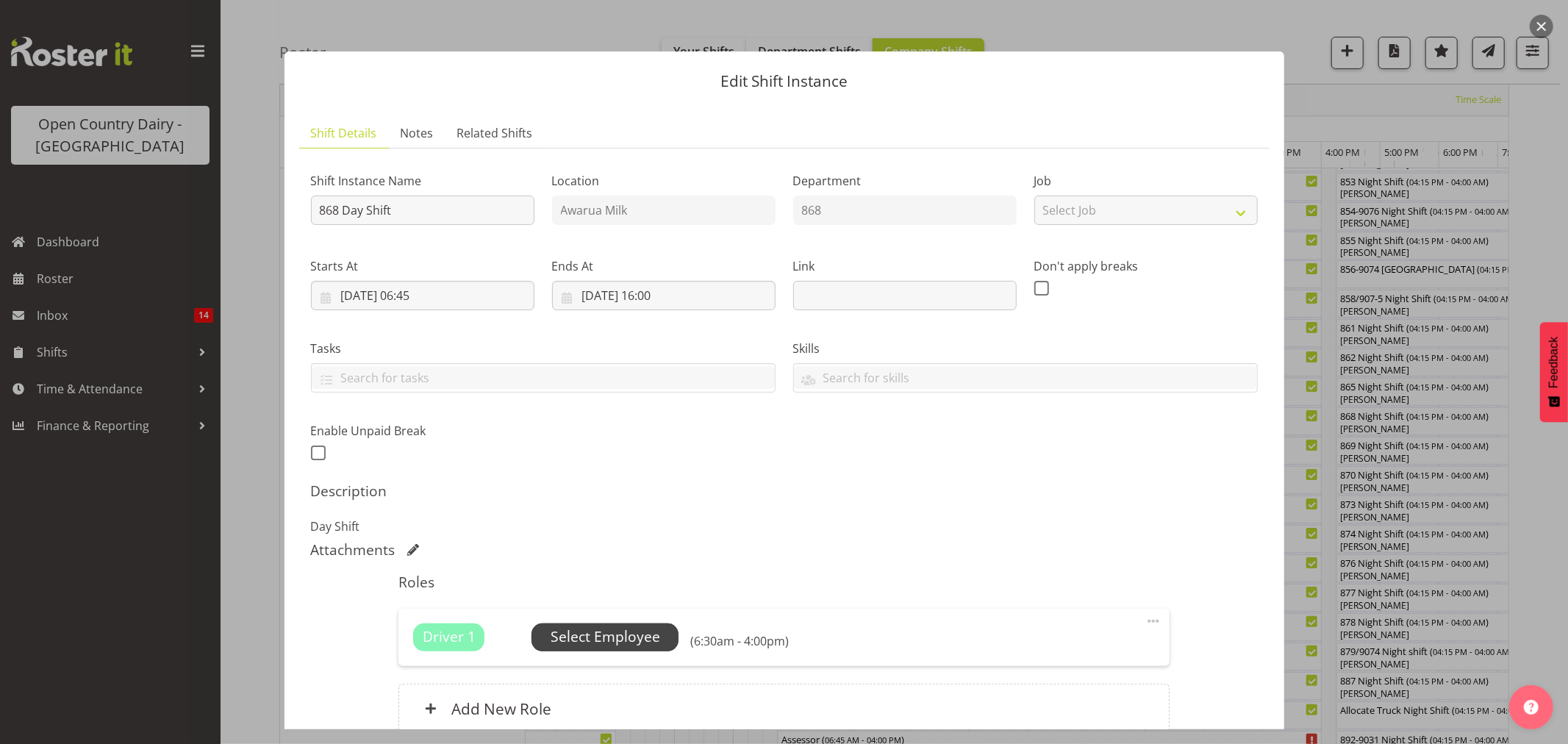
click at [618, 638] on span "Select Employee" at bounding box center [605, 637] width 110 height 21
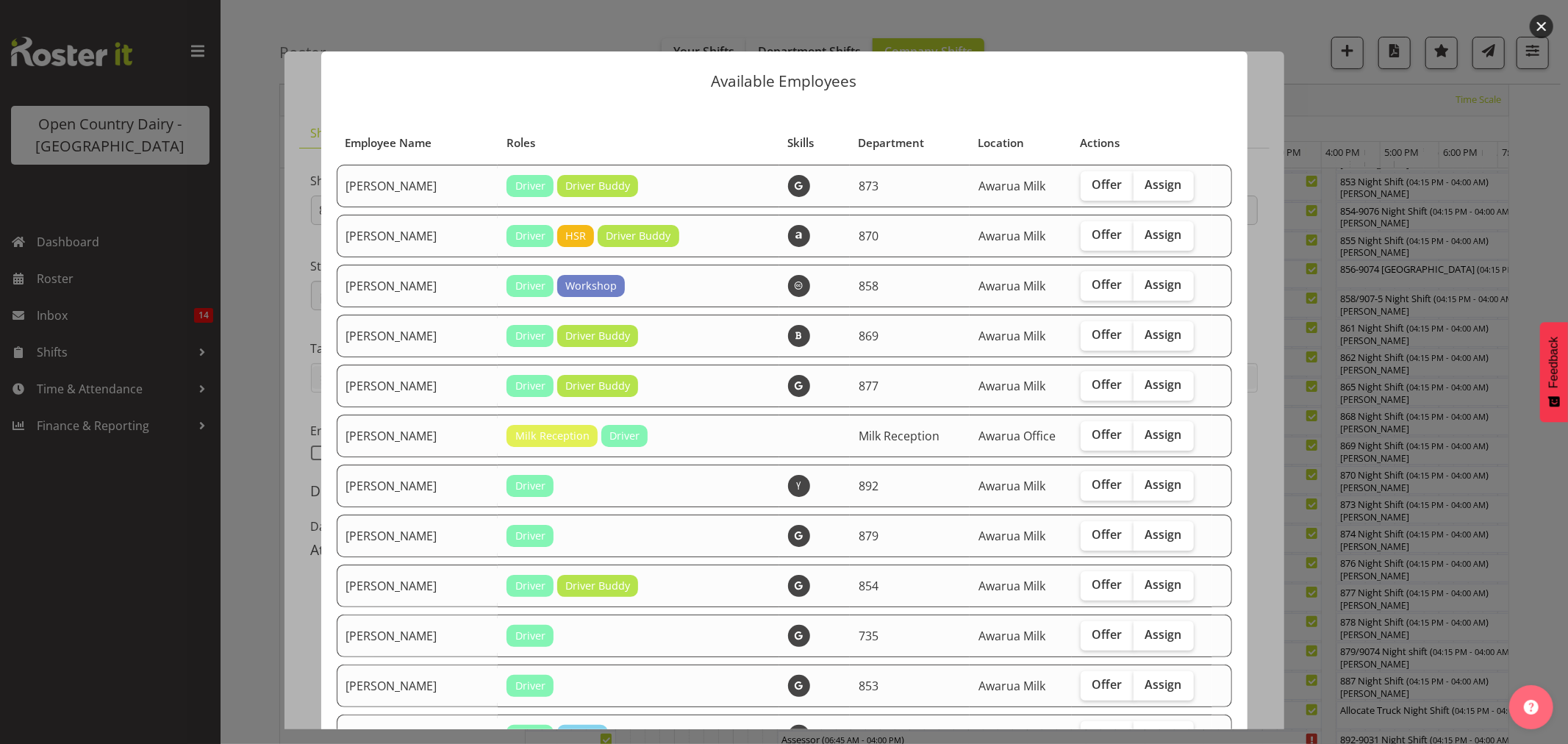
click at [1320, 114] on div at bounding box center [784, 372] width 1568 height 744
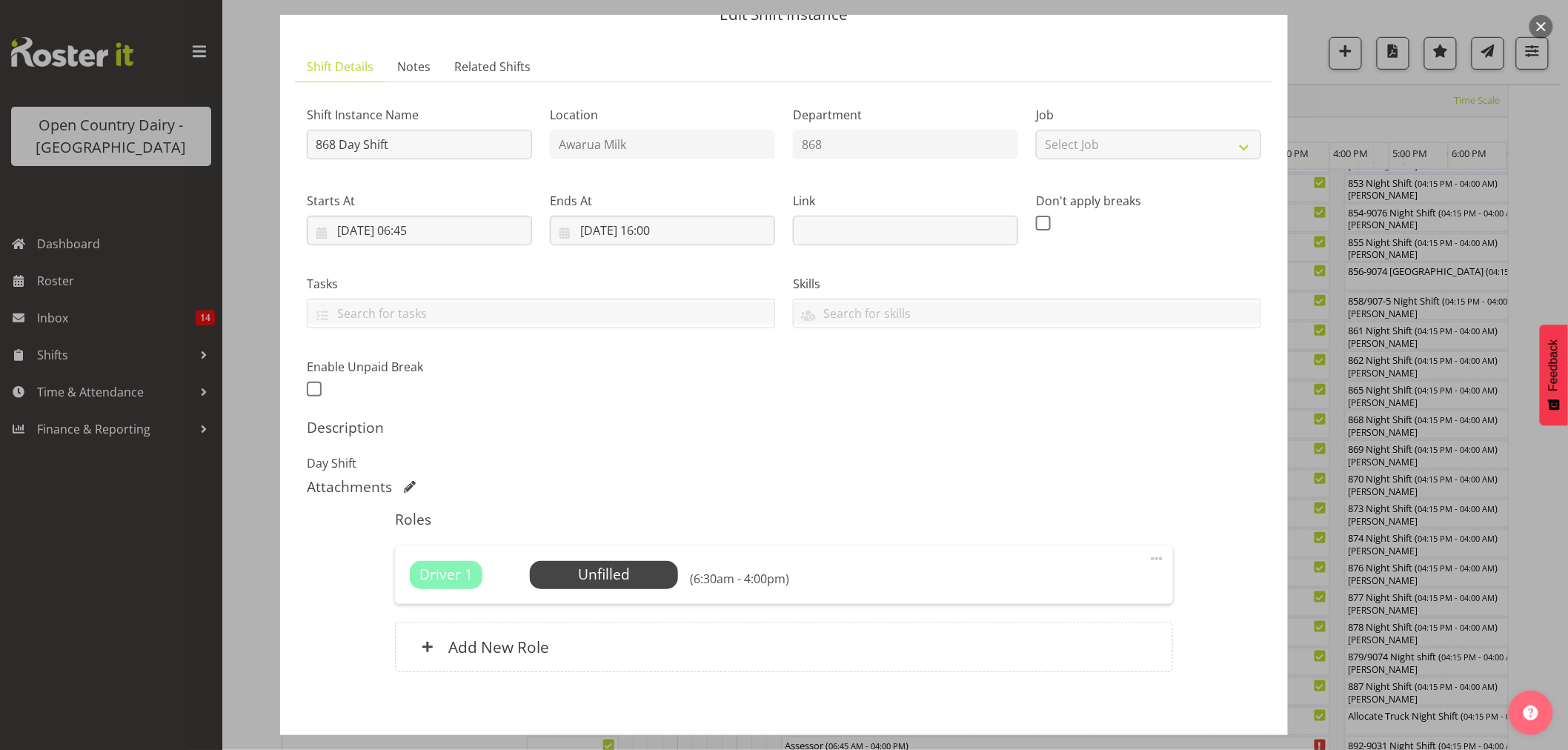
scroll to position [136, 0]
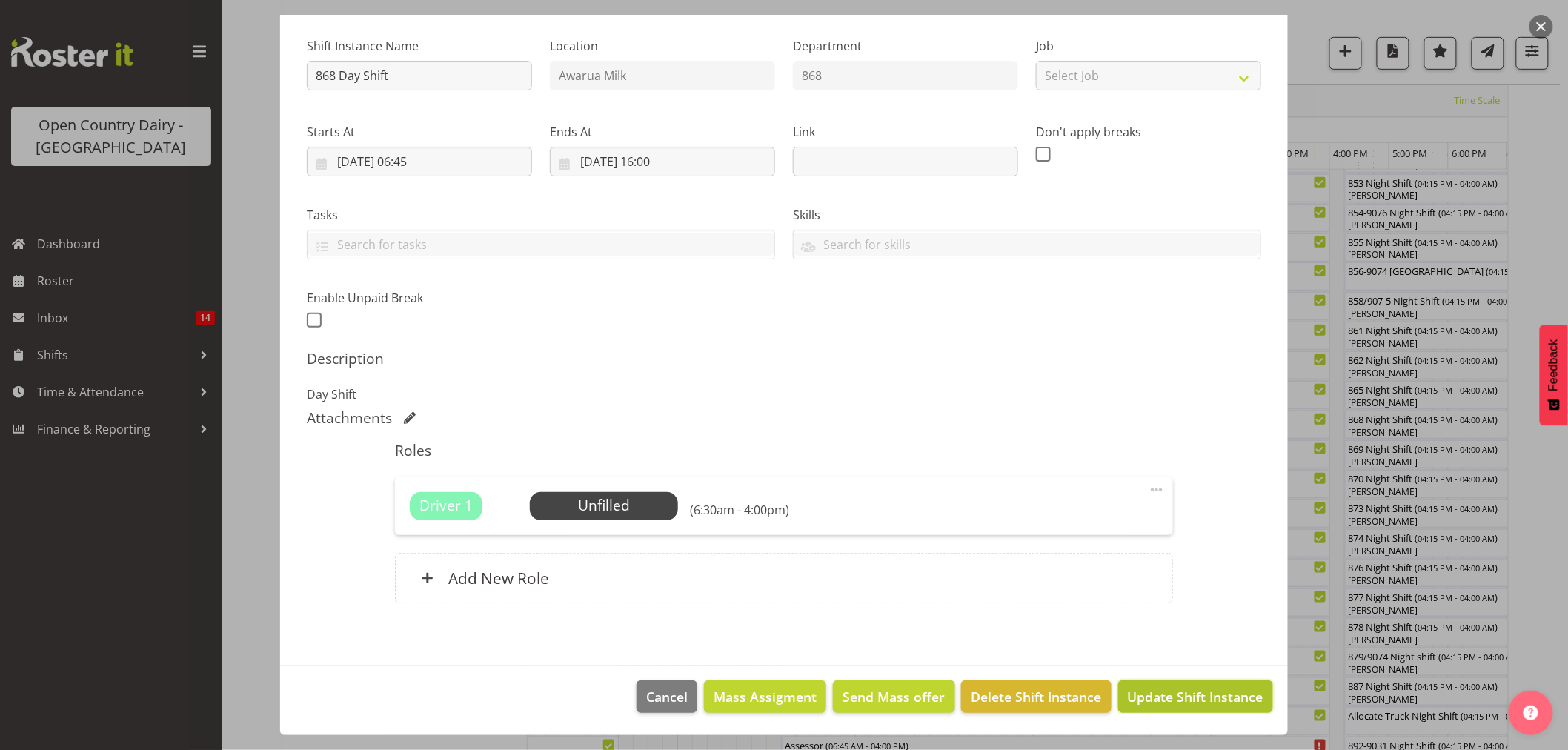
click at [1174, 687] on span "Update Shift Instance" at bounding box center [1196, 696] width 135 height 19
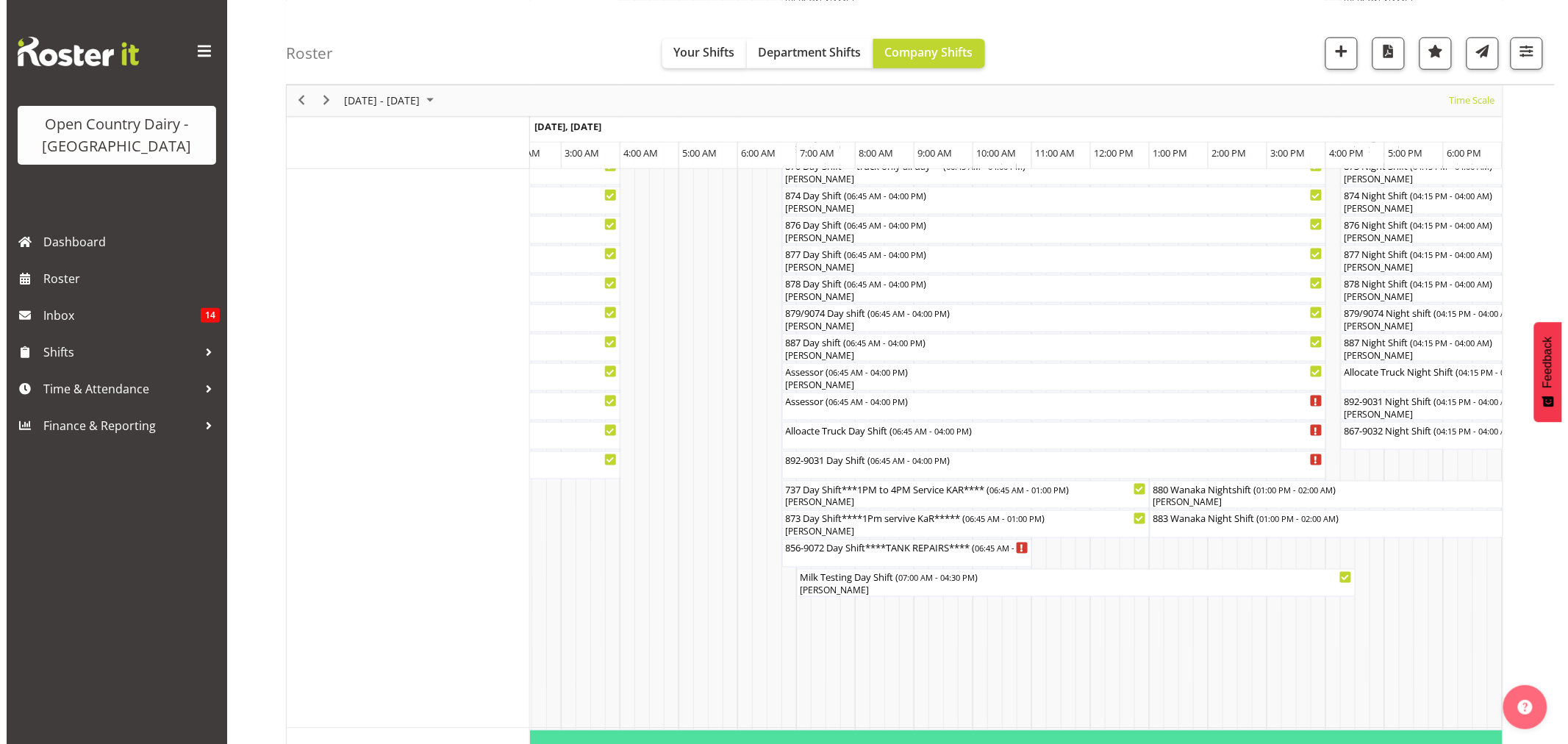
scroll to position [735, 0]
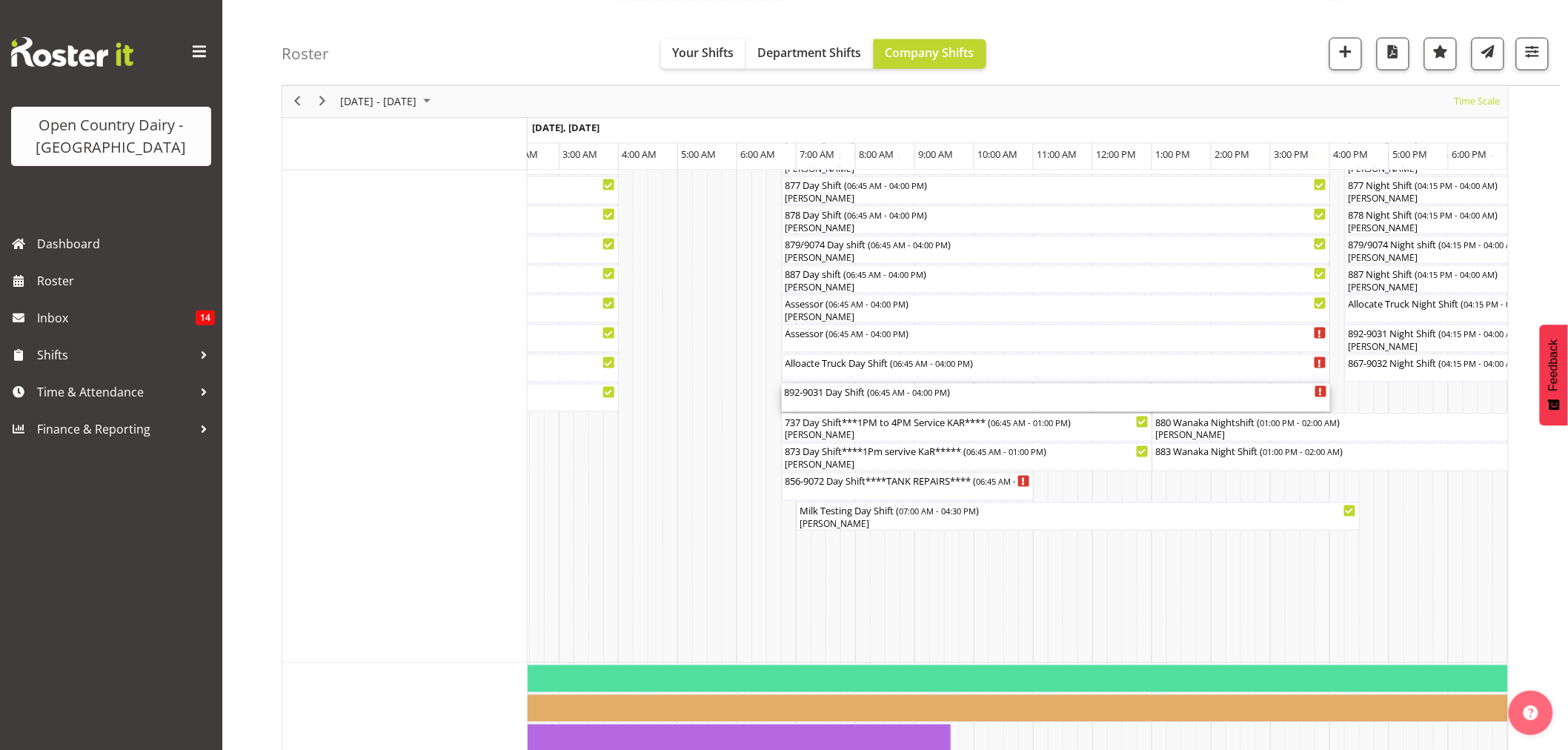
click at [827, 406] on div "892-9031 Day Shift ( 06:45 AM - 04:00 PM )" at bounding box center [1057, 398] width 543 height 28
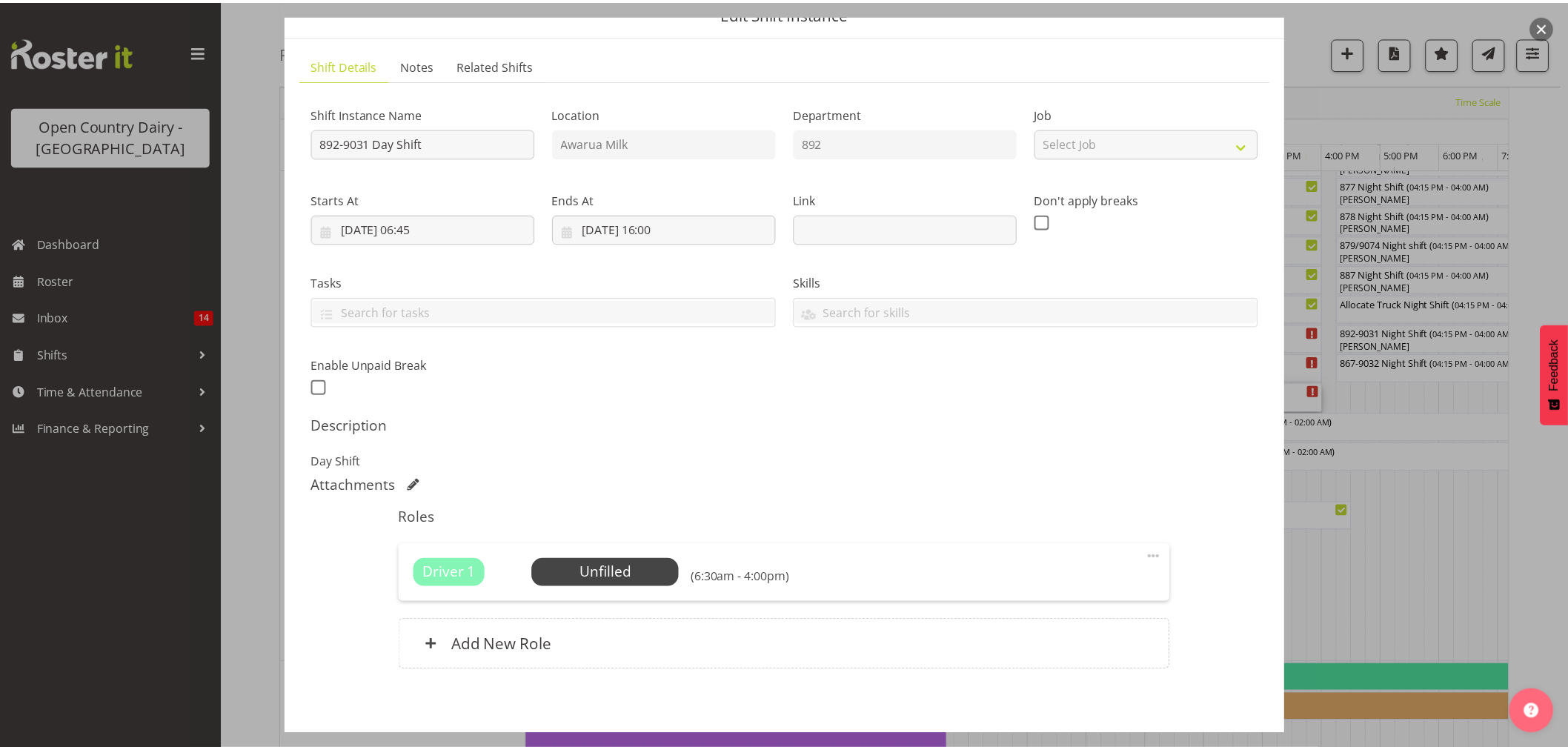
scroll to position [136, 0]
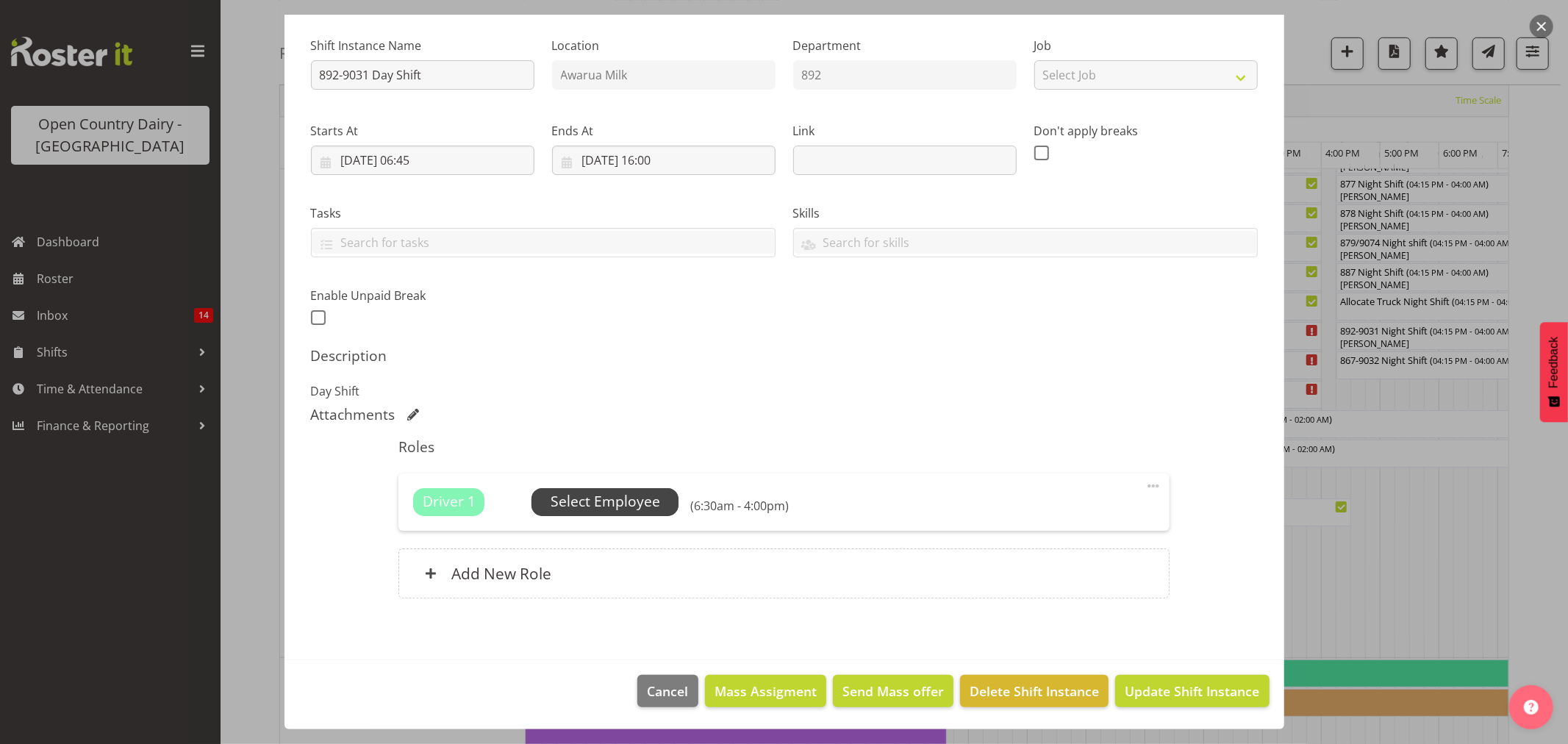
click at [616, 507] on span "Select Employee" at bounding box center [605, 502] width 110 height 21
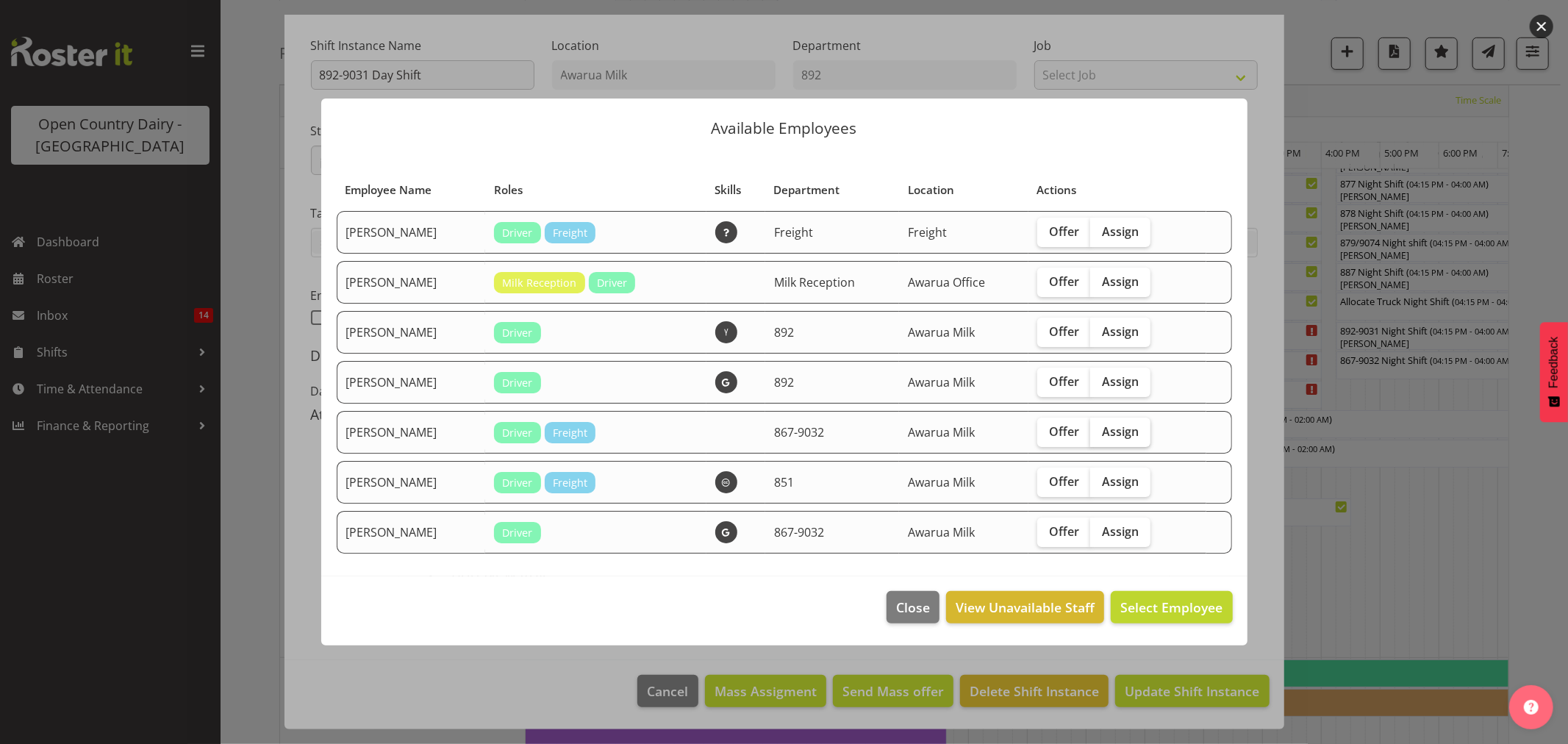
click at [1128, 429] on span "Assign" at bounding box center [1120, 431] width 37 height 15
click at [1099, 429] on input "Assign" at bounding box center [1094, 430] width 10 height 10
checkbox input "true"
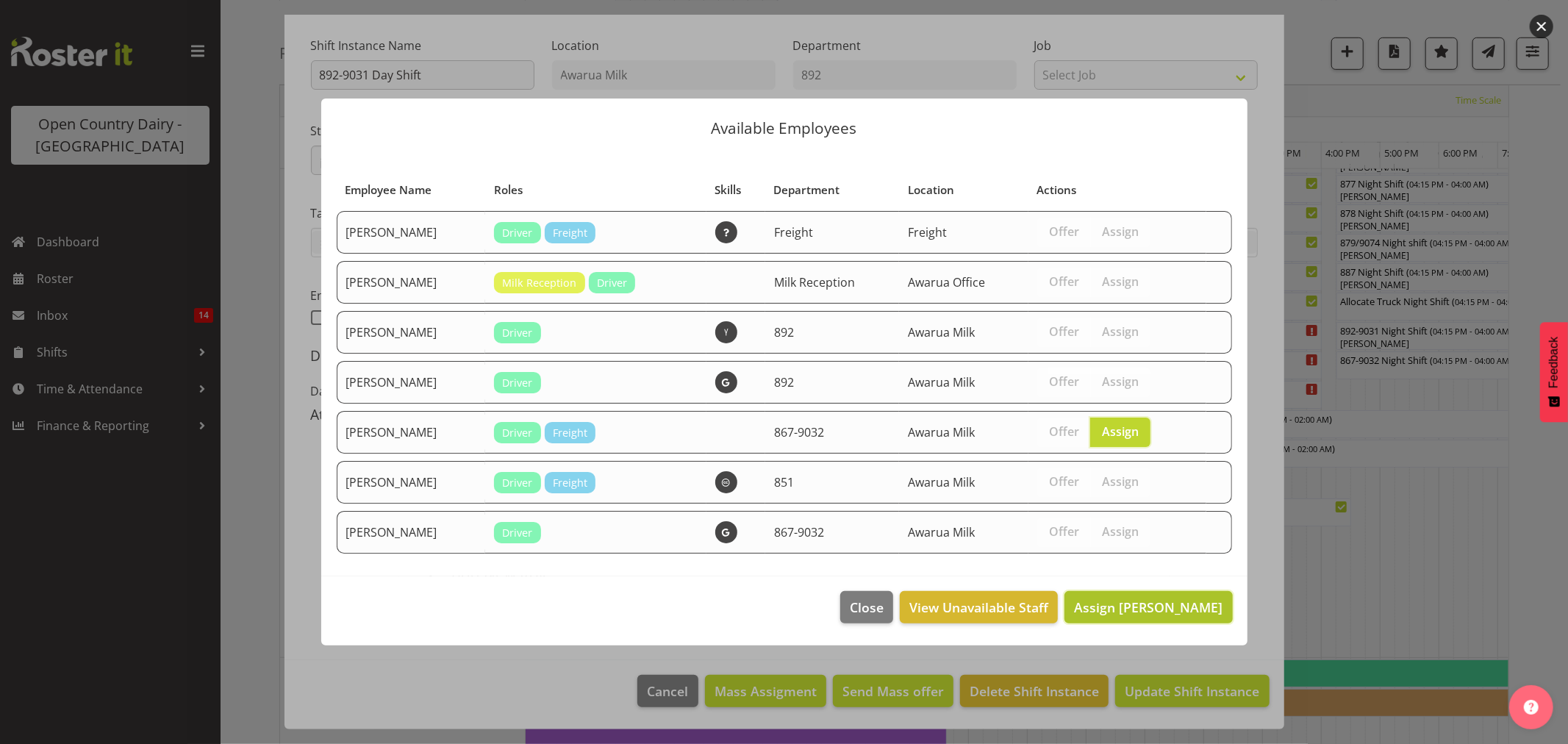
click at [1147, 605] on span "Assign Glenn Tither" at bounding box center [1148, 607] width 148 height 17
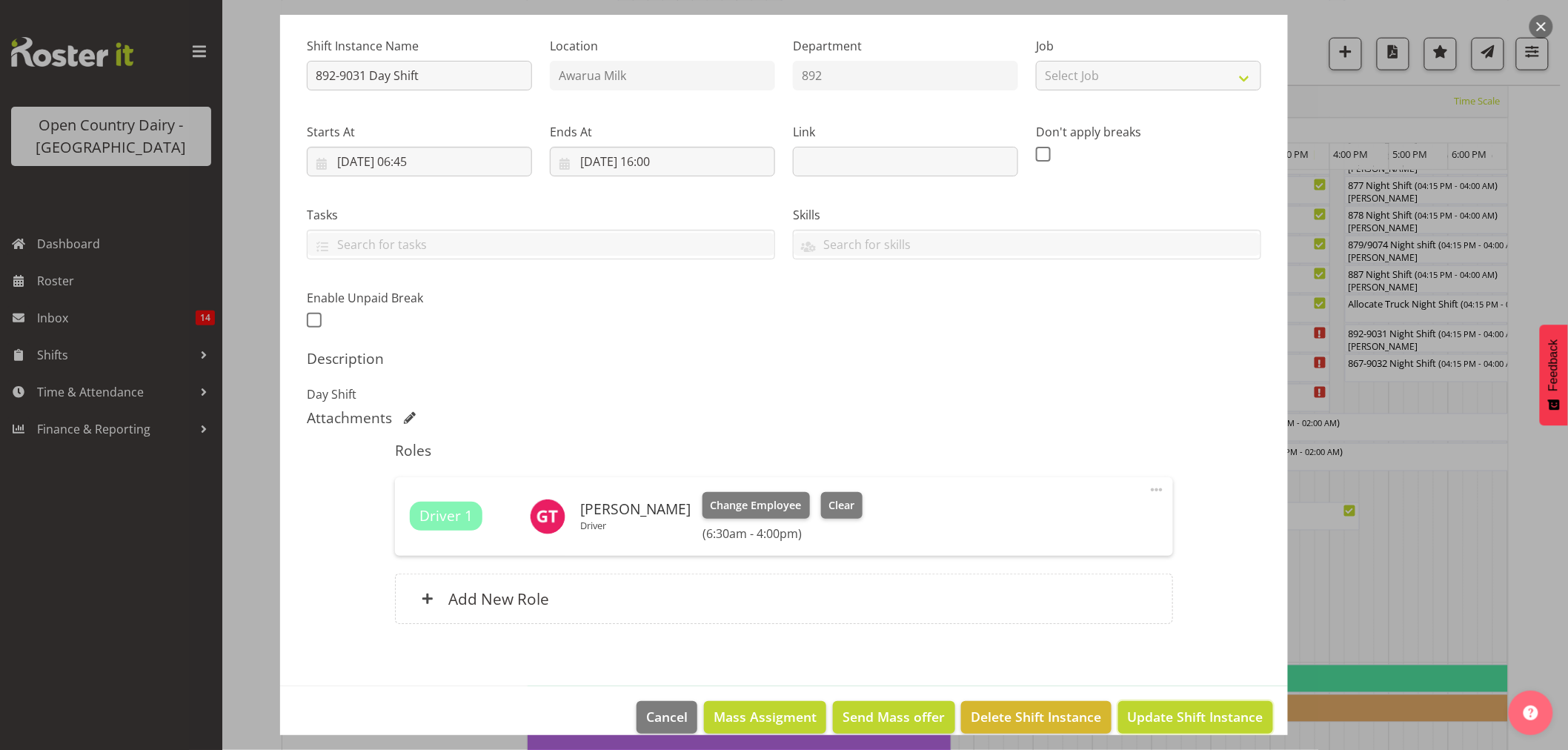
click at [1176, 707] on span "Update Shift Instance" at bounding box center [1196, 717] width 135 height 19
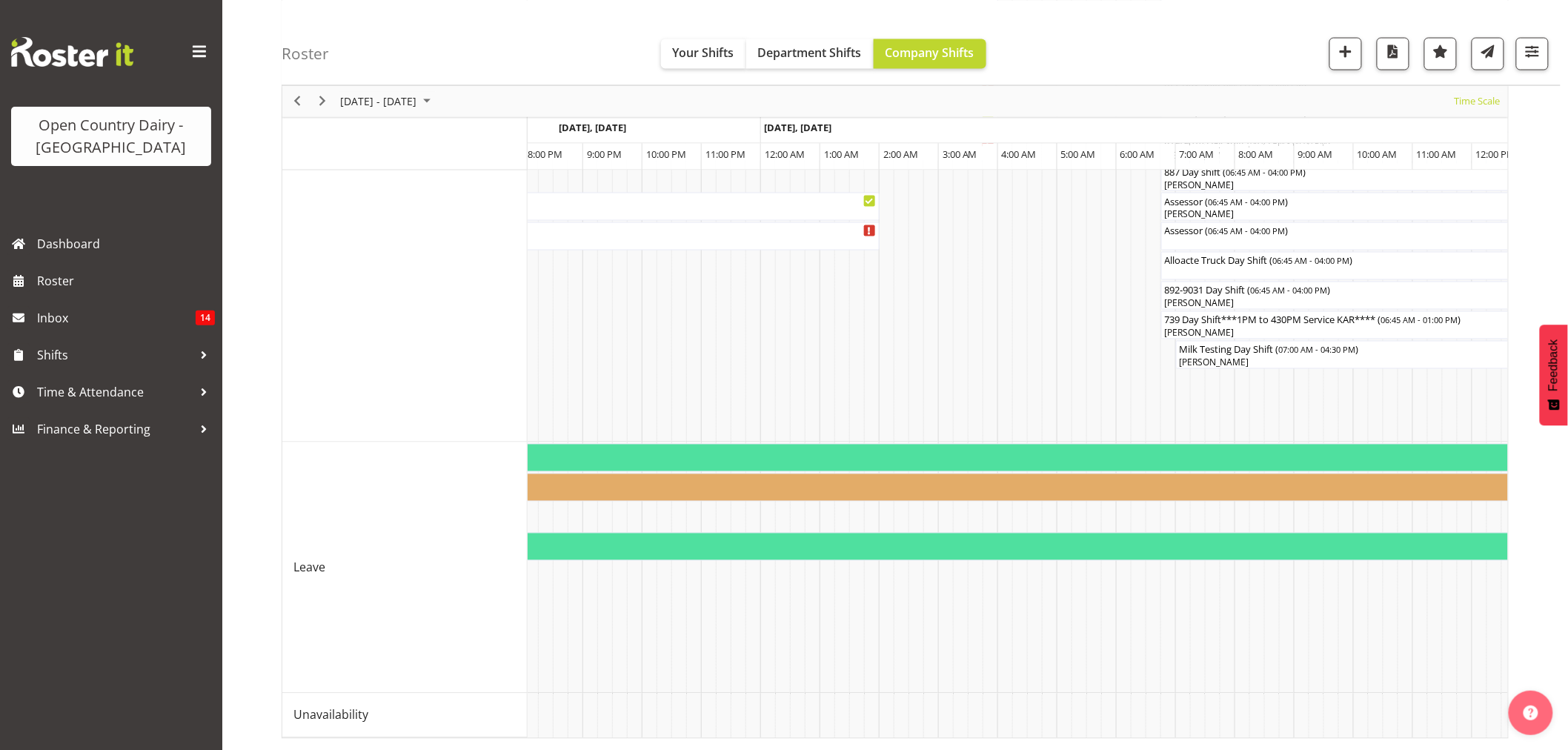
scroll to position [0, 2700]
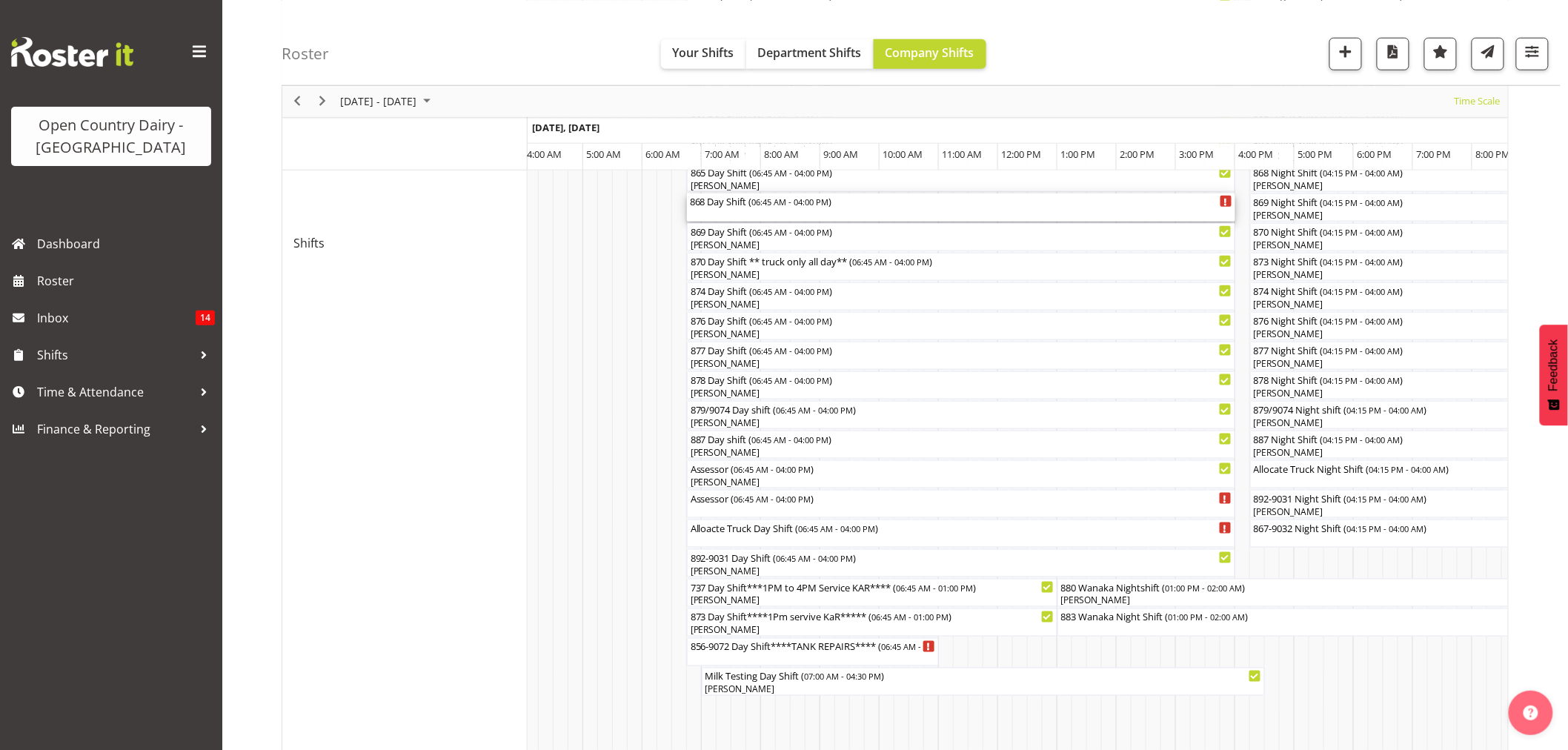
click at [721, 211] on div "868 Day Shift ( 06:45 AM - 04:00 PM )" at bounding box center [962, 207] width 543 height 28
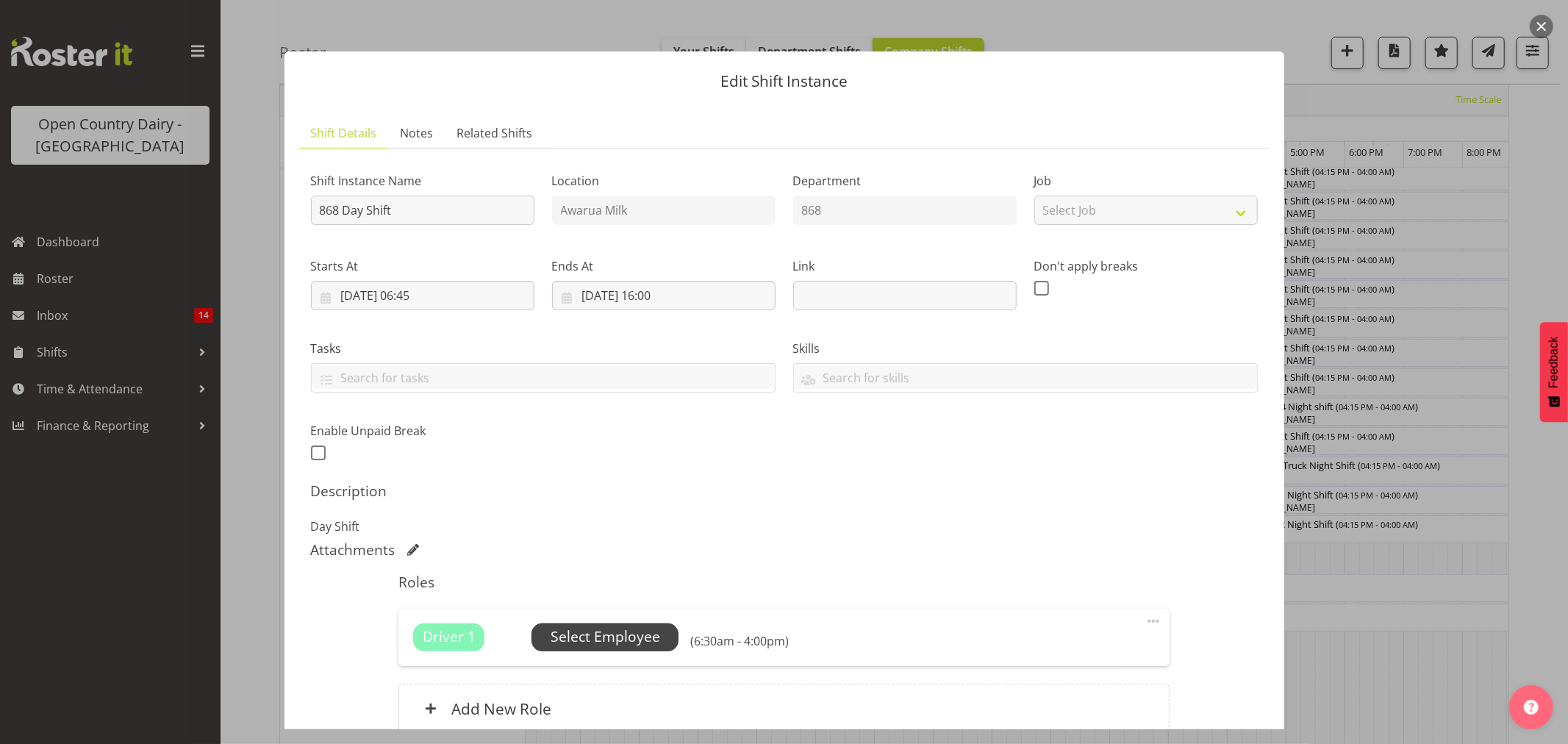
click at [601, 643] on span "Select Employee" at bounding box center [605, 637] width 110 height 21
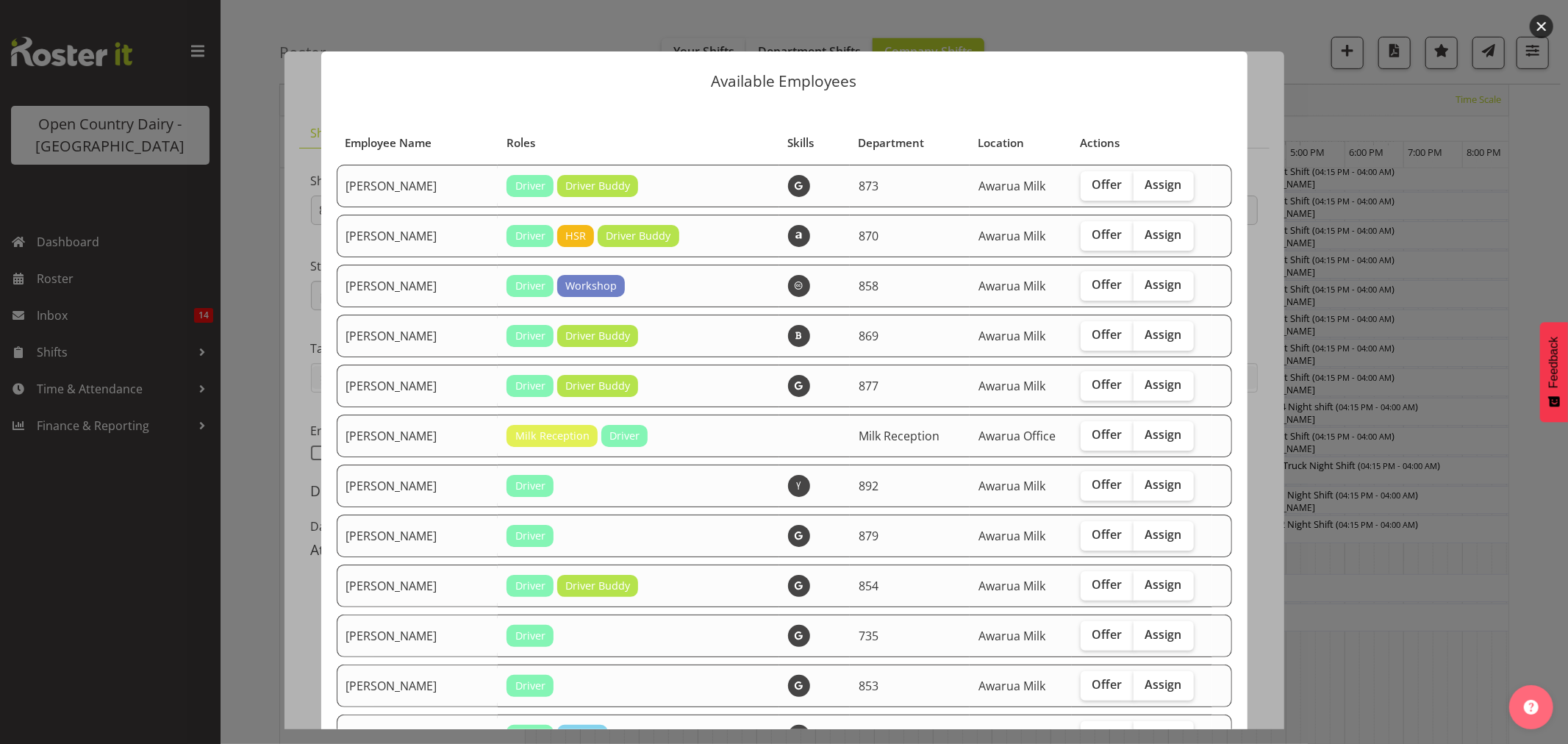
click at [1452, 320] on div at bounding box center [784, 372] width 1568 height 744
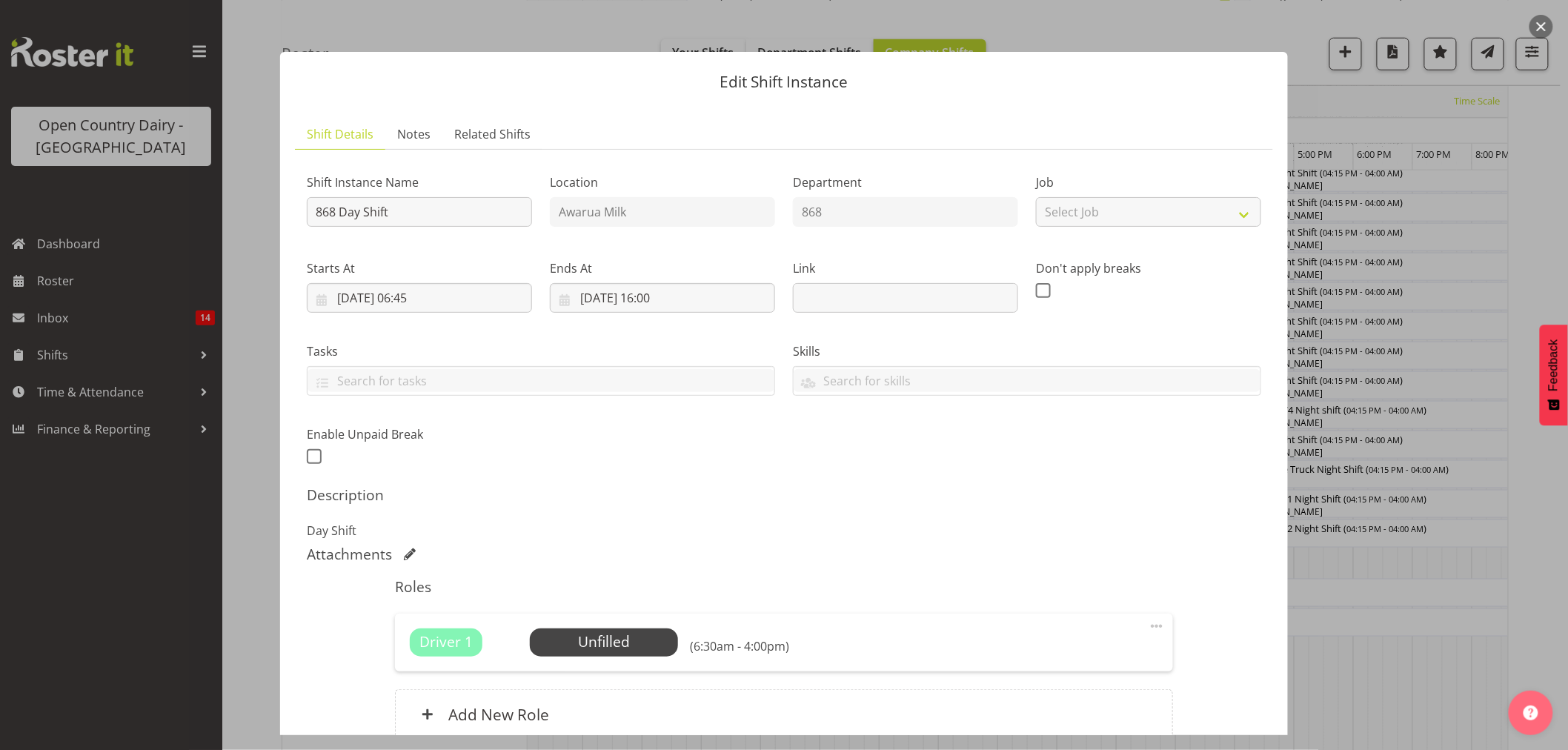
click at [1464, 304] on div at bounding box center [784, 375] width 1568 height 750
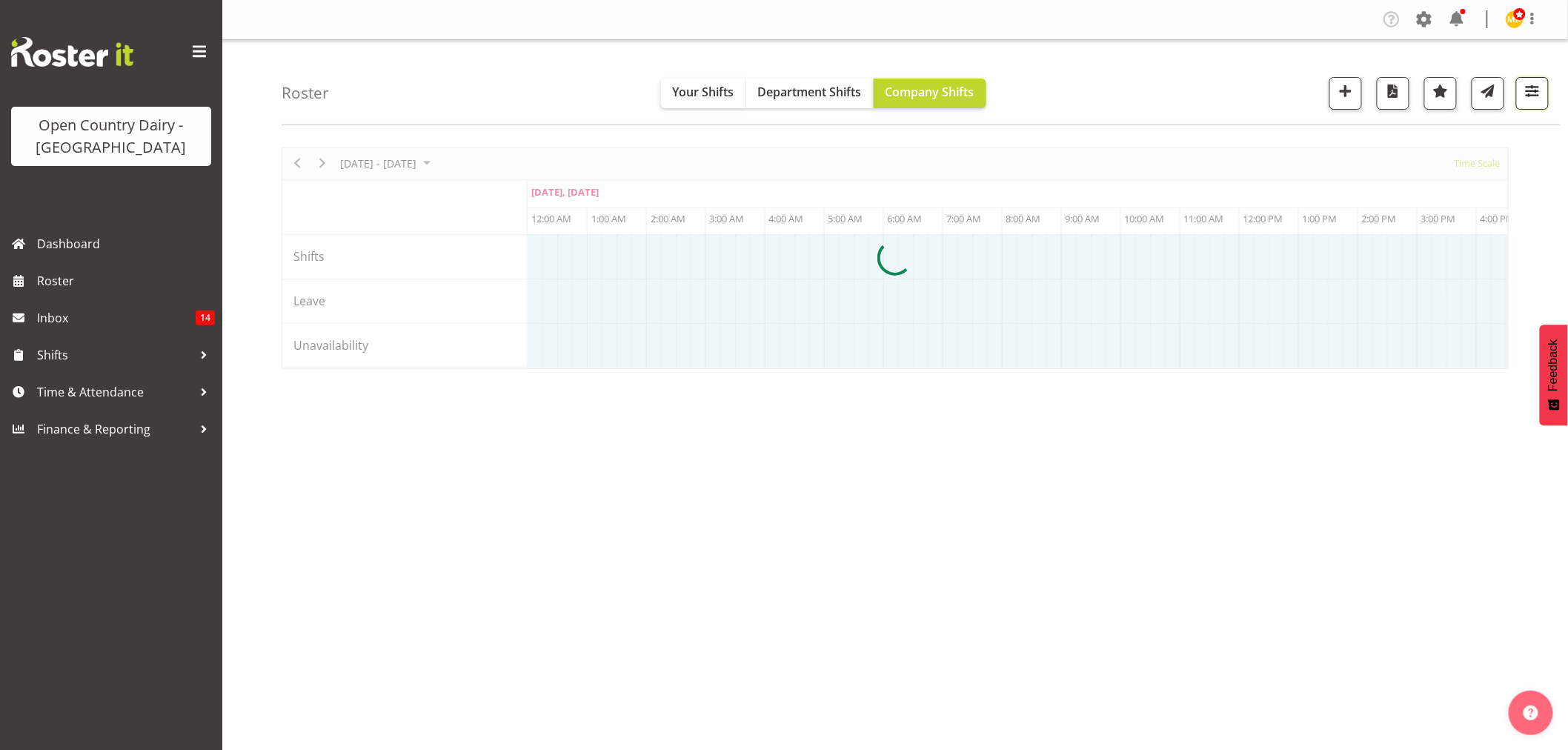
click at [1538, 86] on span "button" at bounding box center [1533, 91] width 19 height 19
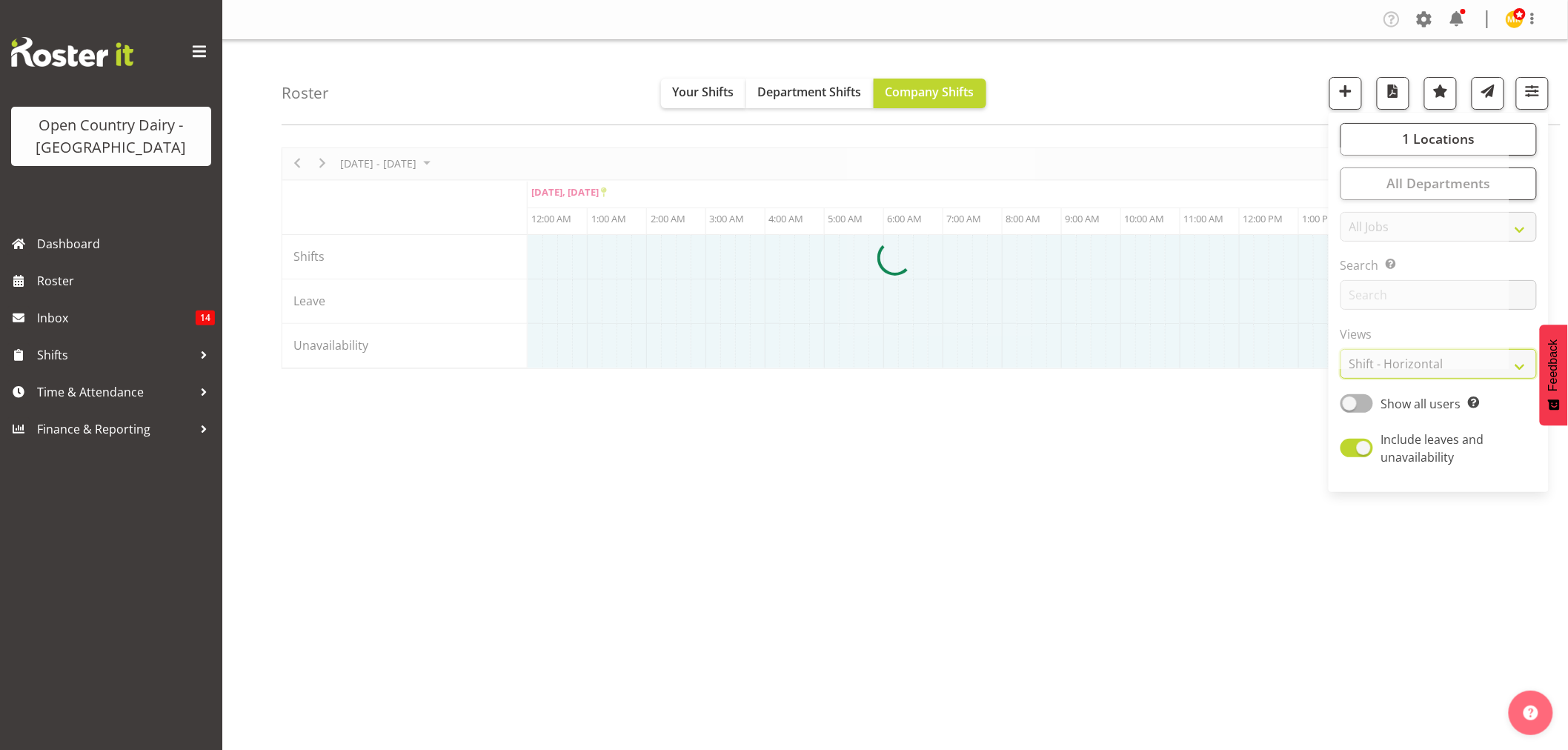
click at [1521, 362] on select "Staff Role Shift - Horizontal Shift - Vertical Staff - Location" at bounding box center [1439, 364] width 197 height 30
click at [1521, 366] on select "Staff Role Shift - Horizontal Shift - Vertical Staff - Location" at bounding box center [1439, 364] width 197 height 30
click at [1377, 369] on div at bounding box center [895, 258] width 1227 height 221
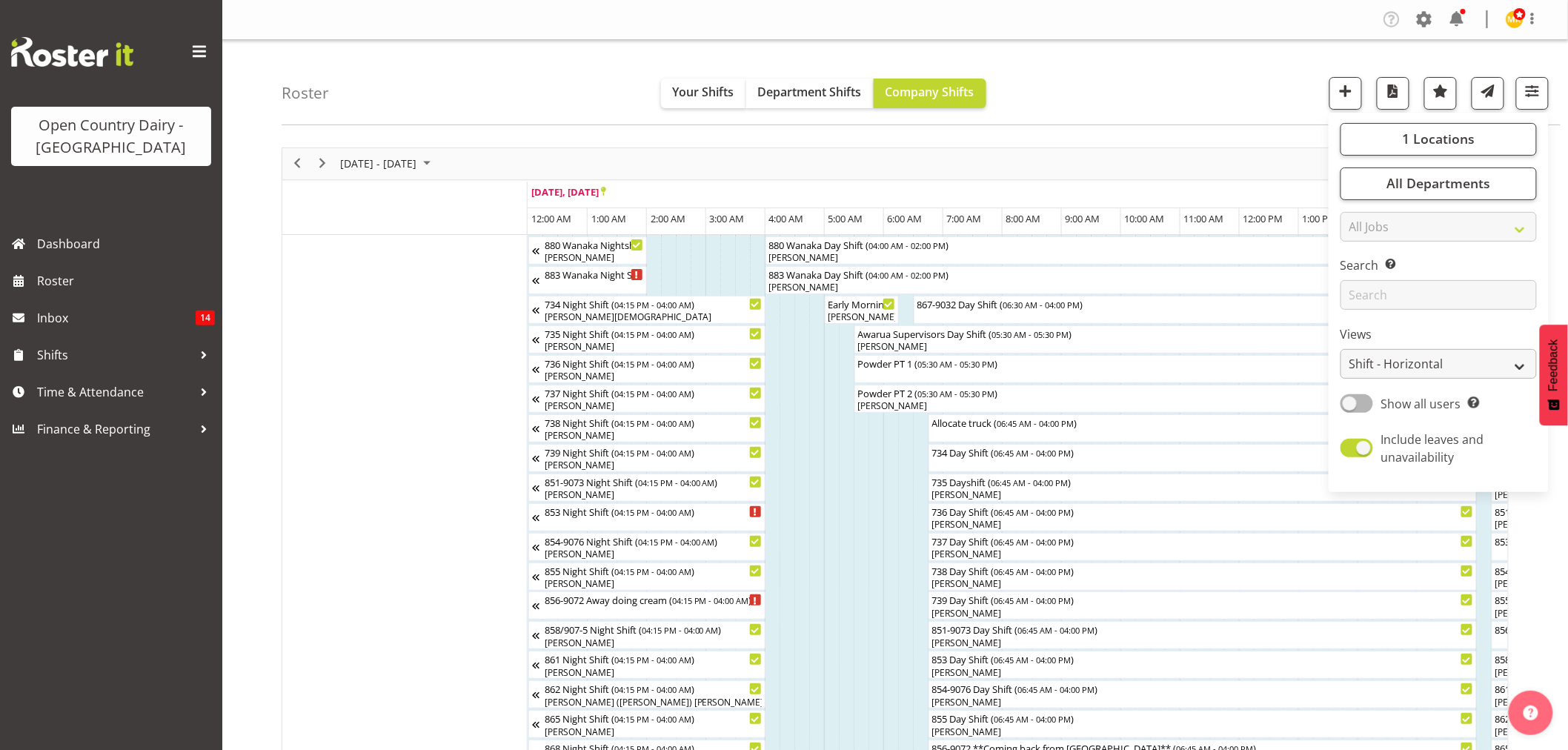
click at [1521, 362] on select "Staff Role Shift - Horizontal Shift - Vertical Staff - Location" at bounding box center [1439, 364] width 197 height 30
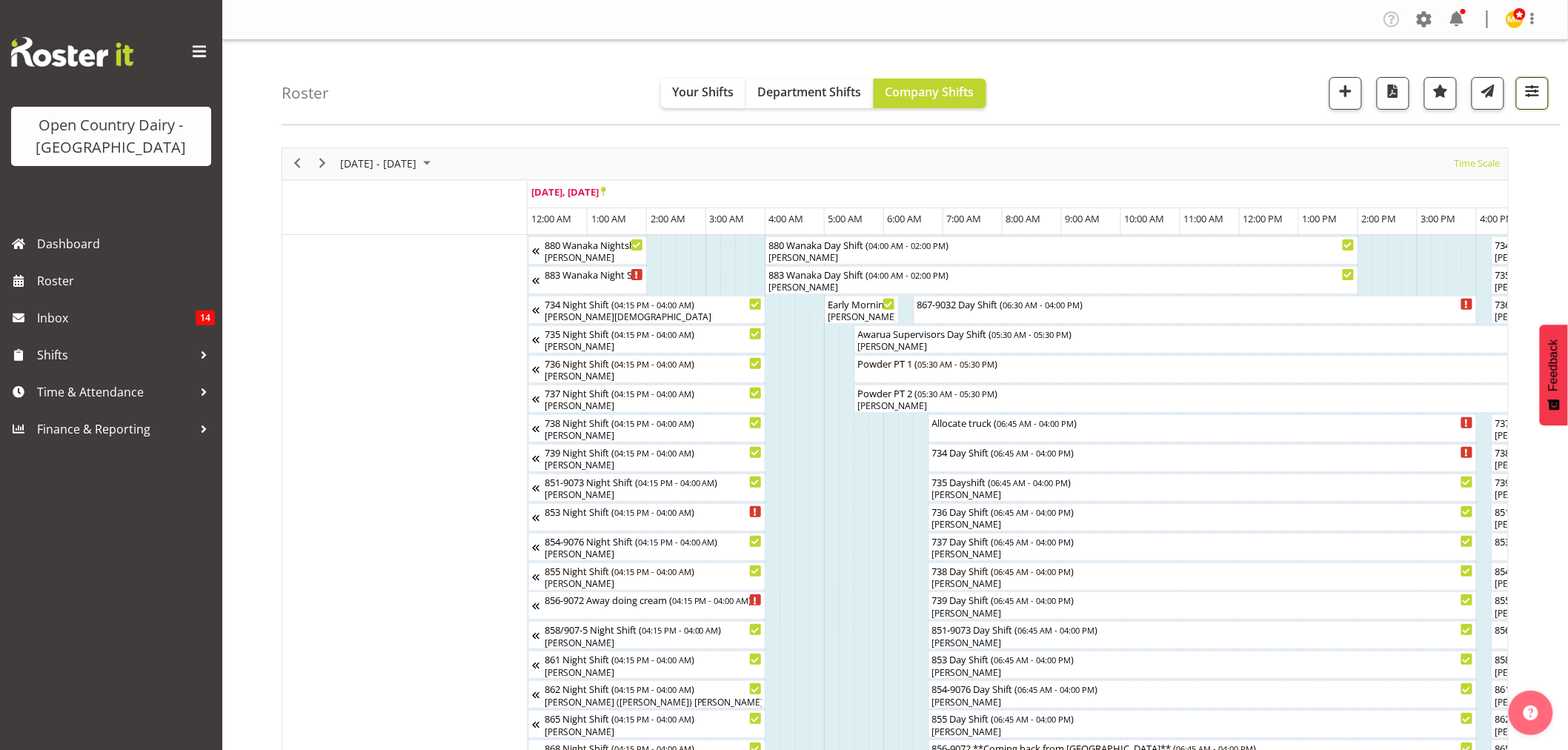
click at [1533, 90] on span "button" at bounding box center [1533, 91] width 19 height 19
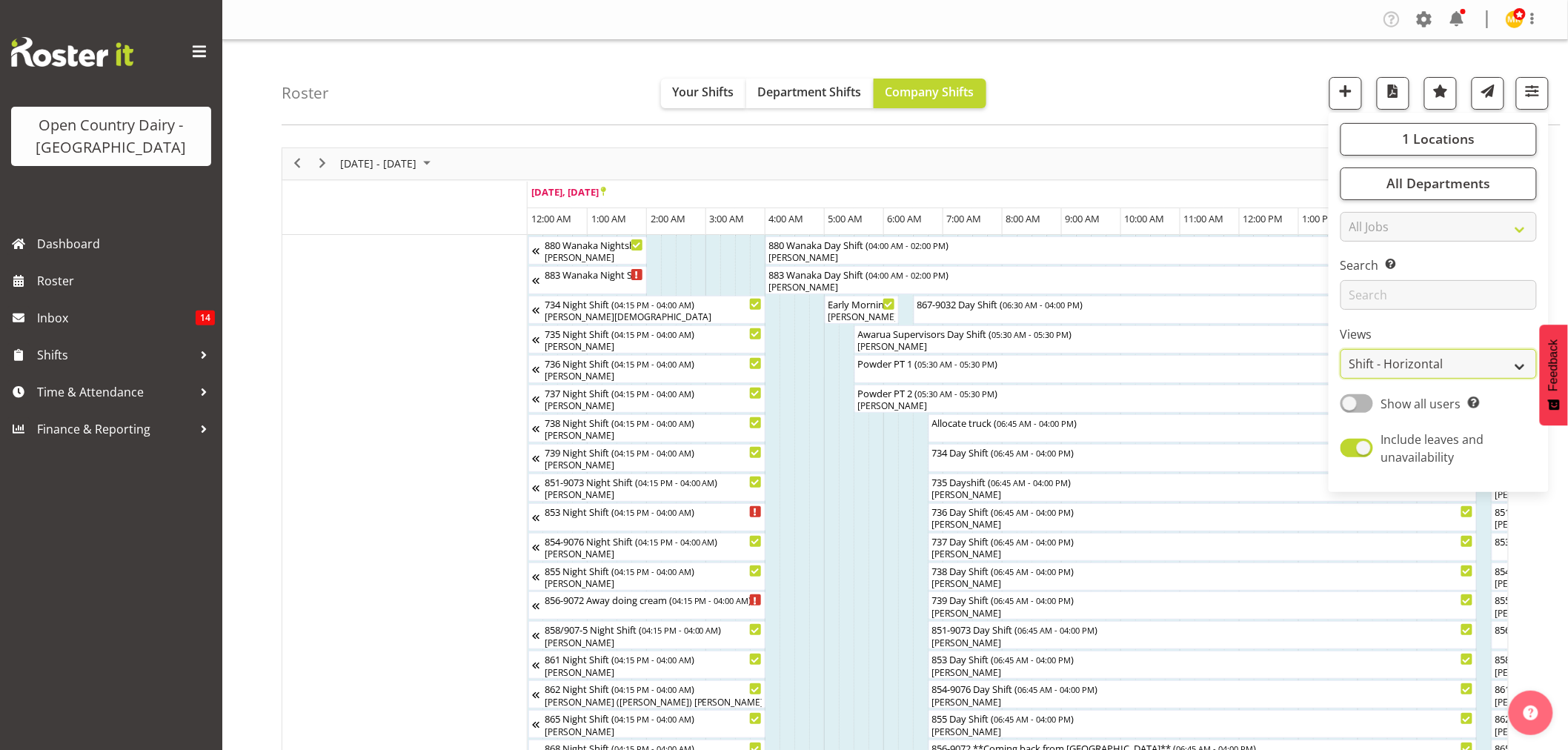
click at [1522, 366] on select "Staff Role Shift - Horizontal Shift - Vertical Staff - Location" at bounding box center [1439, 364] width 197 height 30
select select "staff"
click at [1341, 349] on select "Staff Role Shift - Horizontal Shift - Vertical Staff - Location" at bounding box center [1439, 364] width 197 height 30
click at [1518, 368] on select "Staff Role Shift - Horizontal Shift - Vertical Staff - Location" at bounding box center [1439, 364] width 197 height 30
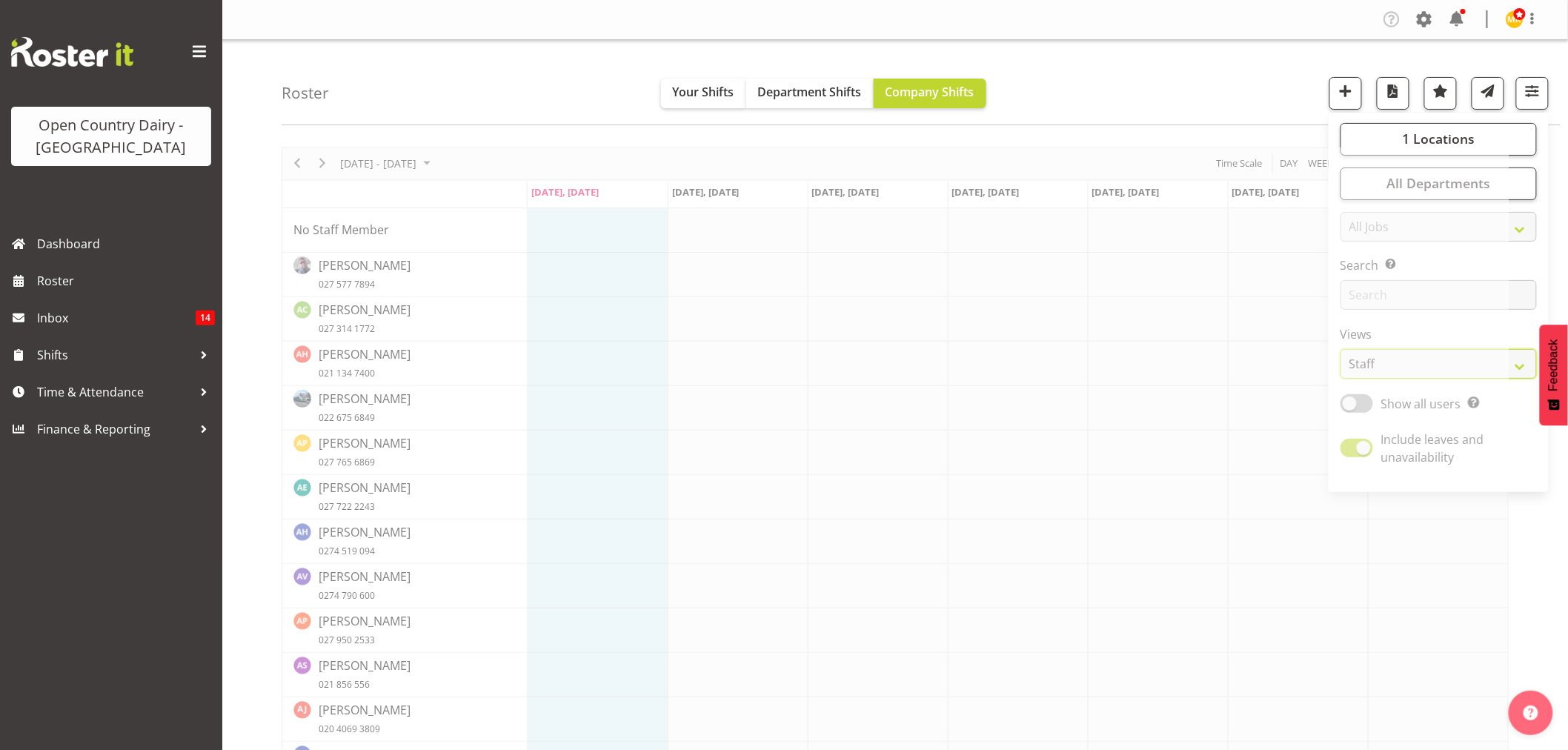
click at [1341, 349] on select "Staff Role Shift - Horizontal Shift - Vertical Staff - Location" at bounding box center [1439, 364] width 197 height 30
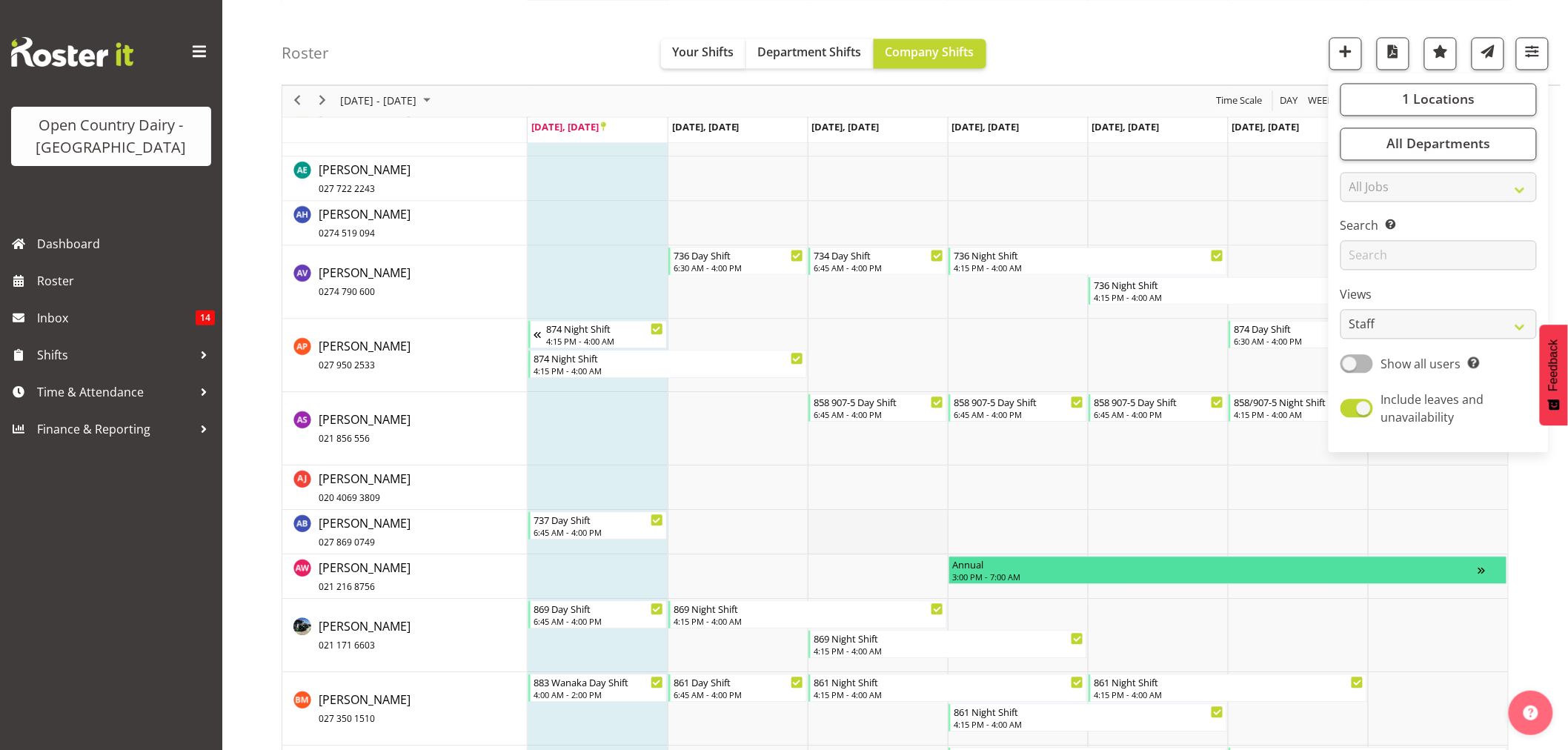
scroll to position [1152, 0]
